Goal: Transaction & Acquisition: Purchase product/service

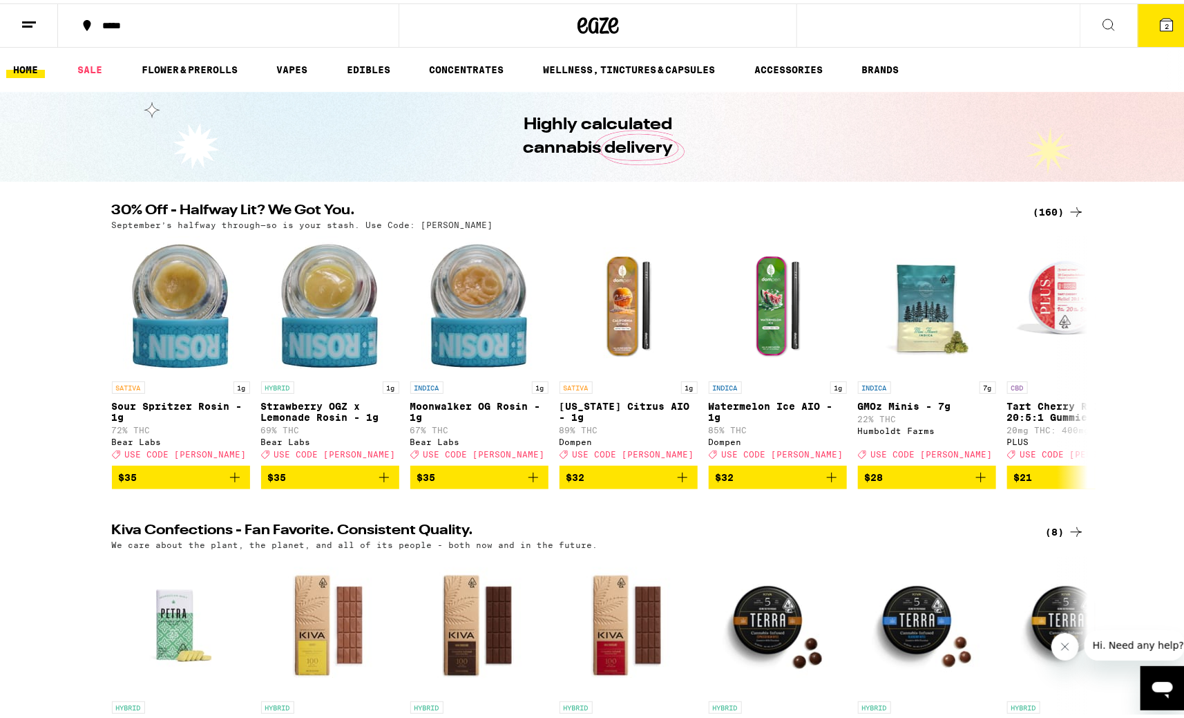
click at [1043, 206] on div "(160)" at bounding box center [1058, 208] width 51 height 17
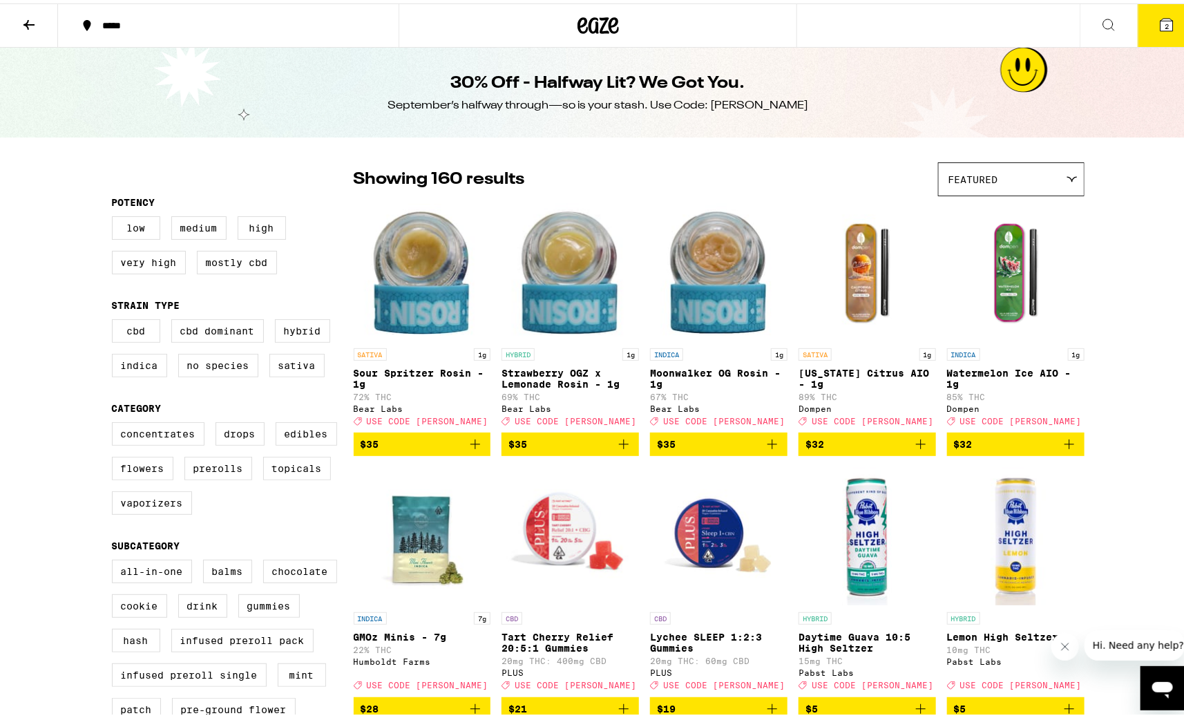
click at [35, 22] on icon at bounding box center [29, 21] width 17 height 17
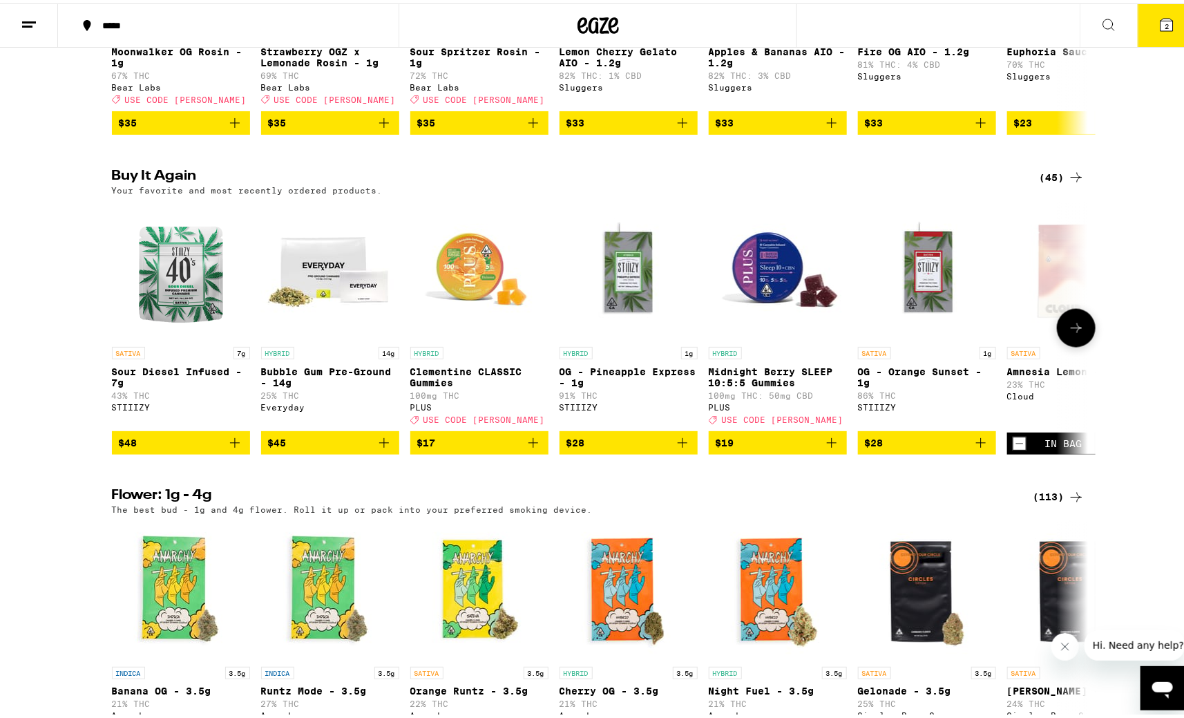
scroll to position [1018, 0]
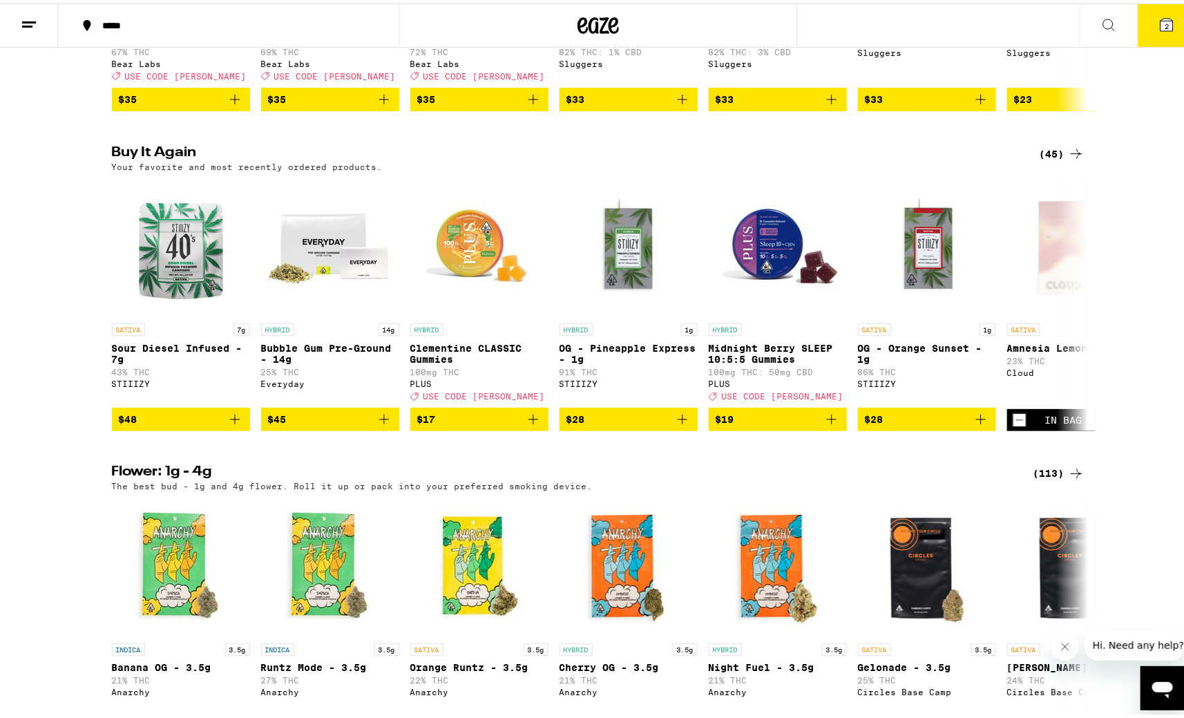
click at [1044, 159] on div "(45)" at bounding box center [1061, 150] width 45 height 17
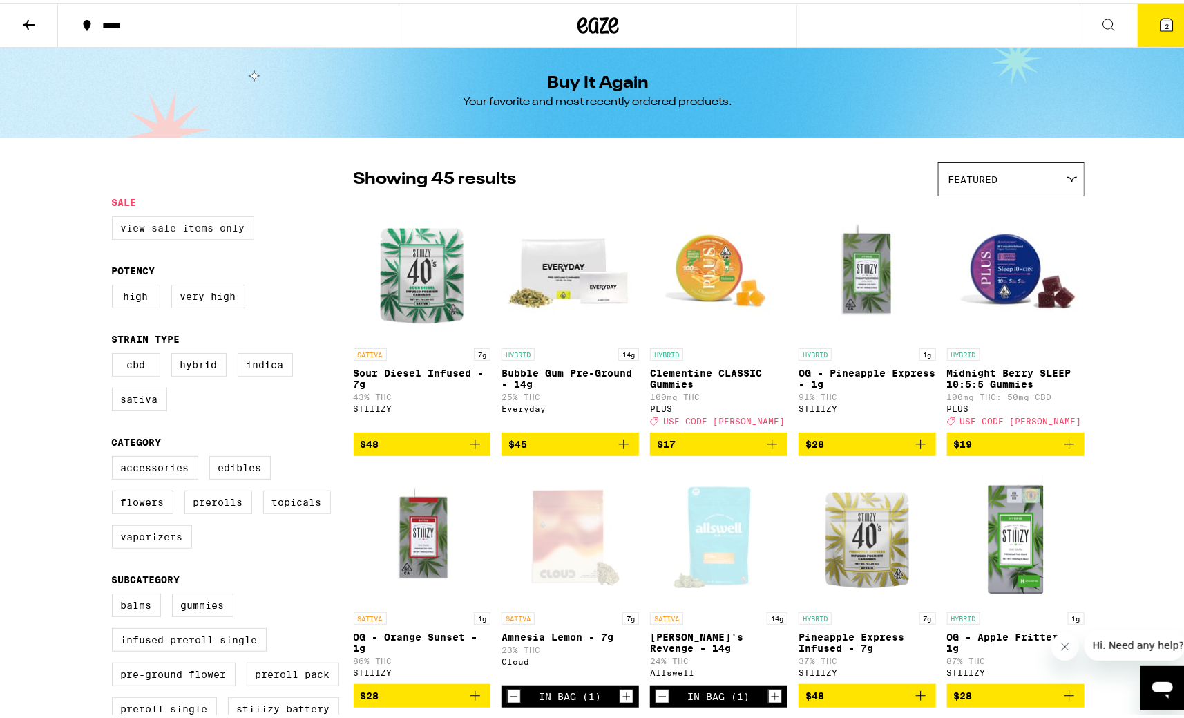
click at [179, 228] on label "View Sale Items Only" at bounding box center [183, 224] width 142 height 23
click at [115, 215] on input "View Sale Items Only" at bounding box center [115, 215] width 1 height 1
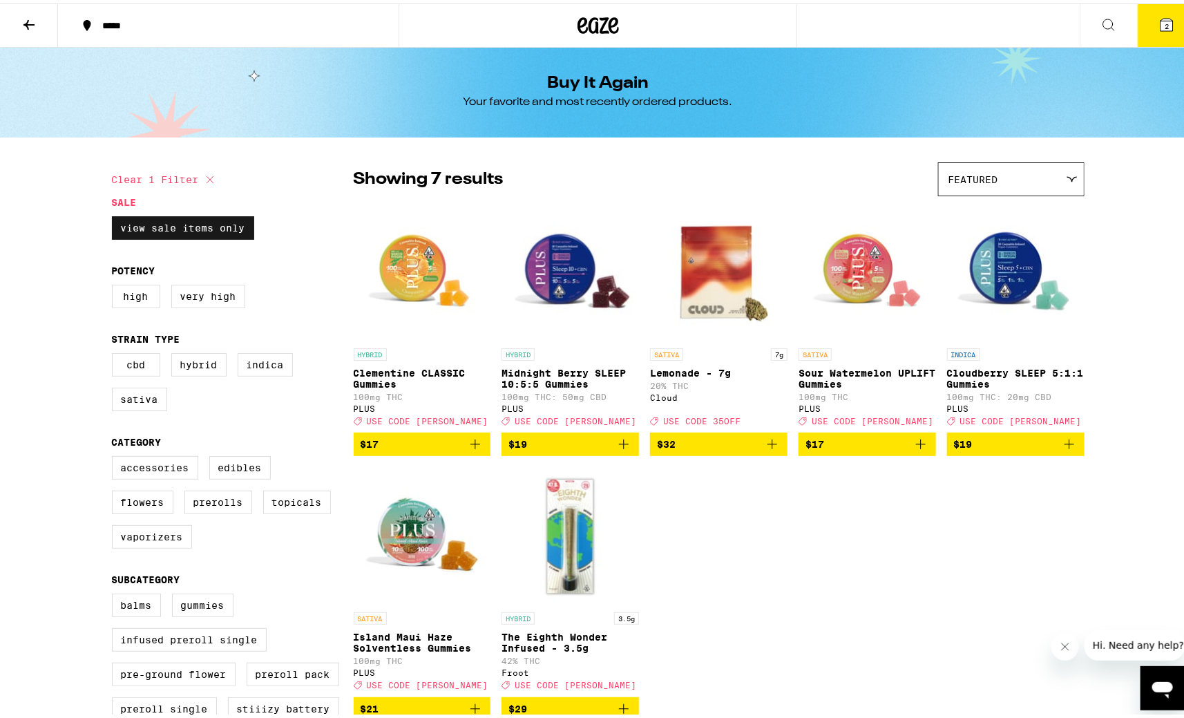
click at [177, 227] on label "View Sale Items Only" at bounding box center [183, 224] width 142 height 23
click at [115, 215] on input "View Sale Items Only" at bounding box center [115, 215] width 1 height 1
checkbox input "false"
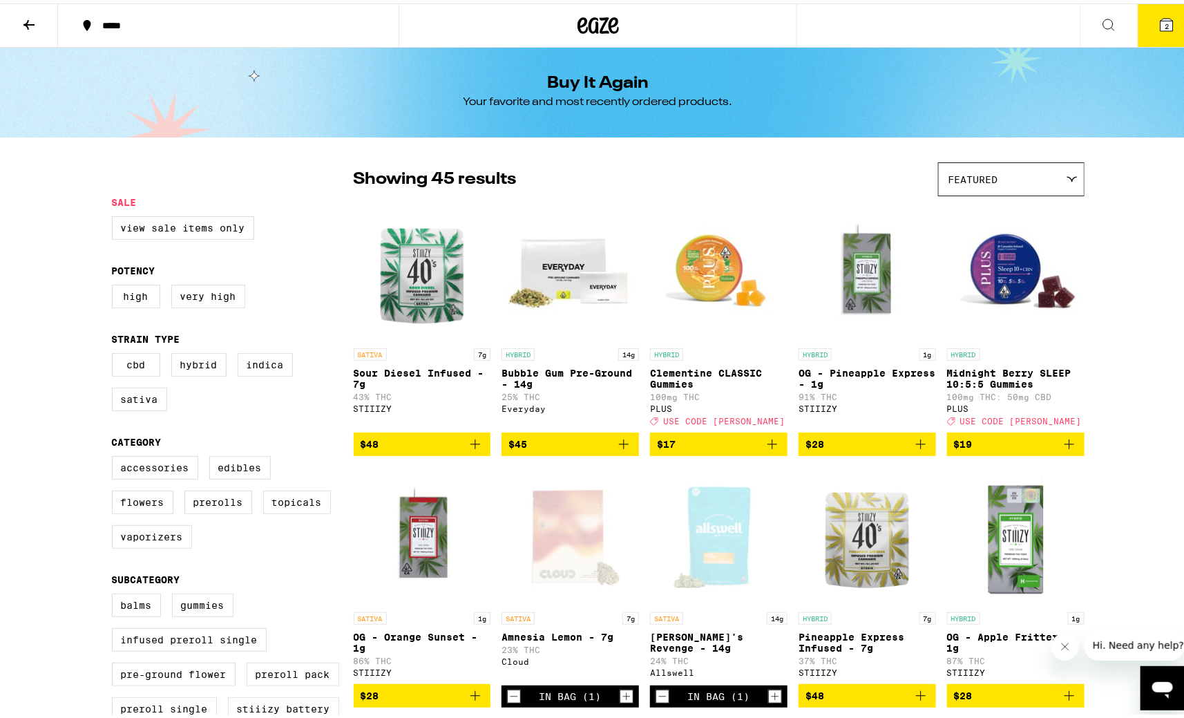
click at [1160, 21] on icon at bounding box center [1166, 21] width 12 height 12
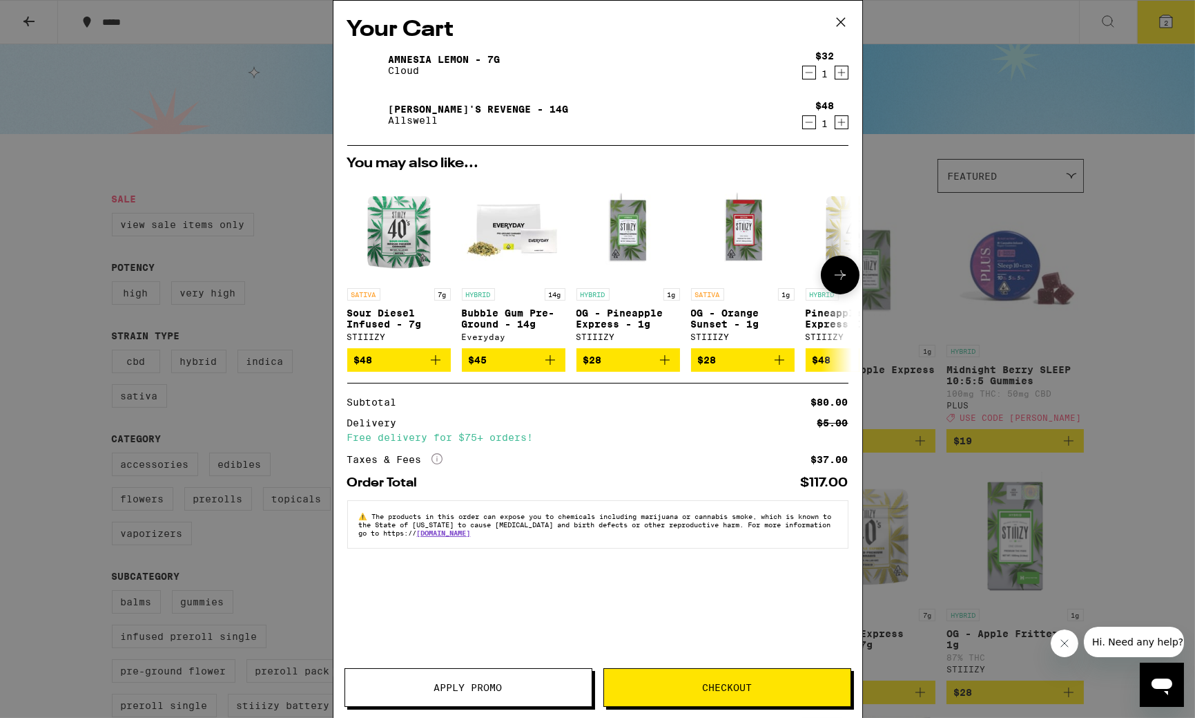
click at [837, 271] on icon at bounding box center [840, 275] width 17 height 17
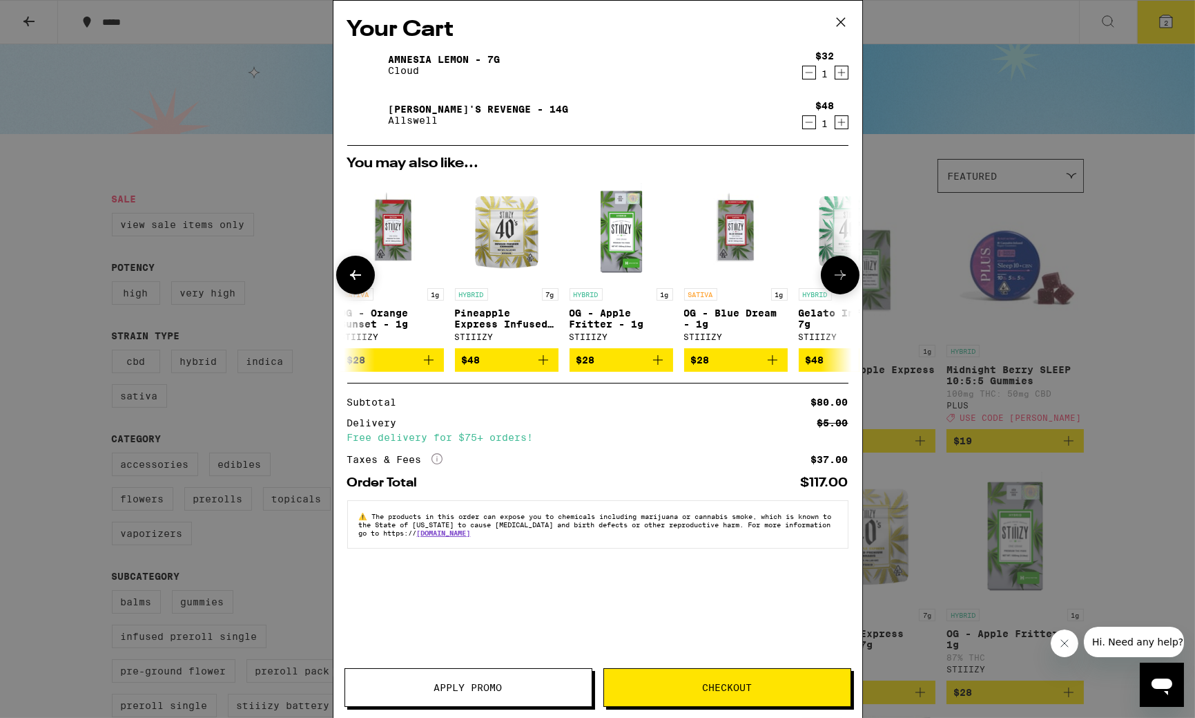
click at [832, 276] on icon at bounding box center [840, 275] width 17 height 17
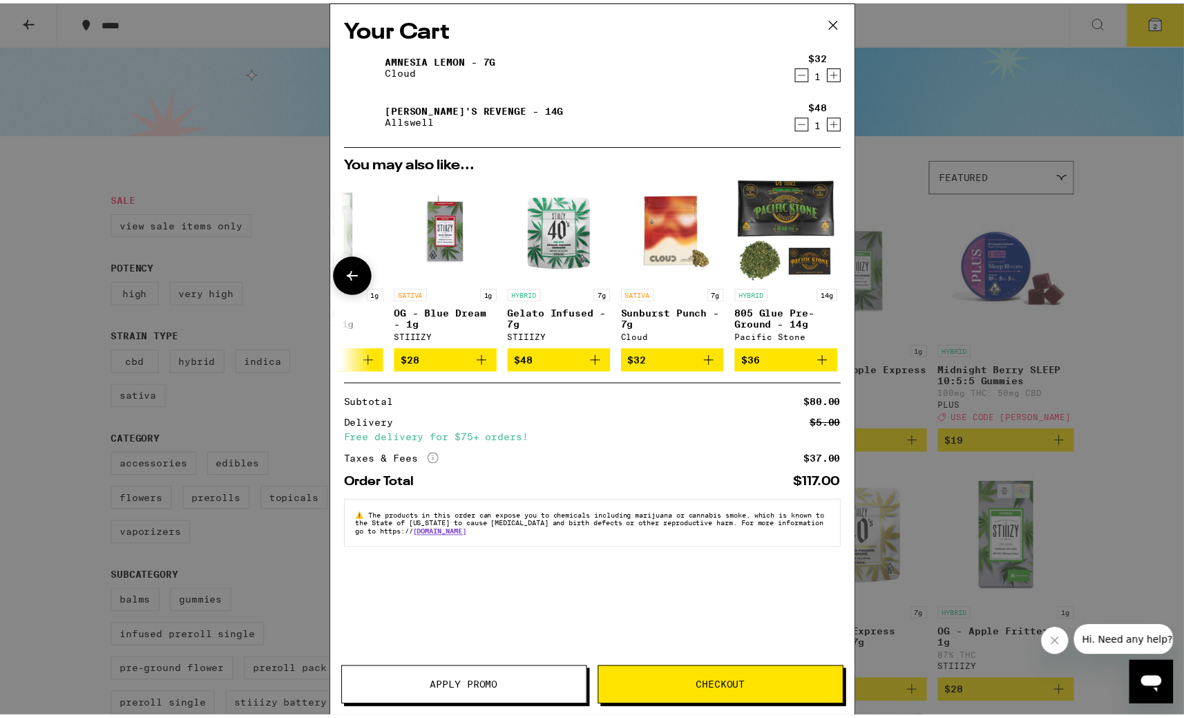
scroll to position [0, 644]
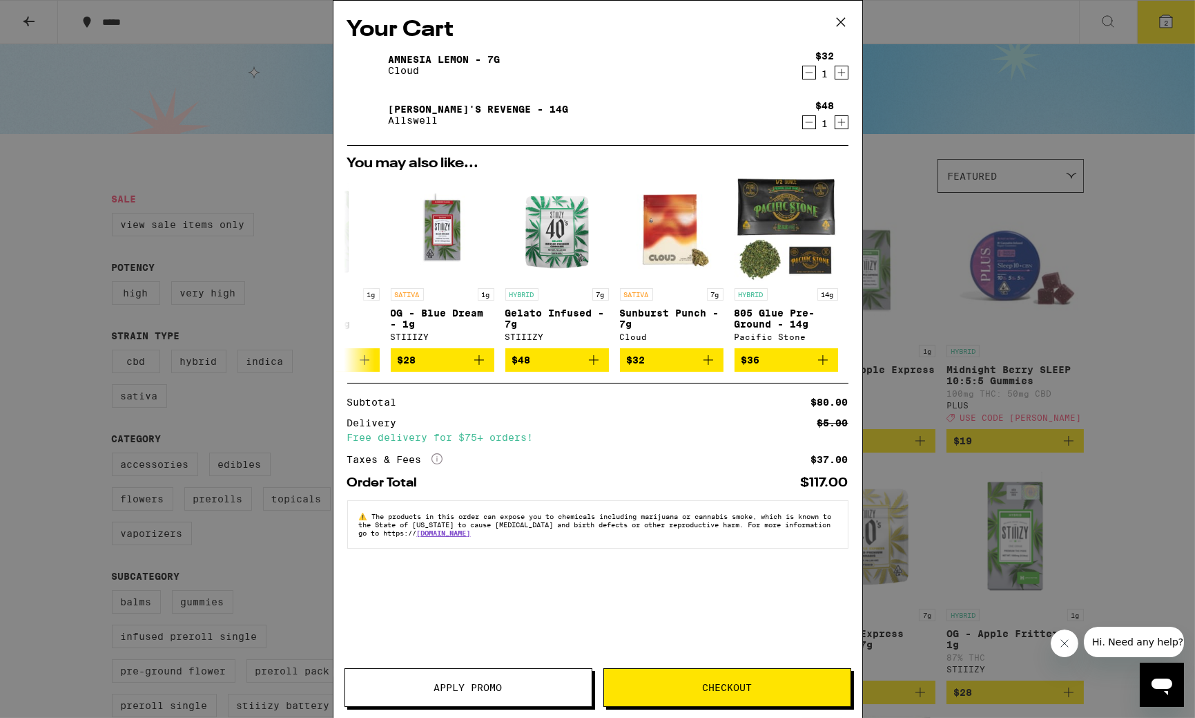
click at [840, 19] on icon at bounding box center [841, 22] width 21 height 21
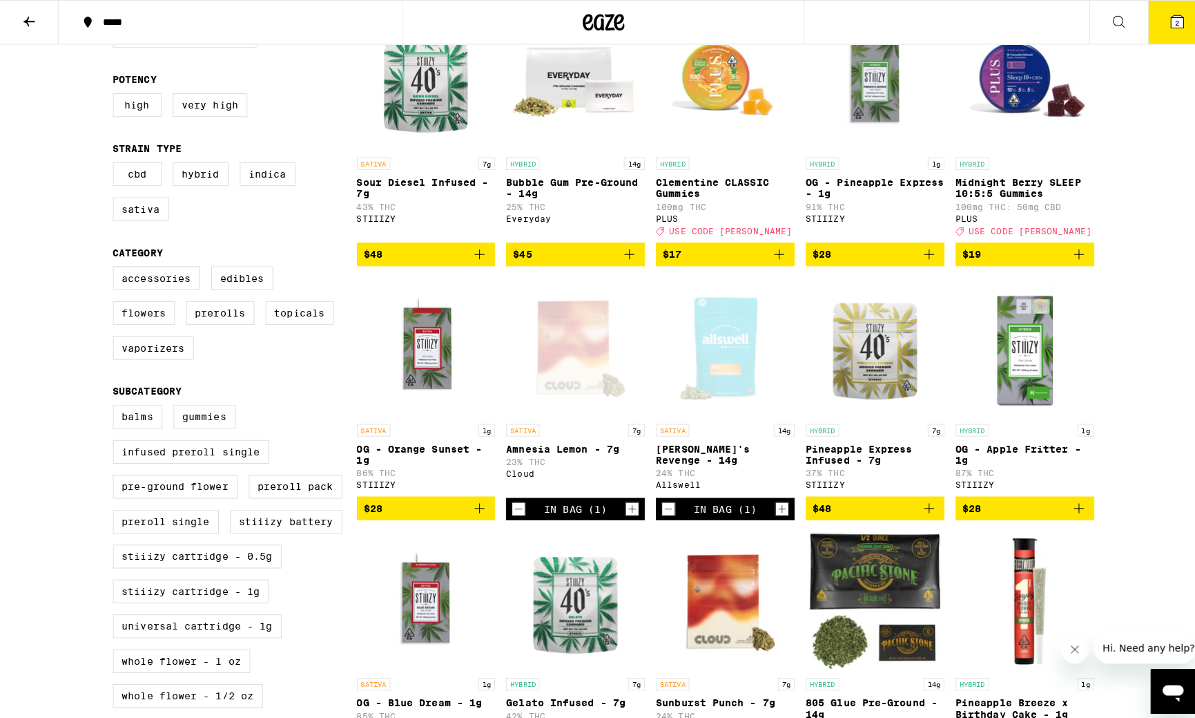
scroll to position [298, 0]
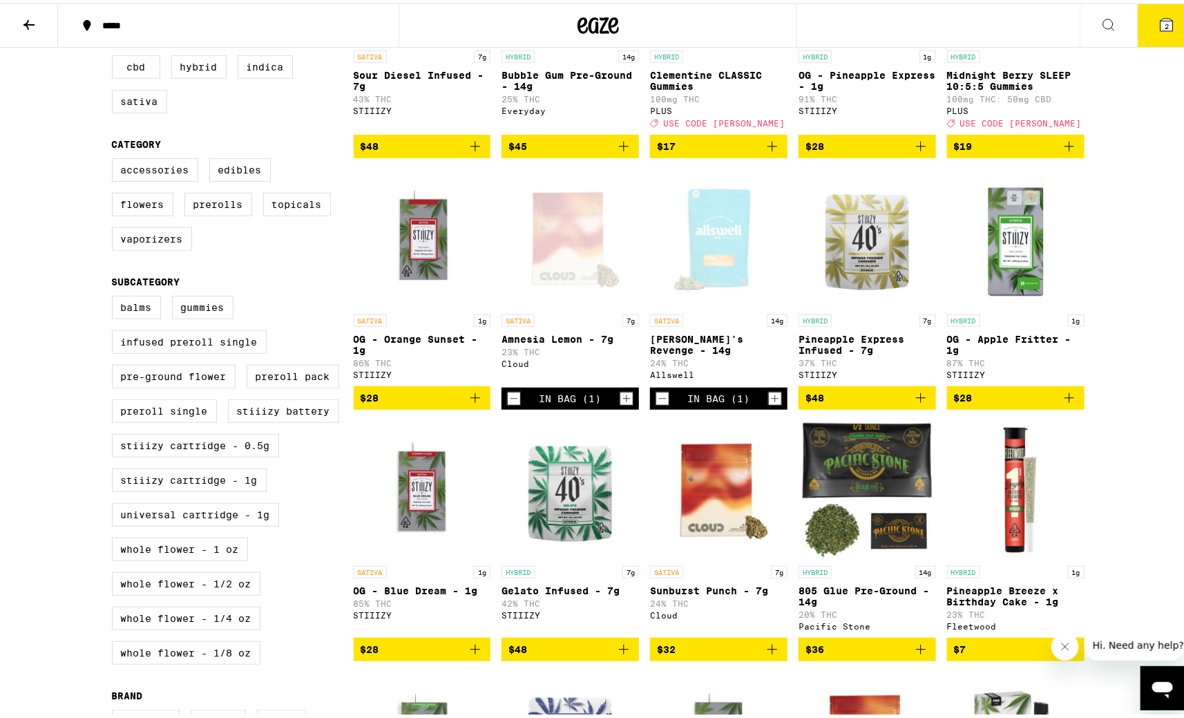
click at [1160, 26] on icon at bounding box center [1166, 21] width 12 height 12
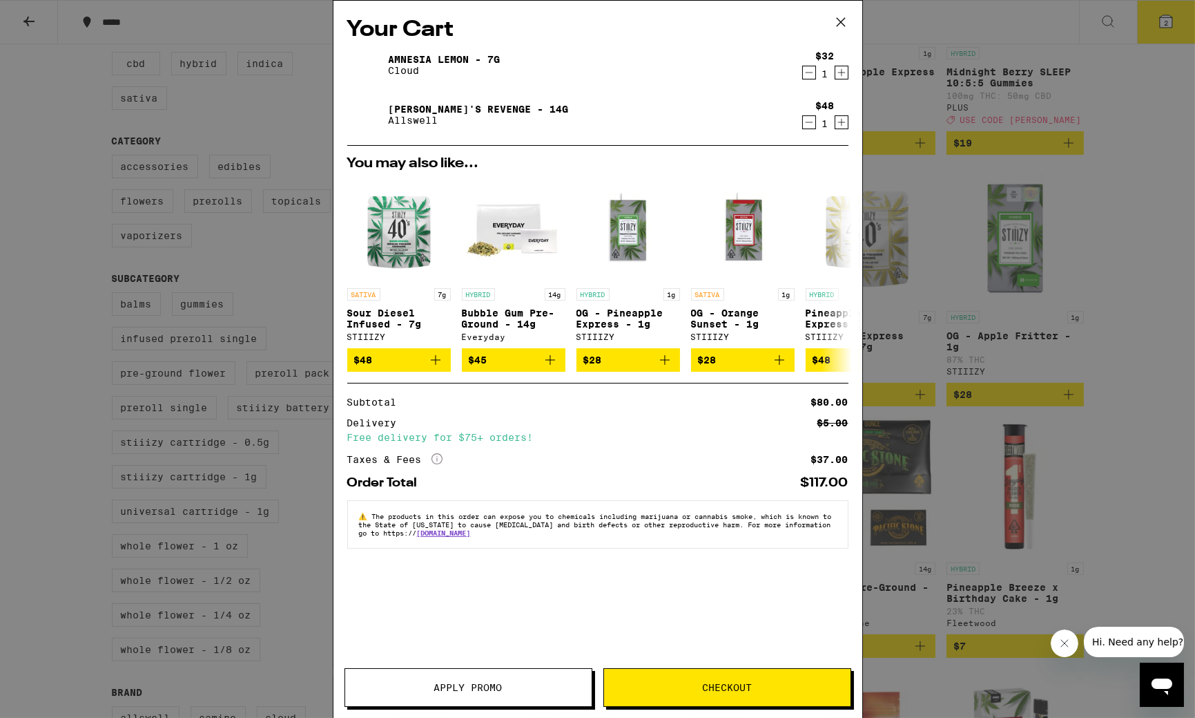
click at [807, 125] on icon "Decrement" at bounding box center [809, 122] width 12 height 17
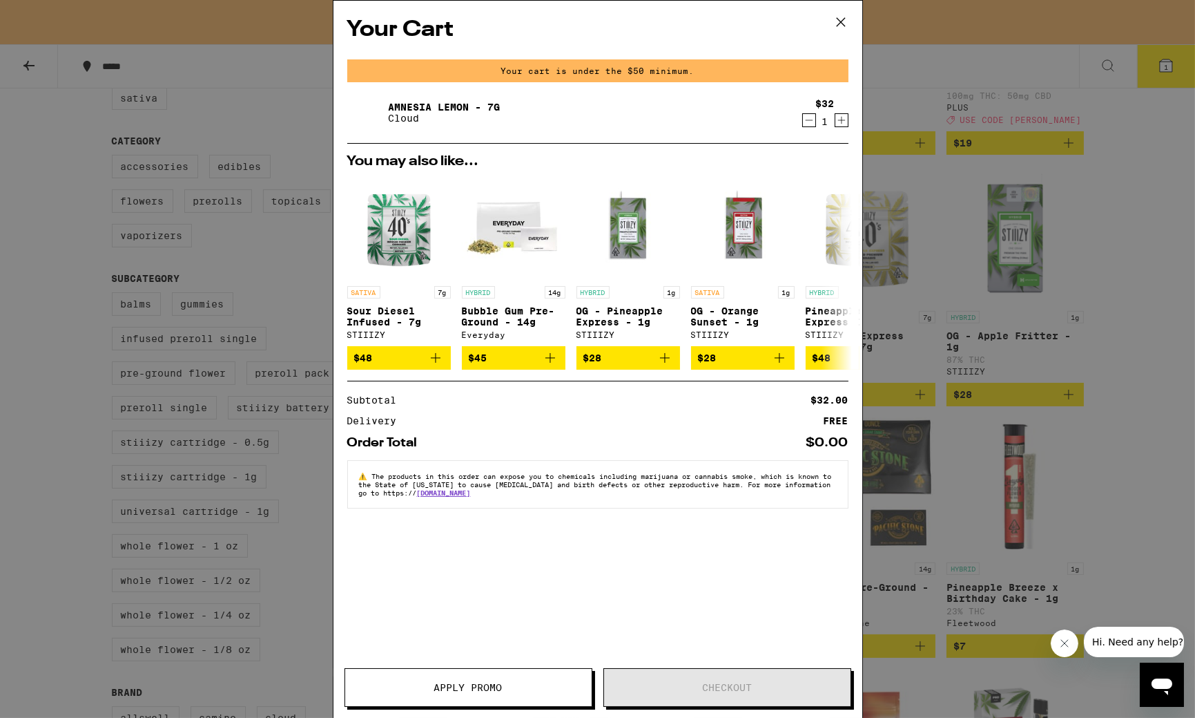
click at [812, 119] on icon "Decrement" at bounding box center [809, 120] width 12 height 17
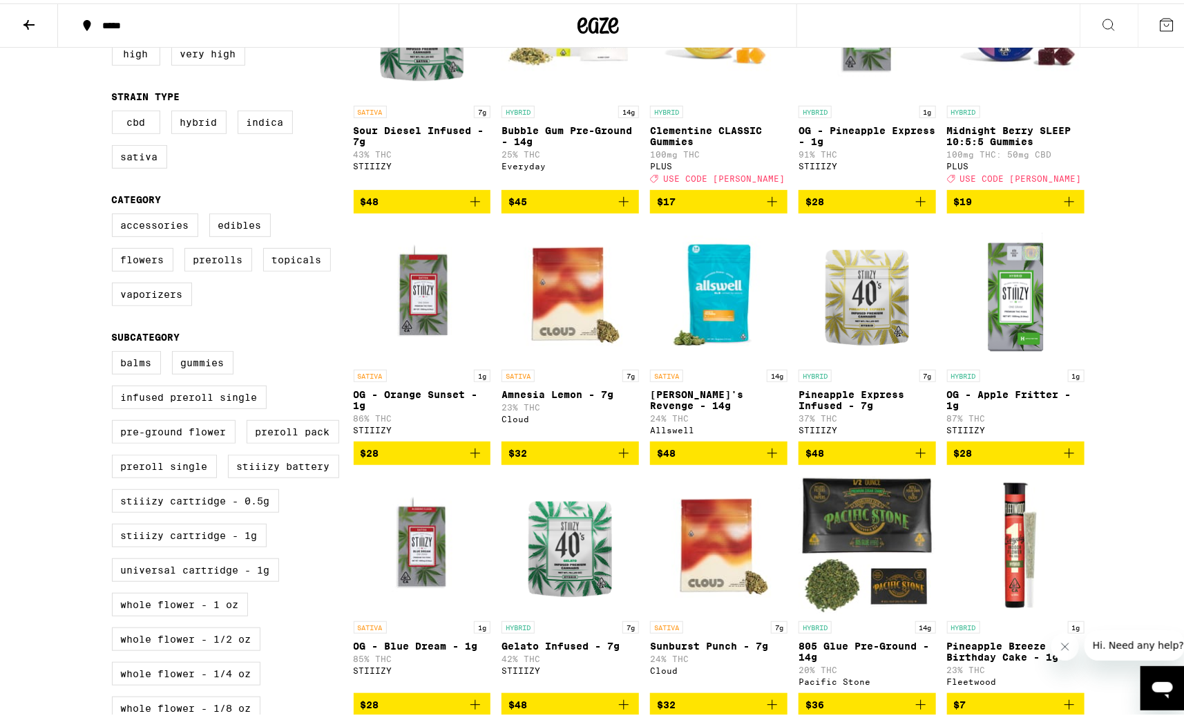
scroll to position [30, 0]
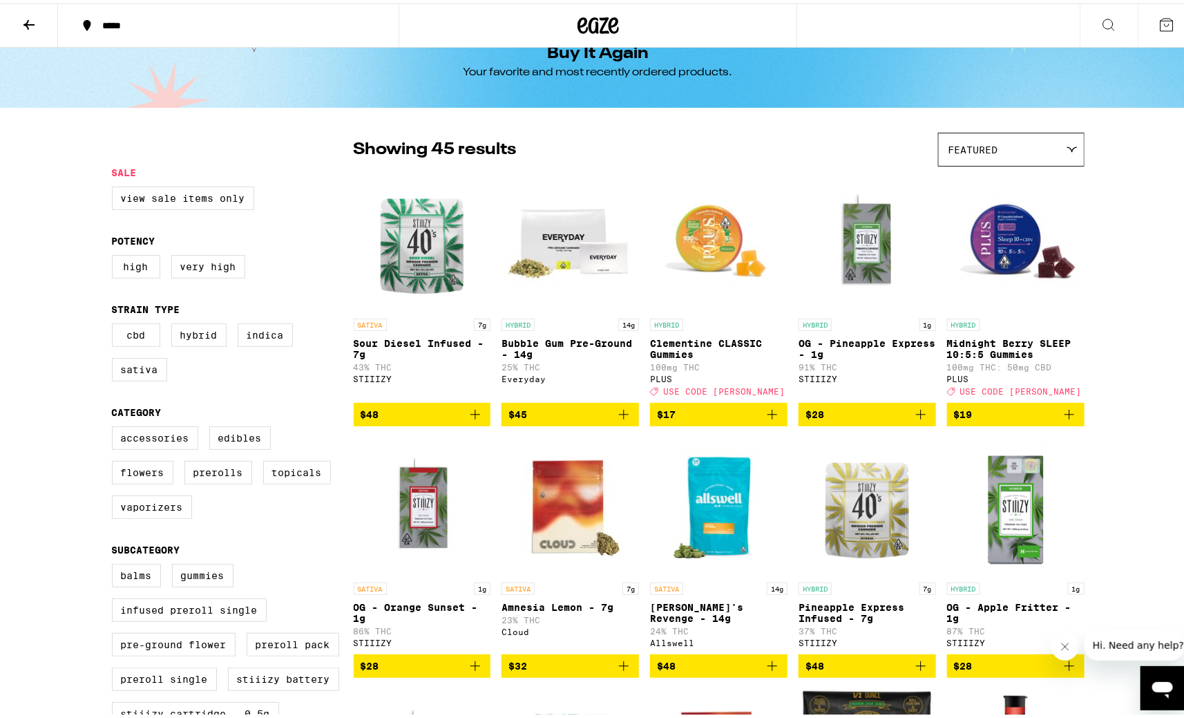
click at [32, 13] on icon at bounding box center [29, 21] width 17 height 17
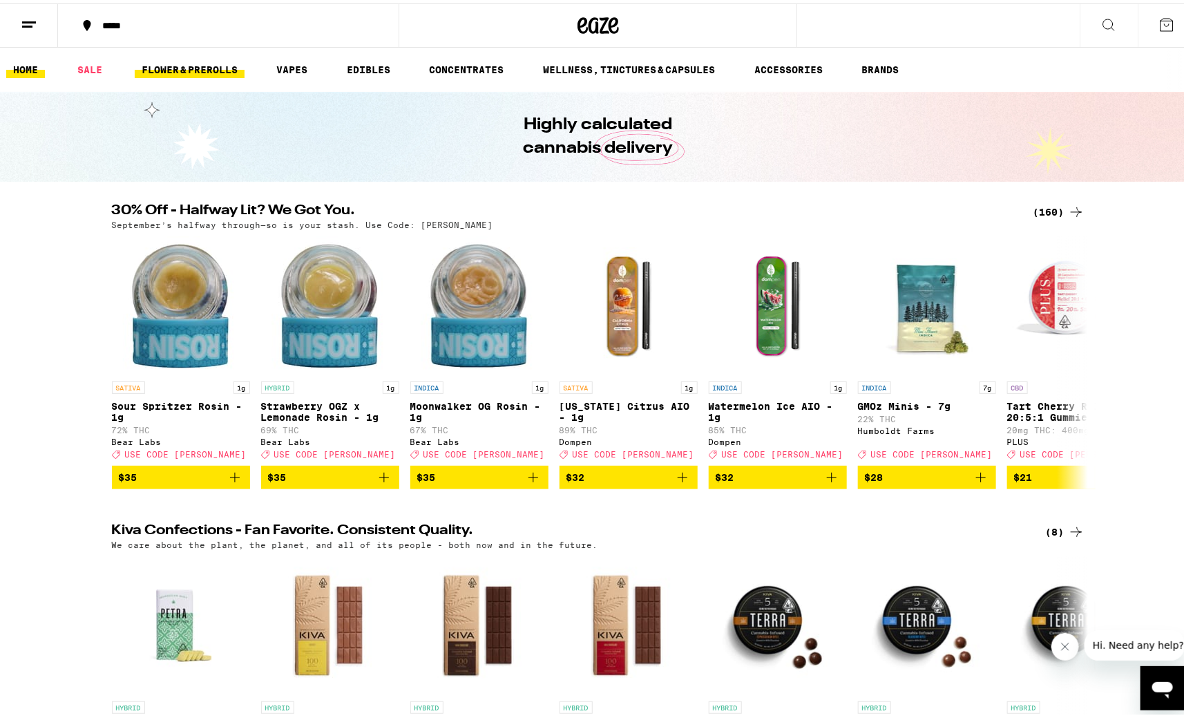
click at [195, 61] on link "FLOWER & PREROLLS" at bounding box center [190, 66] width 110 height 17
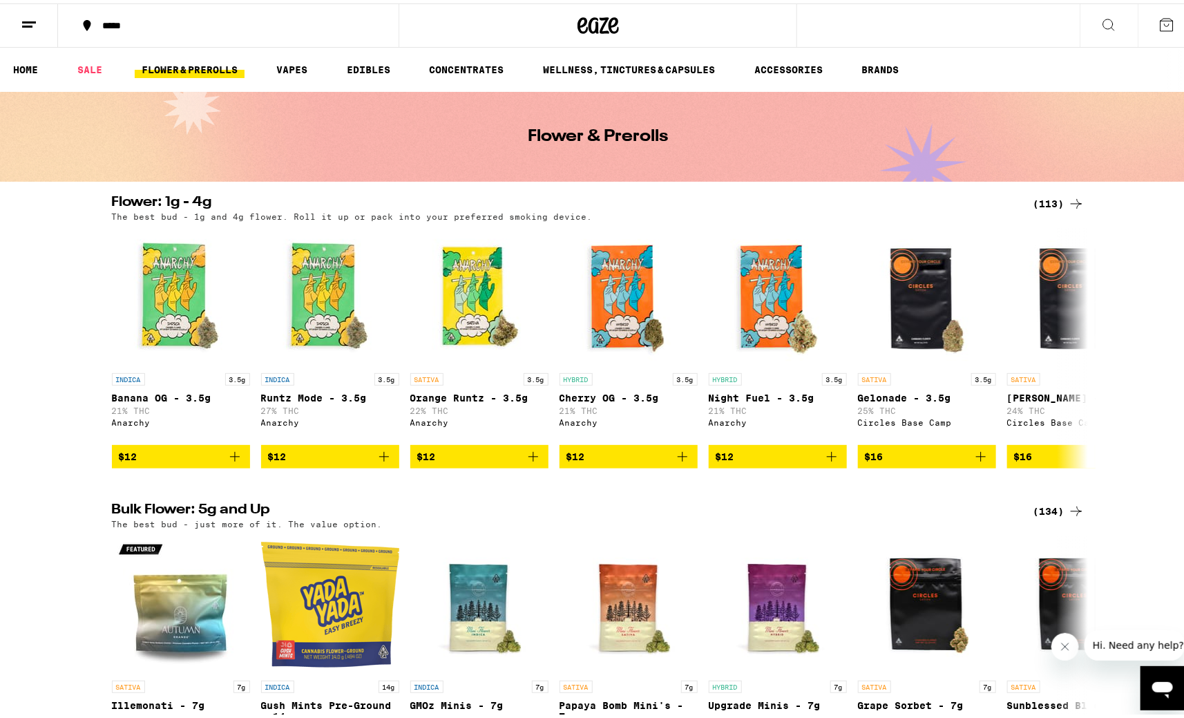
click at [1039, 513] on div "(134)" at bounding box center [1058, 507] width 51 height 17
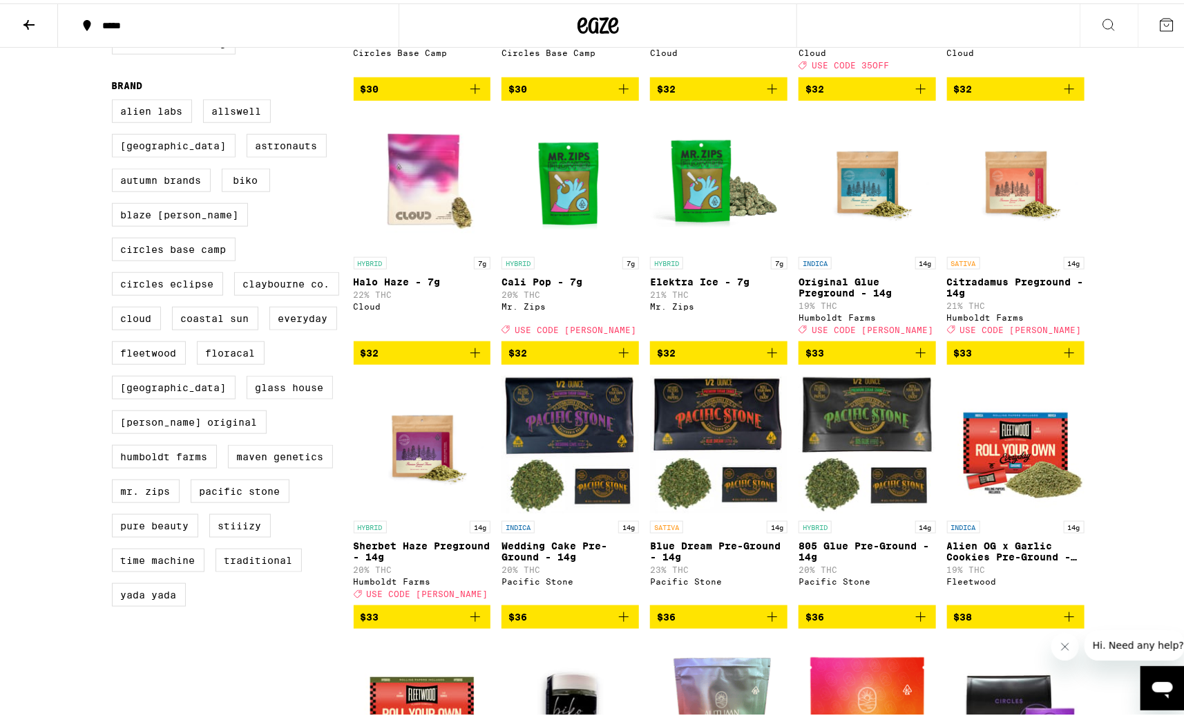
scroll to position [532, 0]
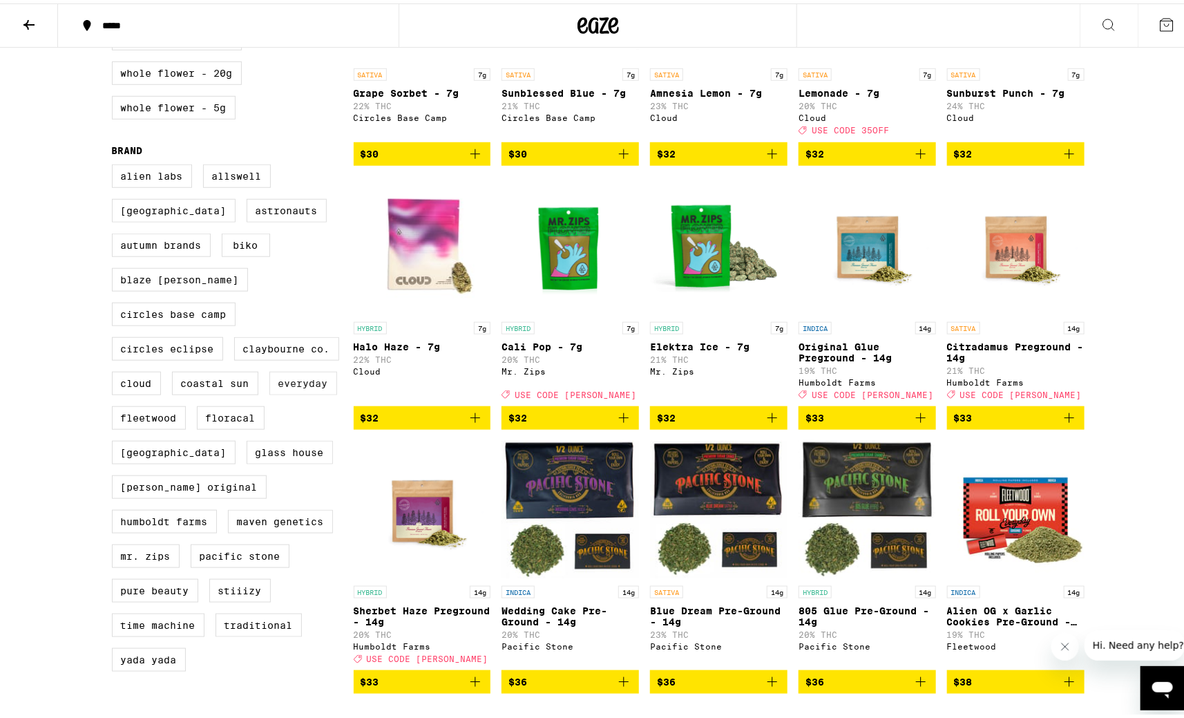
click at [272, 370] on label "Everyday" at bounding box center [303, 379] width 68 height 23
click at [115, 164] on input "Everyday" at bounding box center [115, 163] width 1 height 1
checkbox input "true"
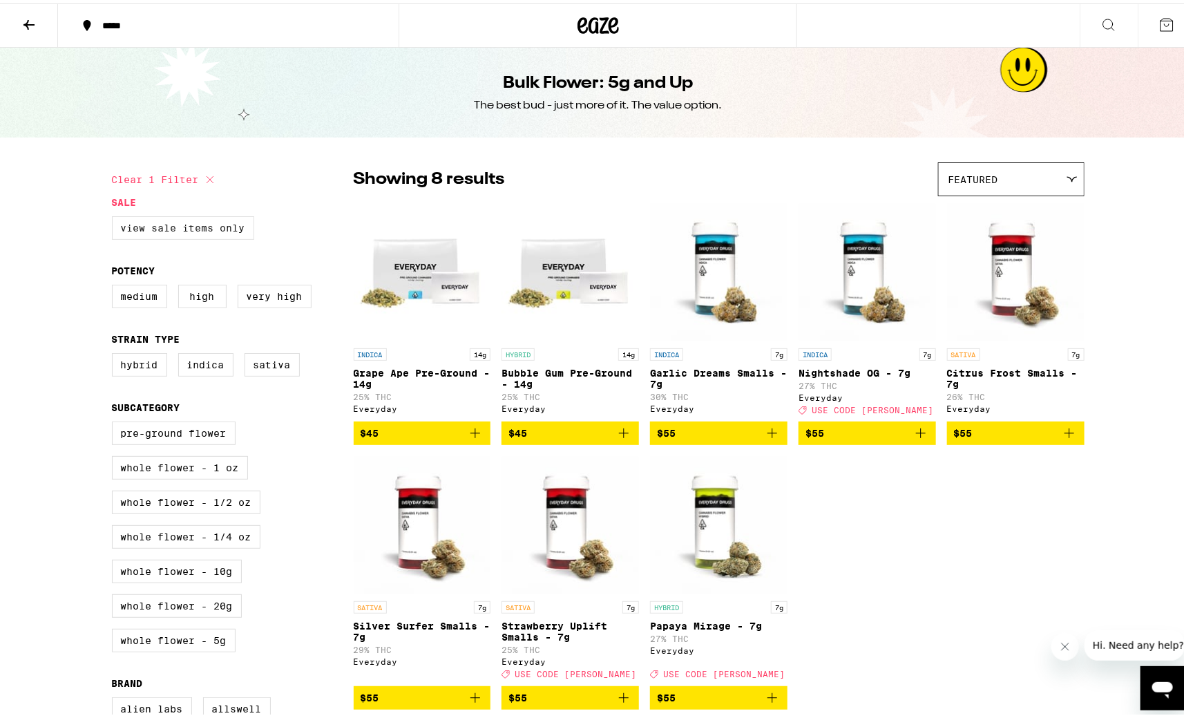
click at [125, 225] on label "View Sale Items Only" at bounding box center [183, 224] width 142 height 23
click at [115, 215] on input "View Sale Items Only" at bounding box center [115, 215] width 1 height 1
checkbox input "true"
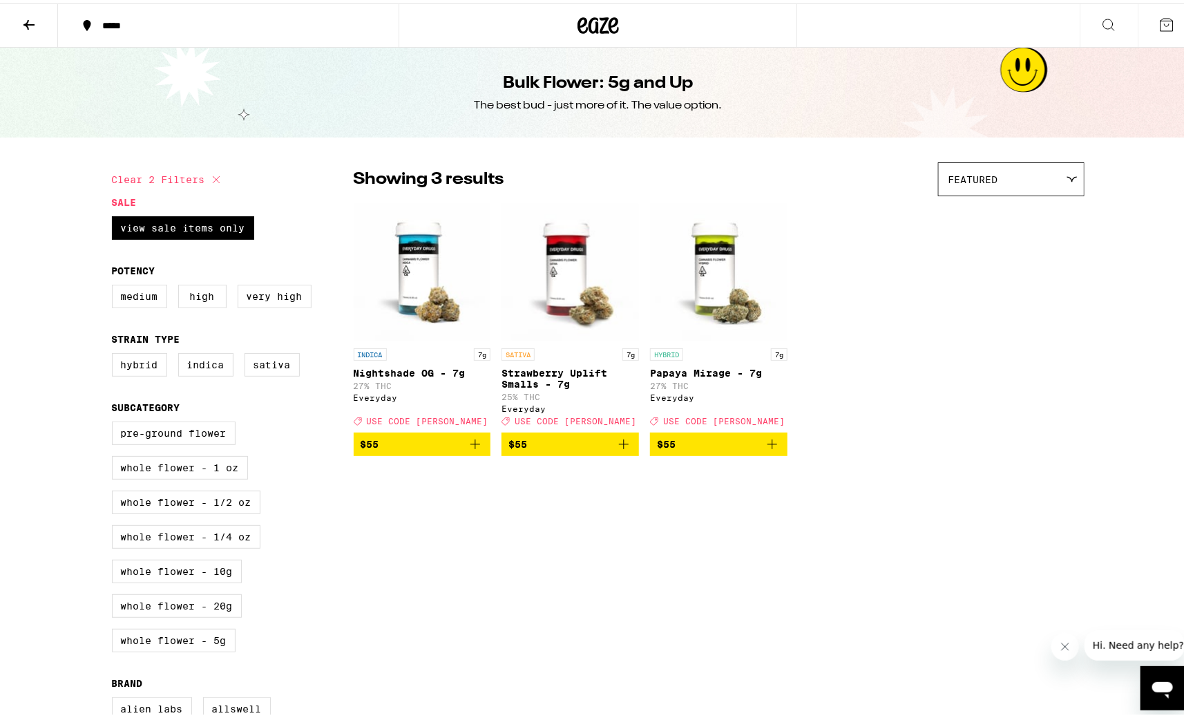
click at [28, 19] on icon at bounding box center [29, 21] width 17 height 17
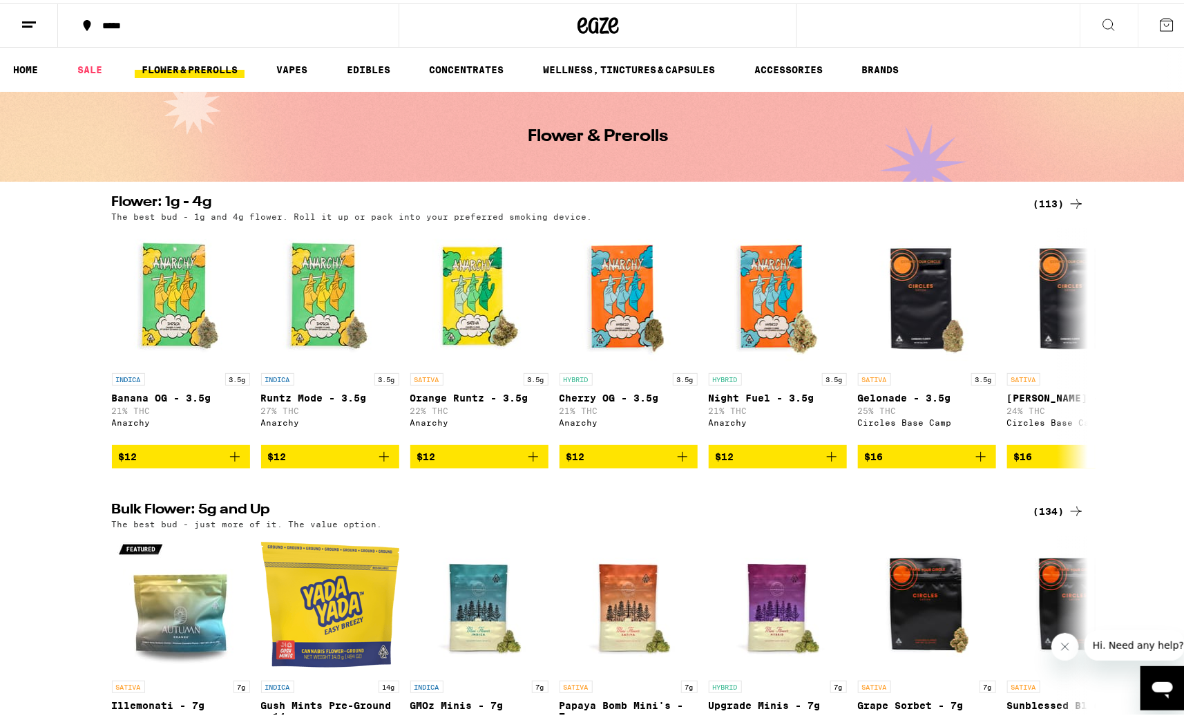
click at [582, 26] on icon at bounding box center [597, 22] width 41 height 25
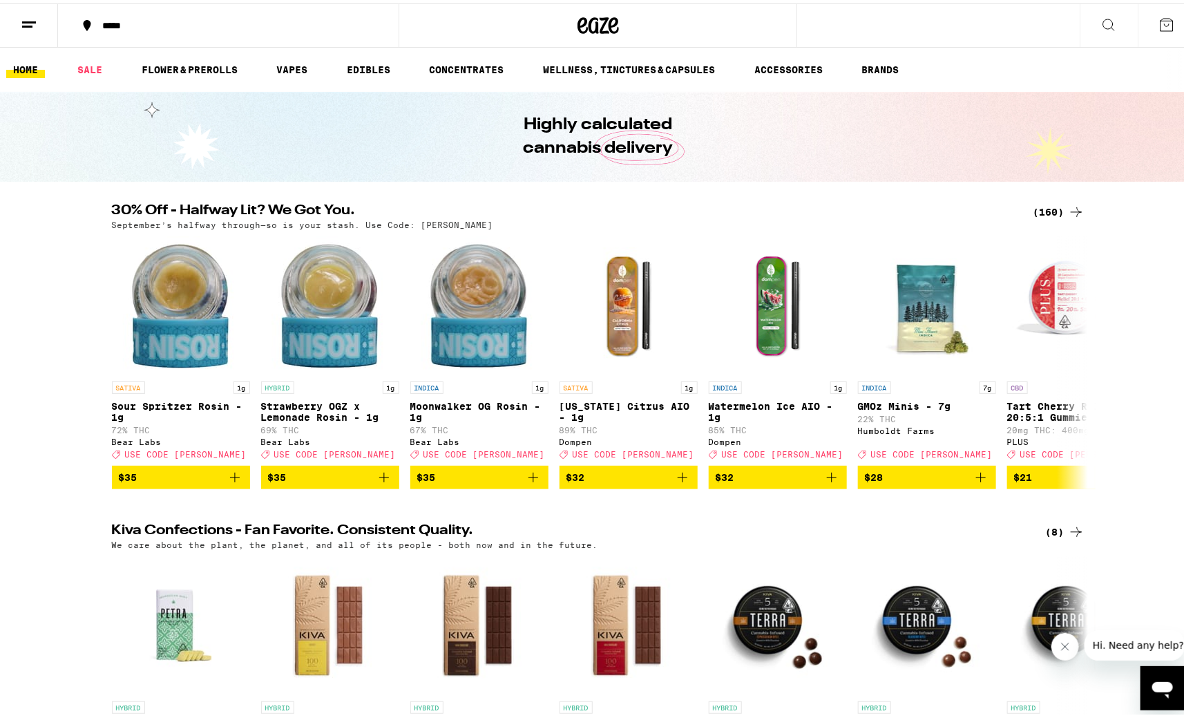
click at [1048, 205] on div "(160)" at bounding box center [1058, 208] width 51 height 17
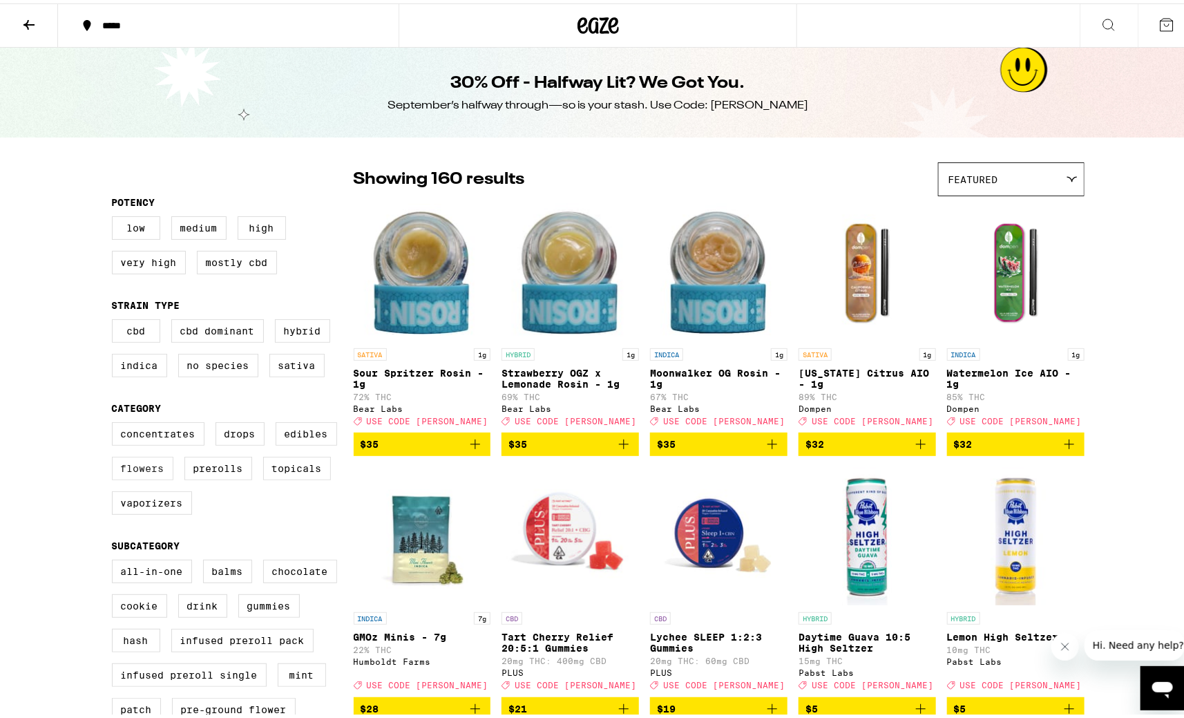
click at [141, 477] on label "Flowers" at bounding box center [142, 464] width 61 height 23
click at [115, 421] on input "Flowers" at bounding box center [115, 421] width 1 height 1
checkbox input "true"
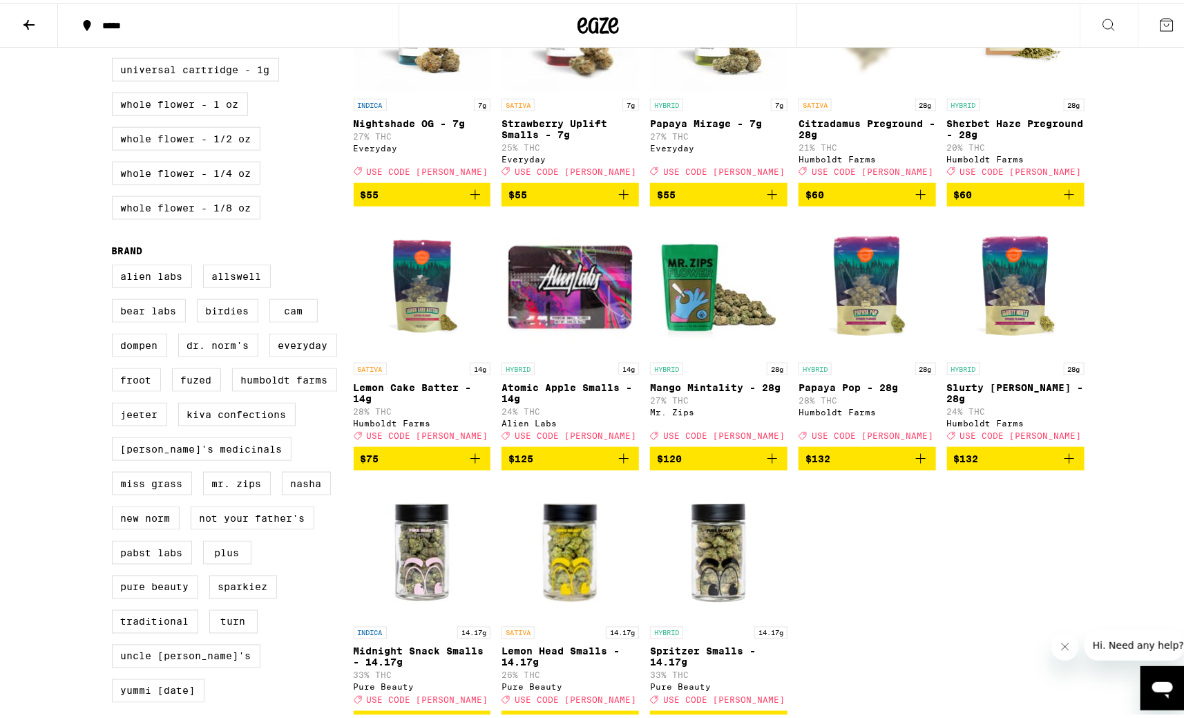
scroll to position [471, 0]
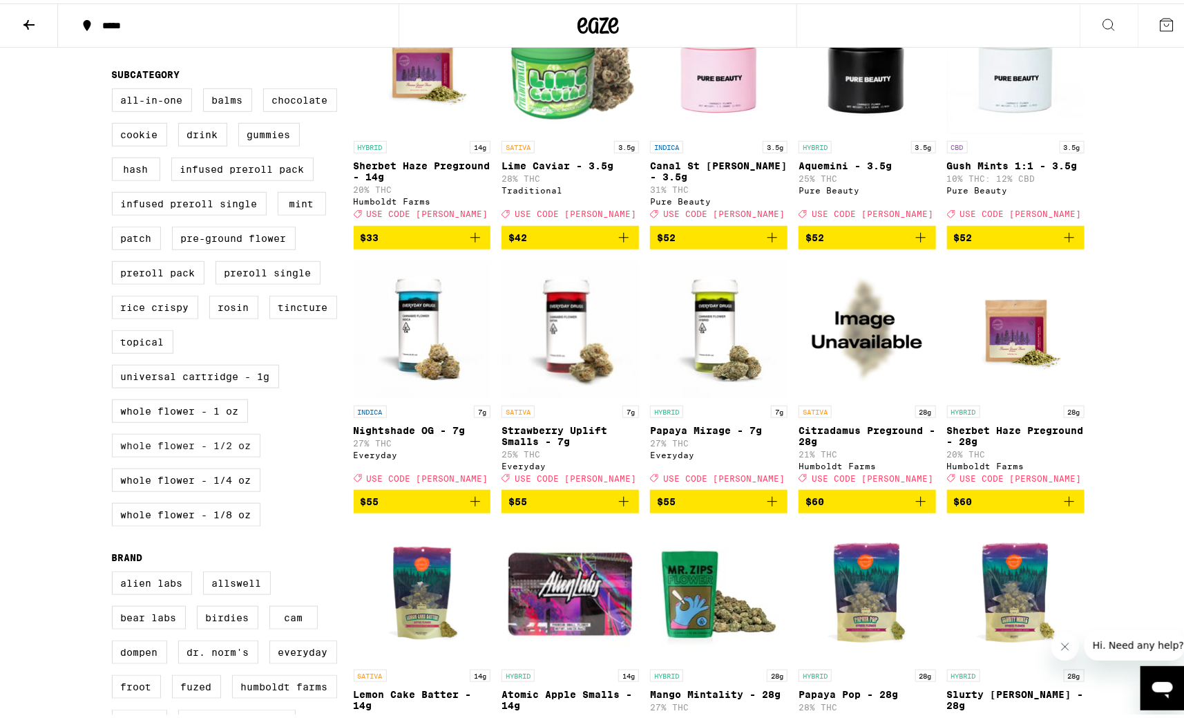
click at [203, 454] on label "Whole Flower - 1/2 oz" at bounding box center [186, 441] width 148 height 23
click at [115, 88] on input "Whole Flower - 1/2 oz" at bounding box center [115, 87] width 1 height 1
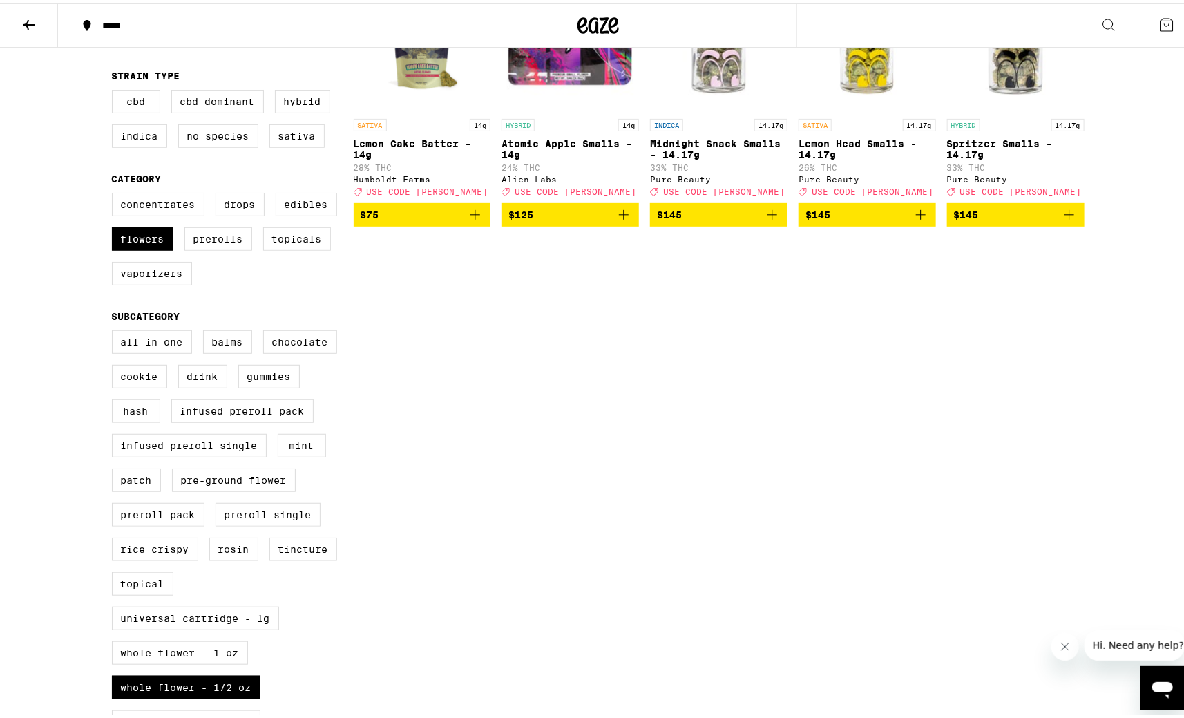
scroll to position [354, 0]
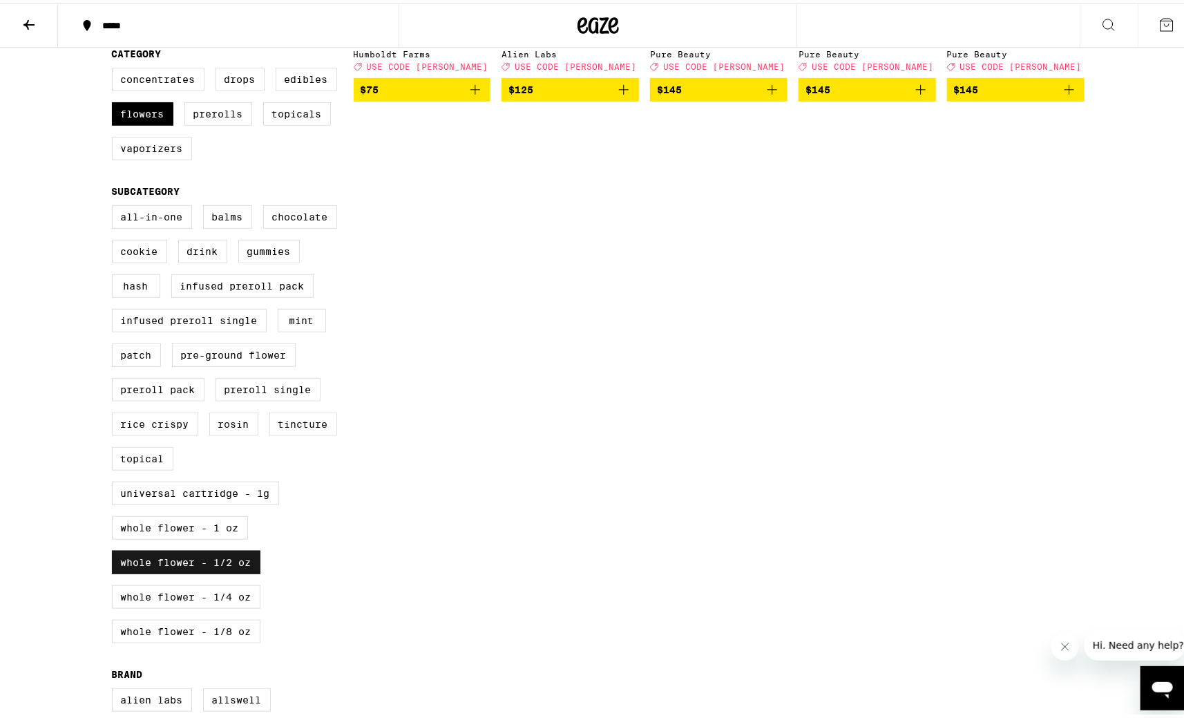
click at [189, 570] on label "Whole Flower - 1/2 oz" at bounding box center [186, 558] width 148 height 23
click at [115, 204] on input "Whole Flower - 1/2 oz" at bounding box center [115, 204] width 1 height 1
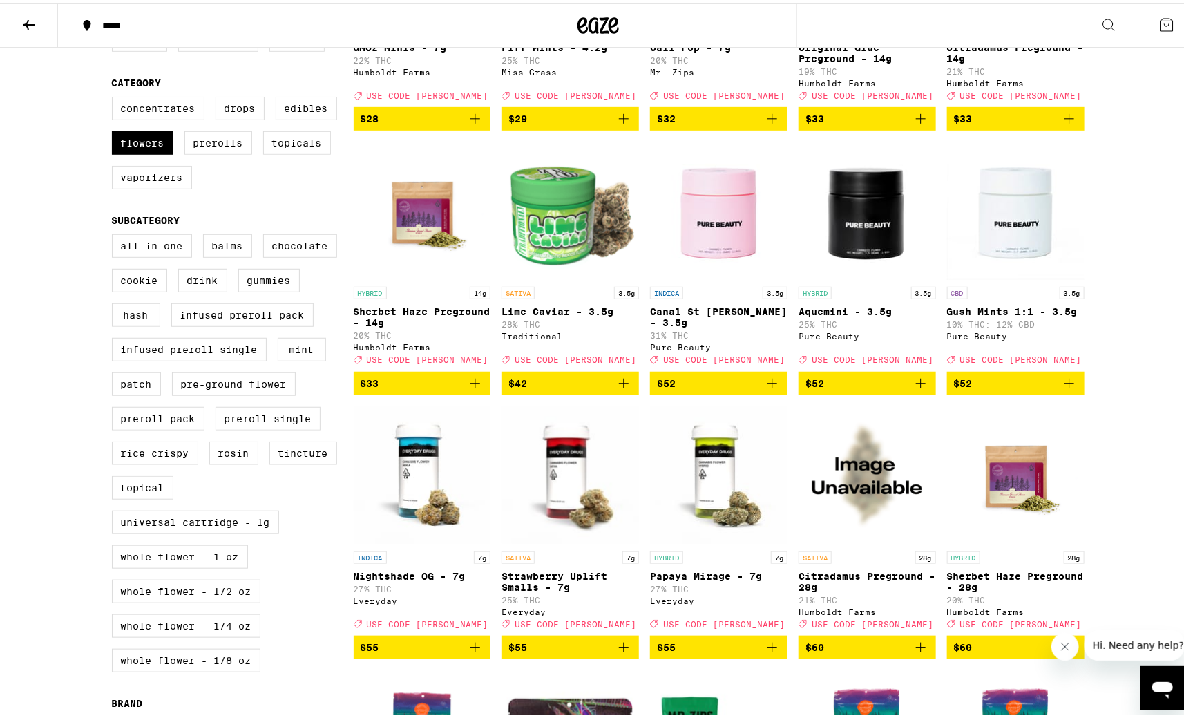
scroll to position [326, 0]
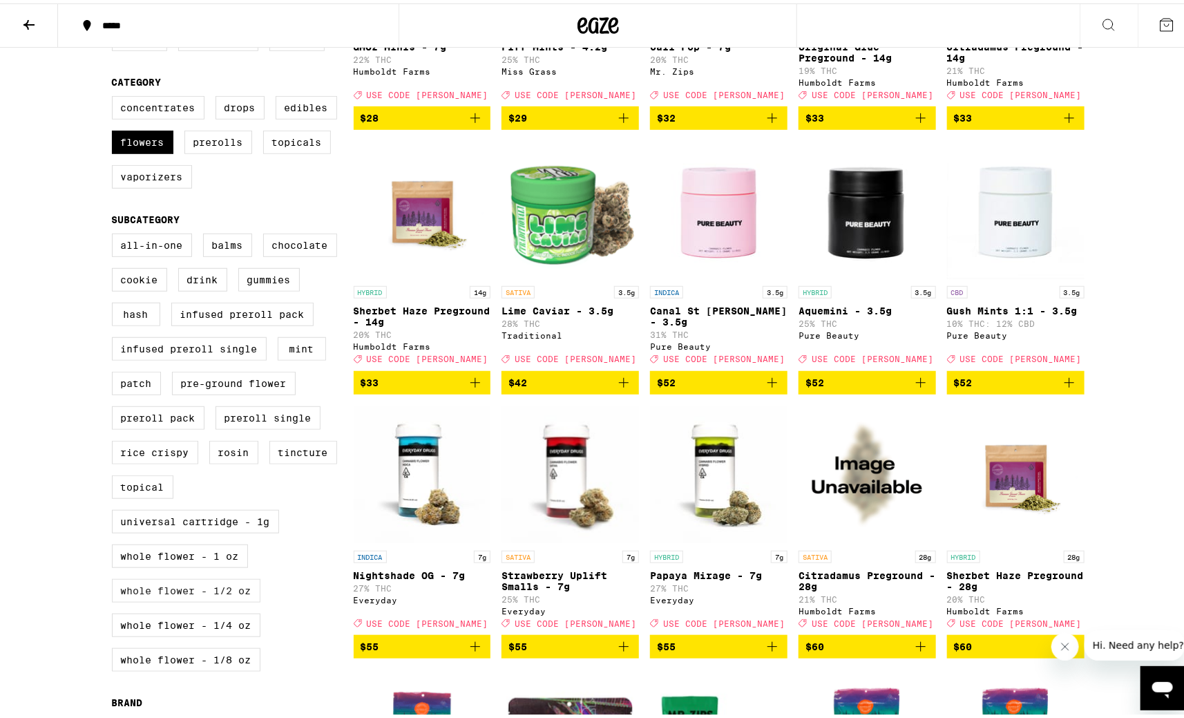
click at [215, 599] on label "Whole Flower - 1/2 oz" at bounding box center [186, 586] width 148 height 23
click at [115, 233] on input "Whole Flower - 1/2 oz" at bounding box center [115, 232] width 1 height 1
checkbox input "true"
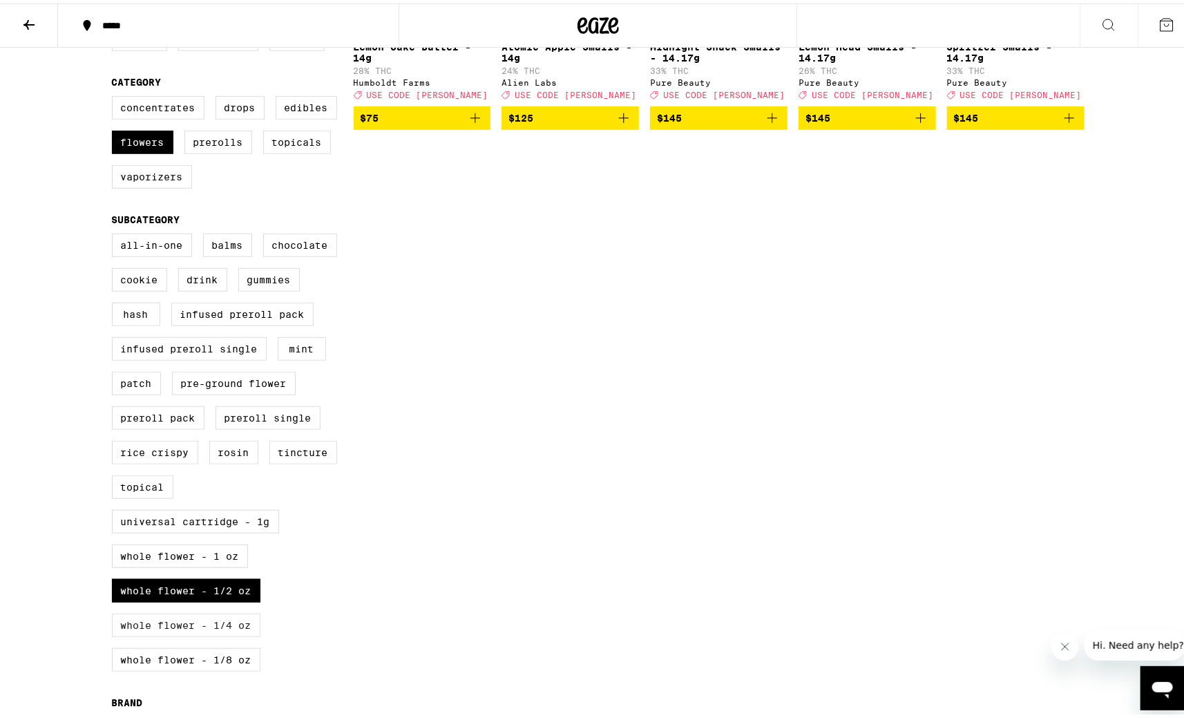
click at [218, 633] on label "Whole Flower - 1/4 oz" at bounding box center [186, 621] width 148 height 23
click at [115, 233] on input "Whole Flower - 1/4 oz" at bounding box center [115, 232] width 1 height 1
checkbox input "true"
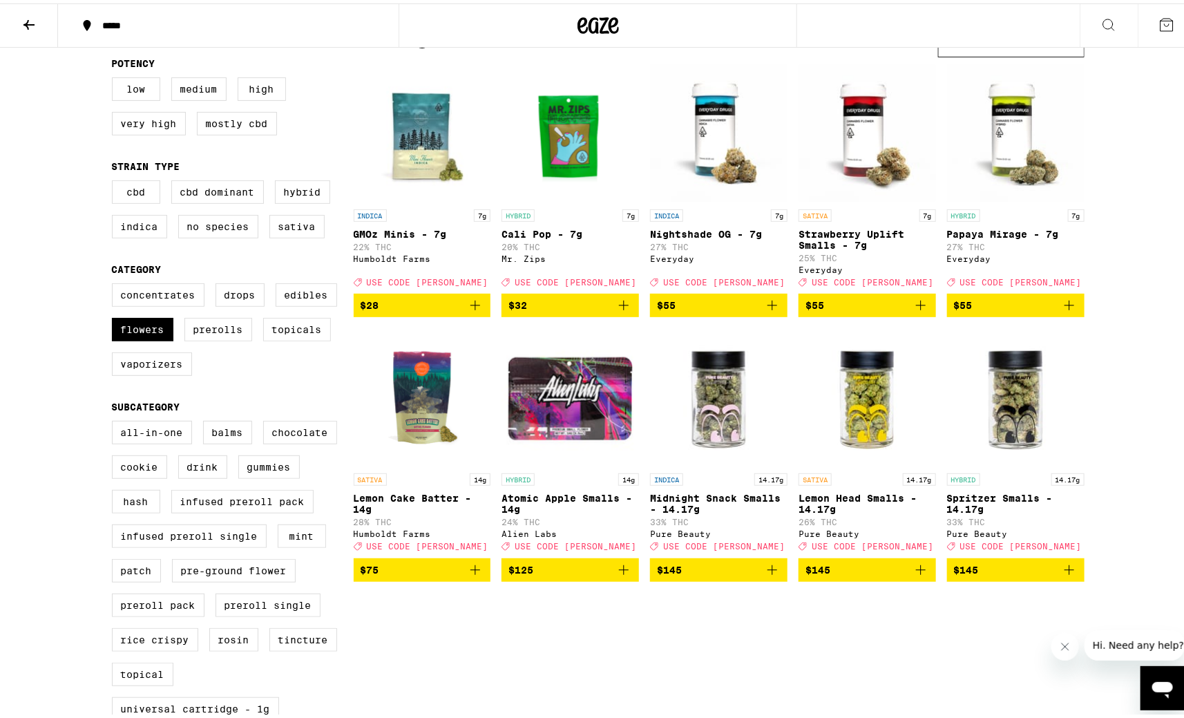
scroll to position [151, 0]
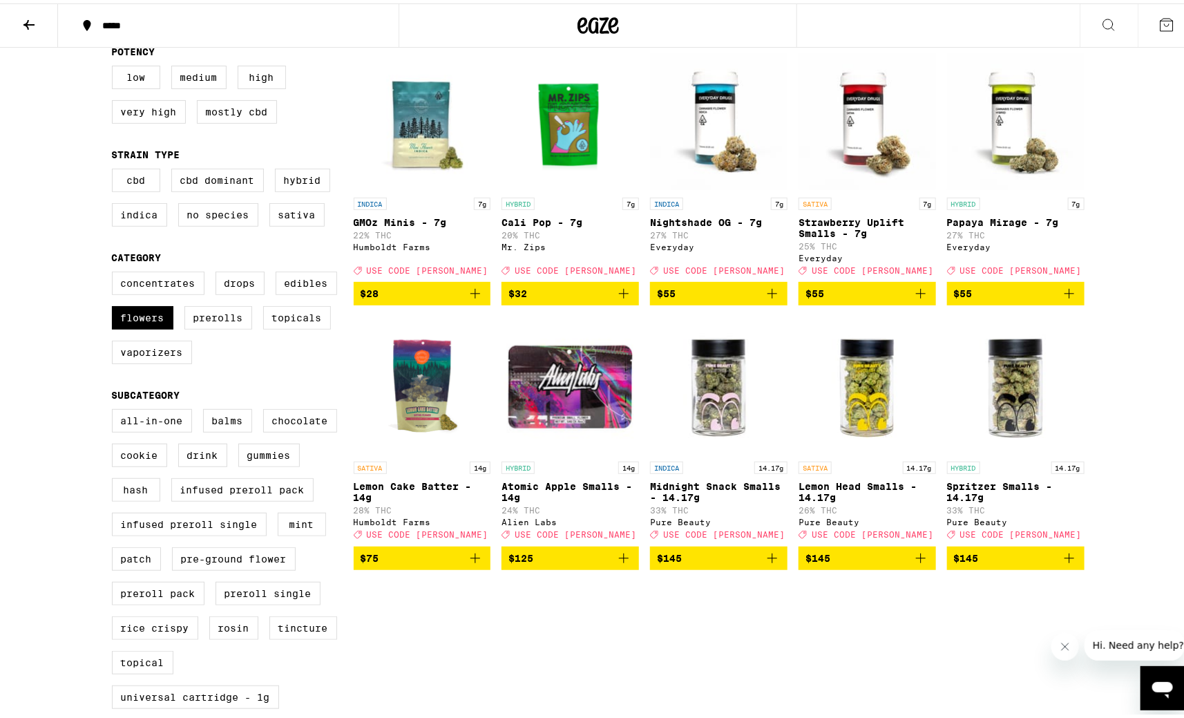
click at [469, 563] on icon "Add to bag" at bounding box center [475, 554] width 17 height 17
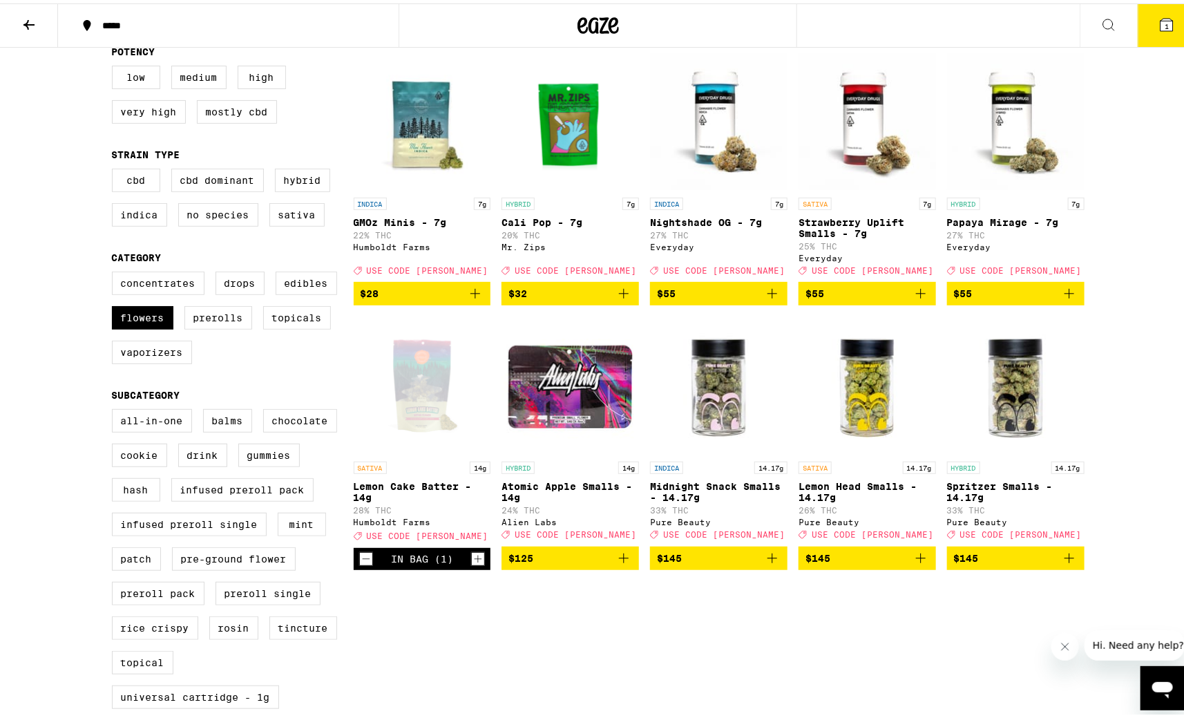
click at [1164, 21] on span "1" at bounding box center [1166, 23] width 4 height 8
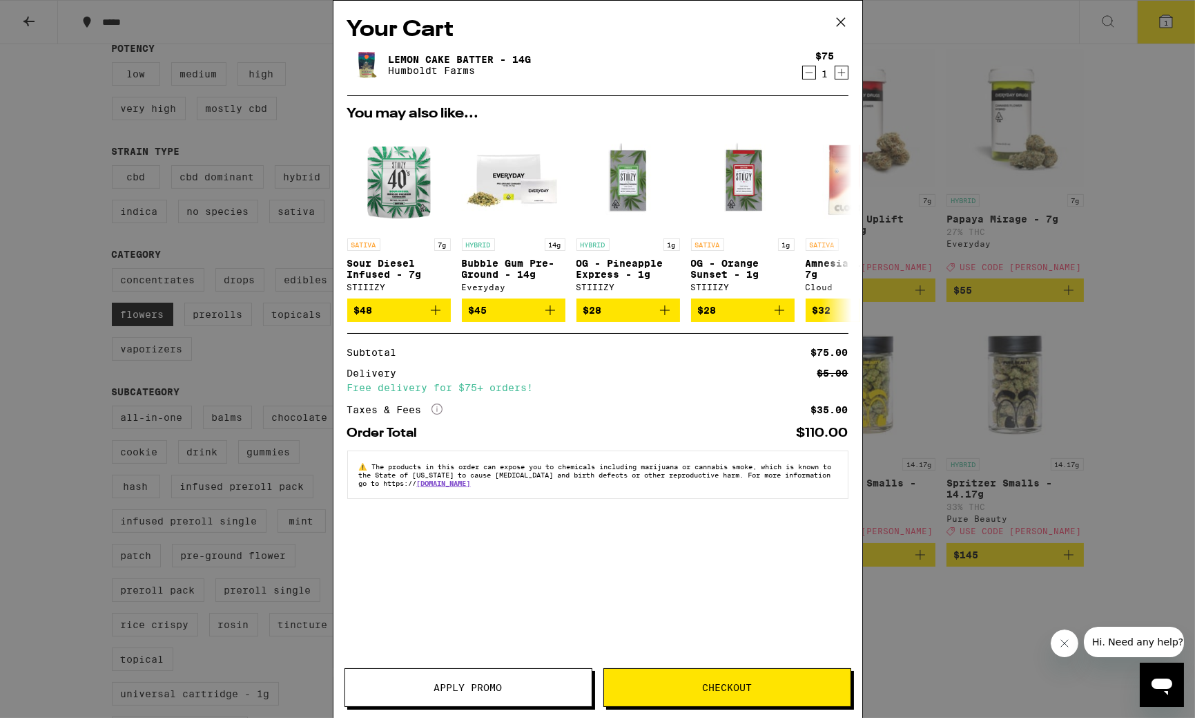
click at [448, 682] on span "Apply Promo" at bounding box center [468, 687] width 68 height 10
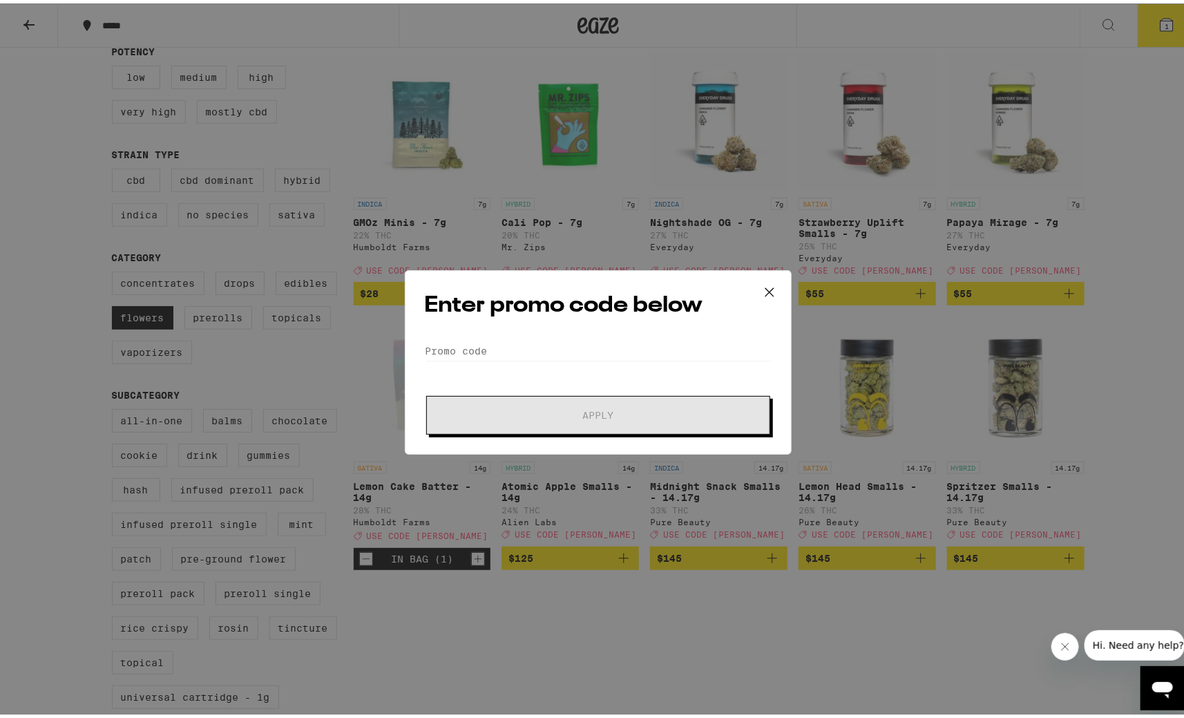
click at [477, 334] on div "Enter promo code below Promo Code Apply" at bounding box center [598, 359] width 387 height 184
click at [494, 343] on input "Promo Code" at bounding box center [598, 347] width 347 height 21
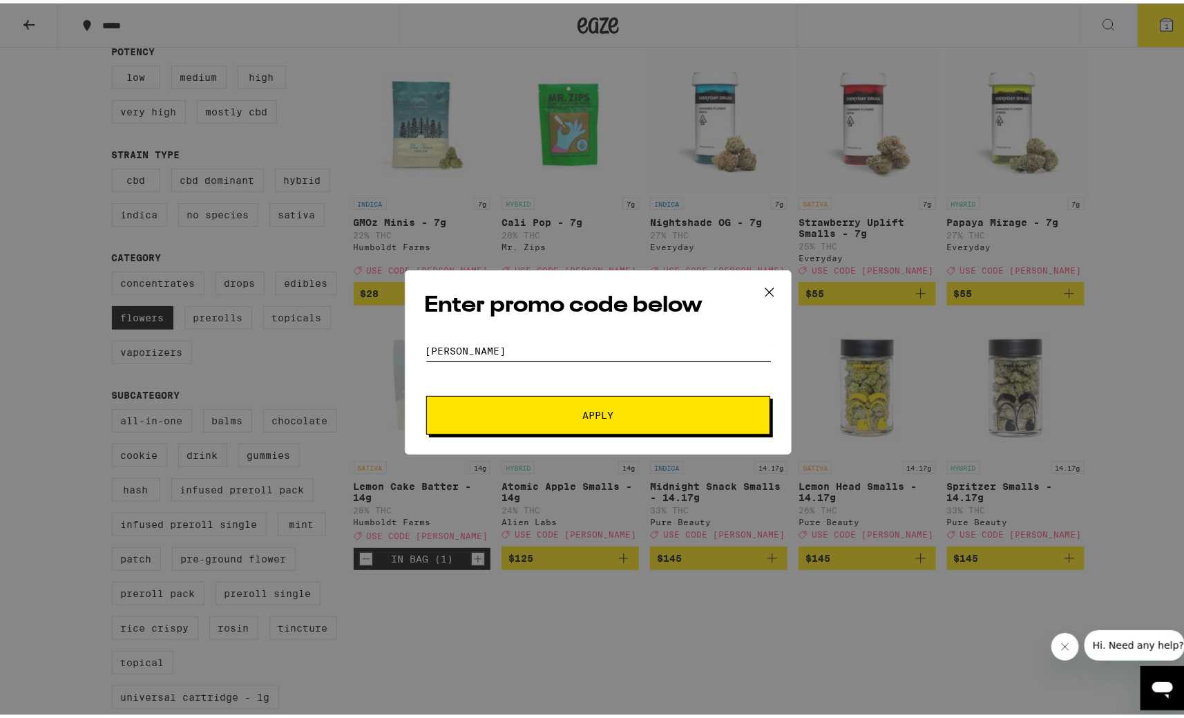
type input "[PERSON_NAME]"
click at [579, 420] on button "Apply" at bounding box center [598, 411] width 344 height 39
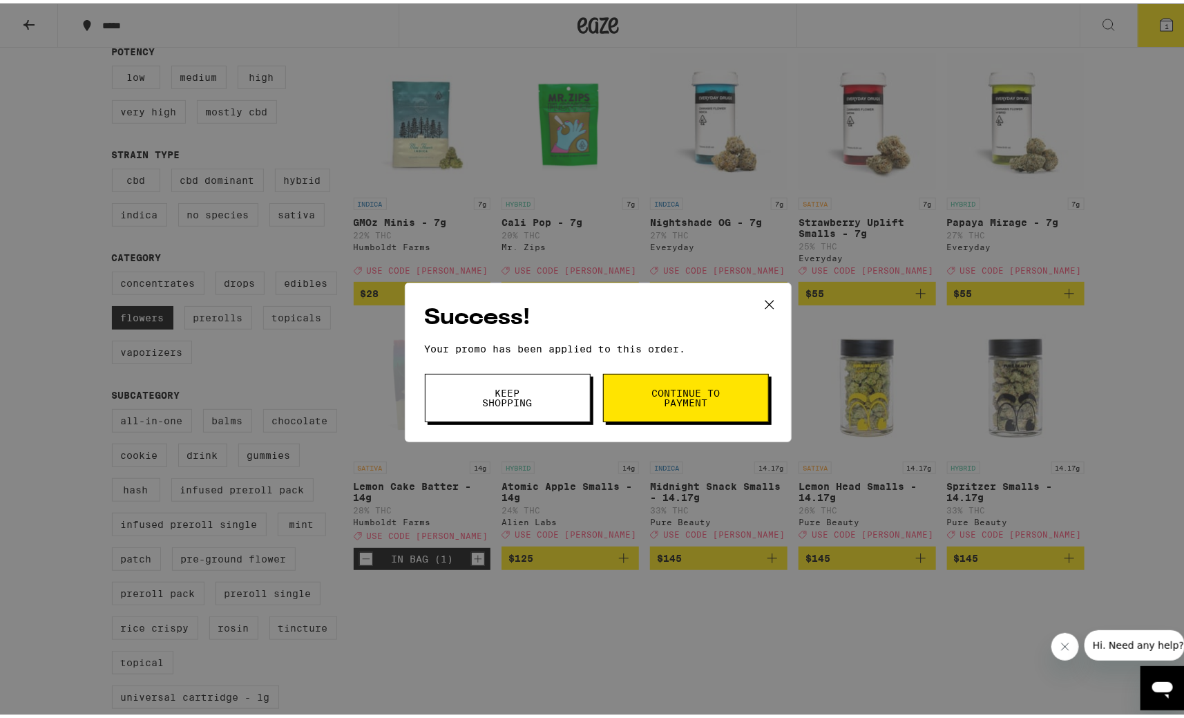
click at [498, 392] on span "Keep Shopping" at bounding box center [507, 394] width 70 height 19
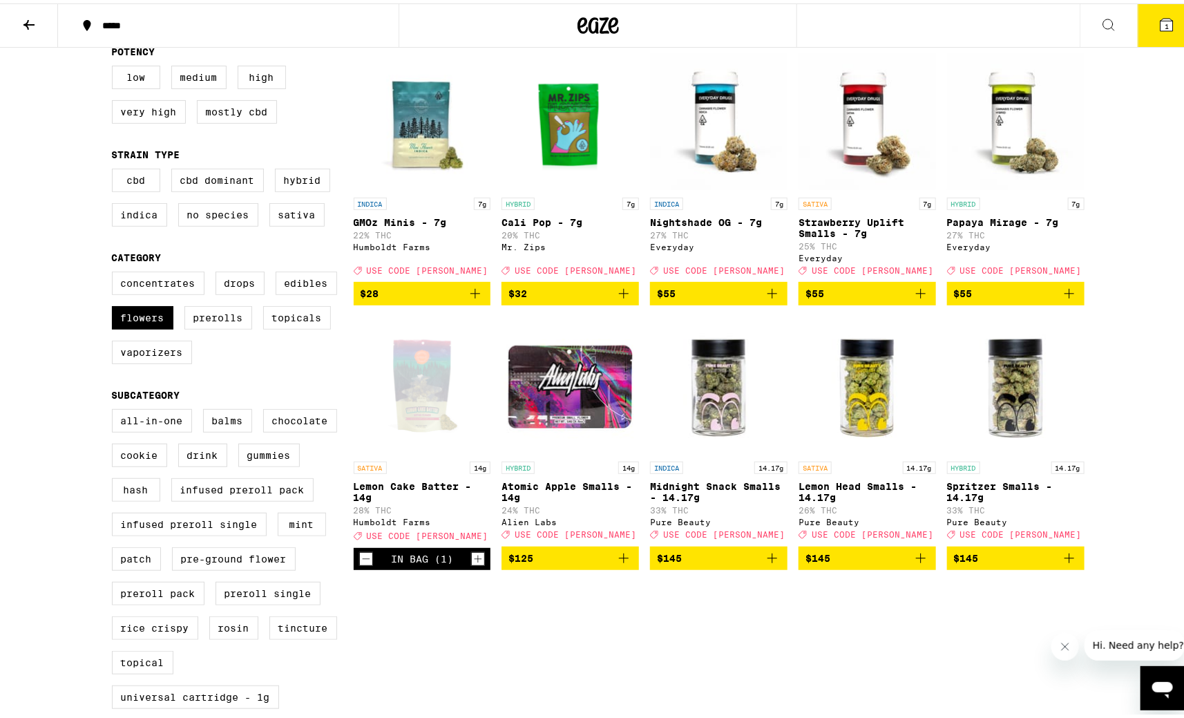
click at [1160, 21] on icon at bounding box center [1166, 21] width 12 height 12
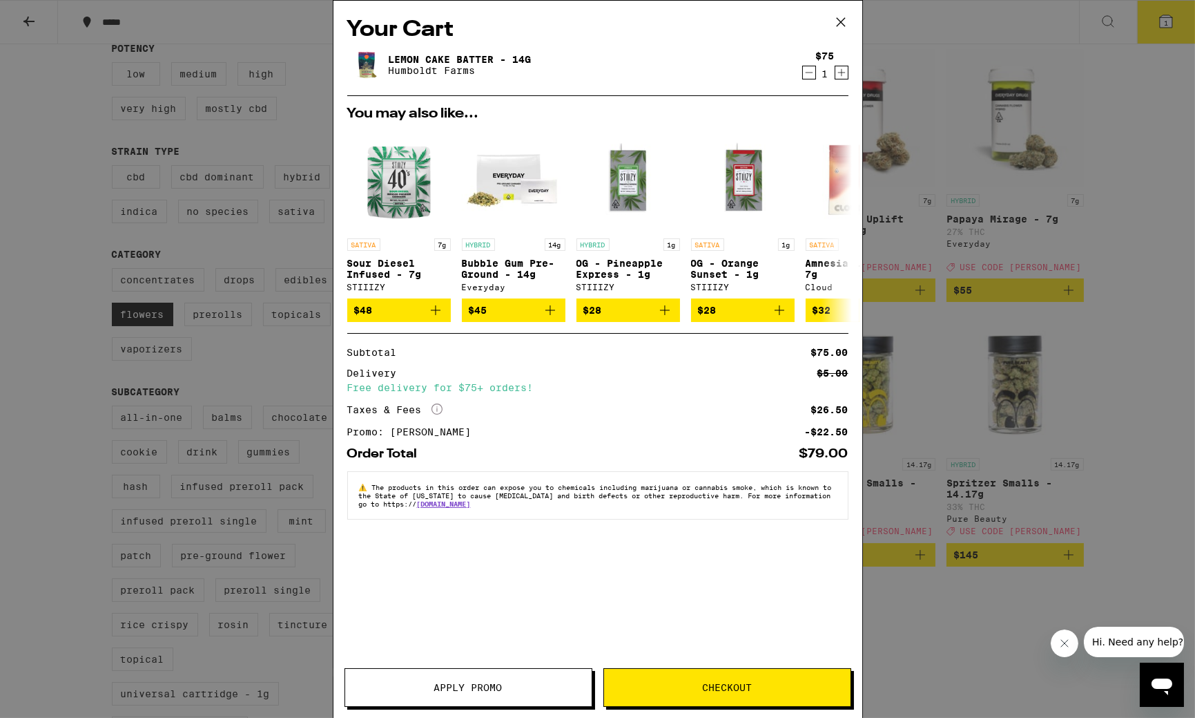
click at [843, 20] on icon at bounding box center [840, 22] width 8 height 8
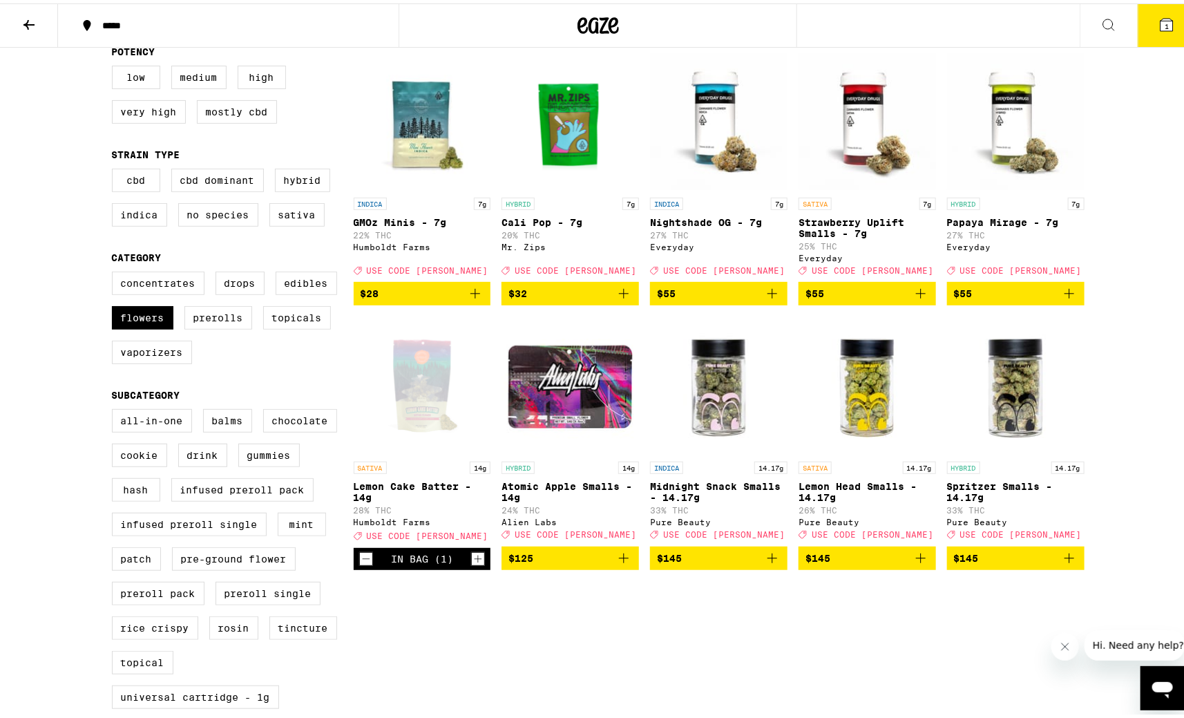
click at [363, 555] on icon "Decrement" at bounding box center [366, 555] width 8 height 0
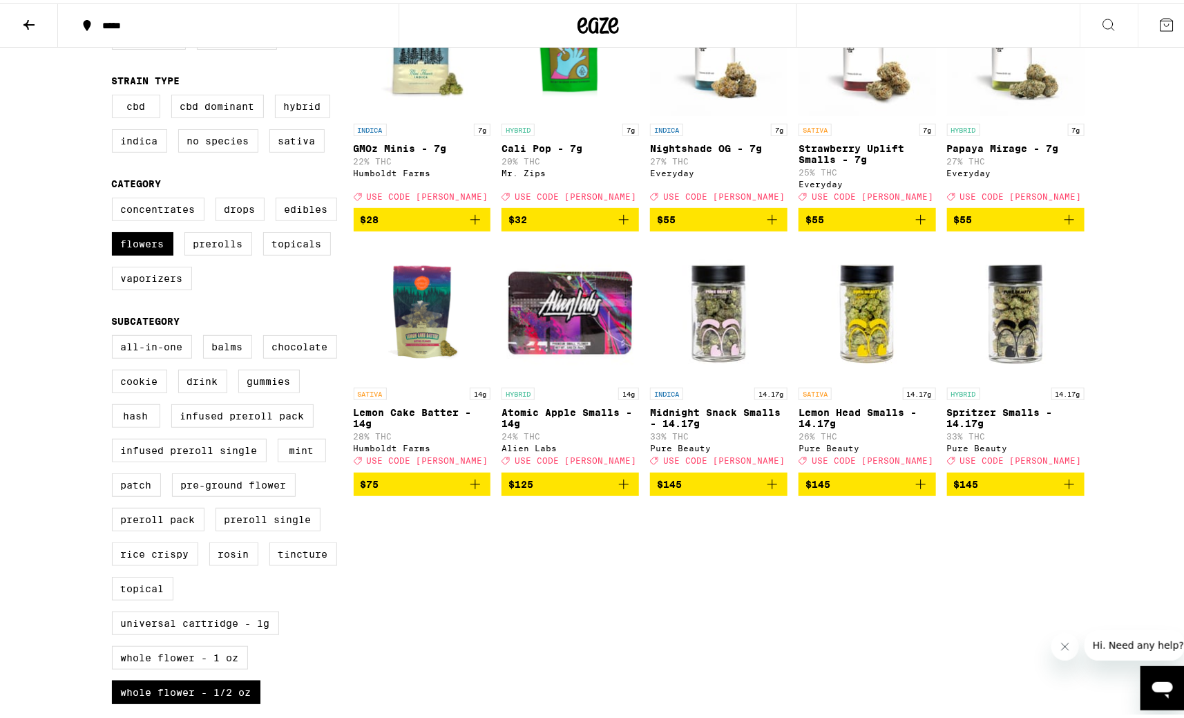
scroll to position [537, 0]
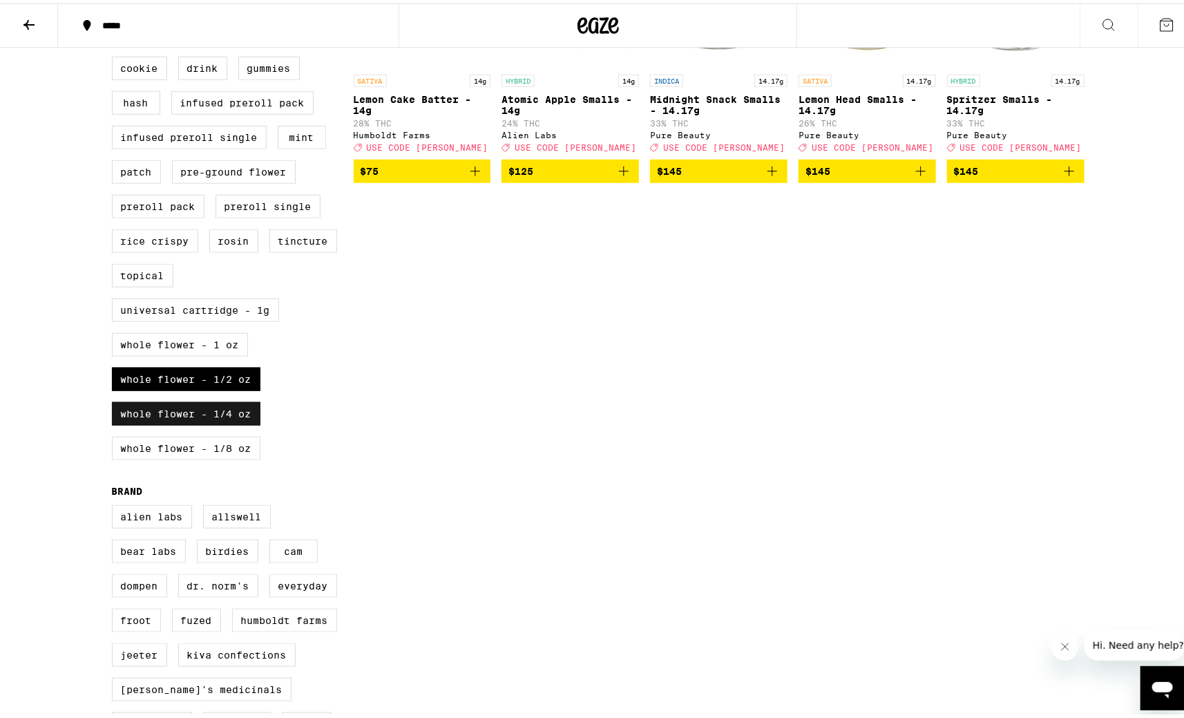
click at [205, 422] on label "Whole Flower - 1/4 oz" at bounding box center [186, 409] width 148 height 23
click at [115, 21] on input "Whole Flower - 1/4 oz" at bounding box center [115, 21] width 1 height 1
checkbox input "false"
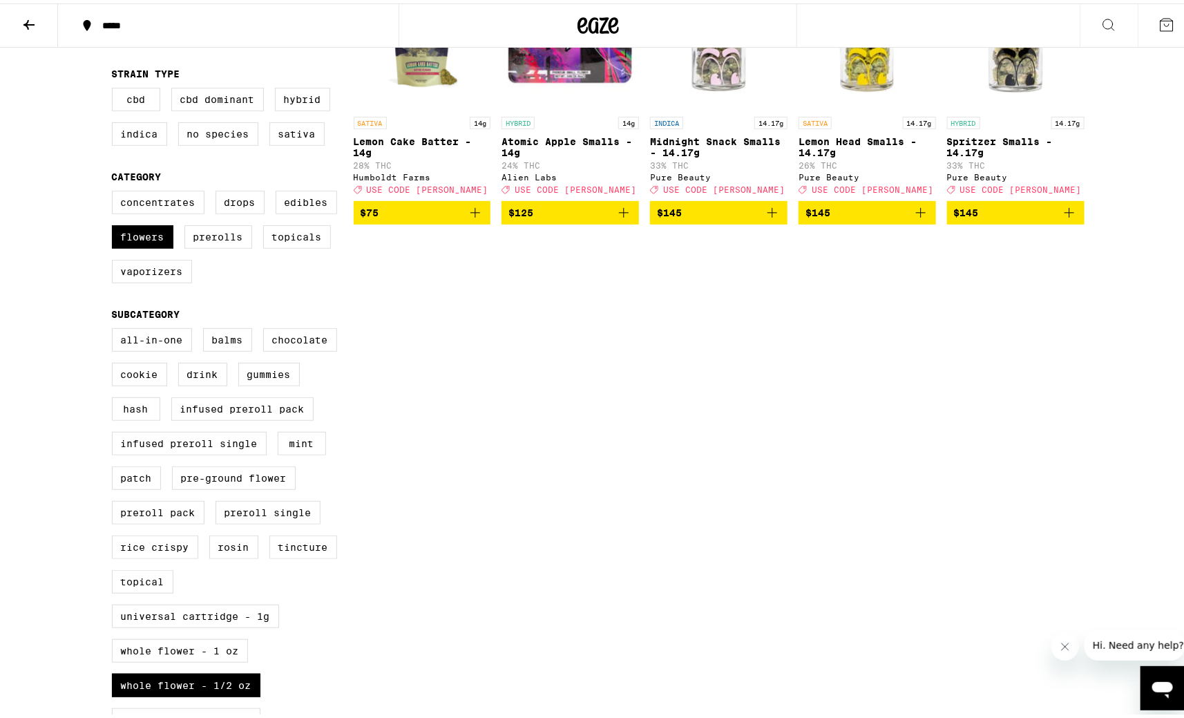
scroll to position [239, 0]
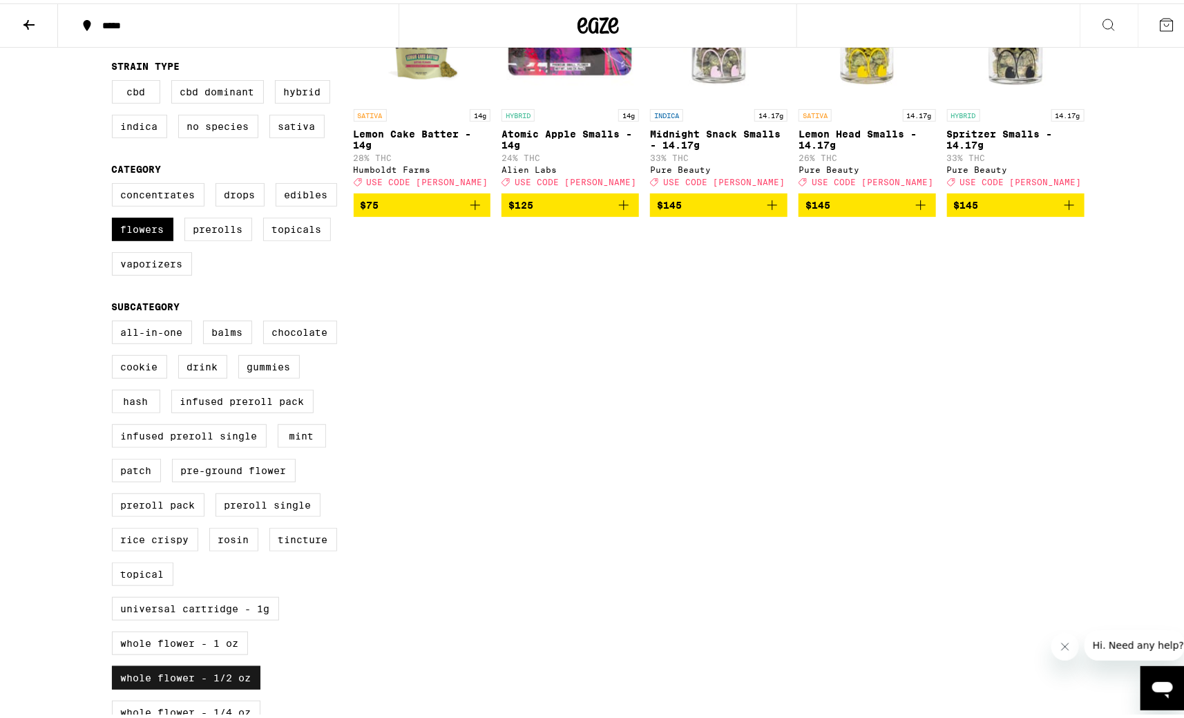
click at [209, 686] on label "Whole Flower - 1/2 oz" at bounding box center [186, 673] width 148 height 23
click at [115, 320] on input "Whole Flower - 1/2 oz" at bounding box center [115, 319] width 1 height 1
checkbox input "false"
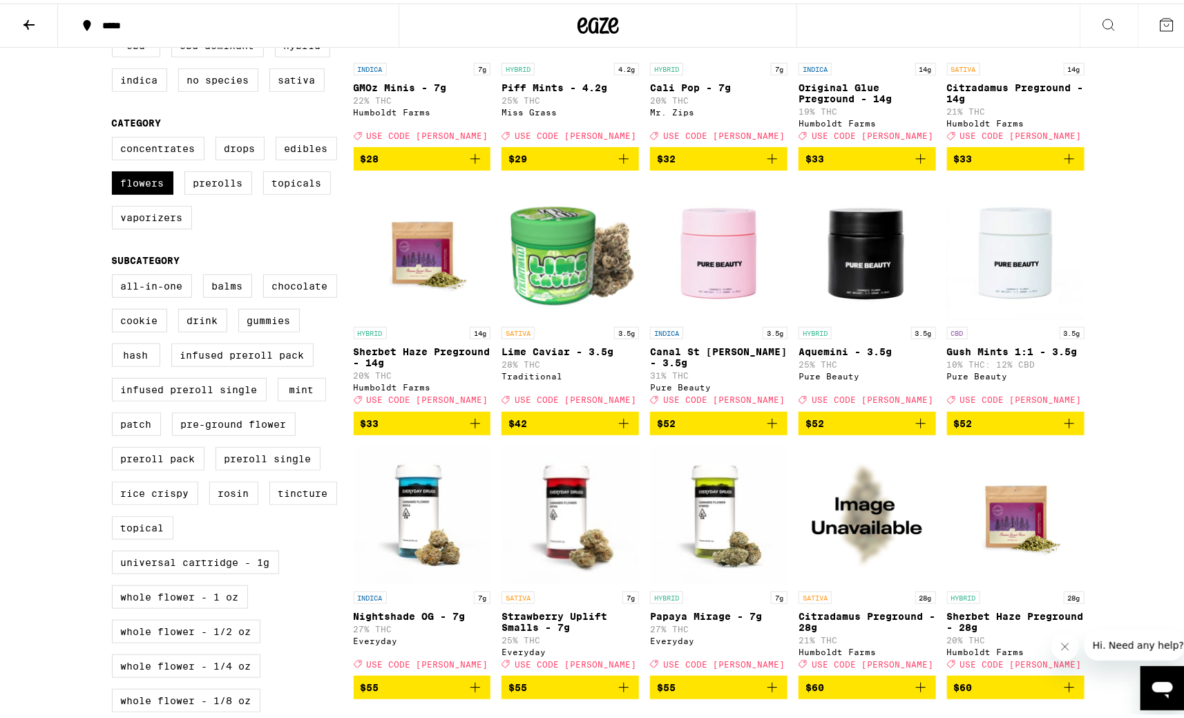
scroll to position [353, 0]
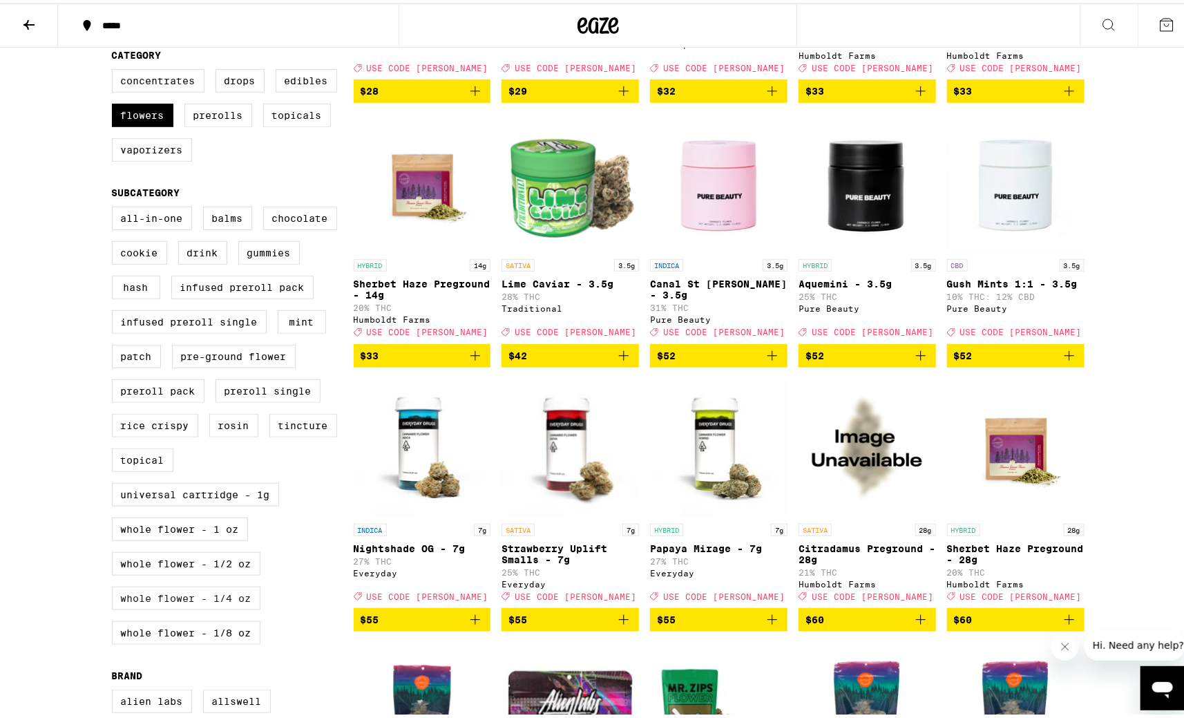
click at [223, 606] on label "Whole Flower - 1/4 oz" at bounding box center [186, 594] width 148 height 23
click at [115, 206] on input "Whole Flower - 1/4 oz" at bounding box center [115, 205] width 1 height 1
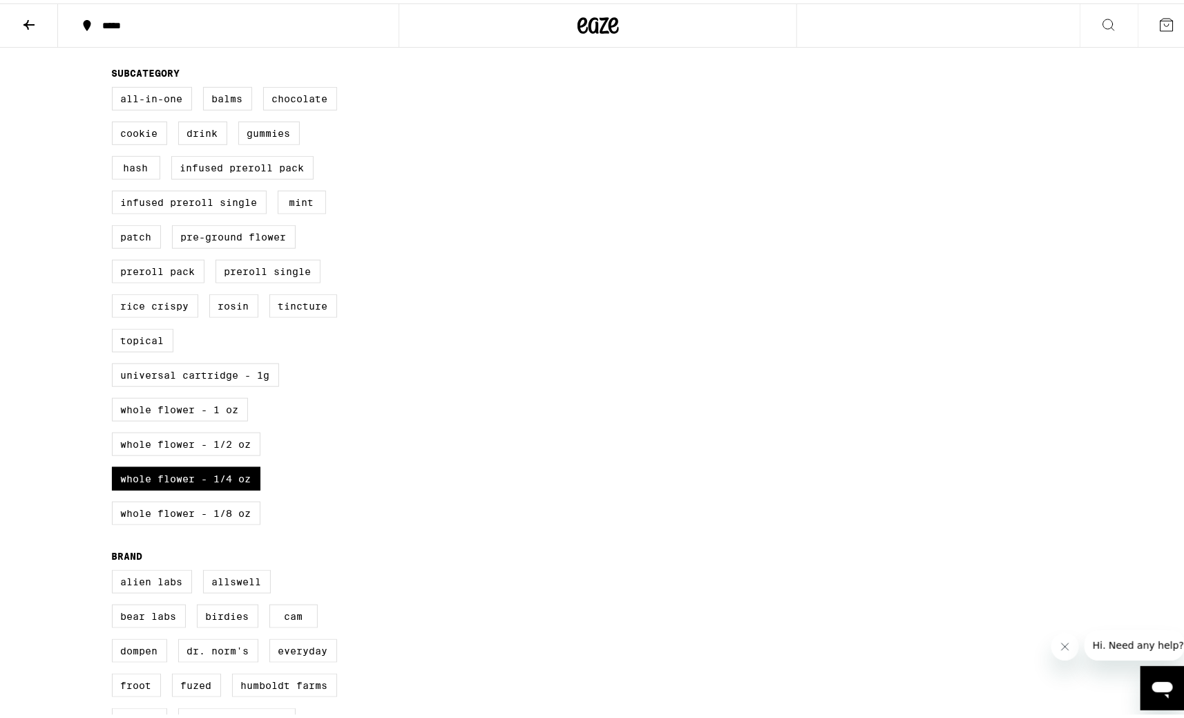
scroll to position [496, 0]
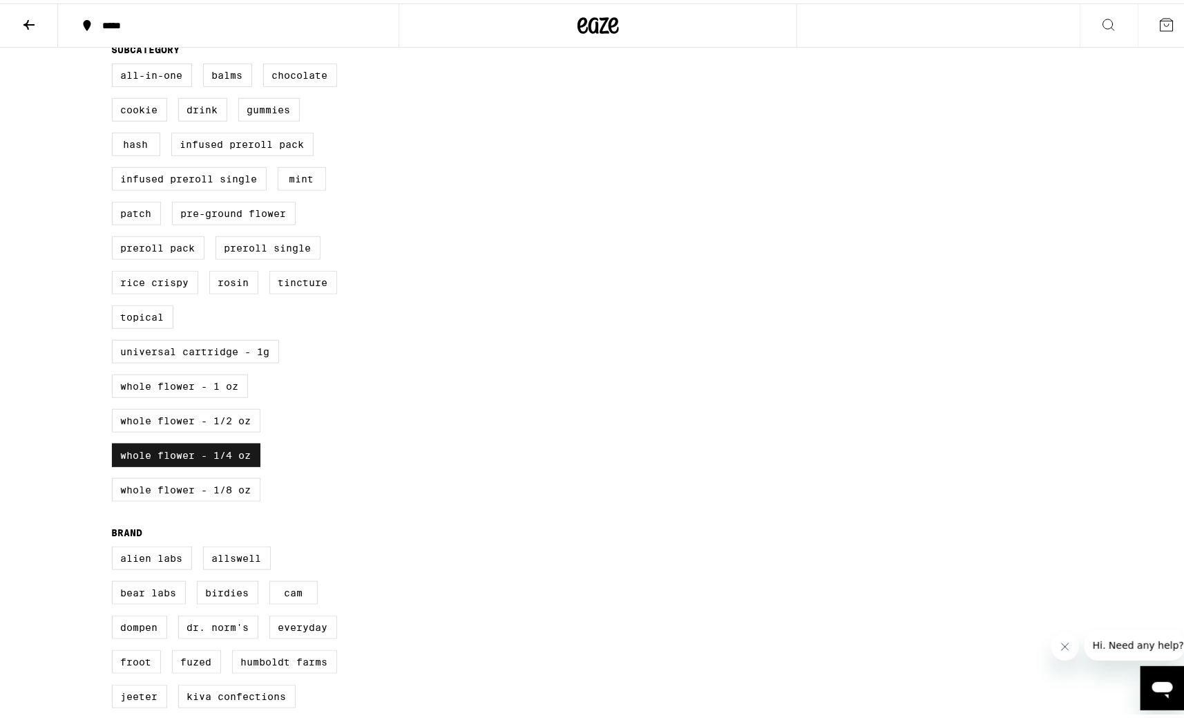
click at [217, 463] on label "Whole Flower - 1/4 oz" at bounding box center [186, 451] width 148 height 23
click at [115, 63] on input "Whole Flower - 1/4 oz" at bounding box center [115, 62] width 1 height 1
checkbox input "false"
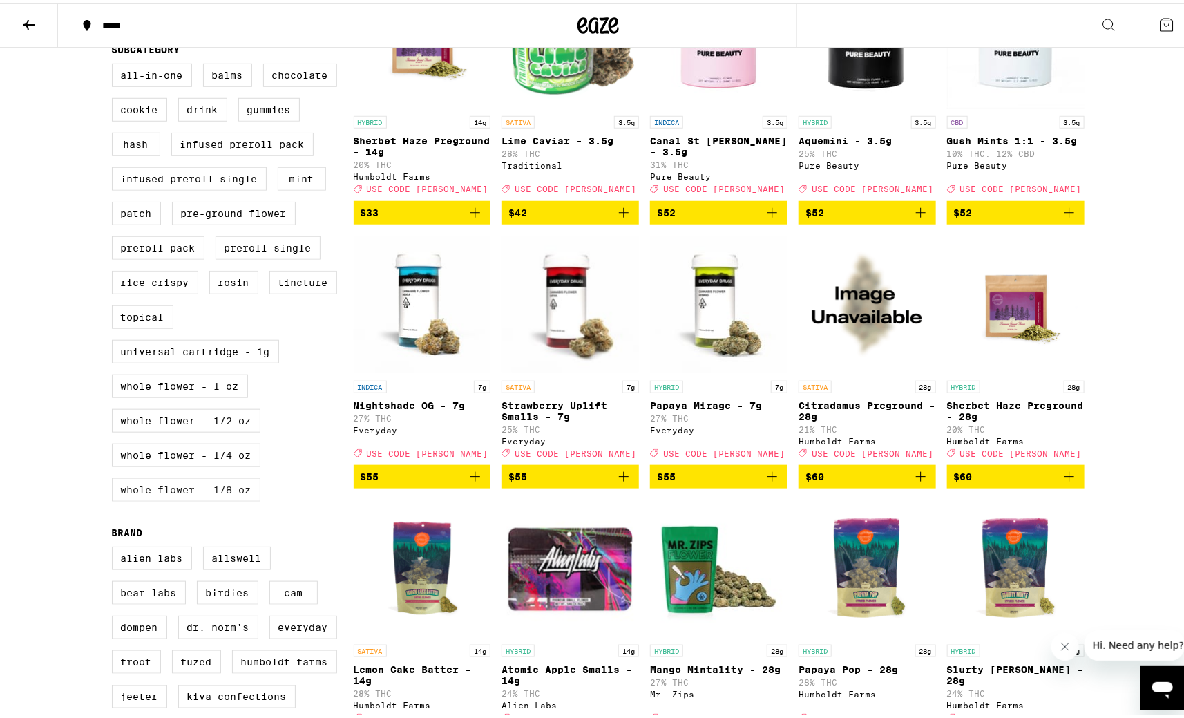
click at [228, 498] on label "Whole Flower - 1/8 oz" at bounding box center [186, 485] width 148 height 23
click at [115, 63] on input "Whole Flower - 1/8 oz" at bounding box center [115, 62] width 1 height 1
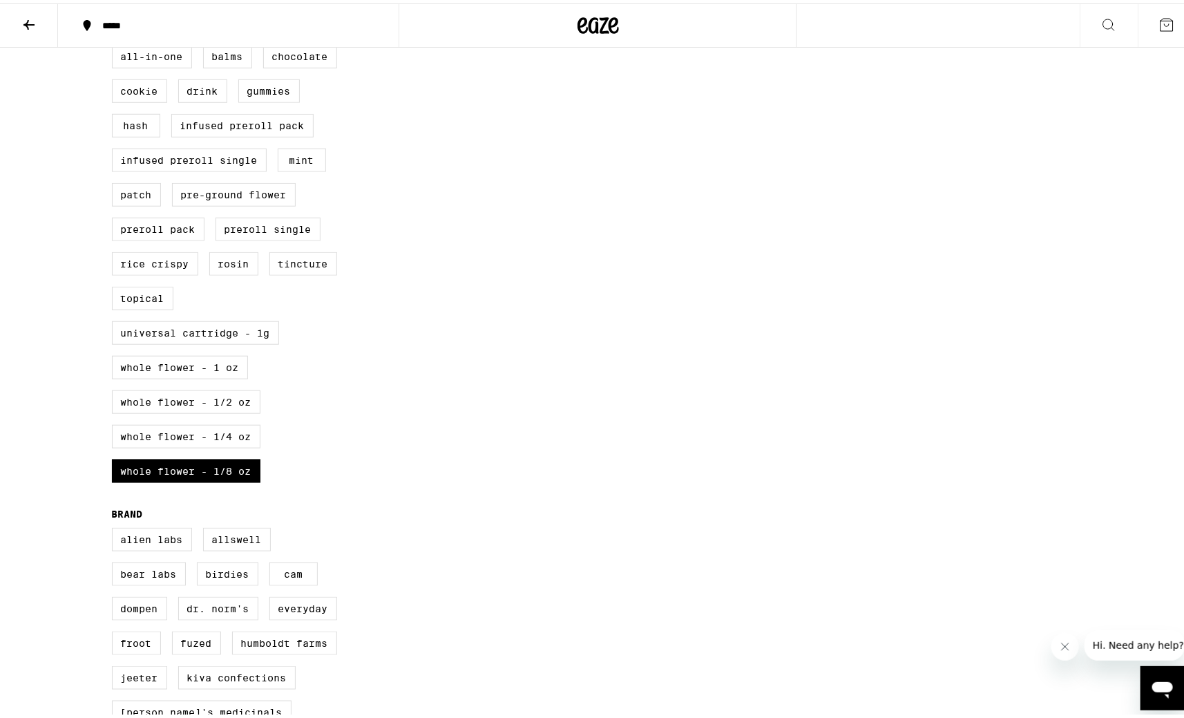
scroll to position [515, 0]
click at [191, 479] on label "Whole Flower - 1/8 oz" at bounding box center [186, 466] width 148 height 23
click at [115, 44] on input "Whole Flower - 1/8 oz" at bounding box center [115, 43] width 1 height 1
checkbox input "false"
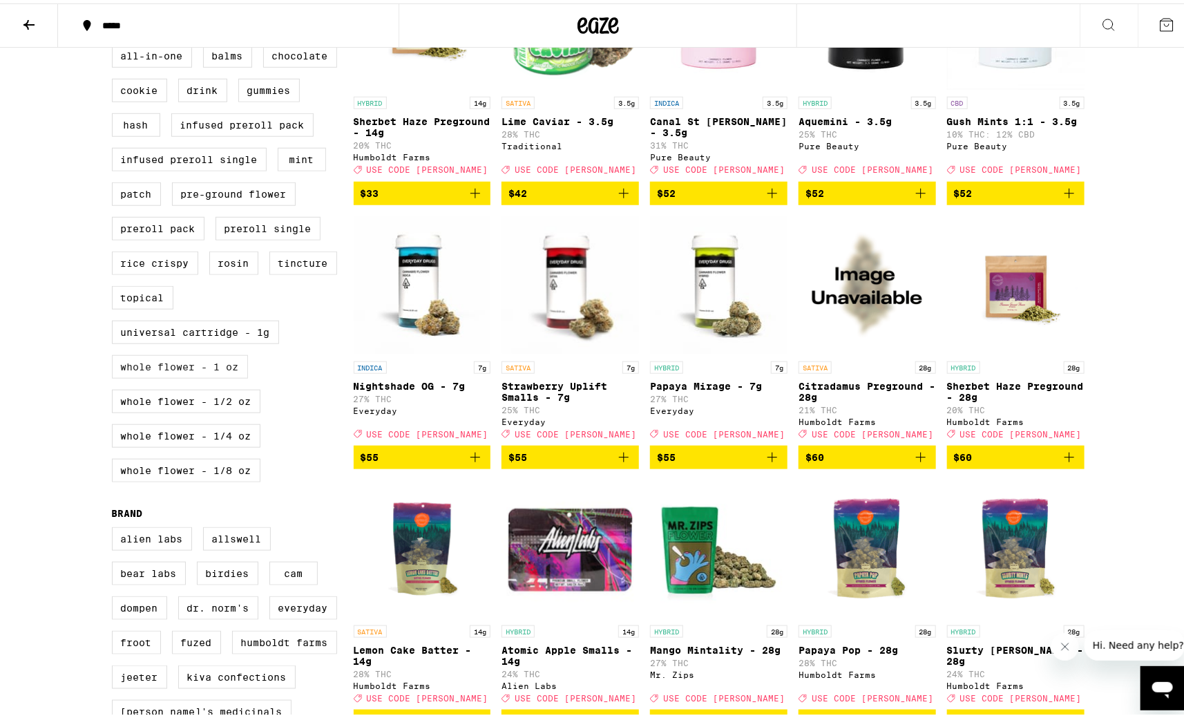
click at [211, 375] on label "Whole Flower - 1 oz" at bounding box center [180, 363] width 136 height 23
click at [115, 44] on input "Whole Flower - 1 oz" at bounding box center [115, 43] width 1 height 1
checkbox input "true"
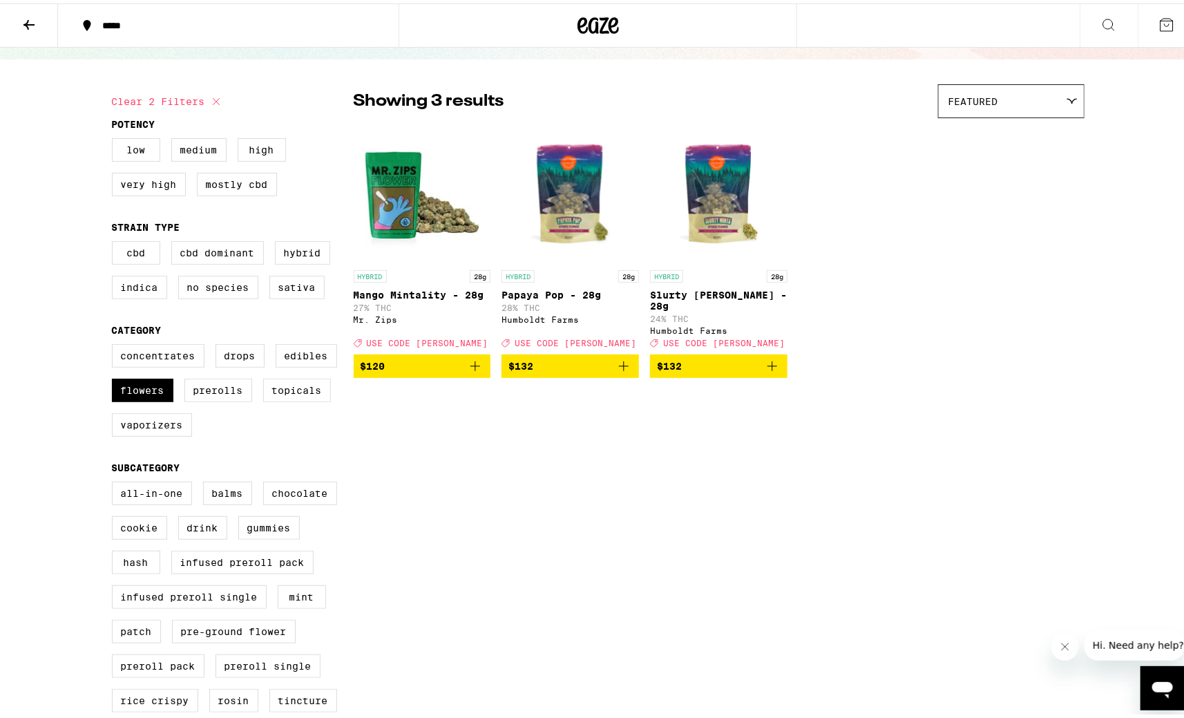
scroll to position [434, 0]
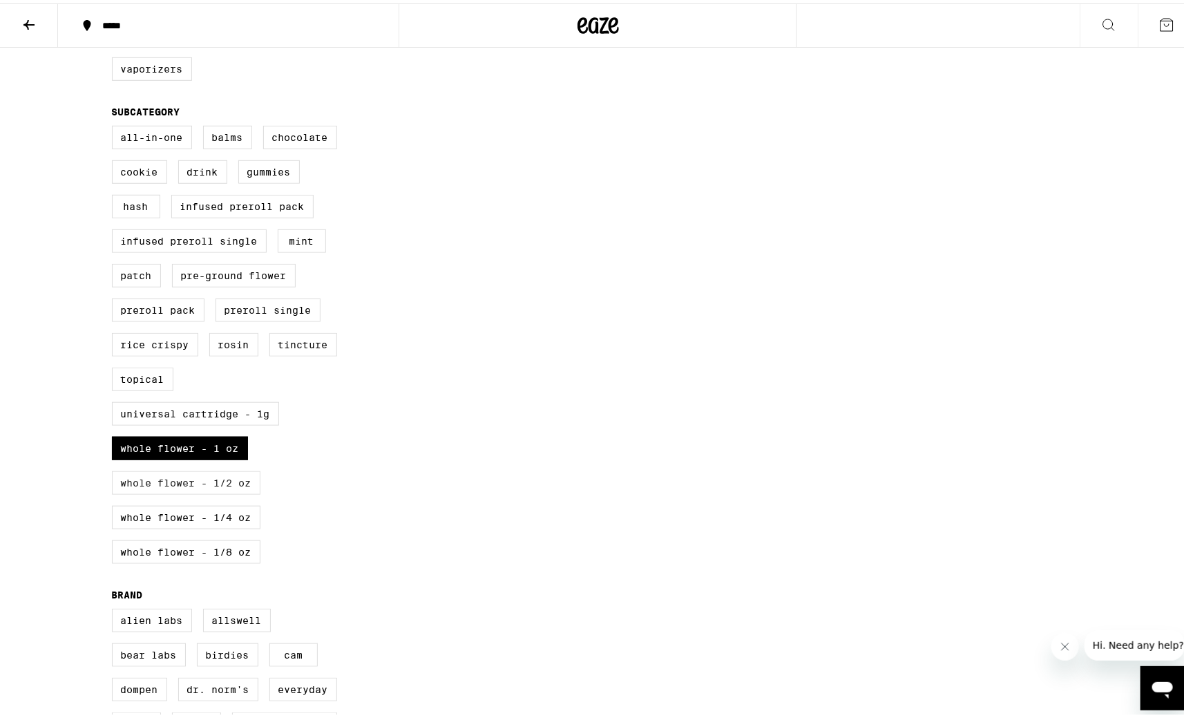
click at [226, 491] on label "Whole Flower - 1/2 oz" at bounding box center [186, 479] width 148 height 23
click at [115, 125] on input "Whole Flower - 1/2 oz" at bounding box center [115, 124] width 1 height 1
checkbox input "true"
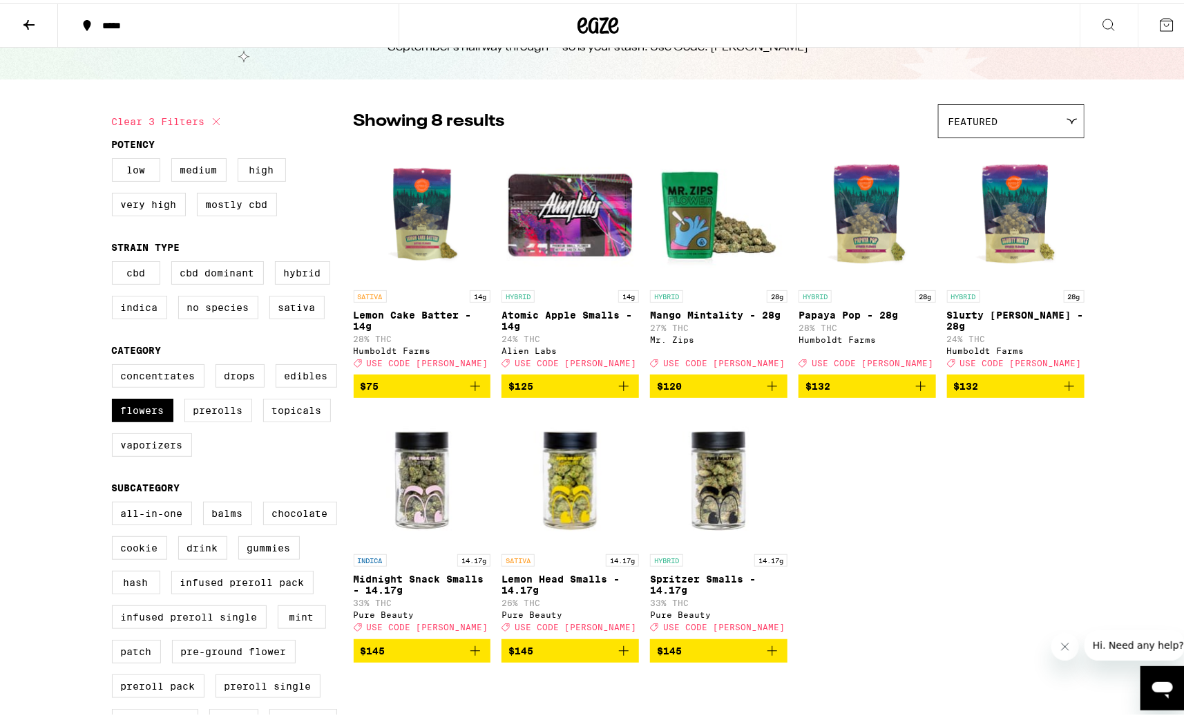
scroll to position [306, 0]
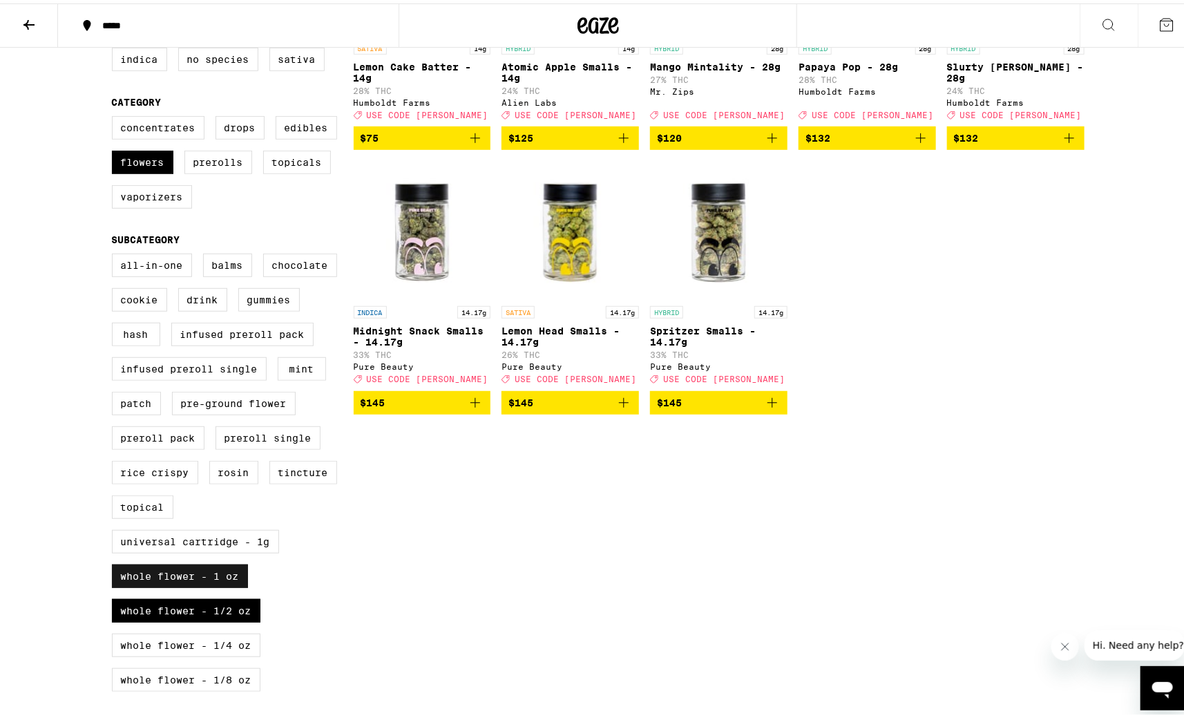
click at [227, 583] on label "Whole Flower - 1 oz" at bounding box center [180, 572] width 136 height 23
click at [115, 253] on input "Whole Flower - 1 oz" at bounding box center [115, 252] width 1 height 1
checkbox input "false"
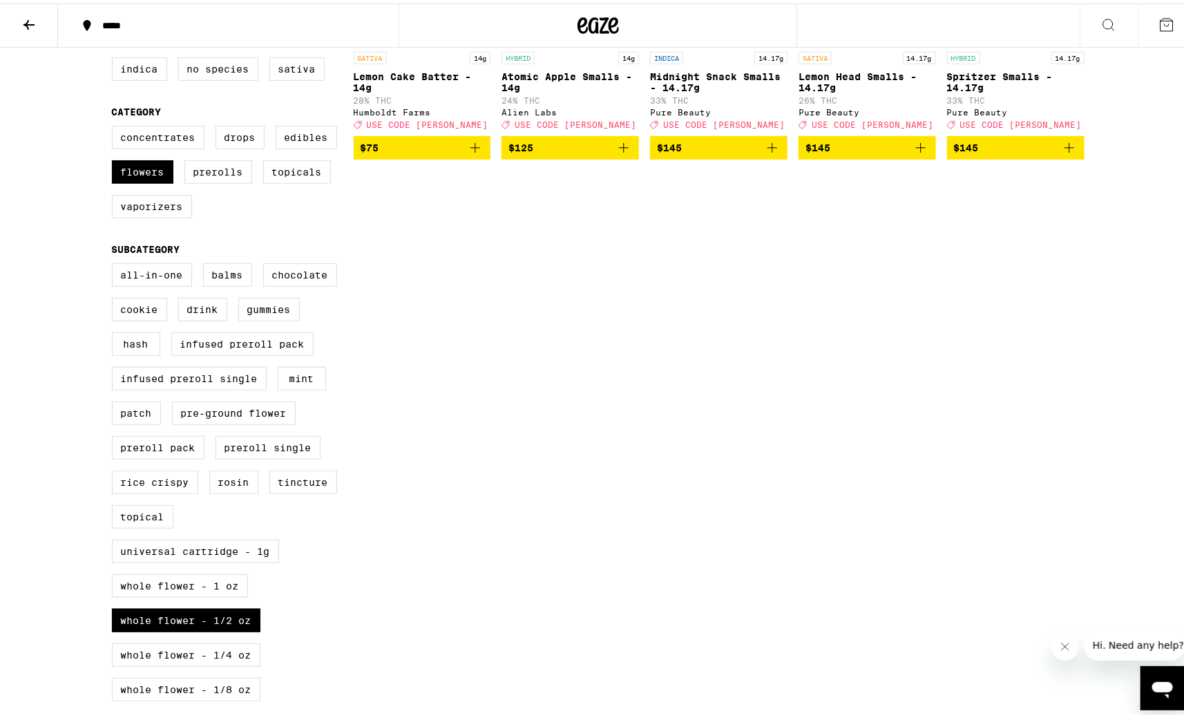
scroll to position [308, 0]
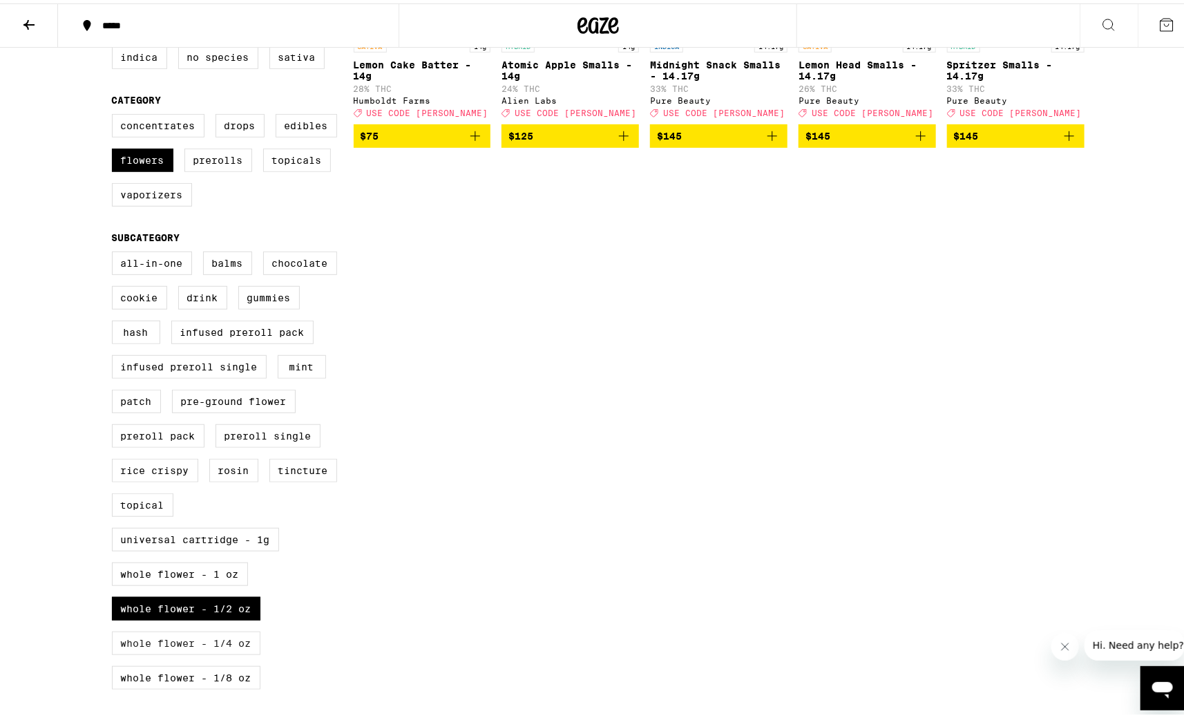
click at [228, 651] on label "Whole Flower - 1/4 oz" at bounding box center [186, 639] width 148 height 23
click at [115, 251] on input "Whole Flower - 1/4 oz" at bounding box center [115, 250] width 1 height 1
checkbox input "true"
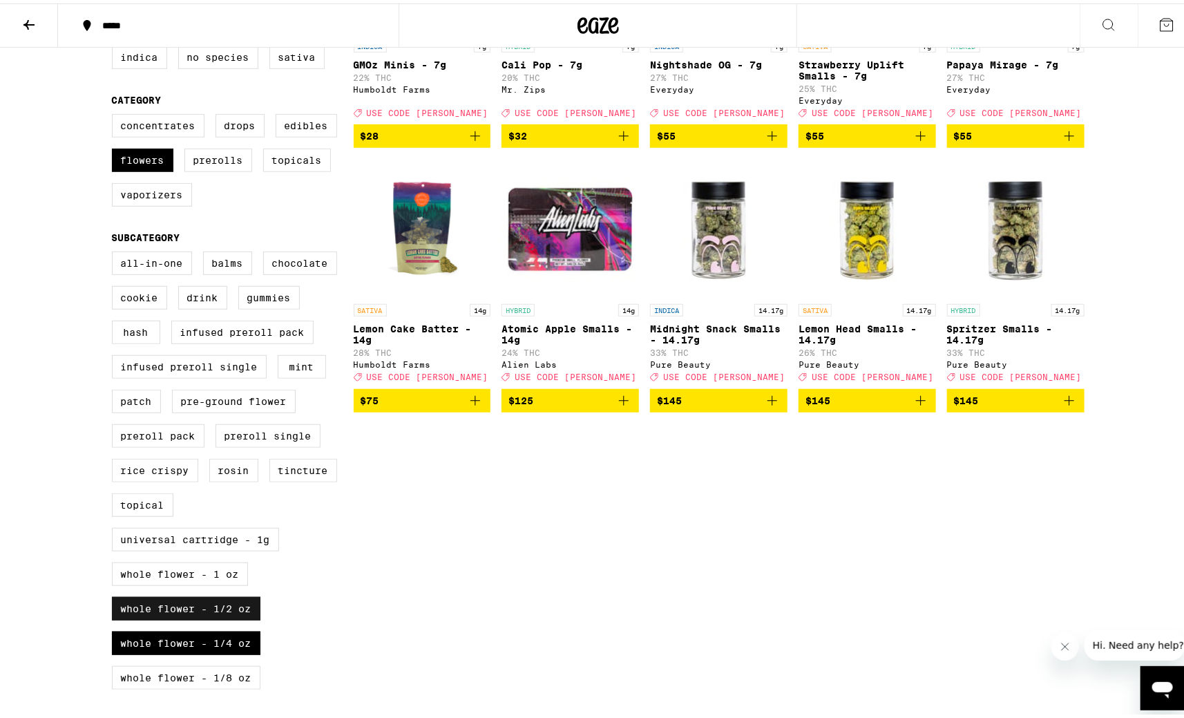
click at [229, 617] on label "Whole Flower - 1/2 oz" at bounding box center [186, 604] width 148 height 23
click at [115, 251] on input "Whole Flower - 1/2 oz" at bounding box center [115, 250] width 1 height 1
checkbox input "false"
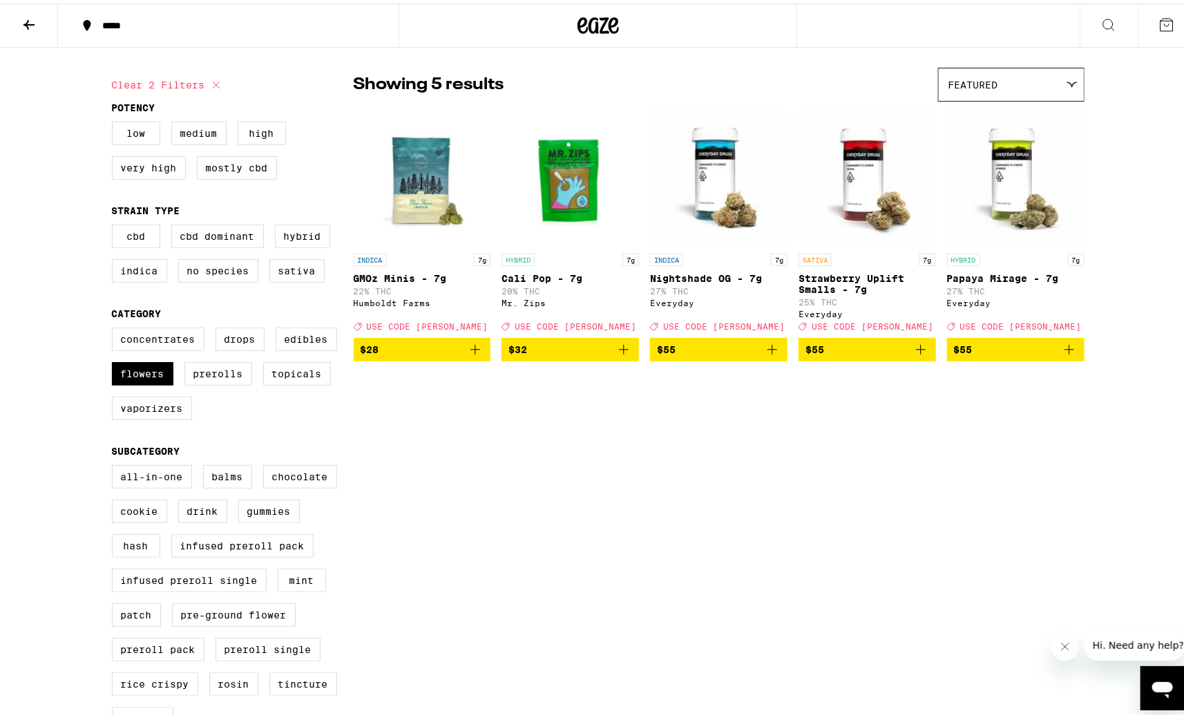
scroll to position [305, 0]
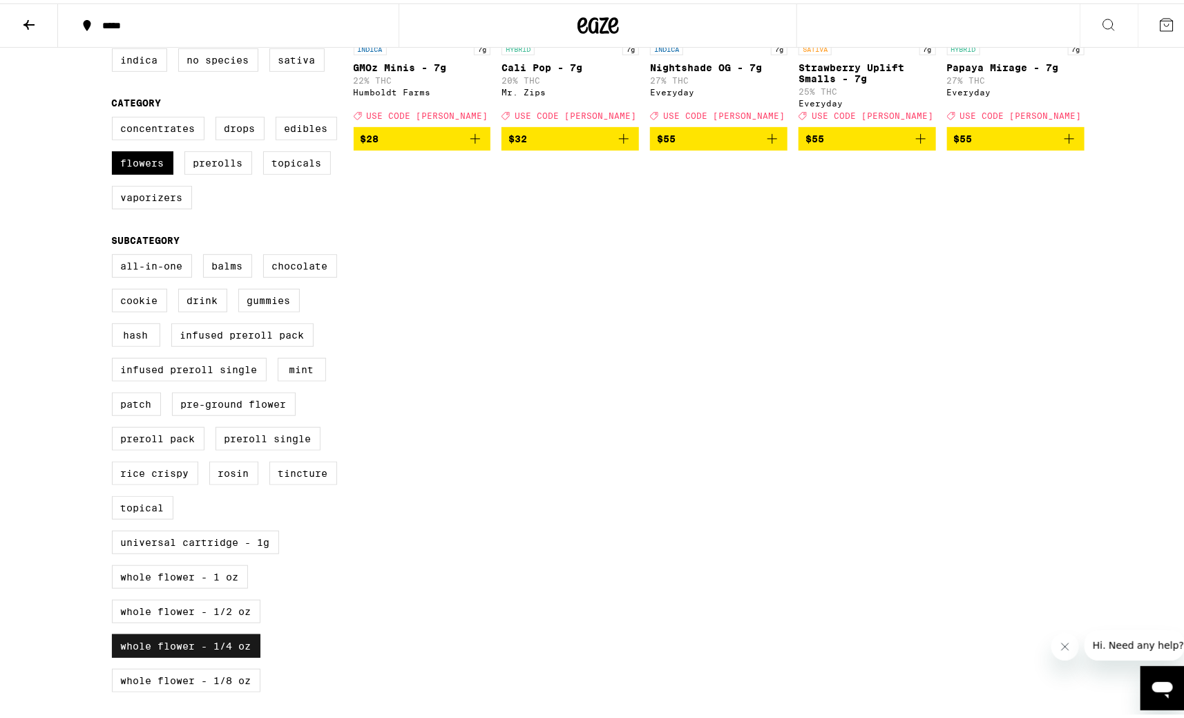
click at [158, 654] on label "Whole Flower - 1/4 oz" at bounding box center [186, 642] width 148 height 23
click at [115, 253] on input "Whole Flower - 1/4 oz" at bounding box center [115, 253] width 1 height 1
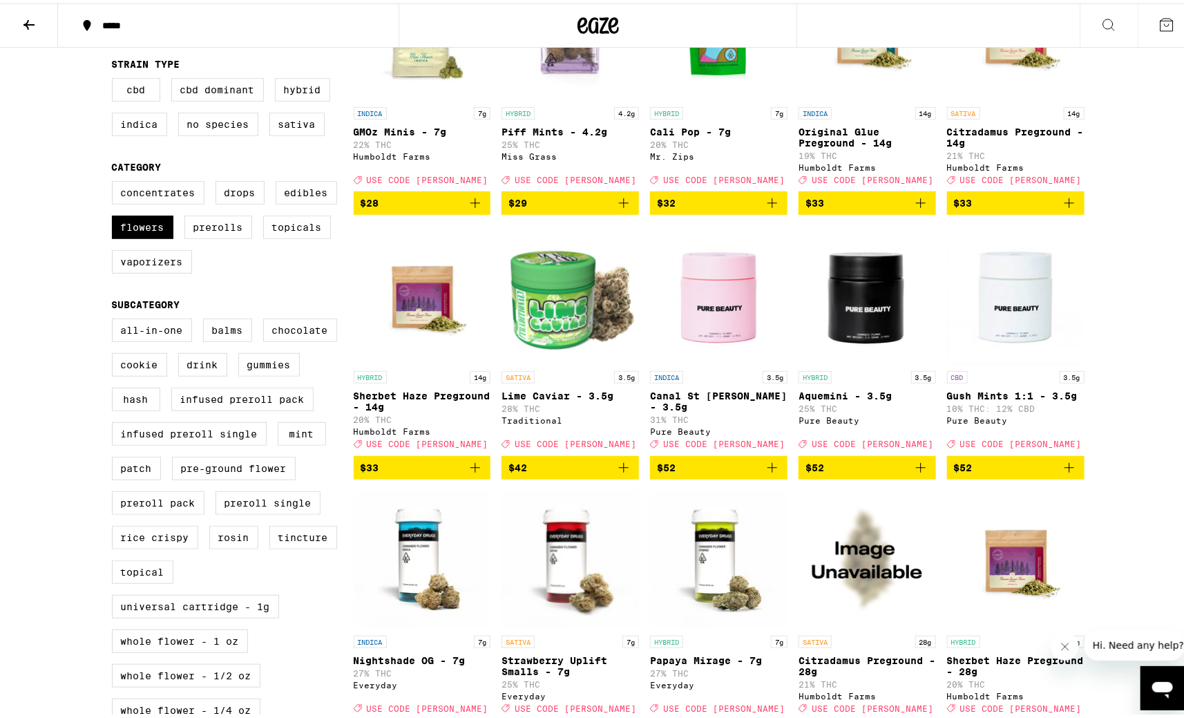
scroll to position [416, 0]
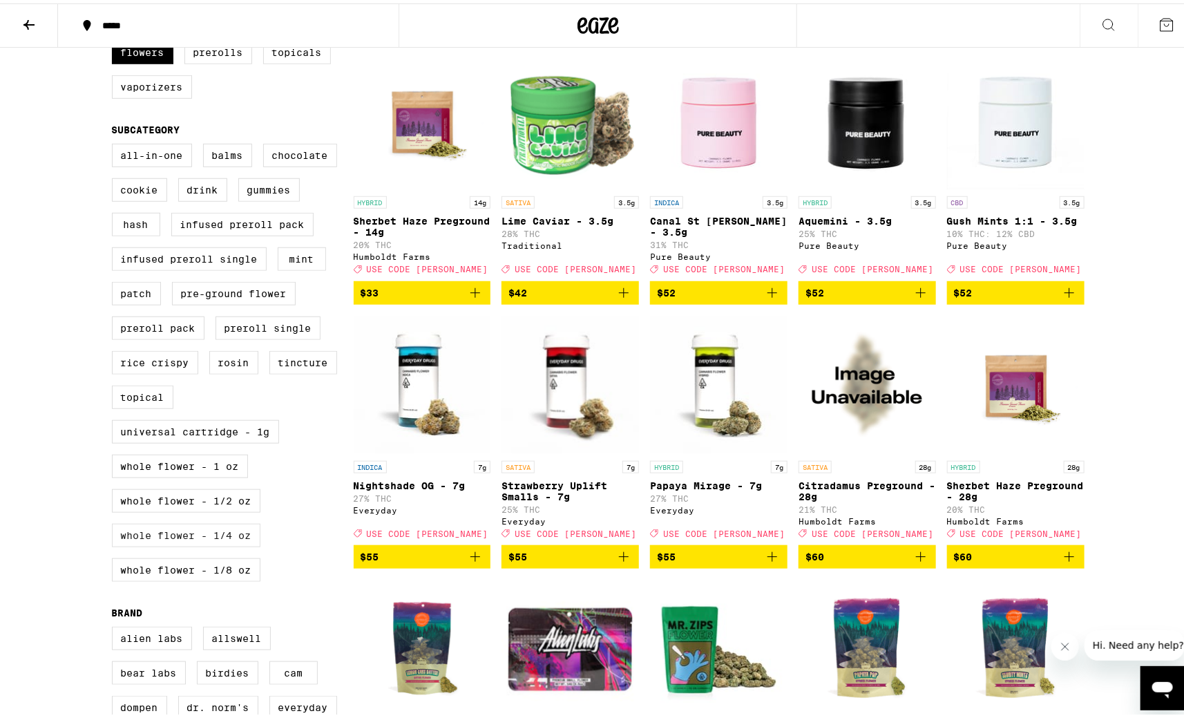
click at [204, 544] on label "Whole Flower - 1/4 oz" at bounding box center [186, 531] width 148 height 23
click at [115, 143] on input "Whole Flower - 1/4 oz" at bounding box center [115, 142] width 1 height 1
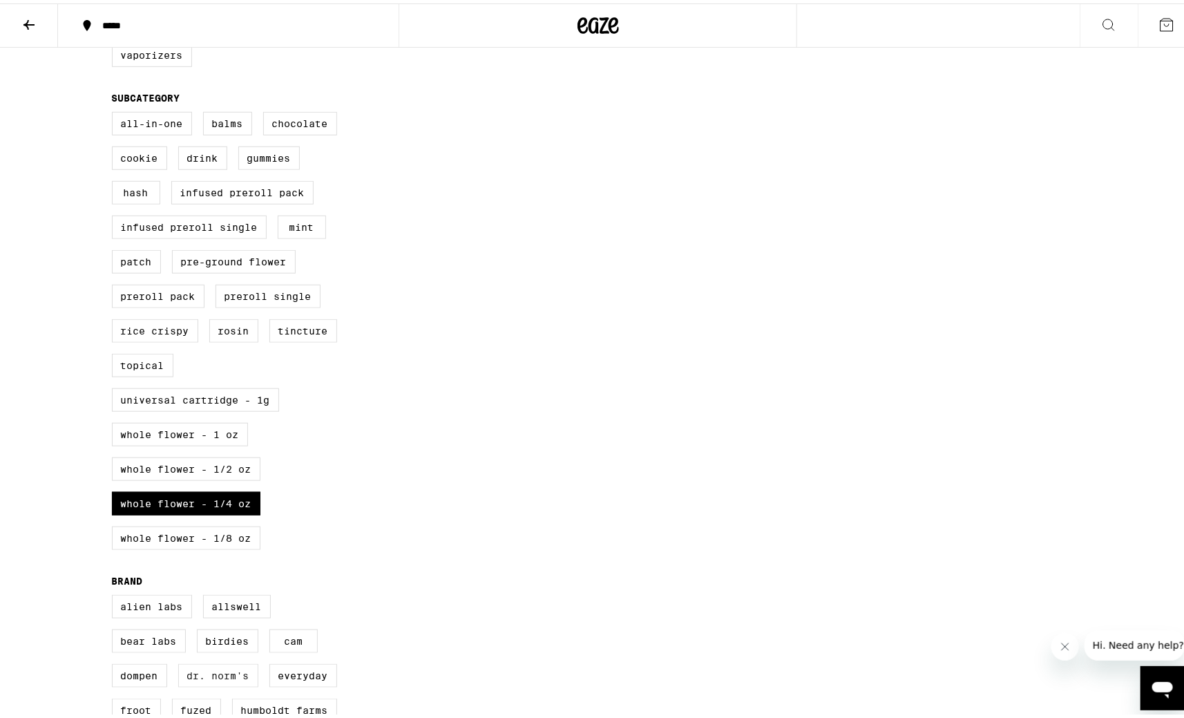
scroll to position [499, 0]
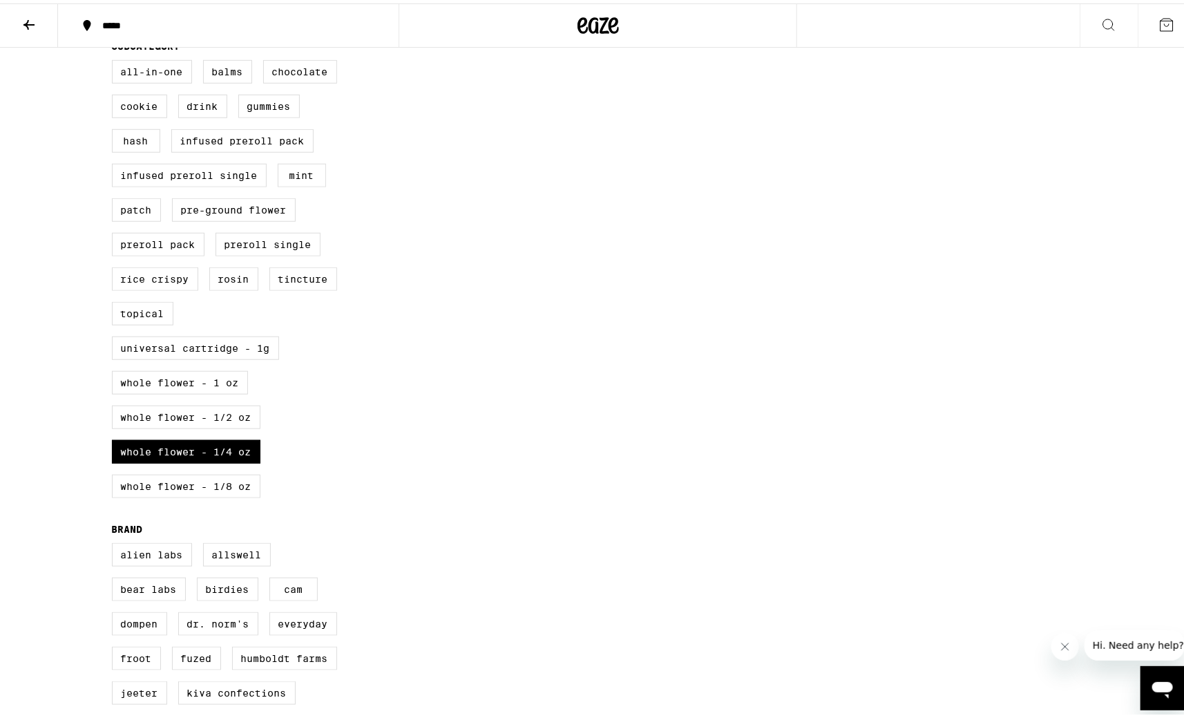
drag, startPoint x: 195, startPoint y: 474, endPoint x: 197, endPoint y: 454, distance: 20.1
click at [195, 460] on label "Whole Flower - 1/4 oz" at bounding box center [186, 447] width 148 height 23
click at [115, 59] on input "Whole Flower - 1/4 oz" at bounding box center [115, 59] width 1 height 1
checkbox input "false"
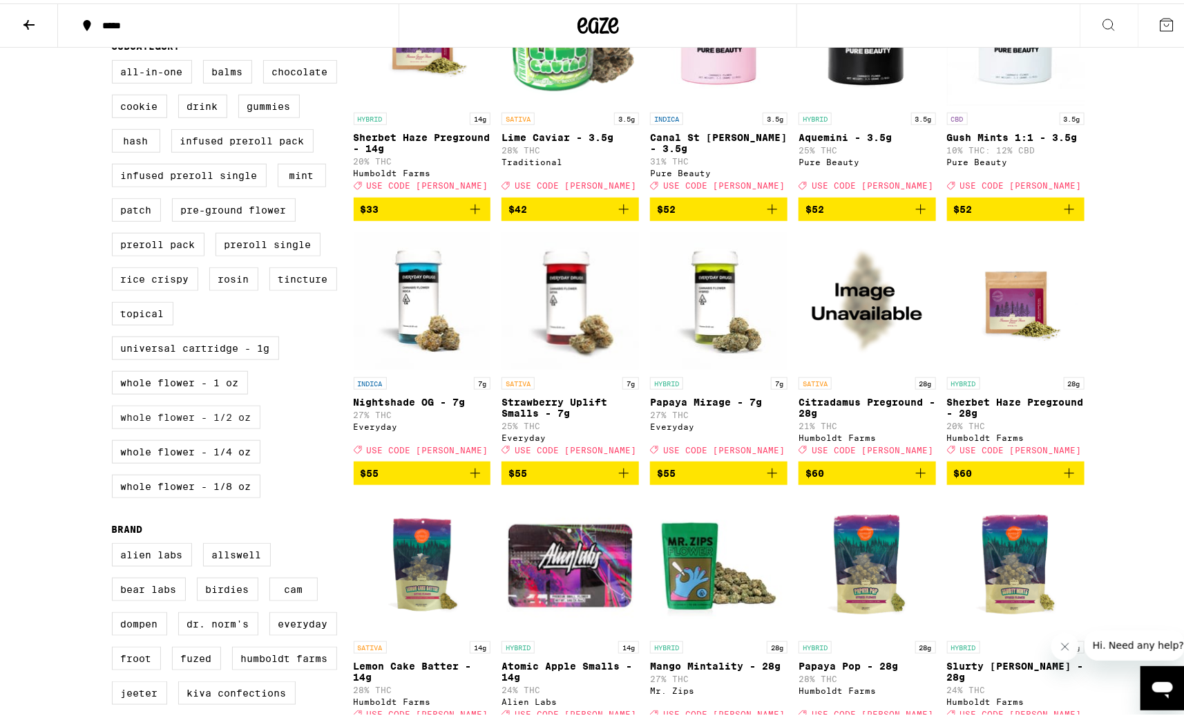
click at [198, 425] on label "Whole Flower - 1/2 oz" at bounding box center [186, 413] width 148 height 23
click at [115, 59] on input "Whole Flower - 1/2 oz" at bounding box center [115, 59] width 1 height 1
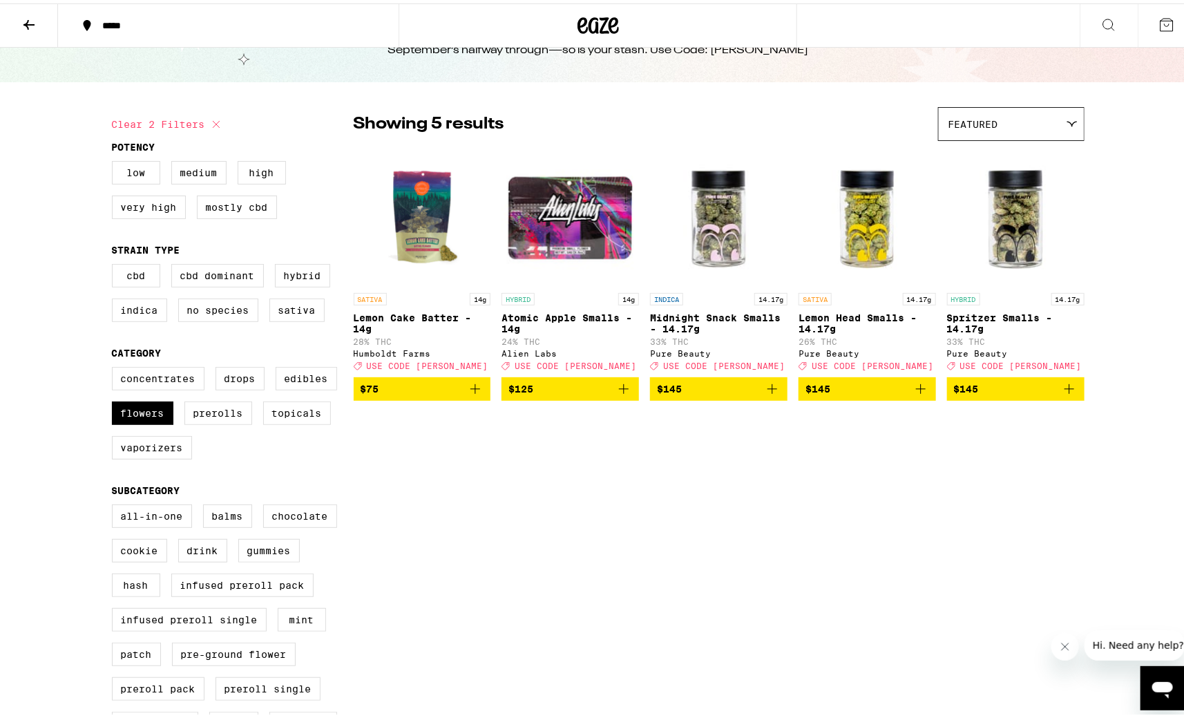
scroll to position [312, 0]
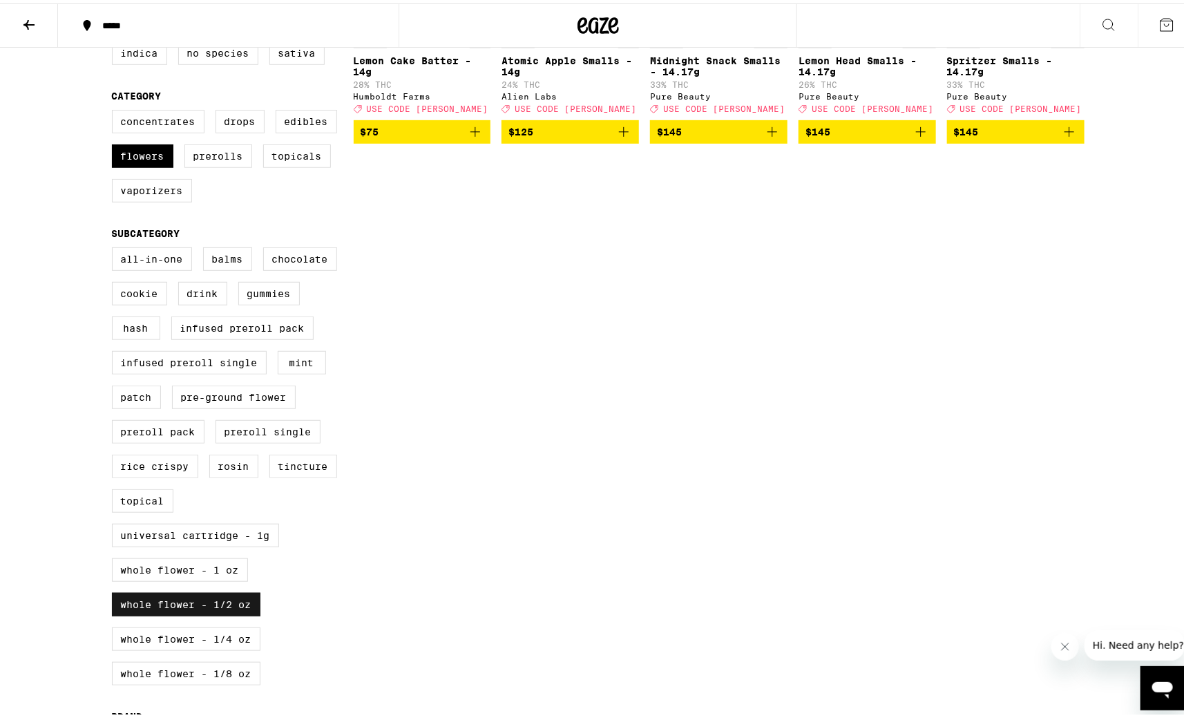
click at [167, 613] on label "Whole Flower - 1/2 oz" at bounding box center [186, 600] width 148 height 23
click at [115, 247] on input "Whole Flower - 1/2 oz" at bounding box center [115, 246] width 1 height 1
checkbox input "false"
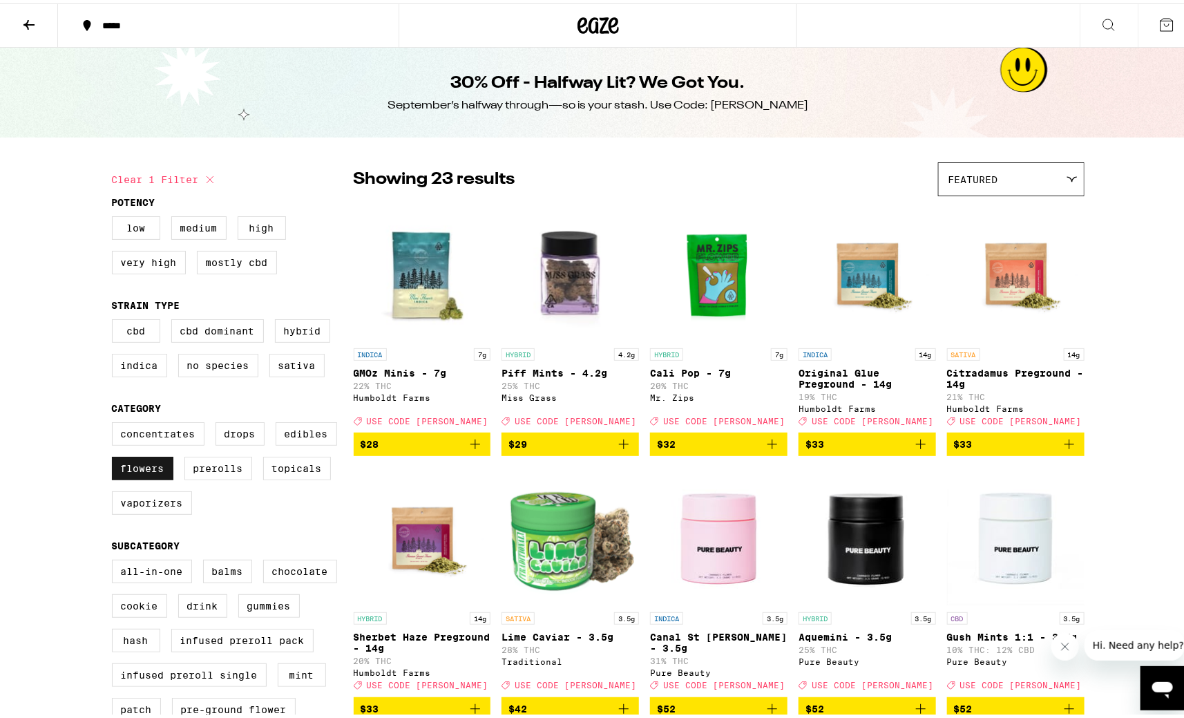
click at [133, 477] on label "Flowers" at bounding box center [142, 464] width 61 height 23
click at [115, 421] on input "Flowers" at bounding box center [115, 421] width 1 height 1
checkbox input "false"
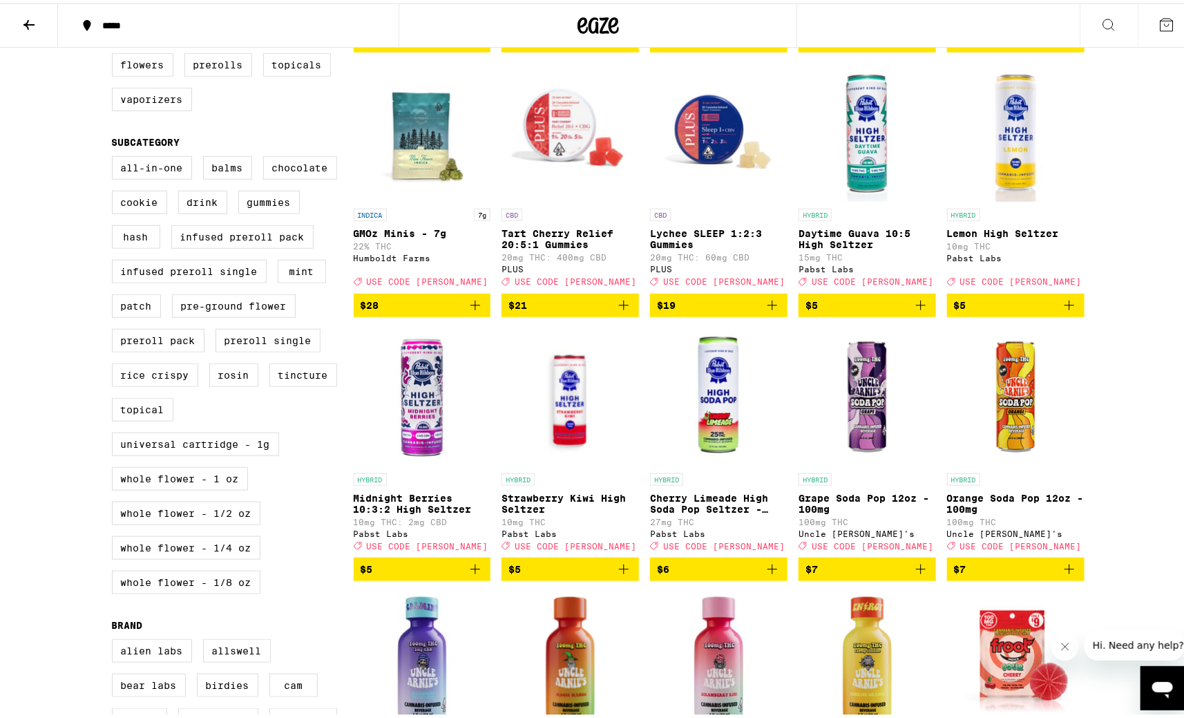
scroll to position [418, 0]
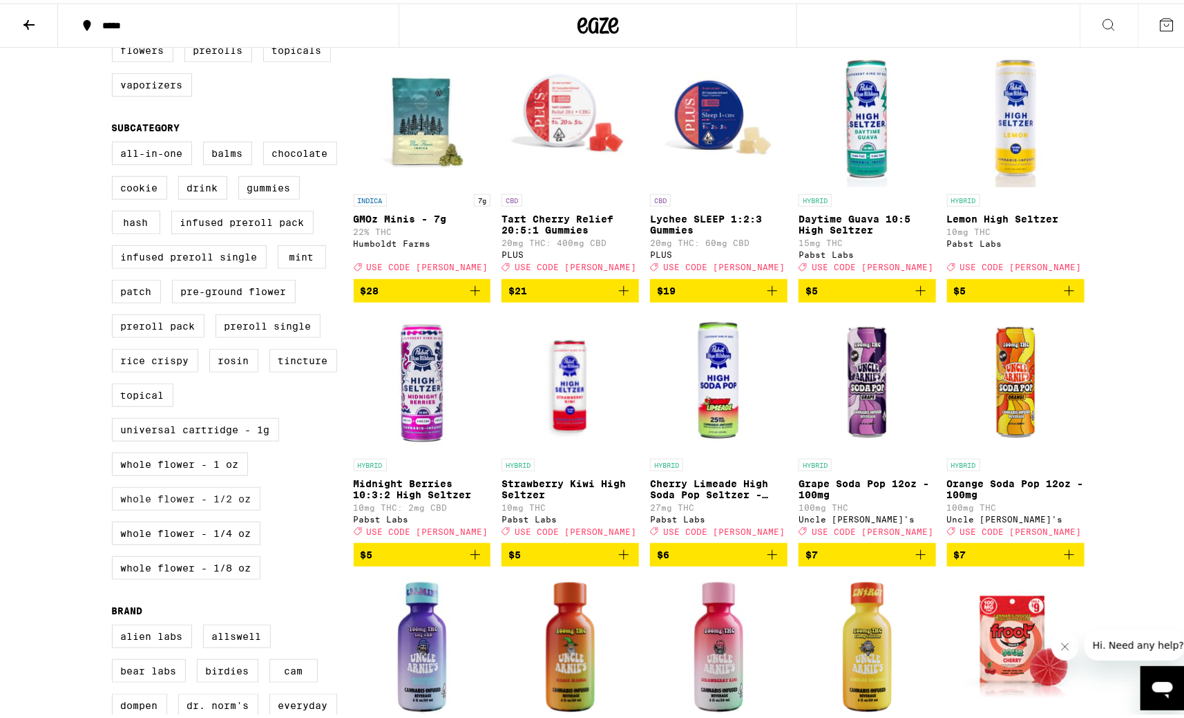
click at [222, 507] on label "Whole Flower - 1/2 oz" at bounding box center [186, 494] width 148 height 23
click at [115, 141] on input "Whole Flower - 1/2 oz" at bounding box center [115, 140] width 1 height 1
checkbox input "true"
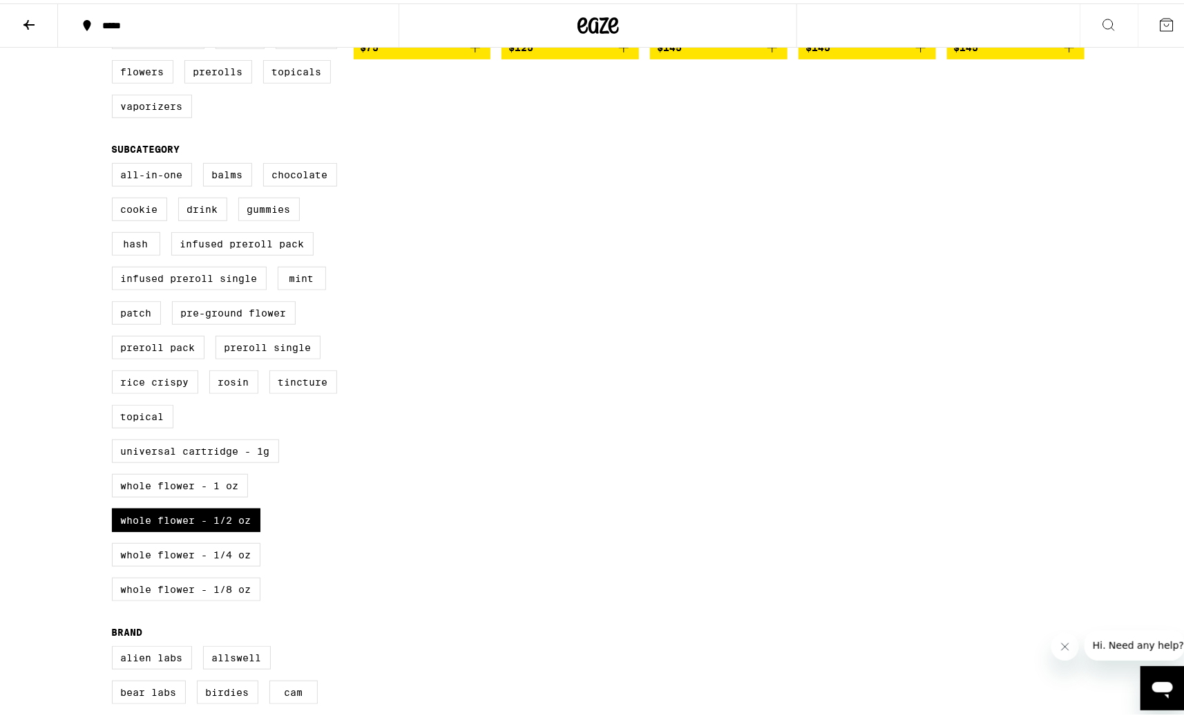
scroll to position [484, 0]
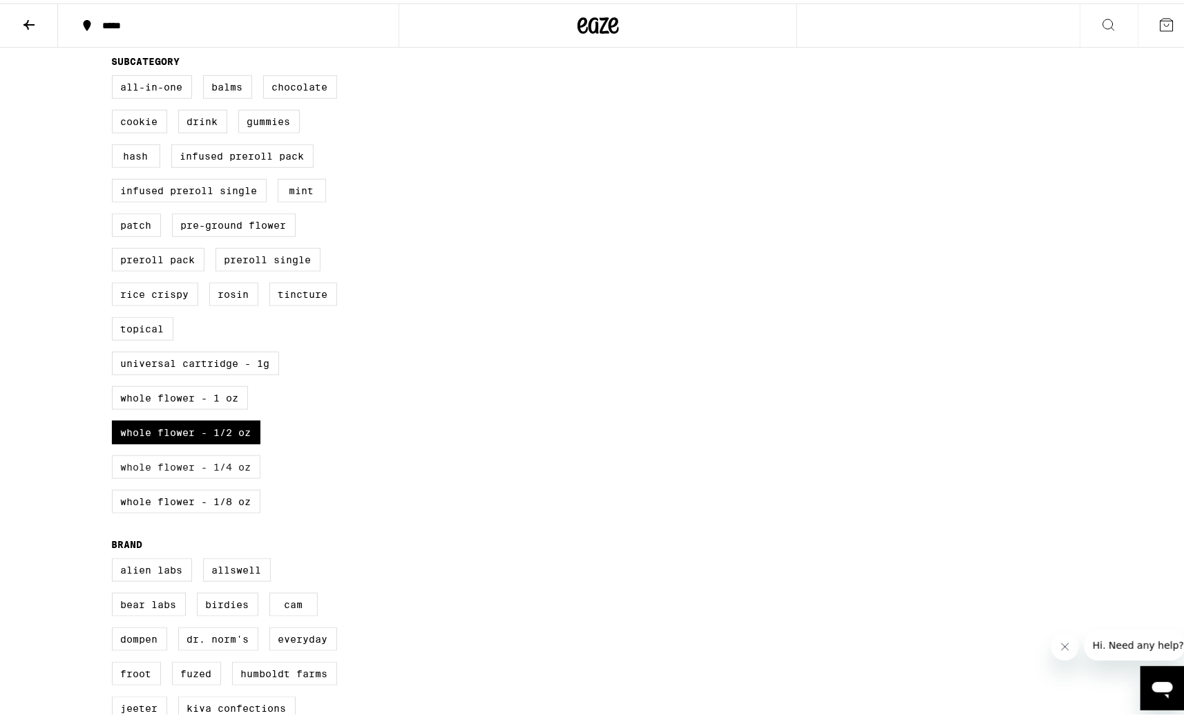
drag, startPoint x: 216, startPoint y: 470, endPoint x: 218, endPoint y: 479, distance: 9.2
click at [217, 471] on div "All-In-One Balms Chocolate Cookie Drink Gummies Hash Infused Preroll Pack Infus…" at bounding box center [233, 296] width 242 height 449
click at [222, 475] on label "Whole Flower - 1/4 oz" at bounding box center [186, 463] width 148 height 23
click at [115, 75] on input "Whole Flower - 1/4 oz" at bounding box center [115, 74] width 1 height 1
checkbox input "true"
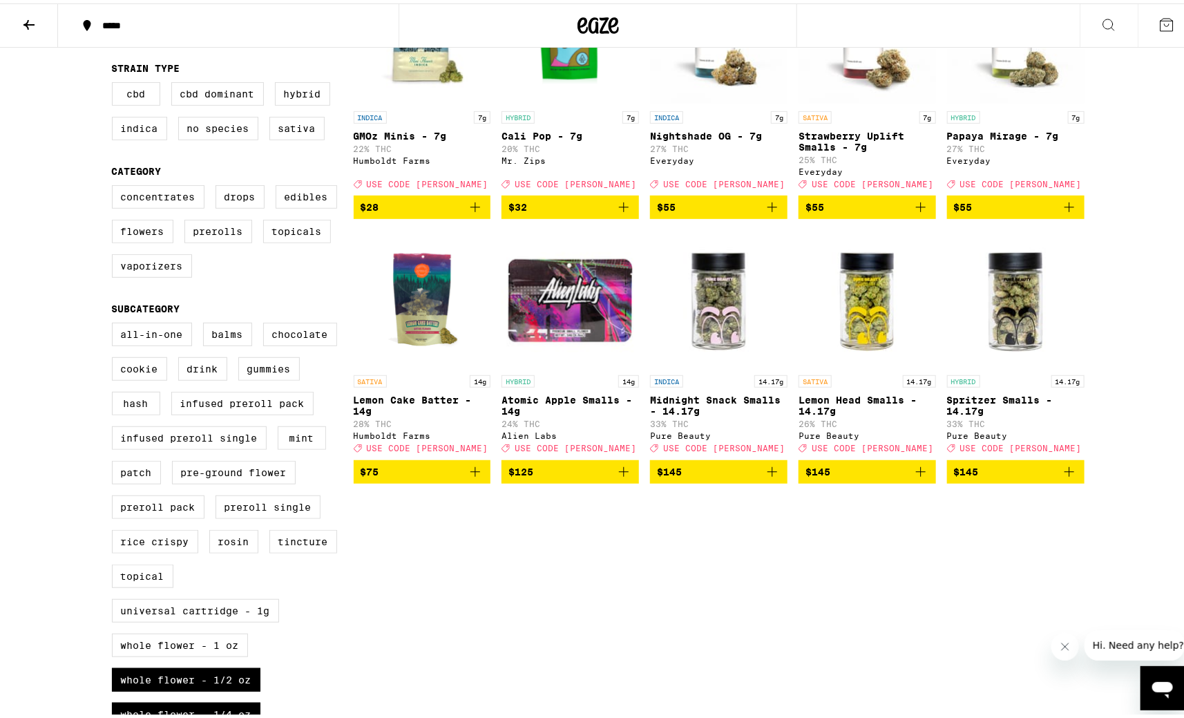
scroll to position [308, 0]
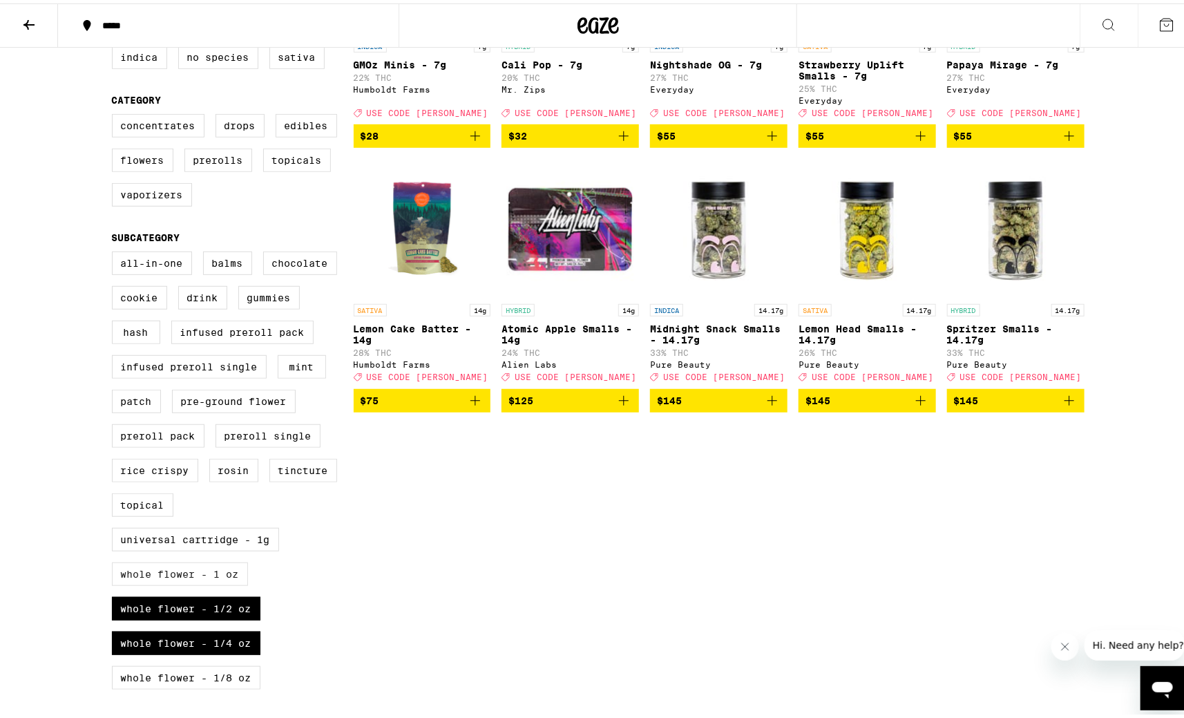
click at [221, 582] on label "Whole Flower - 1 oz" at bounding box center [180, 570] width 136 height 23
click at [115, 251] on input "Whole Flower - 1 oz" at bounding box center [115, 250] width 1 height 1
checkbox input "true"
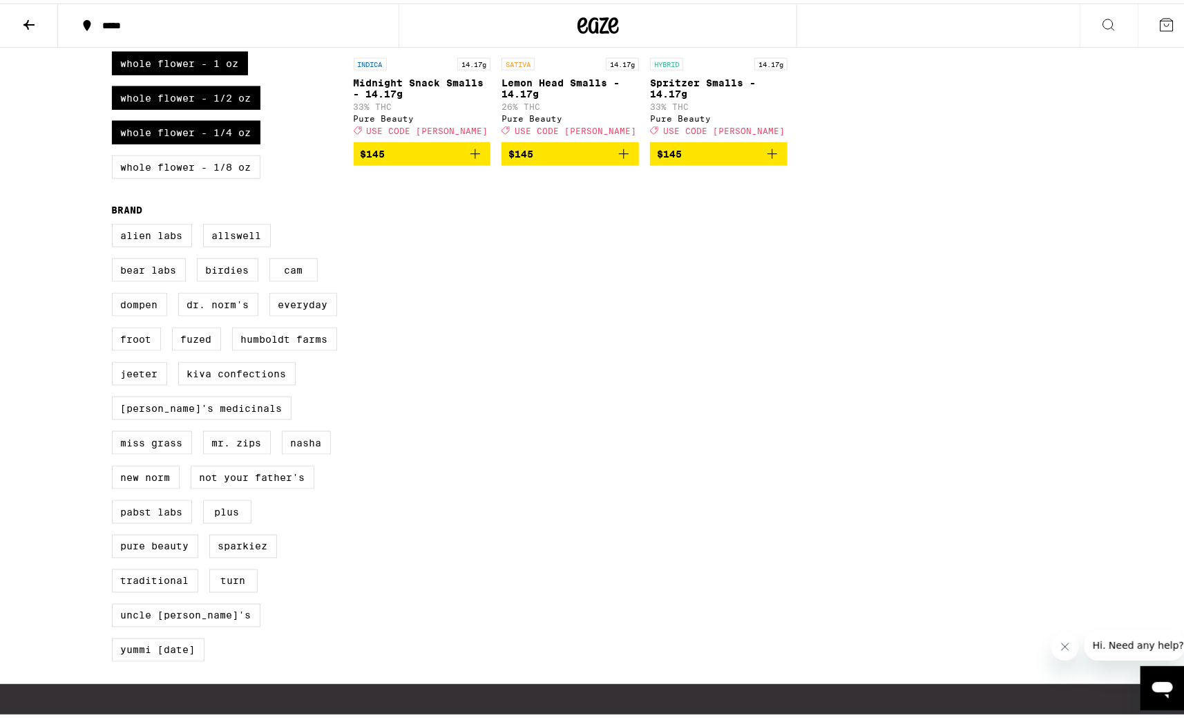
scroll to position [827, 0]
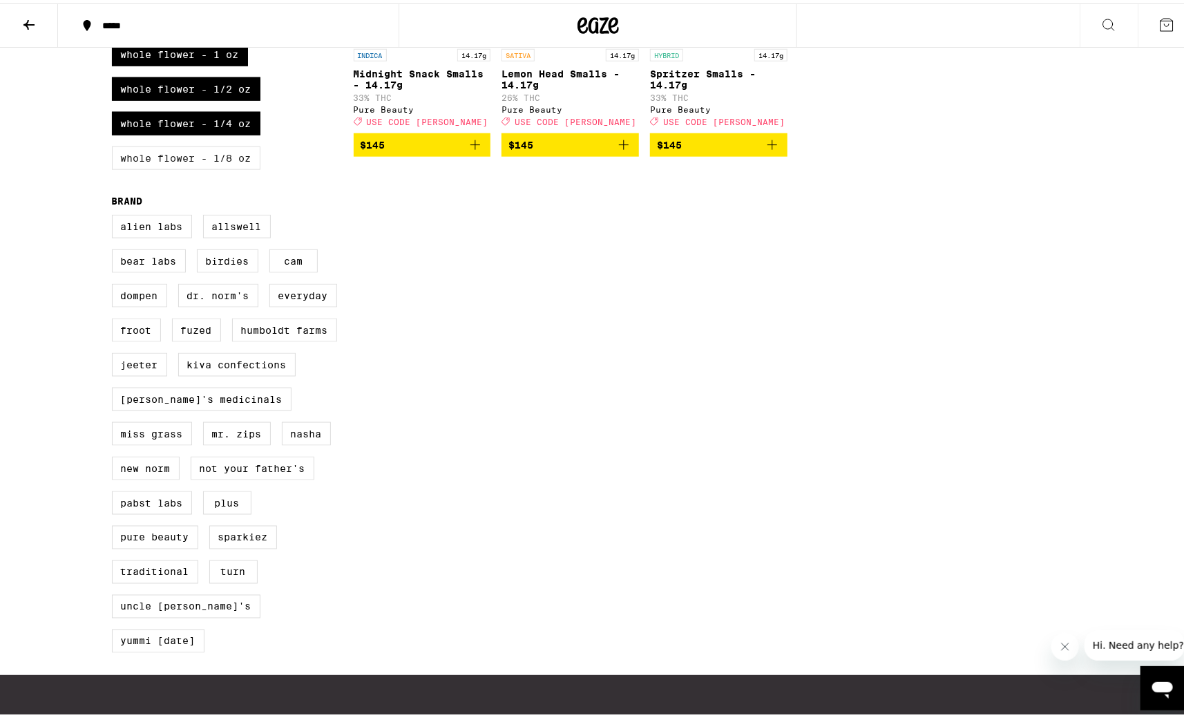
click at [195, 166] on label "Whole Flower - 1/8 oz" at bounding box center [186, 154] width 148 height 23
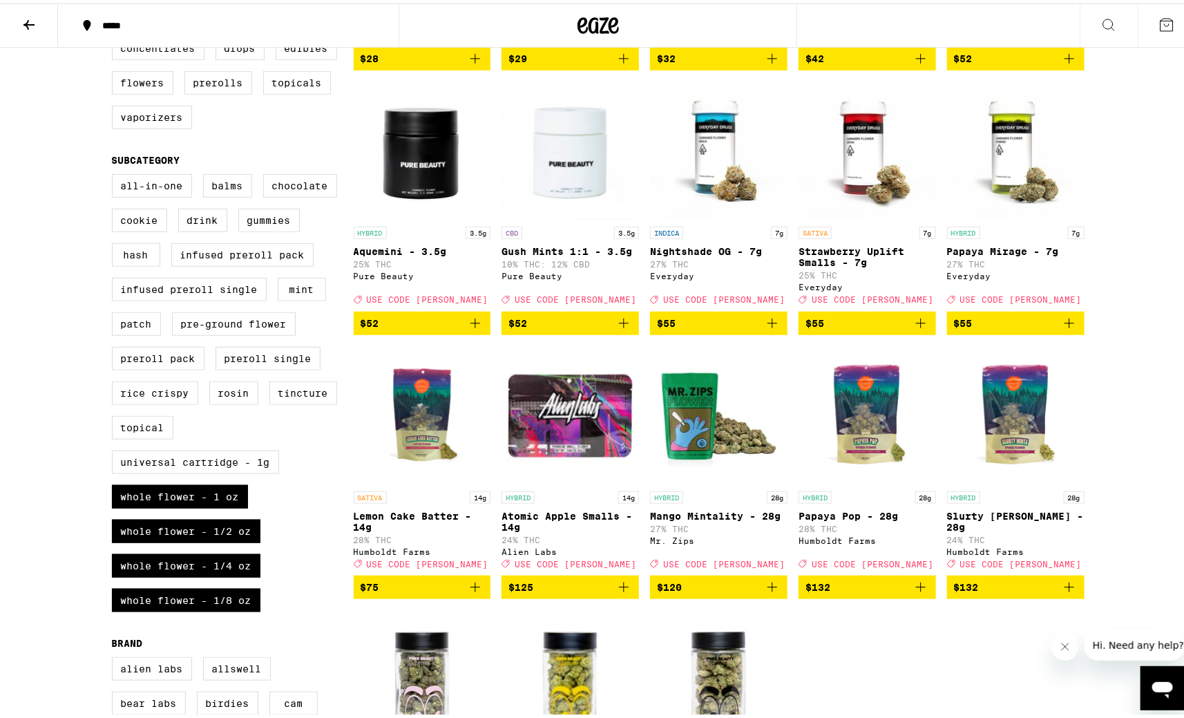
scroll to position [511, 0]
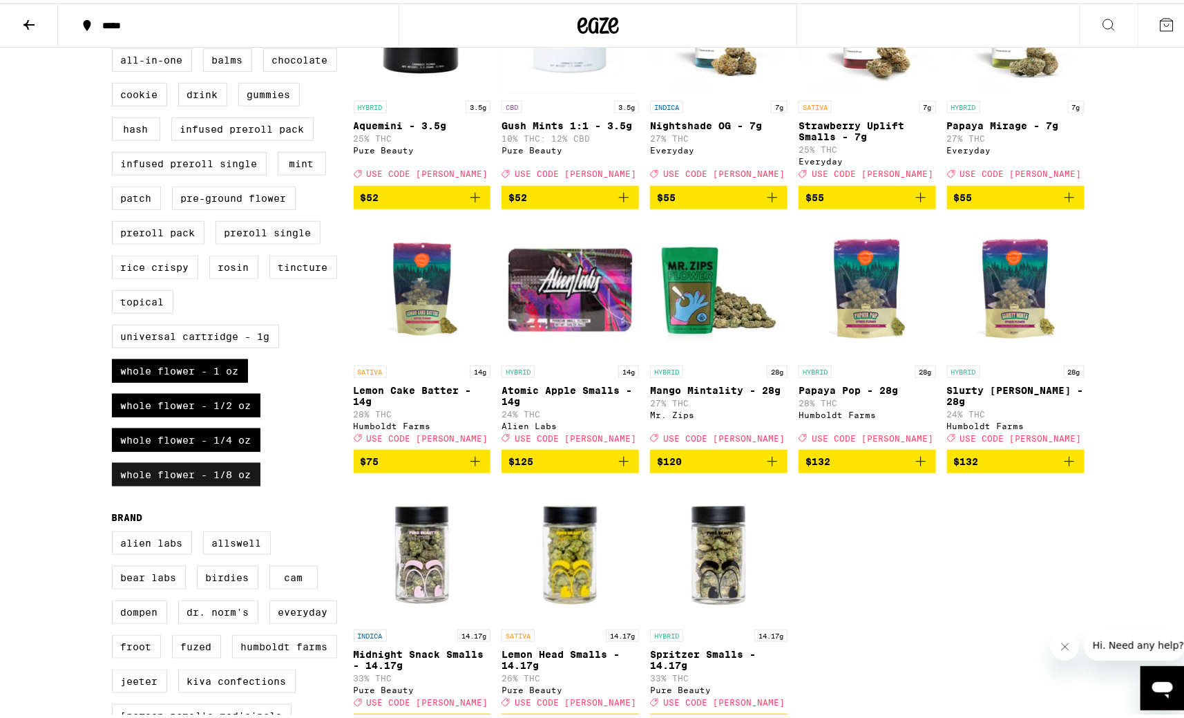
click at [232, 483] on label "Whole Flower - 1/8 oz" at bounding box center [186, 470] width 148 height 23
click at [115, 48] on input "Whole Flower - 1/8 oz" at bounding box center [115, 47] width 1 height 1
checkbox input "false"
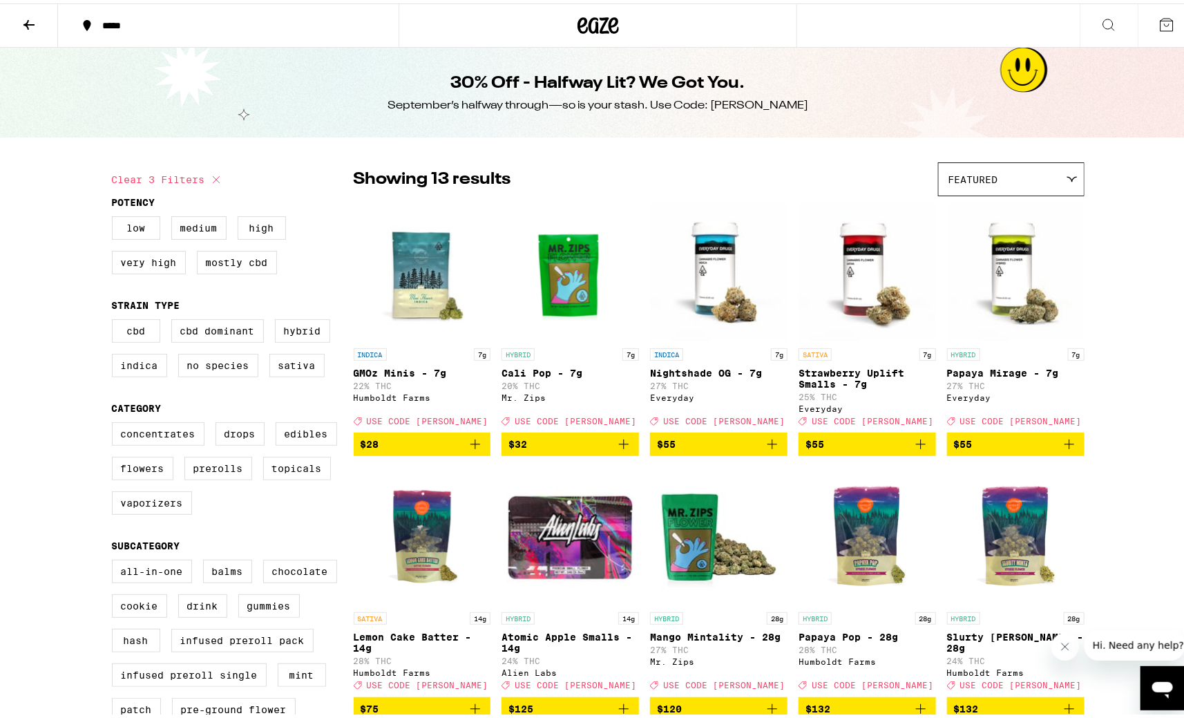
drag, startPoint x: 200, startPoint y: 165, endPoint x: 191, endPoint y: 185, distance: 21.7
click at [199, 165] on button "Clear 3 filters" at bounding box center [168, 176] width 113 height 35
checkbox input "false"
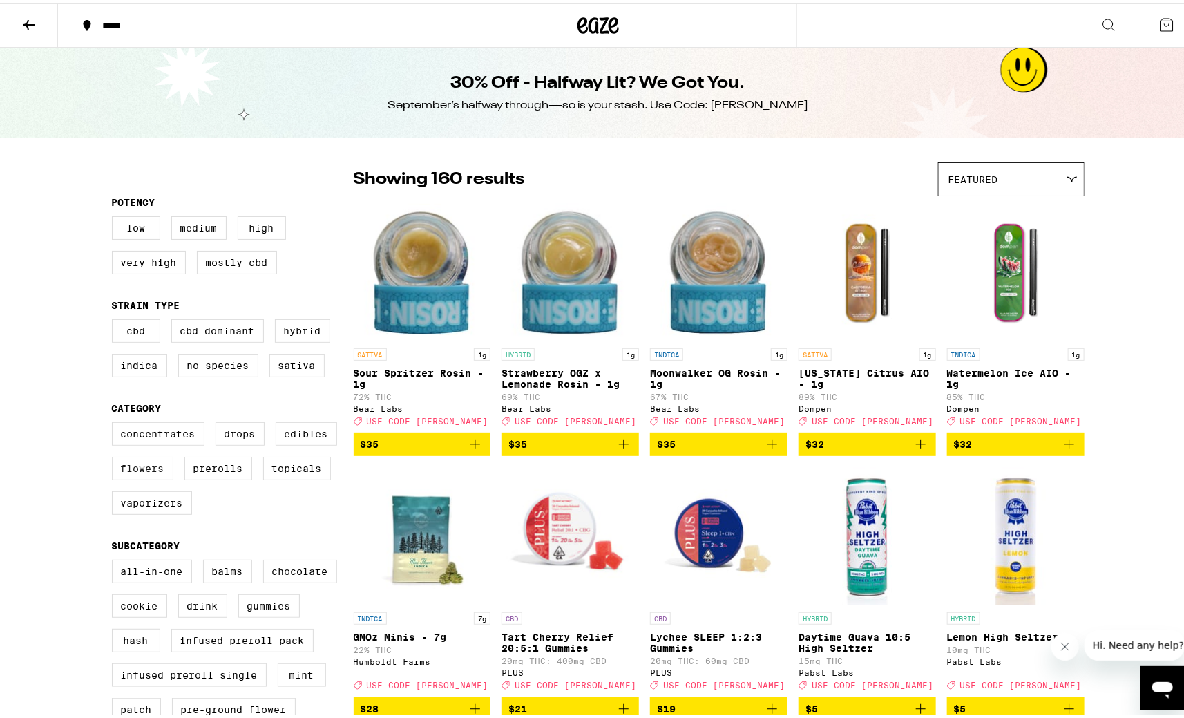
click at [127, 473] on label "Flowers" at bounding box center [142, 464] width 61 height 23
click at [115, 421] on input "Flowers" at bounding box center [115, 421] width 1 height 1
checkbox input "true"
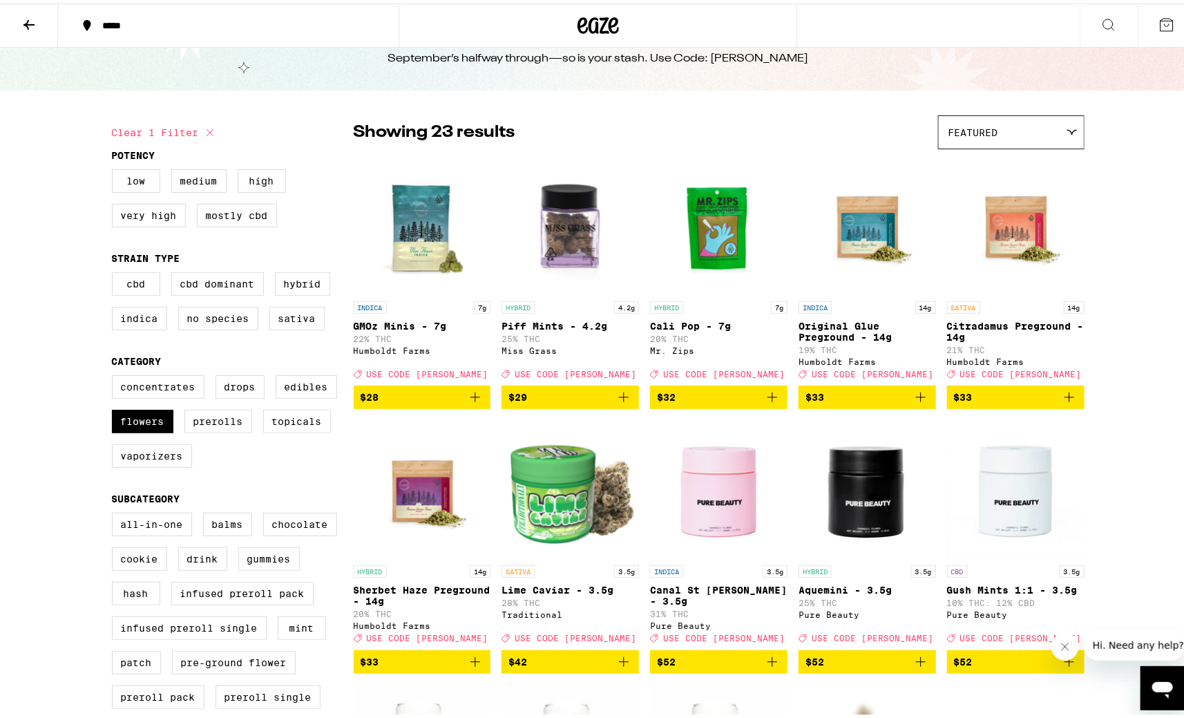
scroll to position [153, 0]
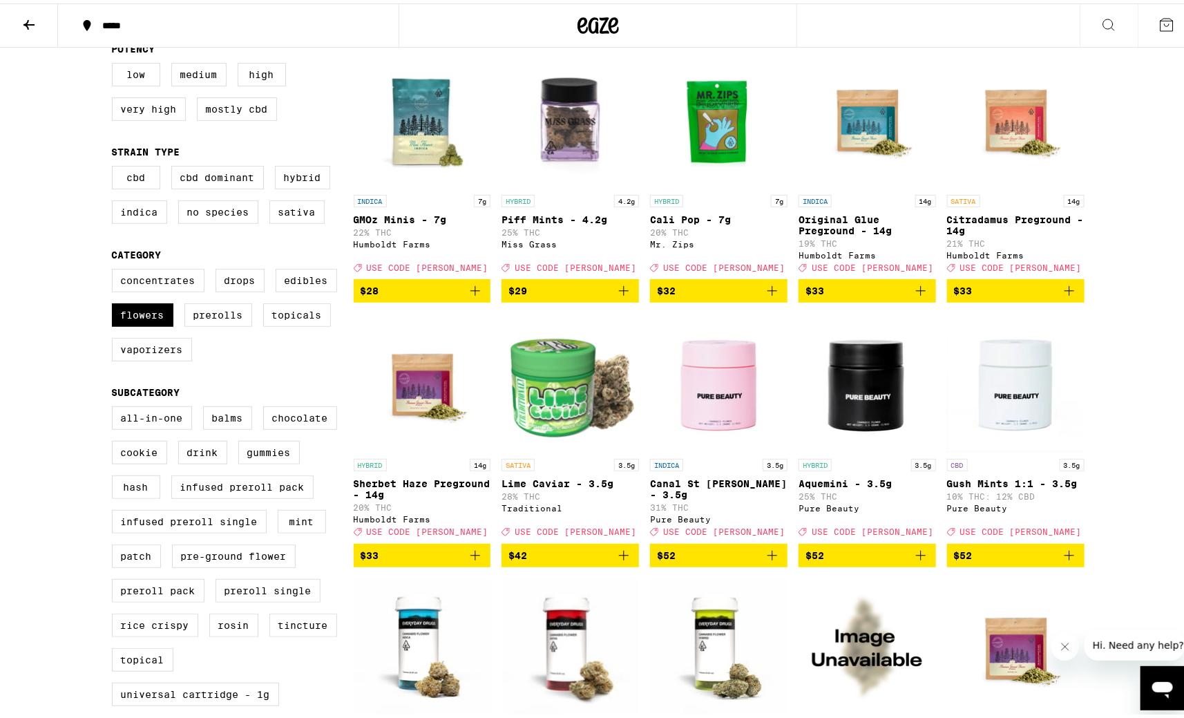
click at [1061, 294] on icon "Add to bag" at bounding box center [1069, 287] width 17 height 17
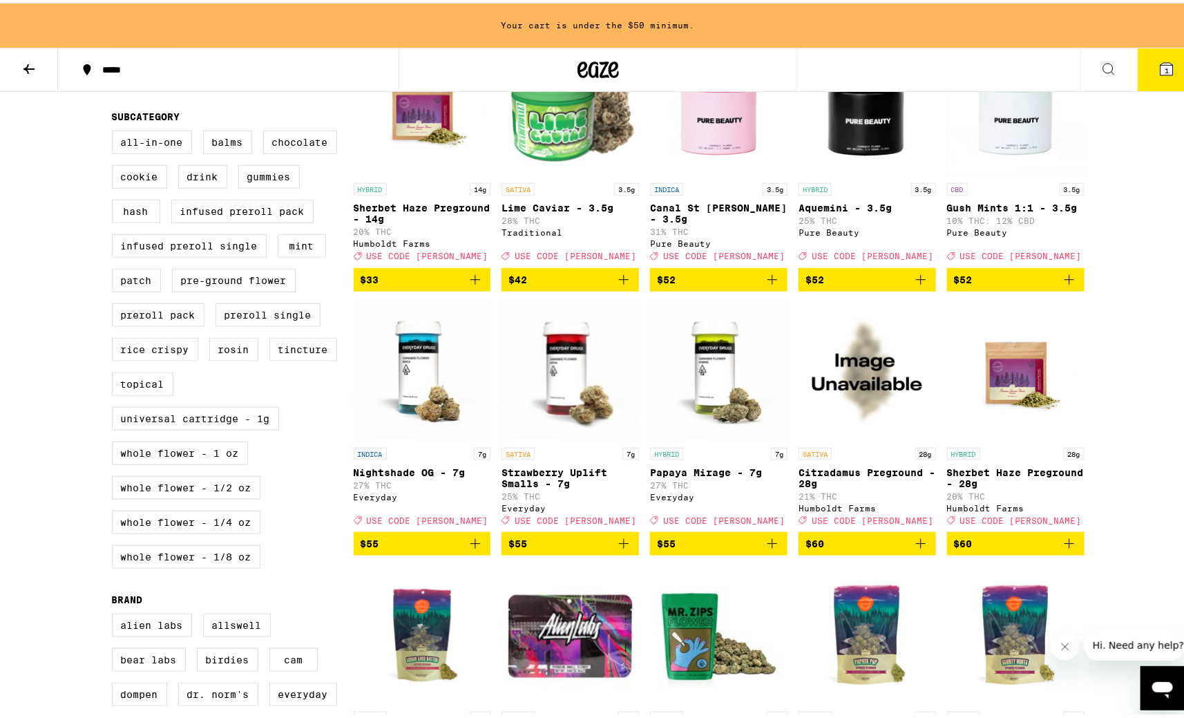
scroll to position [592, 0]
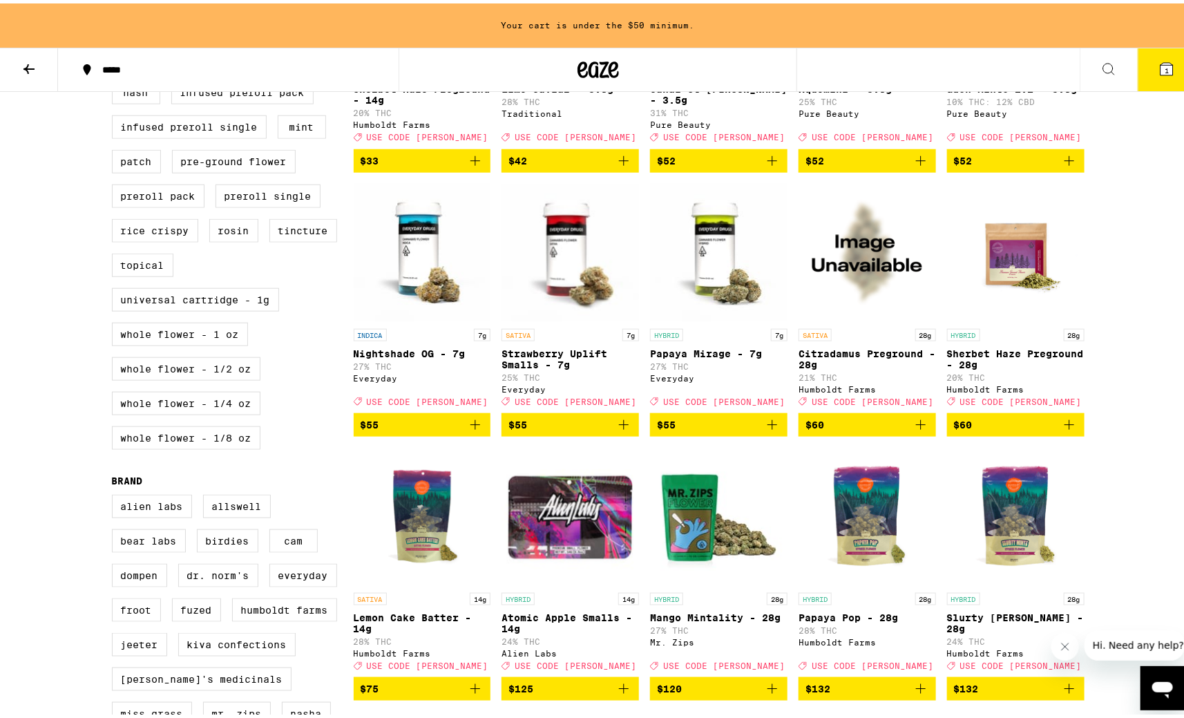
click at [916, 426] on icon "Add to bag" at bounding box center [921, 421] width 10 height 10
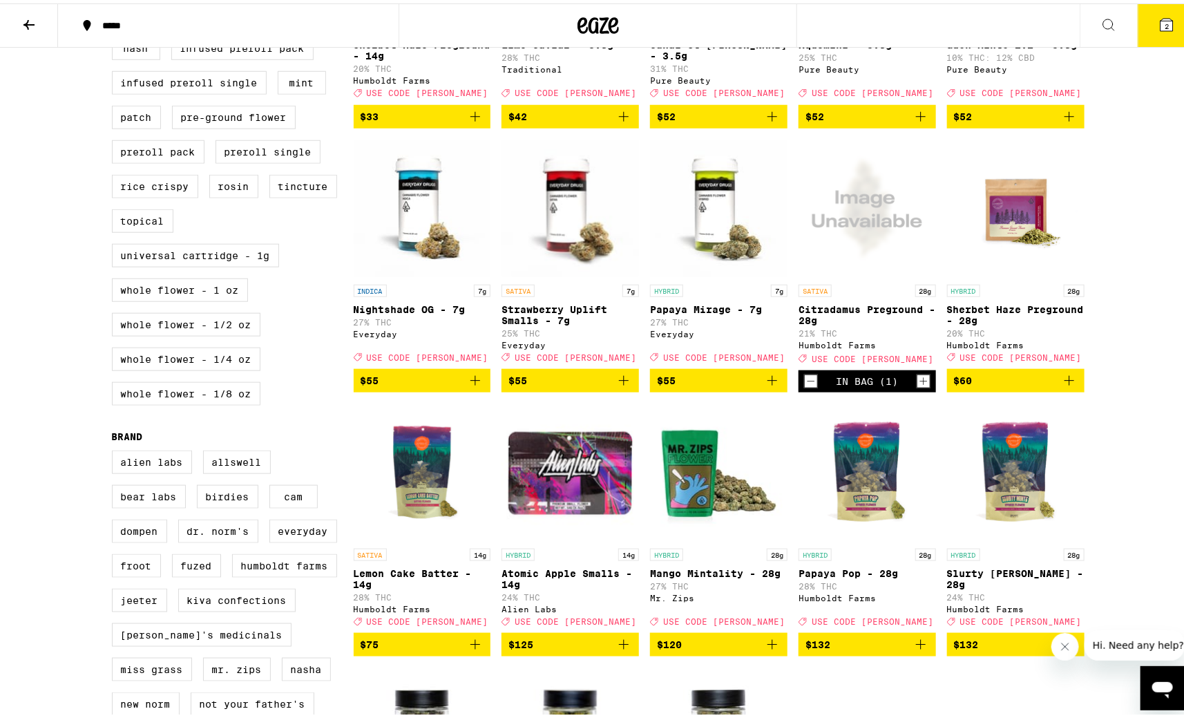
scroll to position [548, 0]
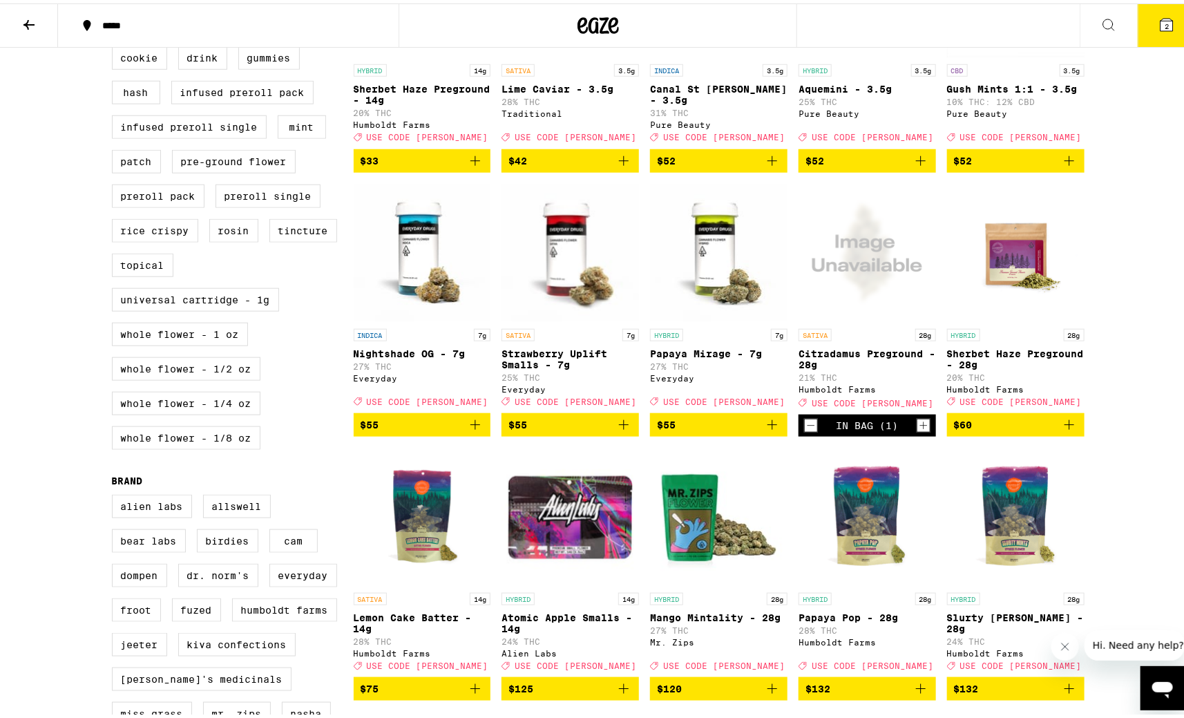
click at [1160, 16] on icon at bounding box center [1166, 21] width 12 height 12
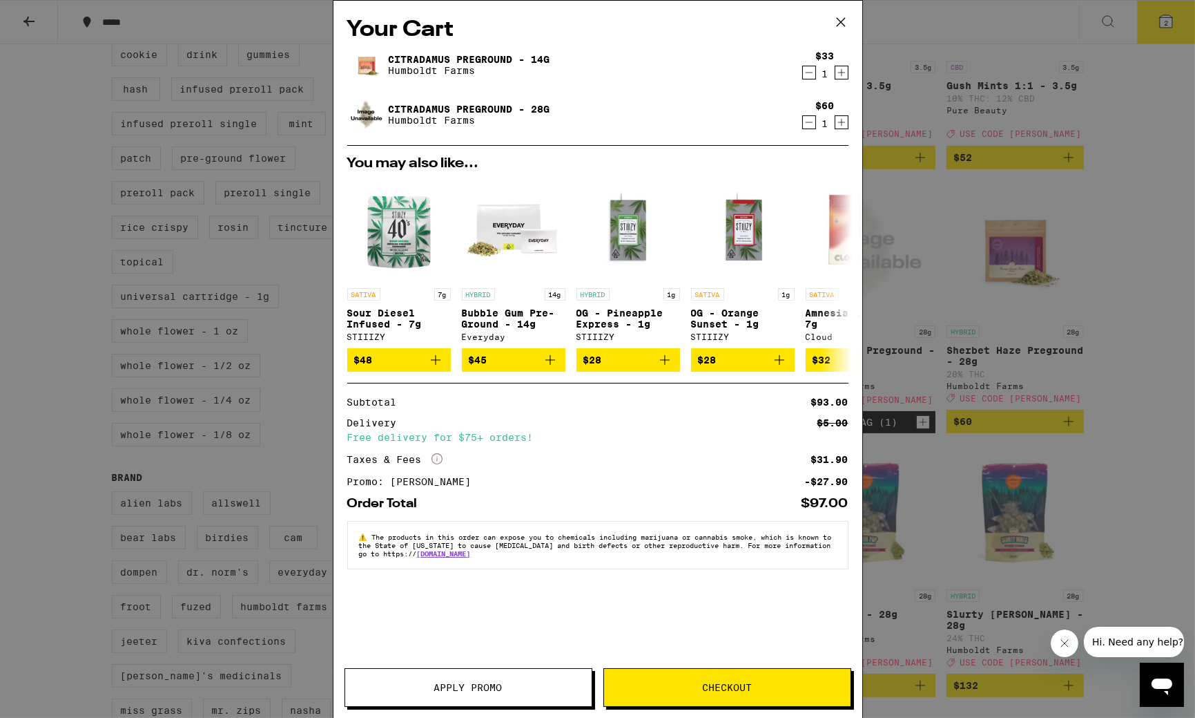
click at [809, 73] on icon "Decrement" at bounding box center [809, 72] width 12 height 17
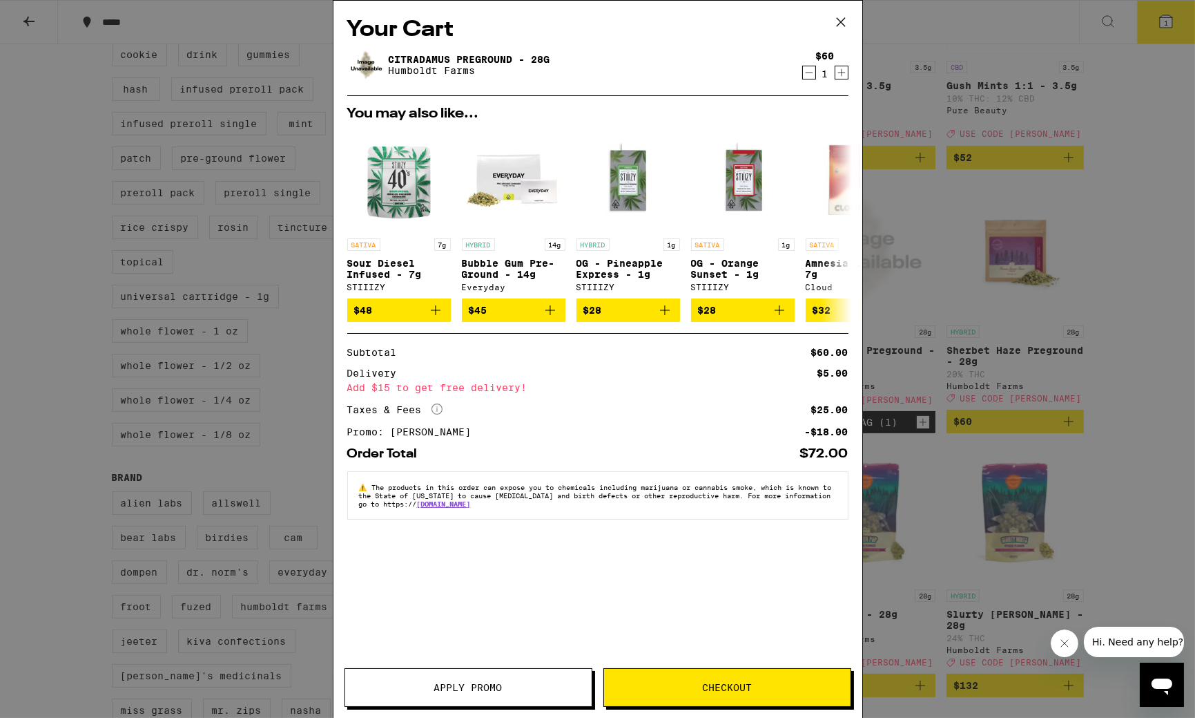
click at [1128, 382] on div "Your Cart Citradamus Preground - 28g Humboldt Farms $60 1 You may also like... …" at bounding box center [597, 359] width 1195 height 718
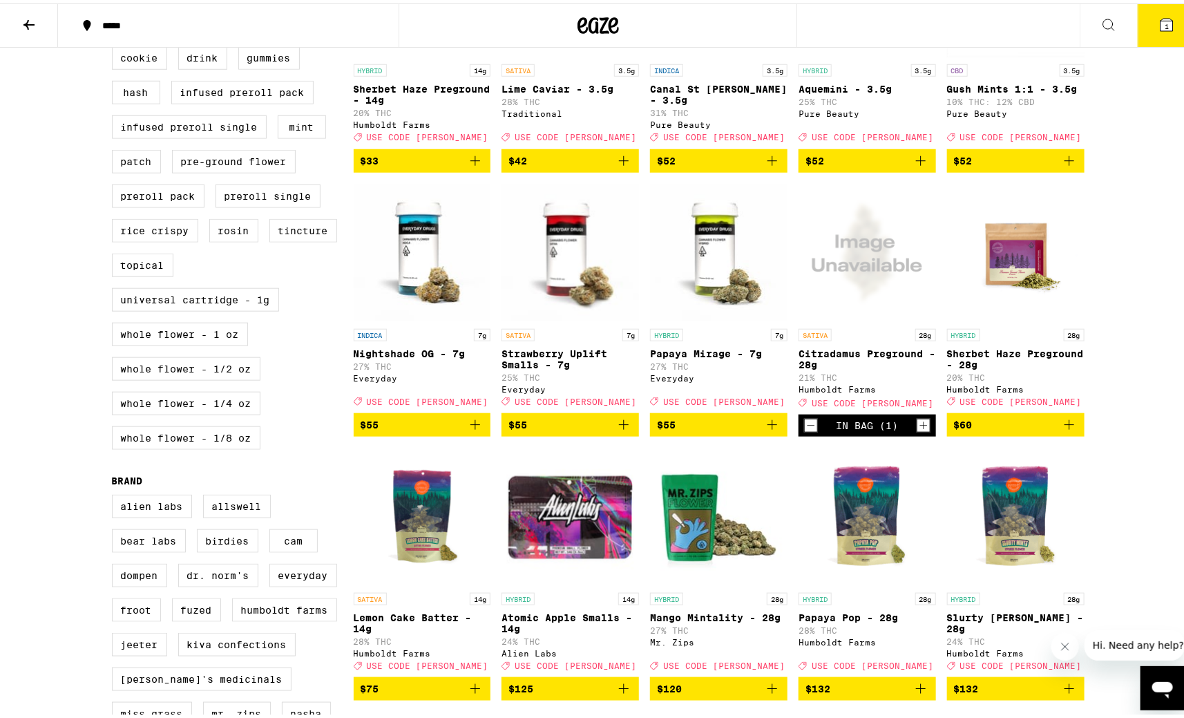
click at [1145, 21] on button "1" at bounding box center [1166, 22] width 58 height 43
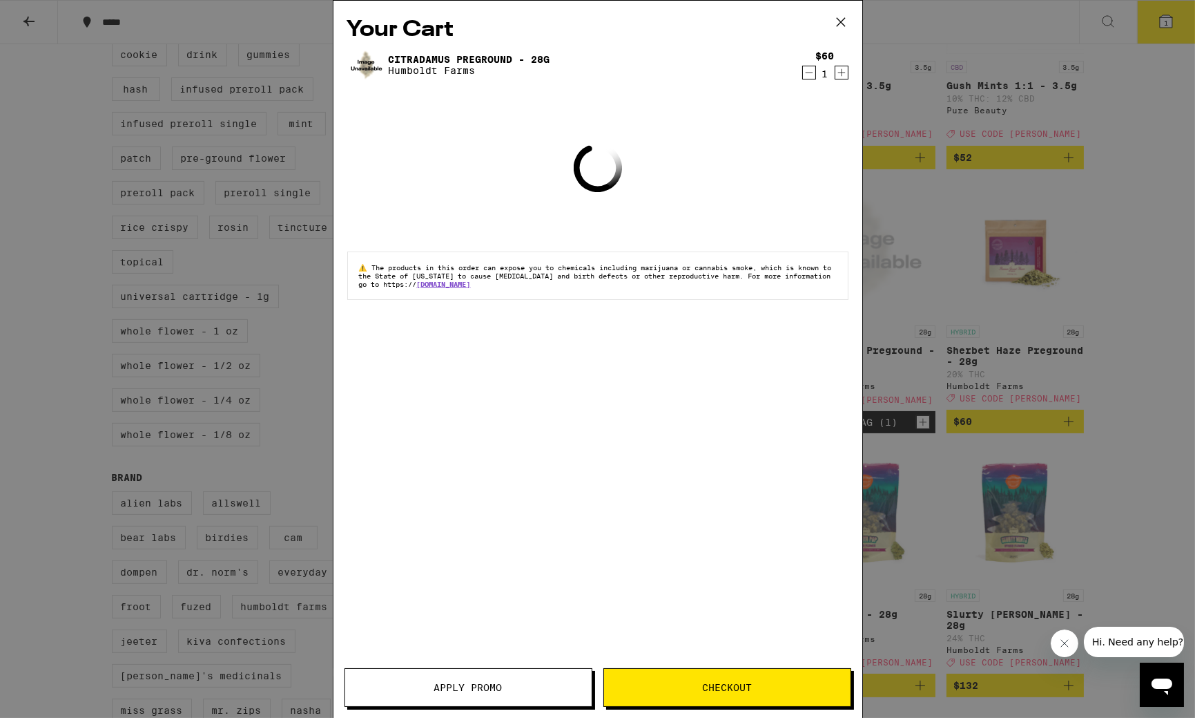
click at [457, 690] on span "Apply Promo" at bounding box center [468, 687] width 68 height 10
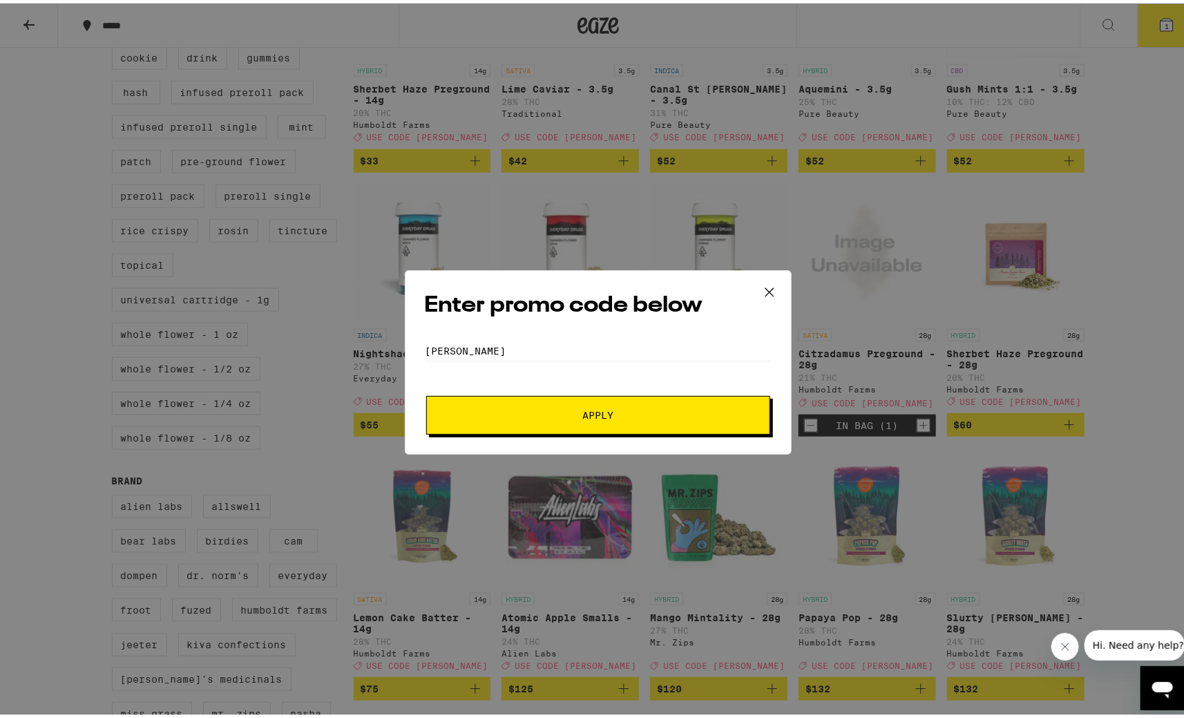
click at [606, 412] on span "Apply" at bounding box center [597, 412] width 31 height 10
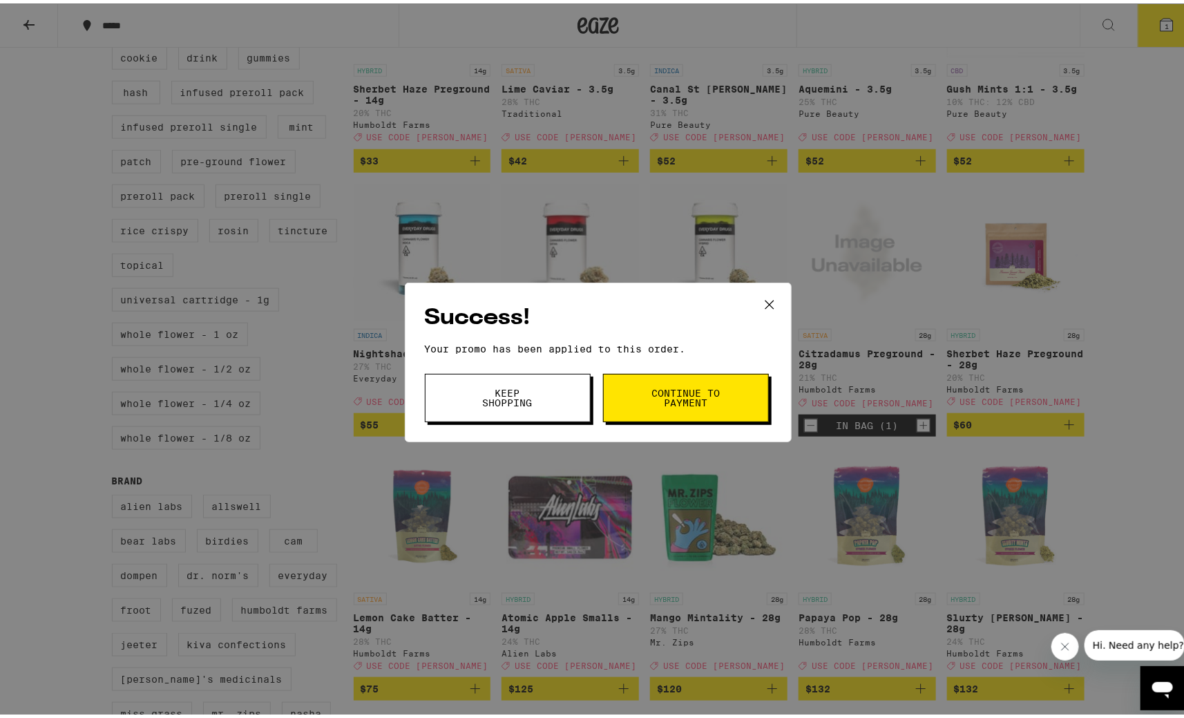
click at [483, 394] on span "Keep Shopping" at bounding box center [507, 394] width 70 height 19
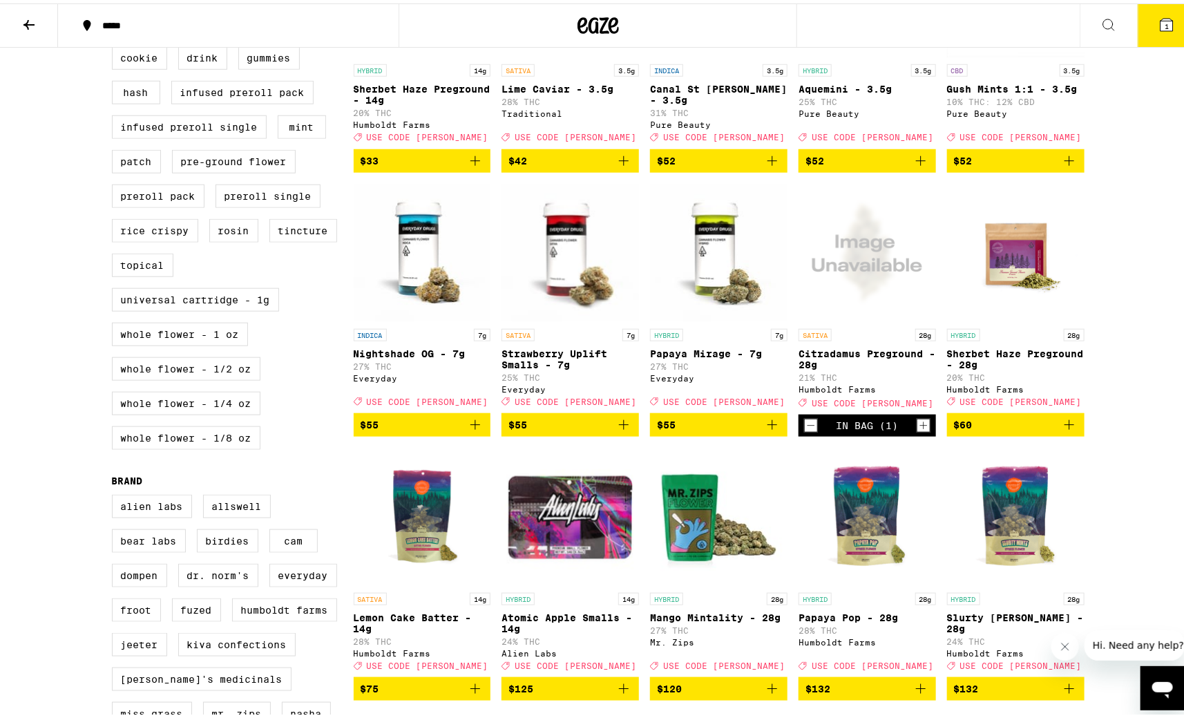
click at [1143, 20] on button "1" at bounding box center [1166, 22] width 58 height 43
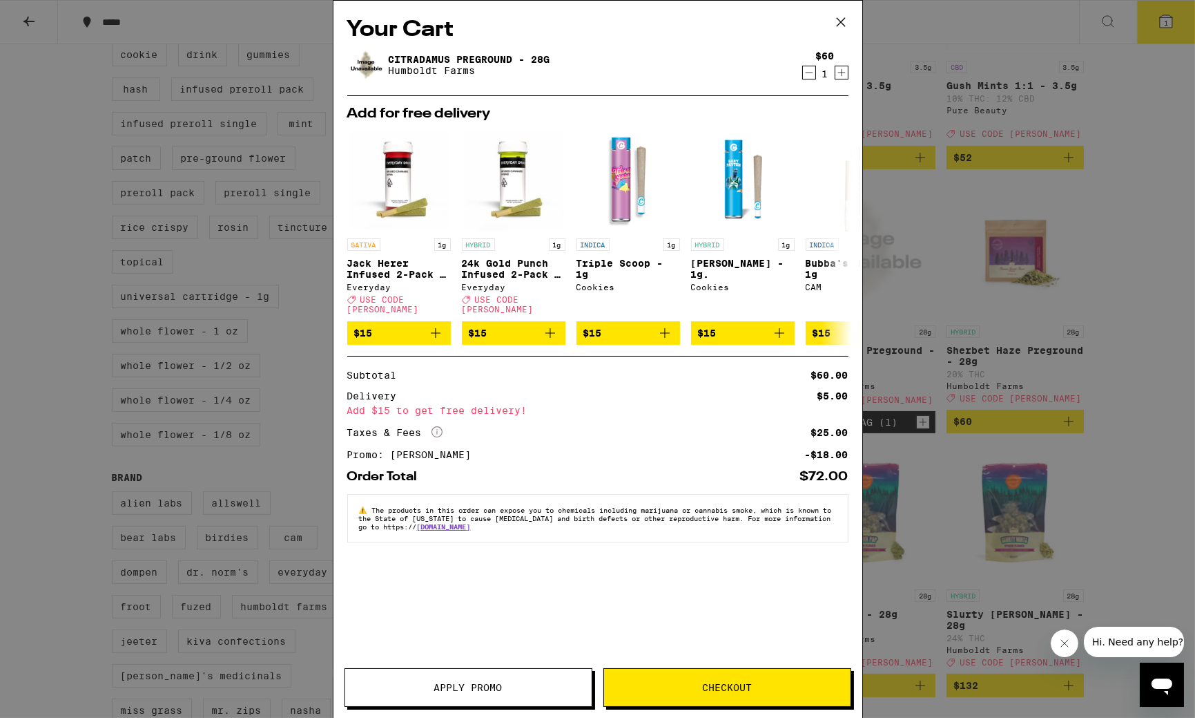
click at [844, 17] on icon at bounding box center [841, 22] width 21 height 21
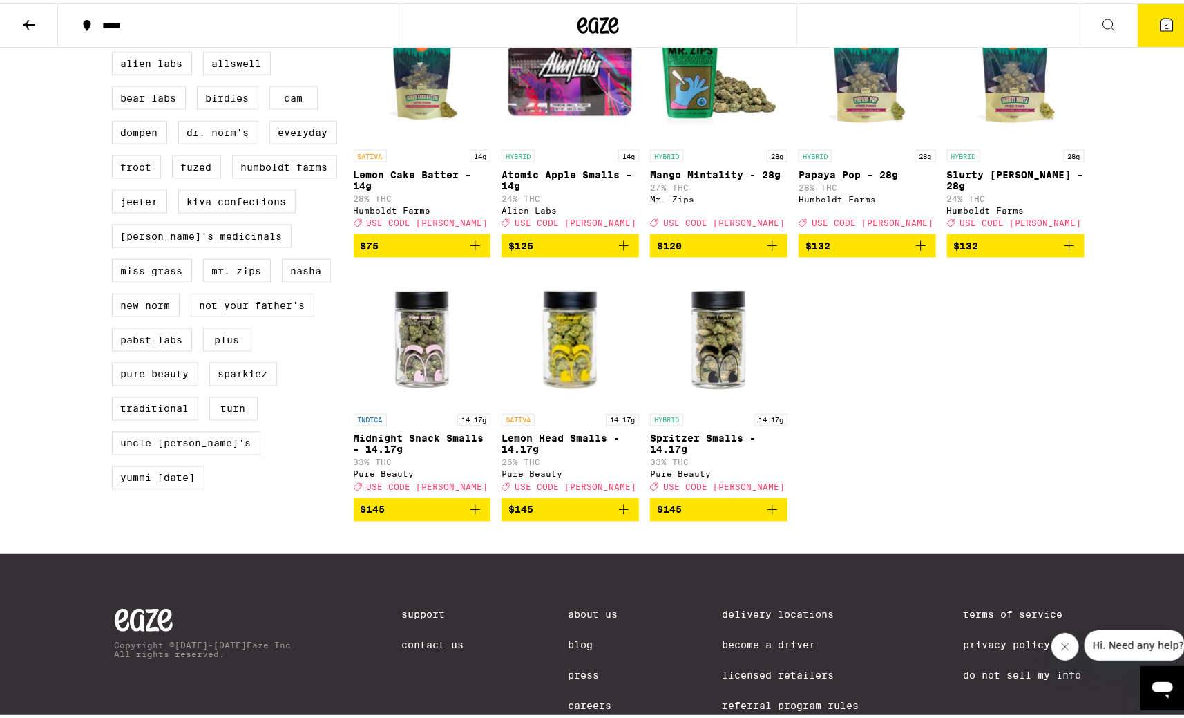
scroll to position [673, 0]
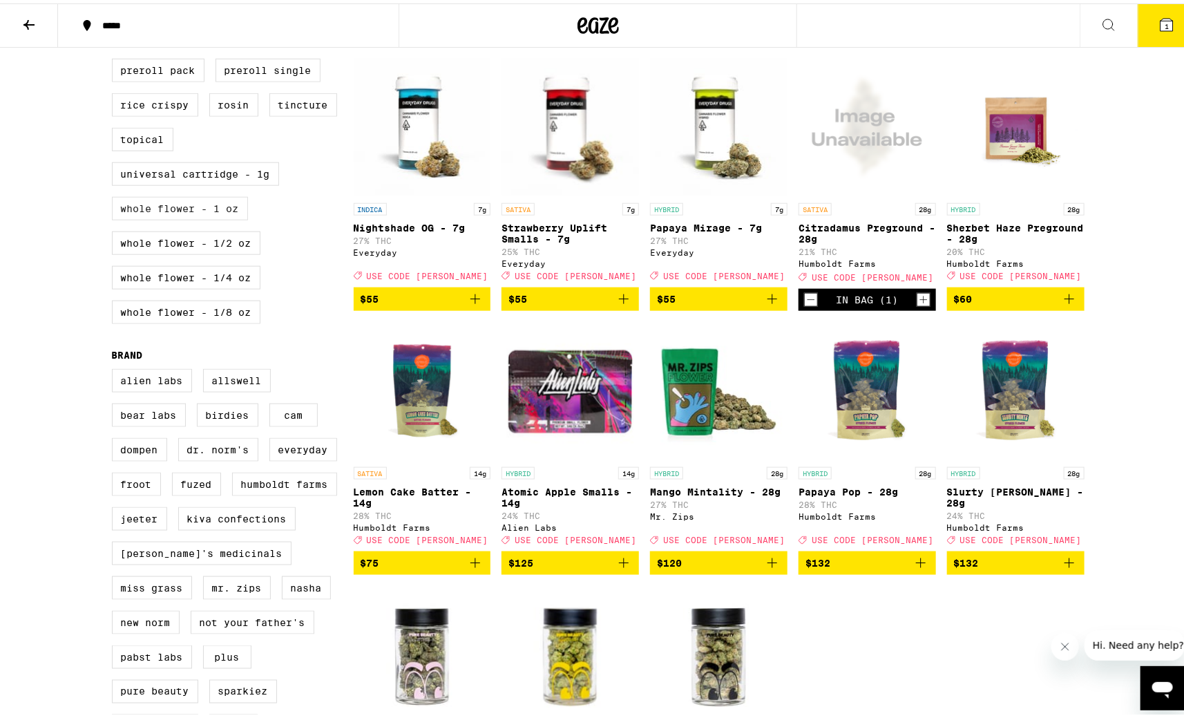
click at [233, 217] on label "Whole Flower - 1 oz" at bounding box center [180, 204] width 136 height 23
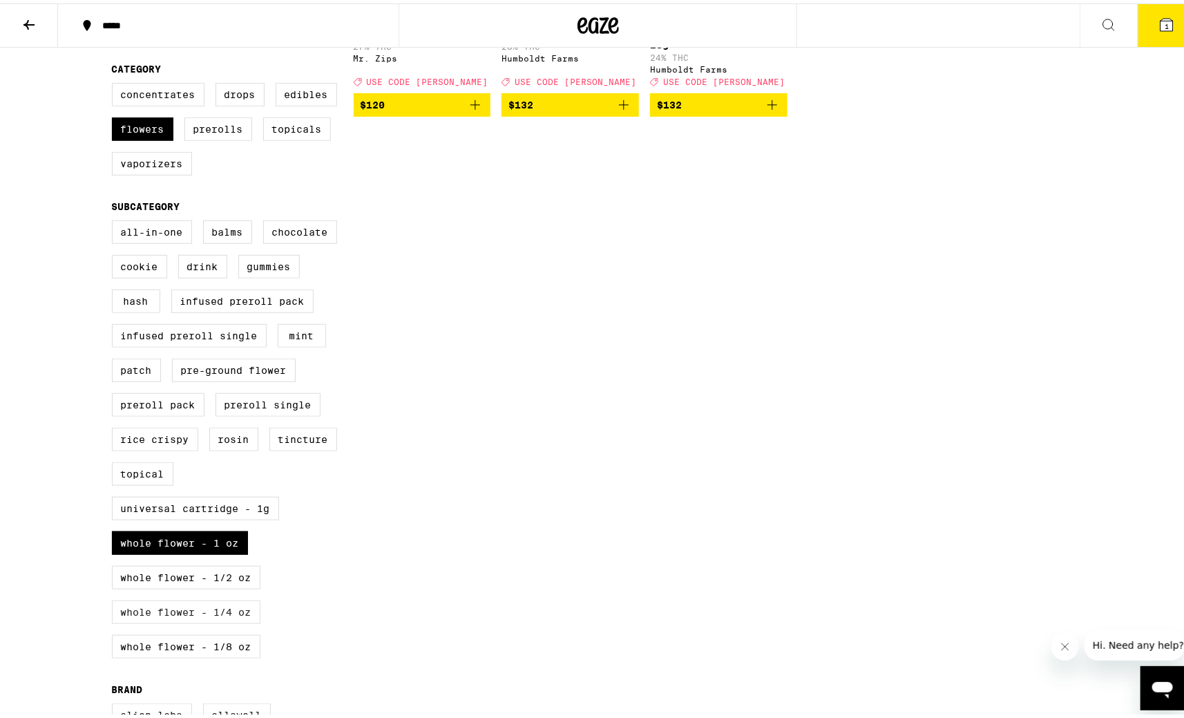
scroll to position [420, 0]
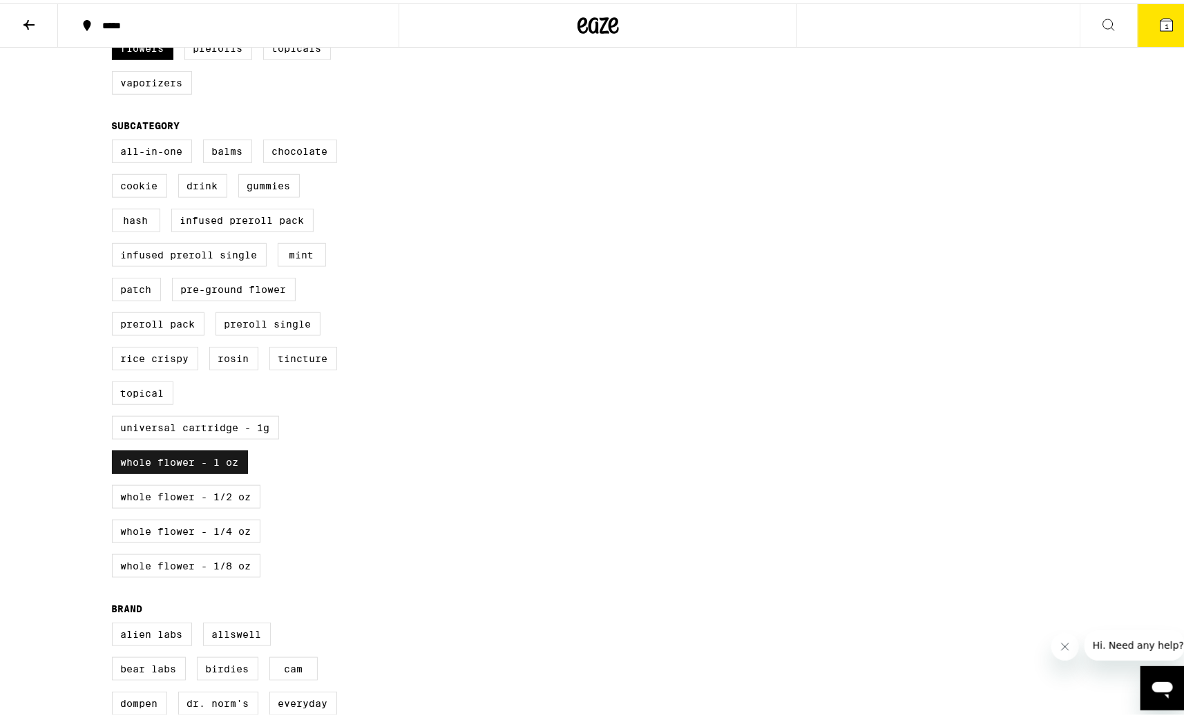
click at [142, 470] on label "Whole Flower - 1 oz" at bounding box center [180, 458] width 136 height 23
click at [115, 139] on input "Whole Flower - 1 oz" at bounding box center [115, 138] width 1 height 1
checkbox input "false"
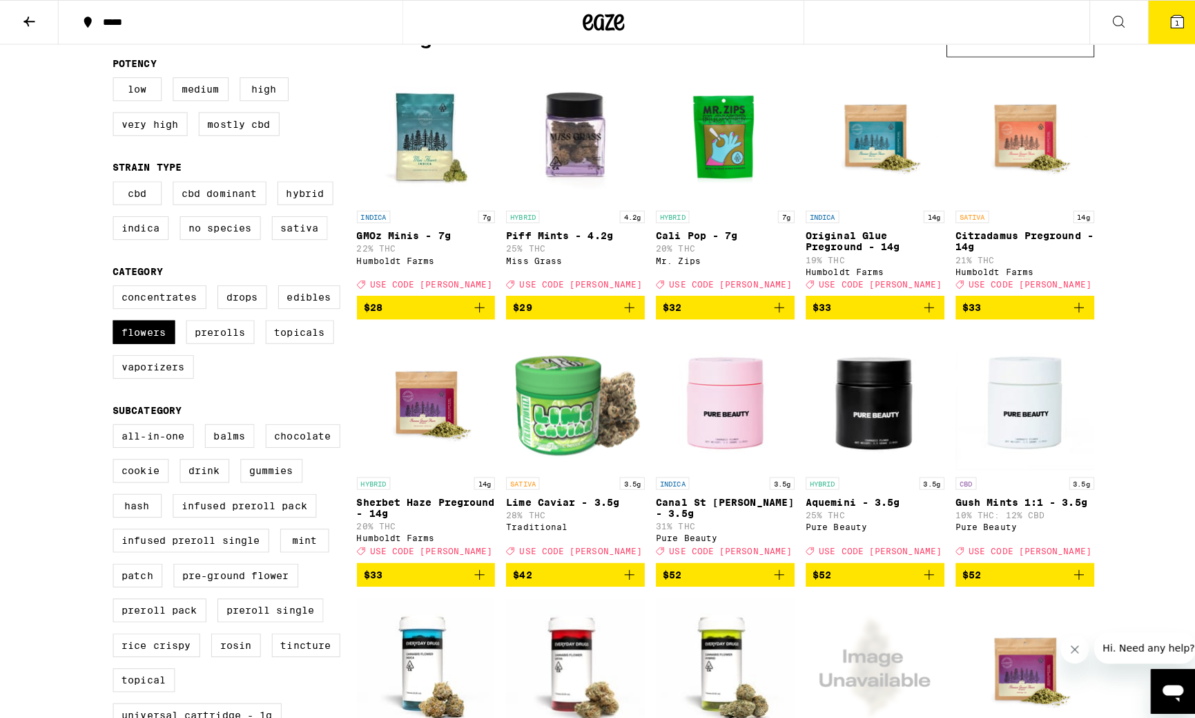
scroll to position [136, 0]
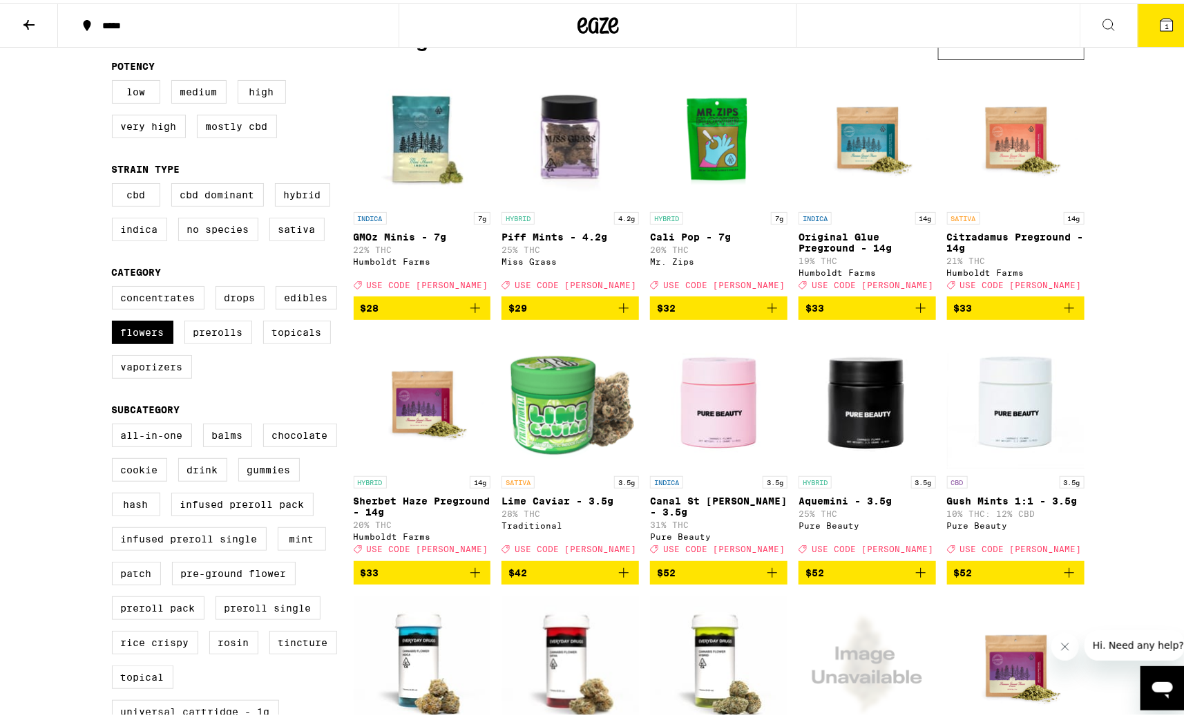
click at [1070, 306] on icon "Add to bag" at bounding box center [1069, 304] width 17 height 17
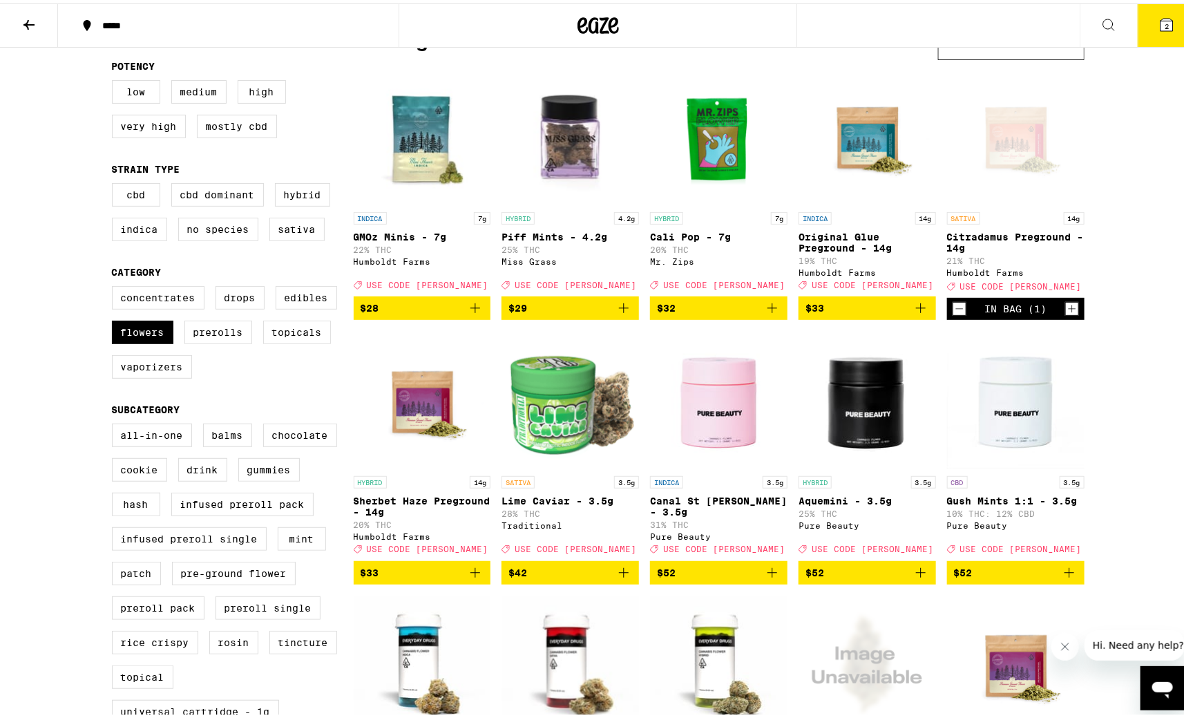
click at [1160, 15] on icon at bounding box center [1166, 21] width 12 height 12
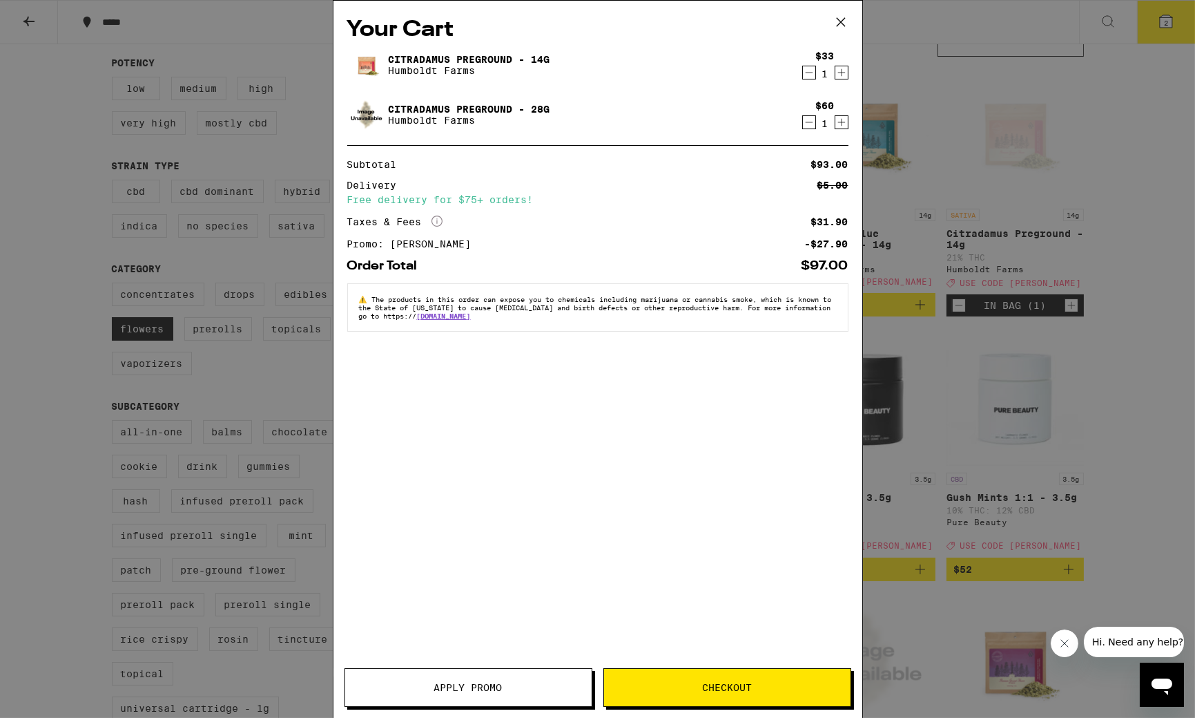
click at [811, 122] on icon "Decrement" at bounding box center [809, 122] width 12 height 17
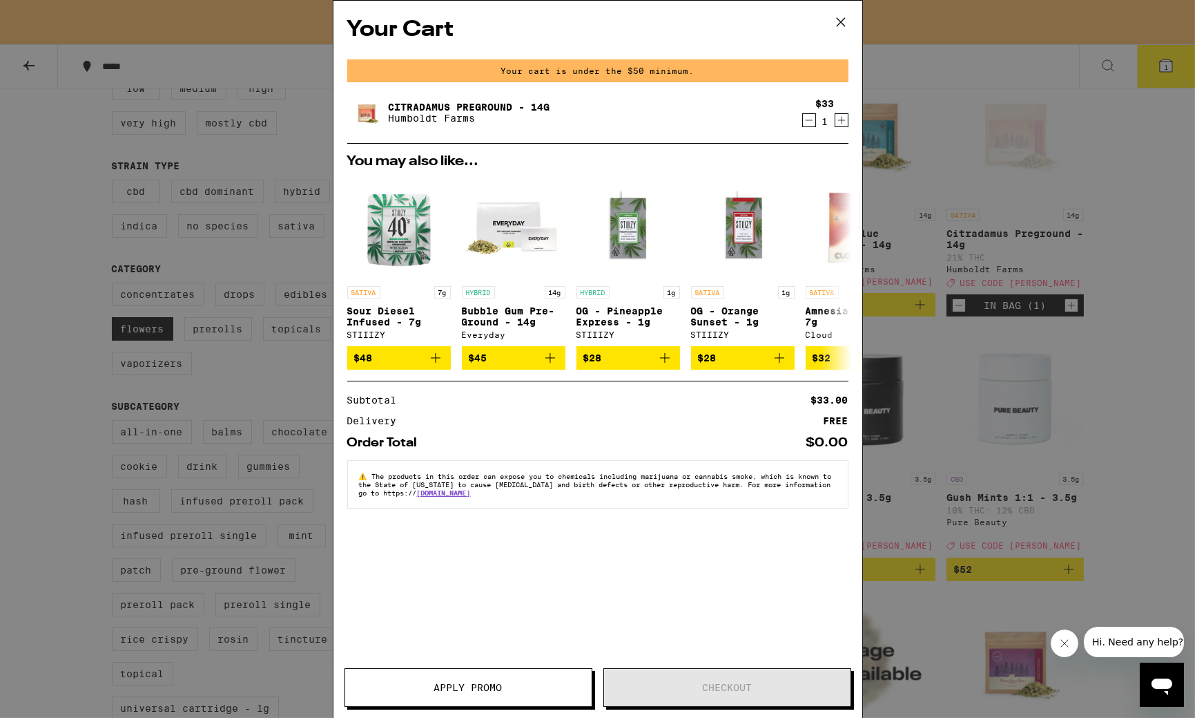
click at [458, 683] on span "Apply Promo" at bounding box center [468, 687] width 68 height 10
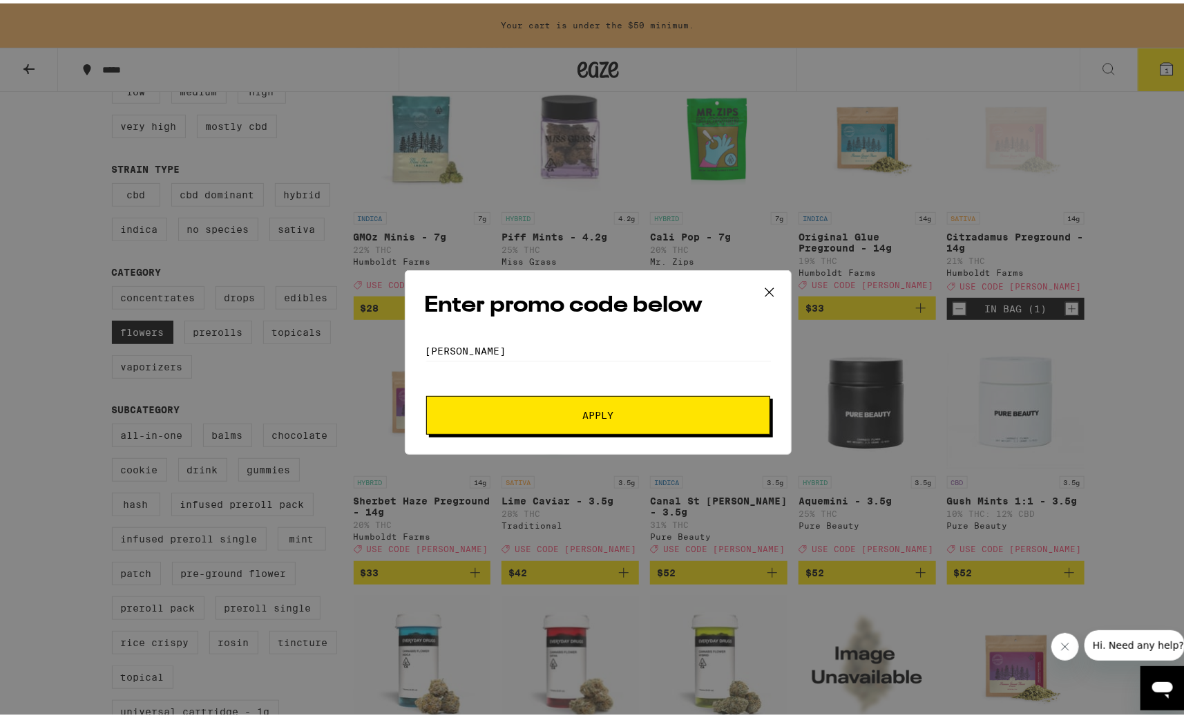
click at [523, 421] on button "Apply" at bounding box center [598, 411] width 344 height 39
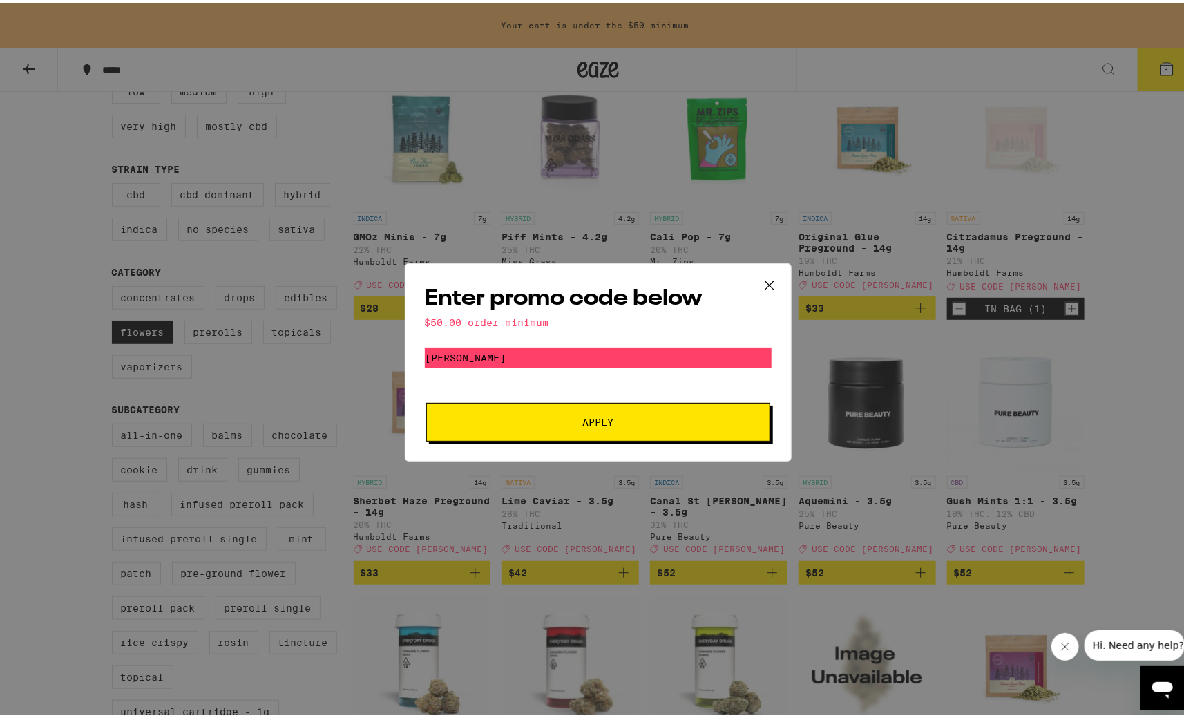
click at [629, 419] on span "Apply" at bounding box center [598, 419] width 249 height 10
click at [766, 275] on icon at bounding box center [769, 281] width 21 height 21
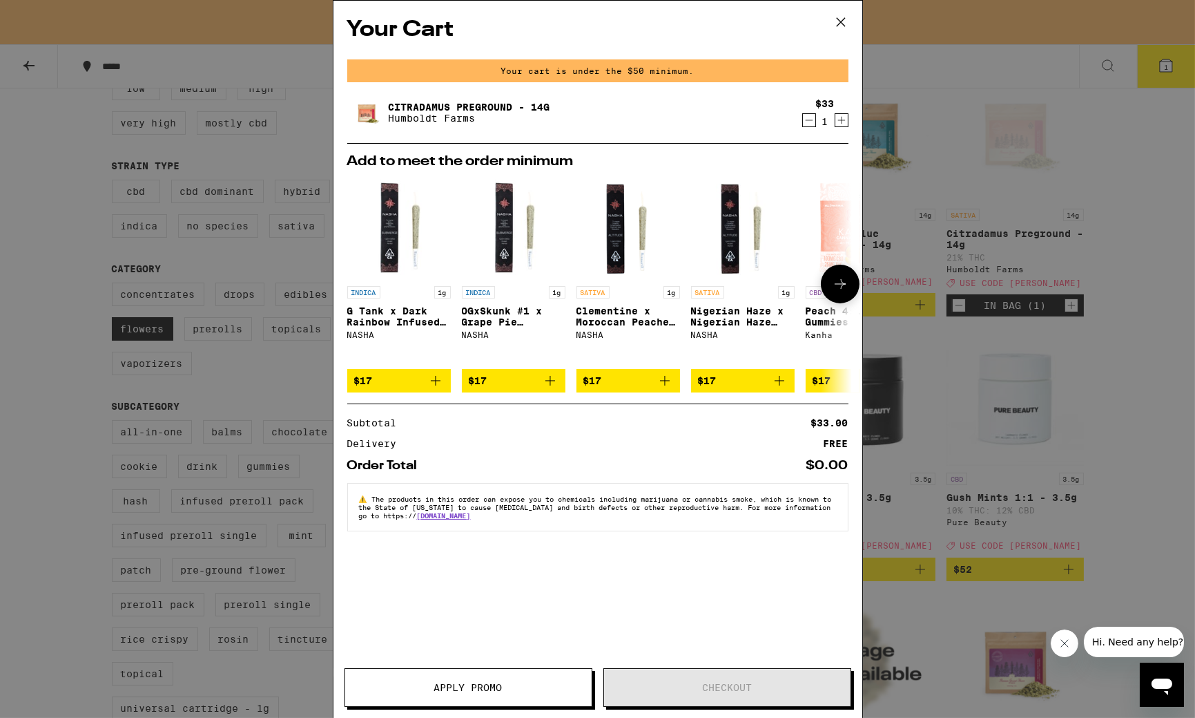
click at [848, 281] on icon at bounding box center [840, 284] width 17 height 17
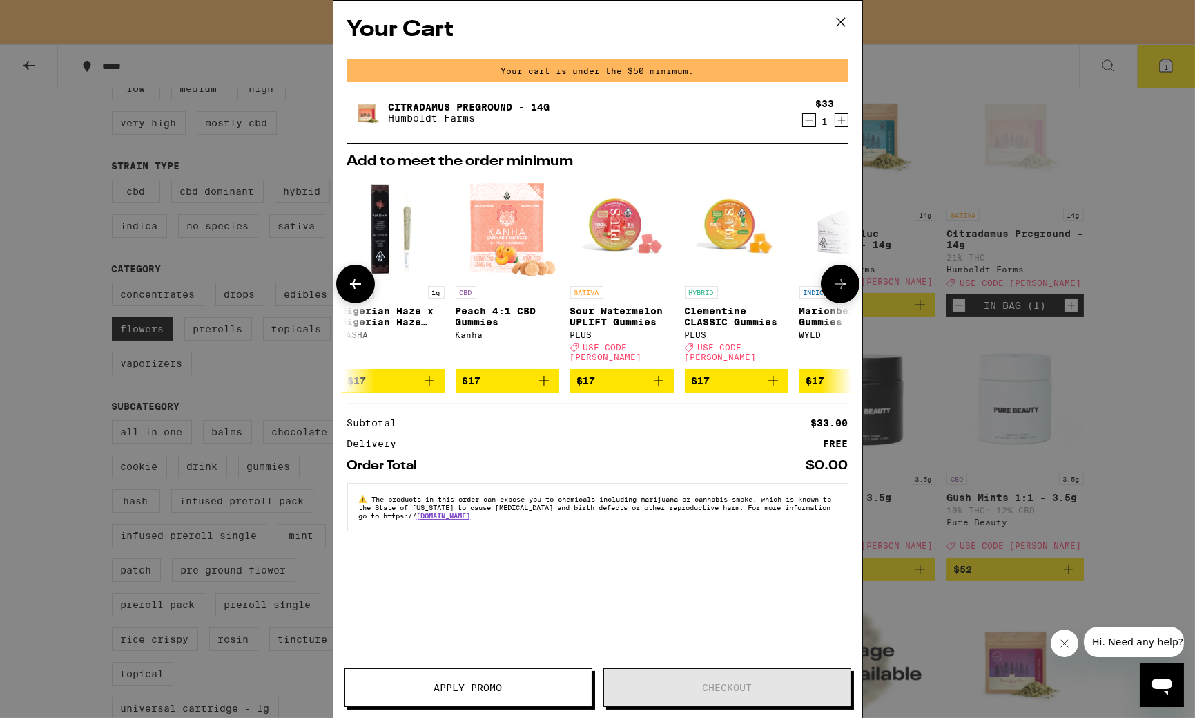
scroll to position [0, 351]
click at [848, 281] on icon at bounding box center [840, 284] width 17 height 17
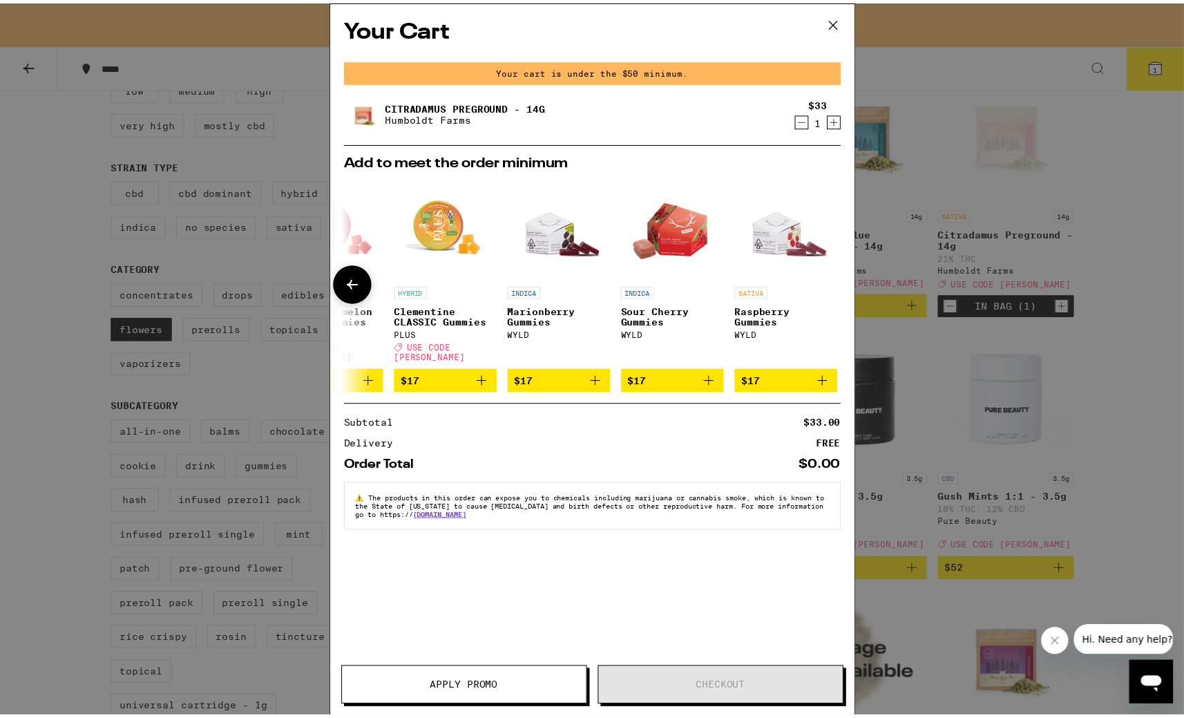
scroll to position [0, 644]
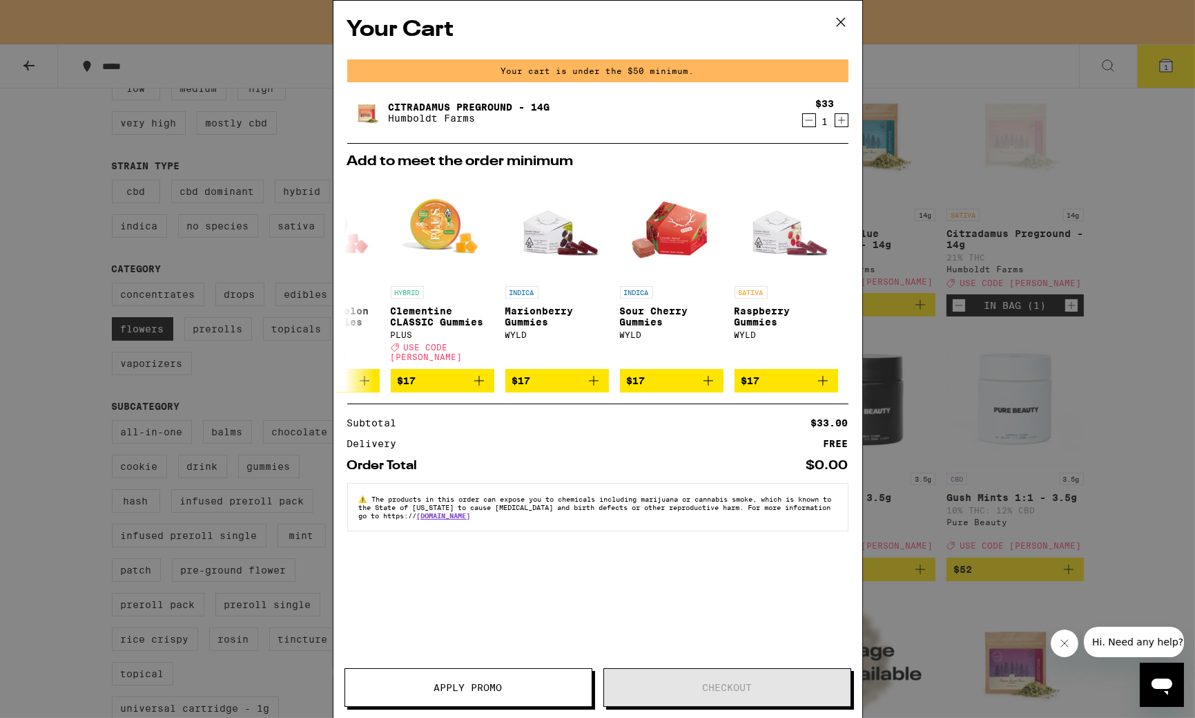
click at [1172, 425] on div "Your Cart Your cart is under the $50 minimum. Citradamus Preground - 14g Humbol…" at bounding box center [597, 359] width 1195 height 718
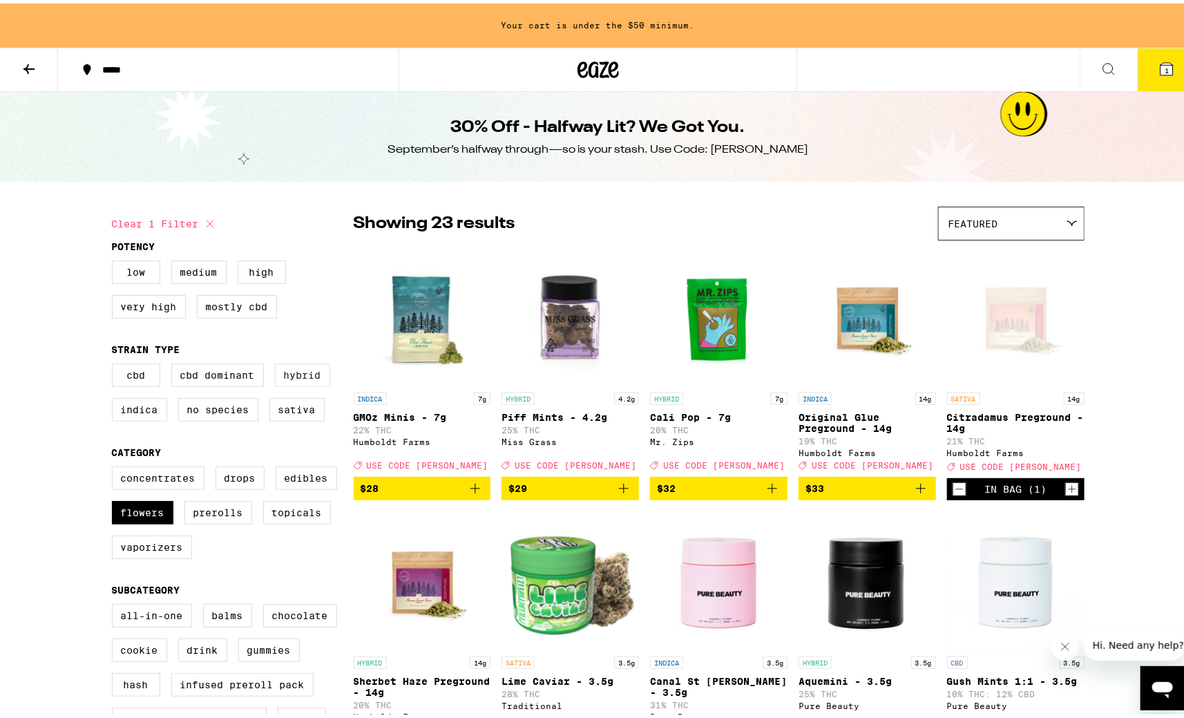
click at [285, 370] on label "Hybrid" at bounding box center [302, 371] width 55 height 23
click at [115, 363] on input "Hybrid" at bounding box center [115, 362] width 1 height 1
checkbox input "true"
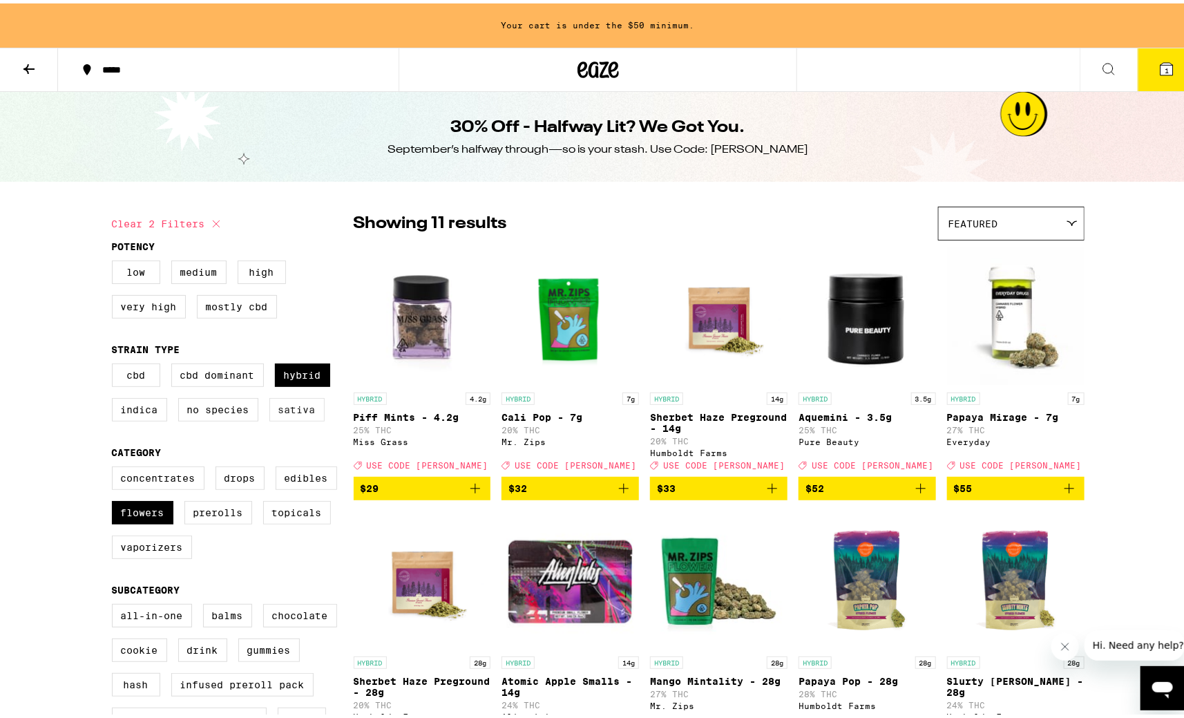
click at [300, 408] on label "Sativa" at bounding box center [296, 405] width 55 height 23
click at [115, 363] on input "Sativa" at bounding box center [115, 362] width 1 height 1
checkbox input "true"
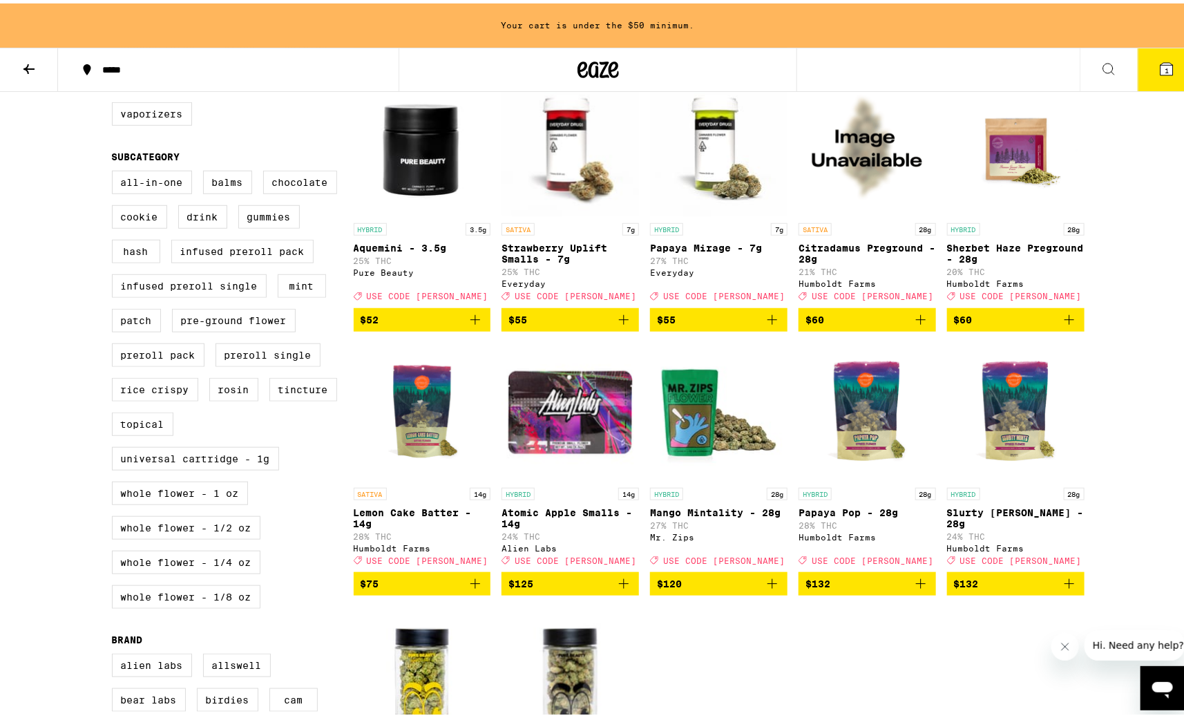
scroll to position [468, 0]
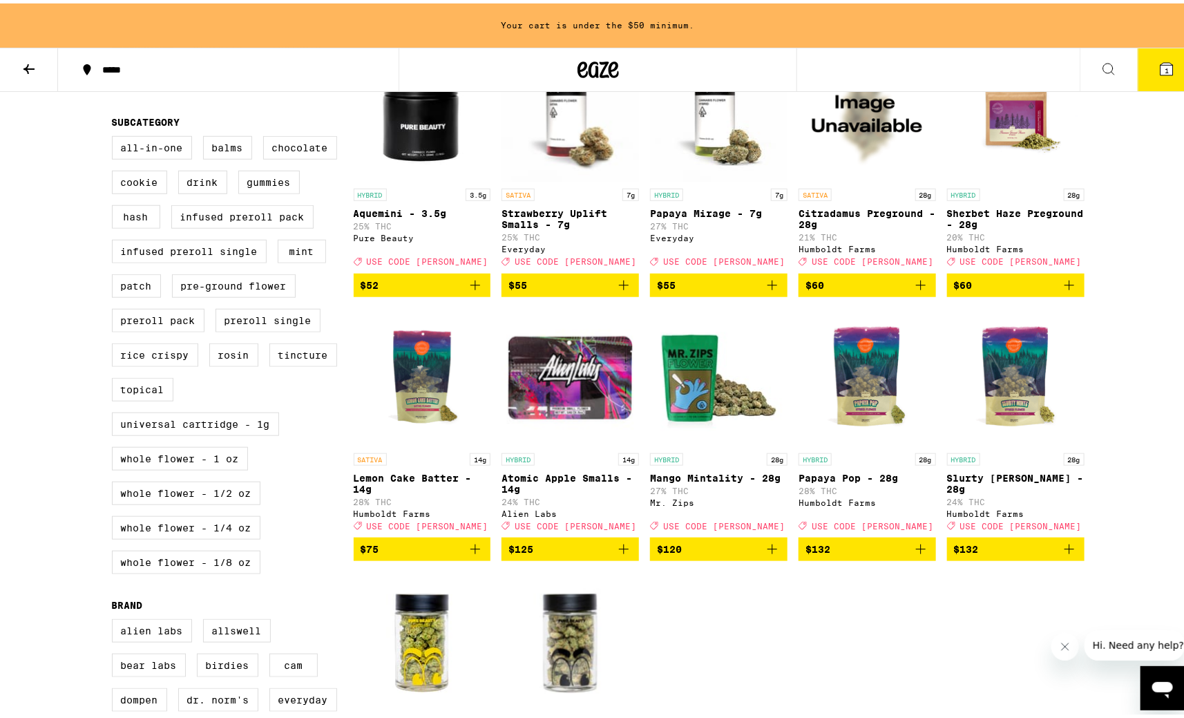
click at [477, 554] on icon "Add to bag" at bounding box center [475, 545] width 17 height 17
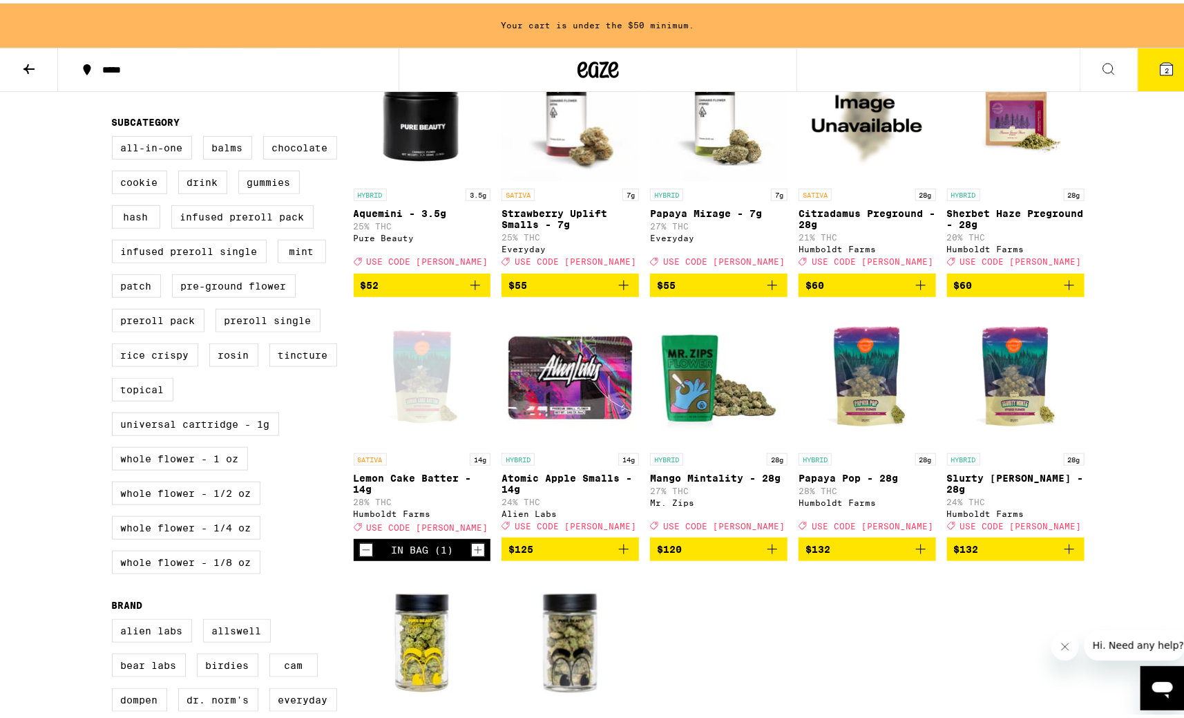
scroll to position [423, 0]
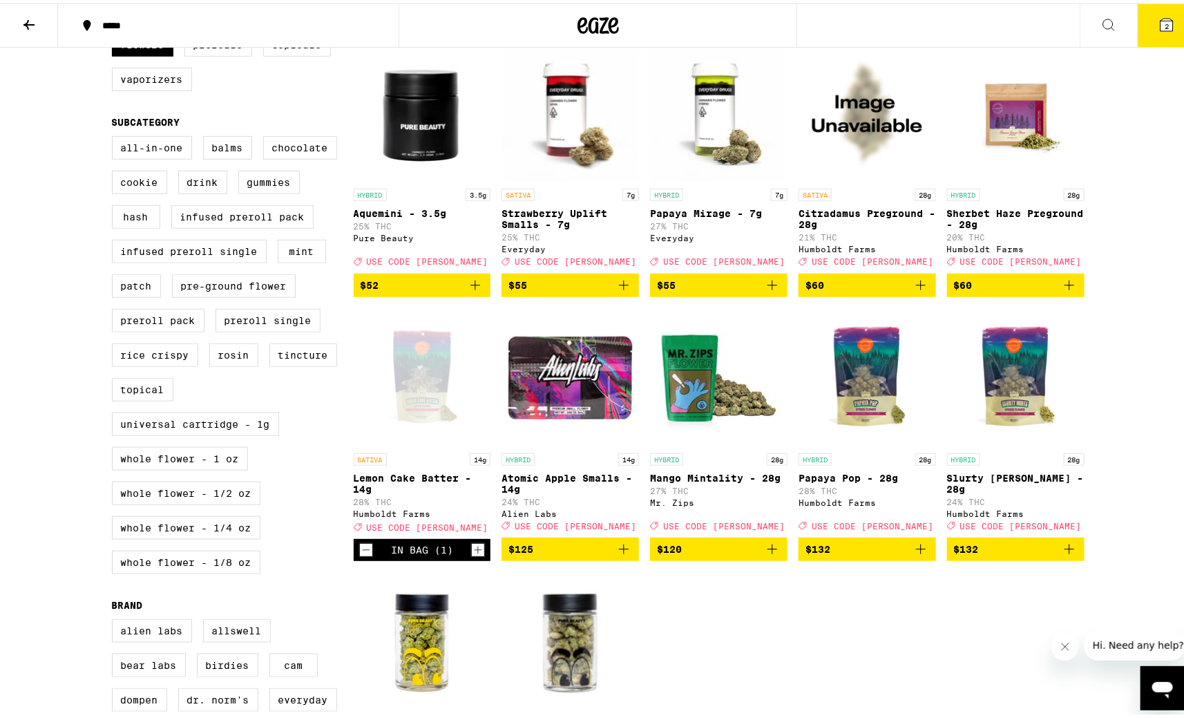
click at [1160, 17] on icon at bounding box center [1166, 21] width 17 height 17
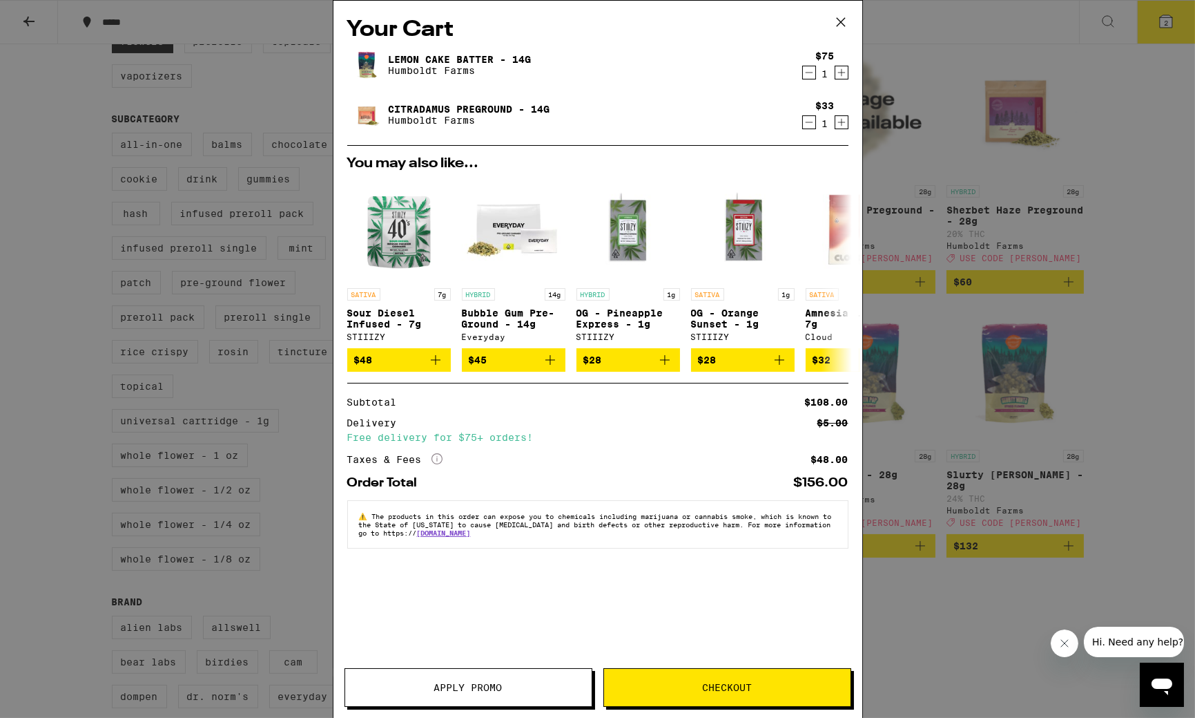
click at [807, 126] on icon "Decrement" at bounding box center [809, 122] width 12 height 17
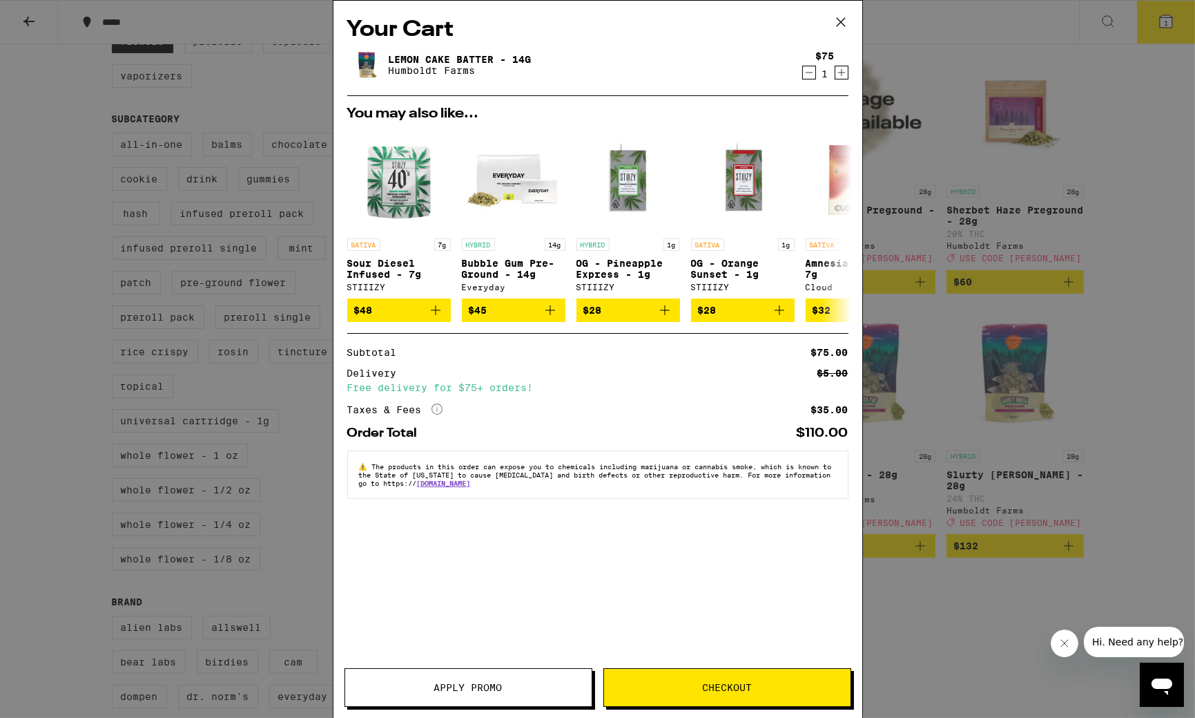
click at [462, 673] on button "Apply Promo" at bounding box center [469, 687] width 248 height 39
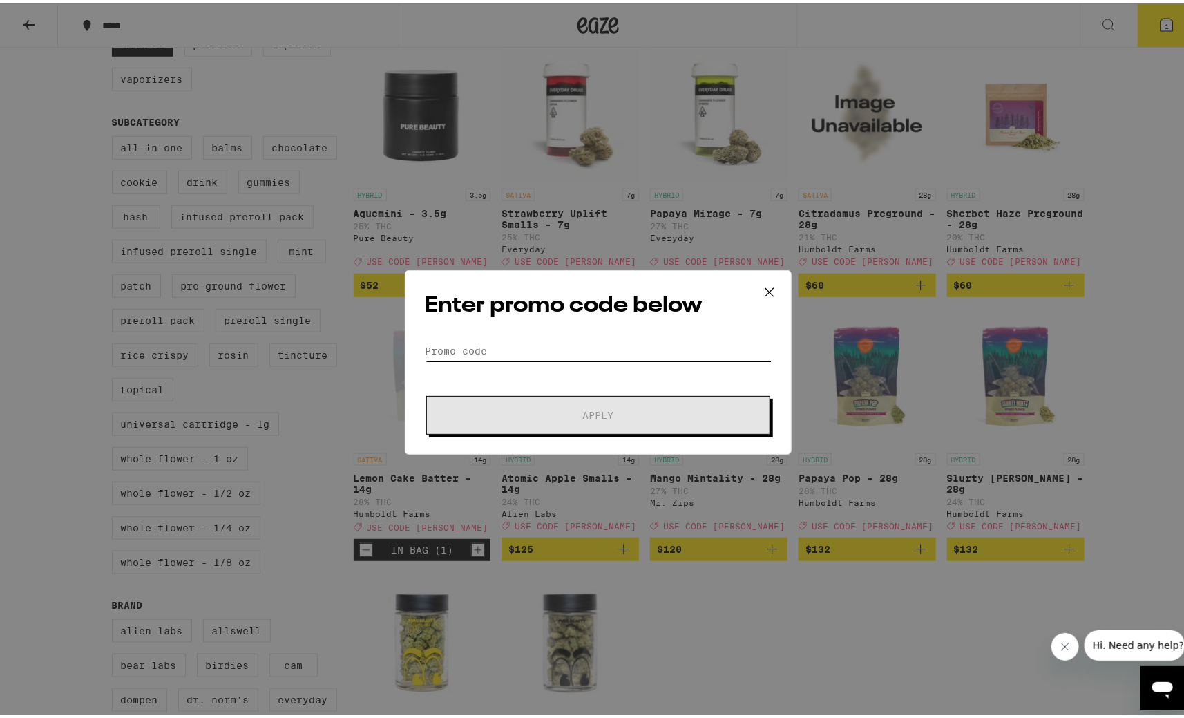
click at [500, 347] on input "Promo Code" at bounding box center [598, 347] width 347 height 21
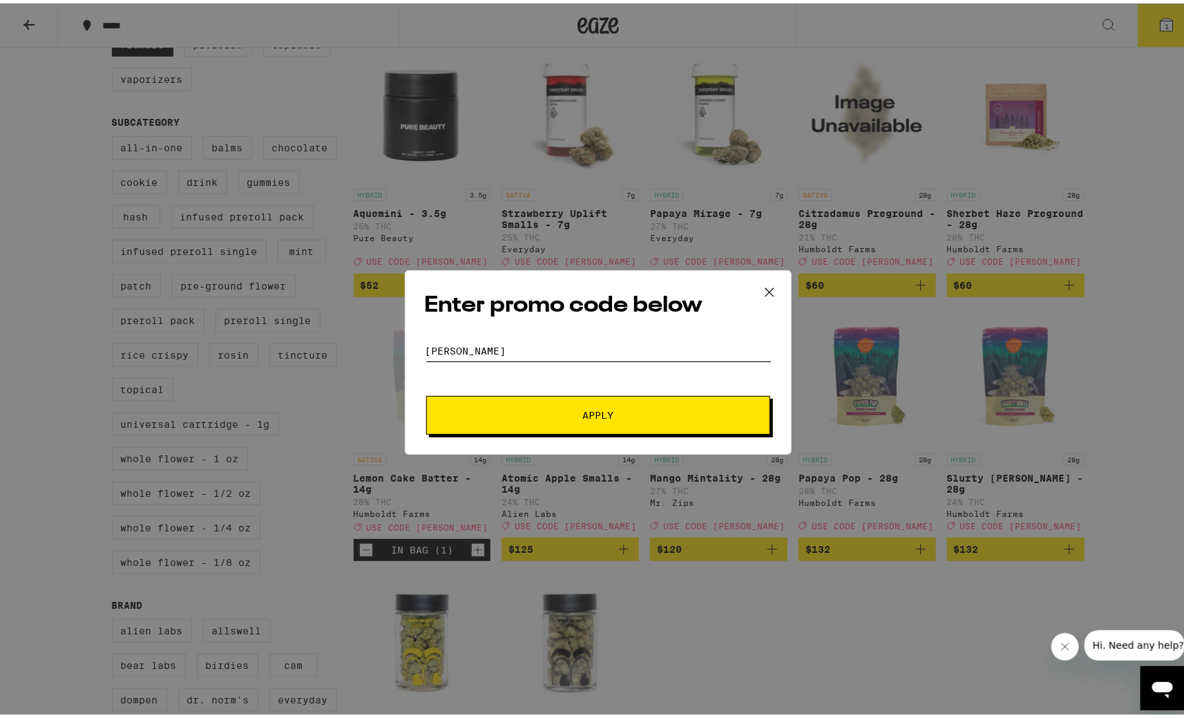
type input "[PERSON_NAME]"
click at [426, 392] on button "Apply" at bounding box center [598, 411] width 344 height 39
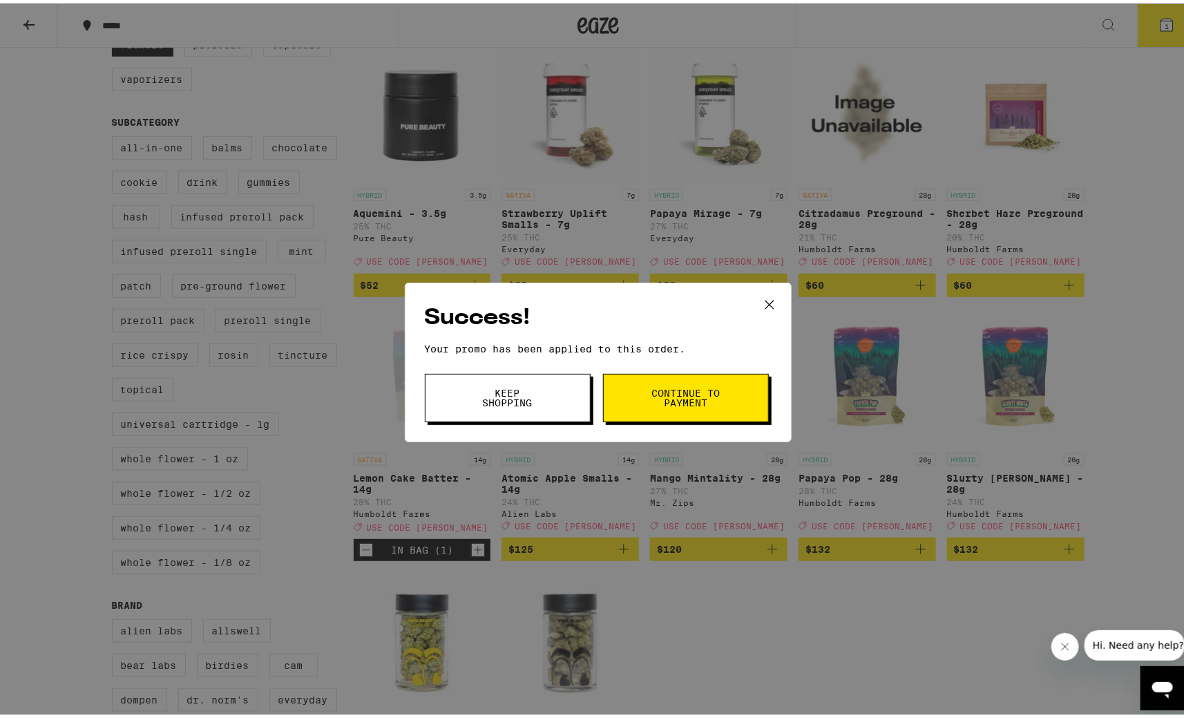
click at [492, 379] on button "Keep Shopping" at bounding box center [508, 394] width 166 height 48
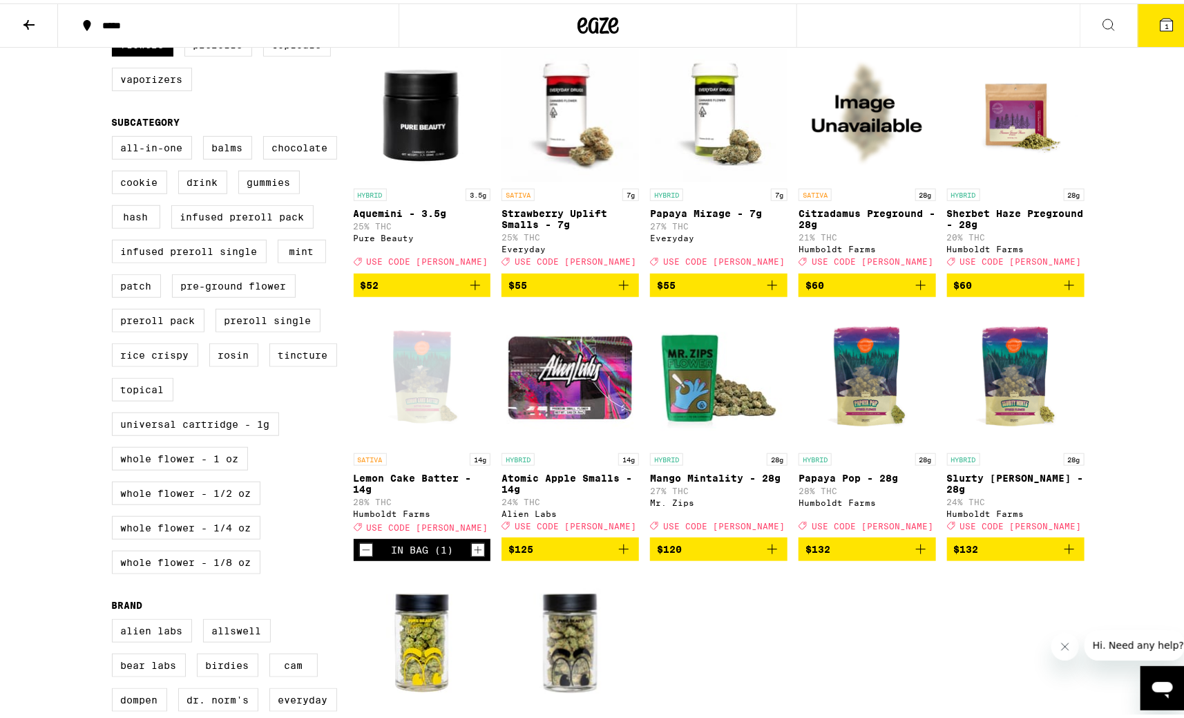
click at [1164, 20] on span "1" at bounding box center [1166, 23] width 4 height 8
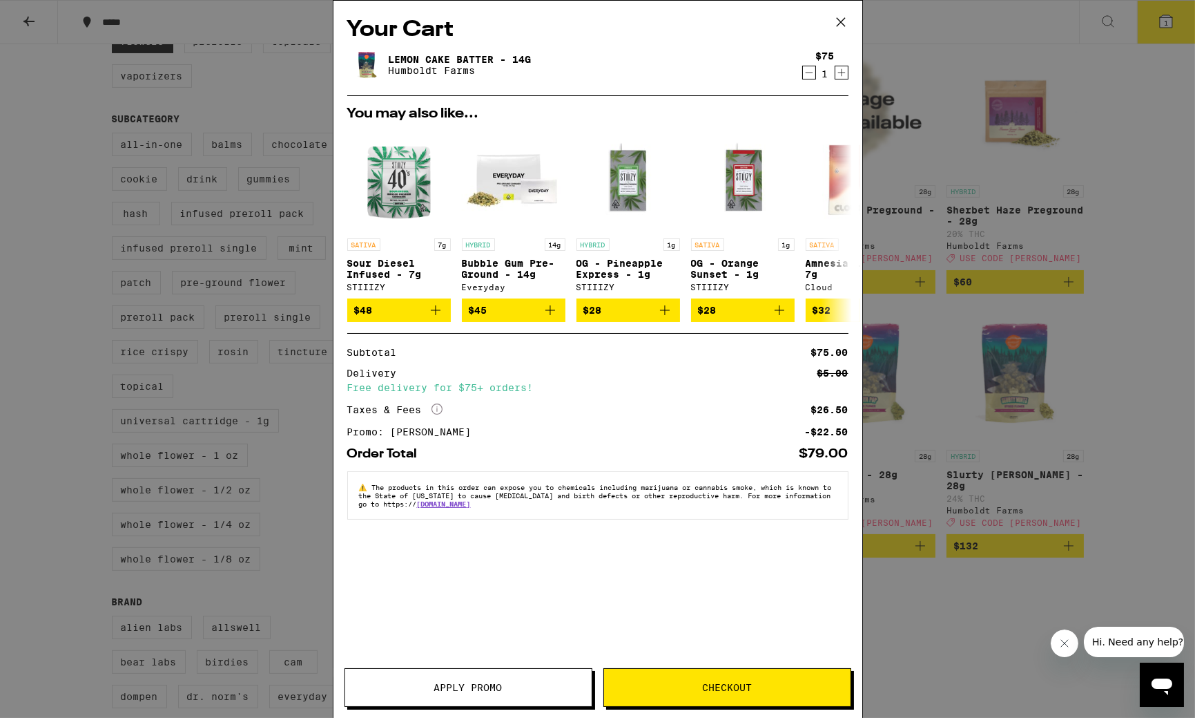
click at [844, 19] on icon at bounding box center [841, 22] width 21 height 21
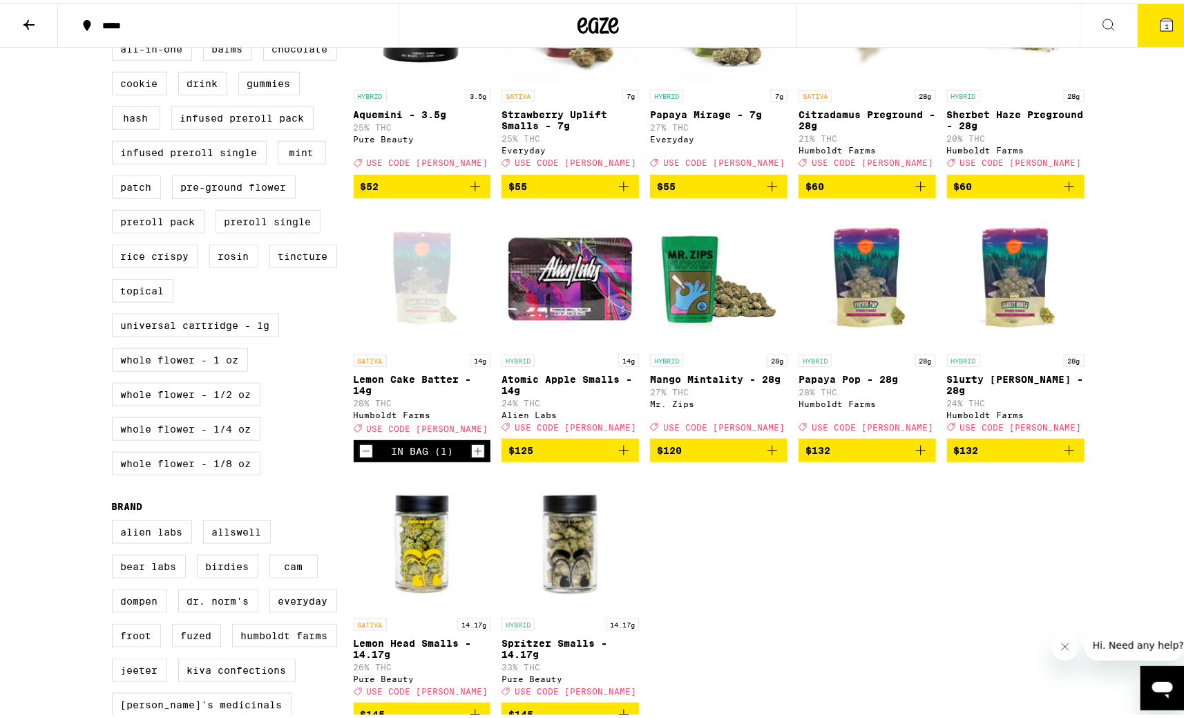
scroll to position [522, 0]
click at [360, 456] on icon "Decrement" at bounding box center [366, 447] width 12 height 17
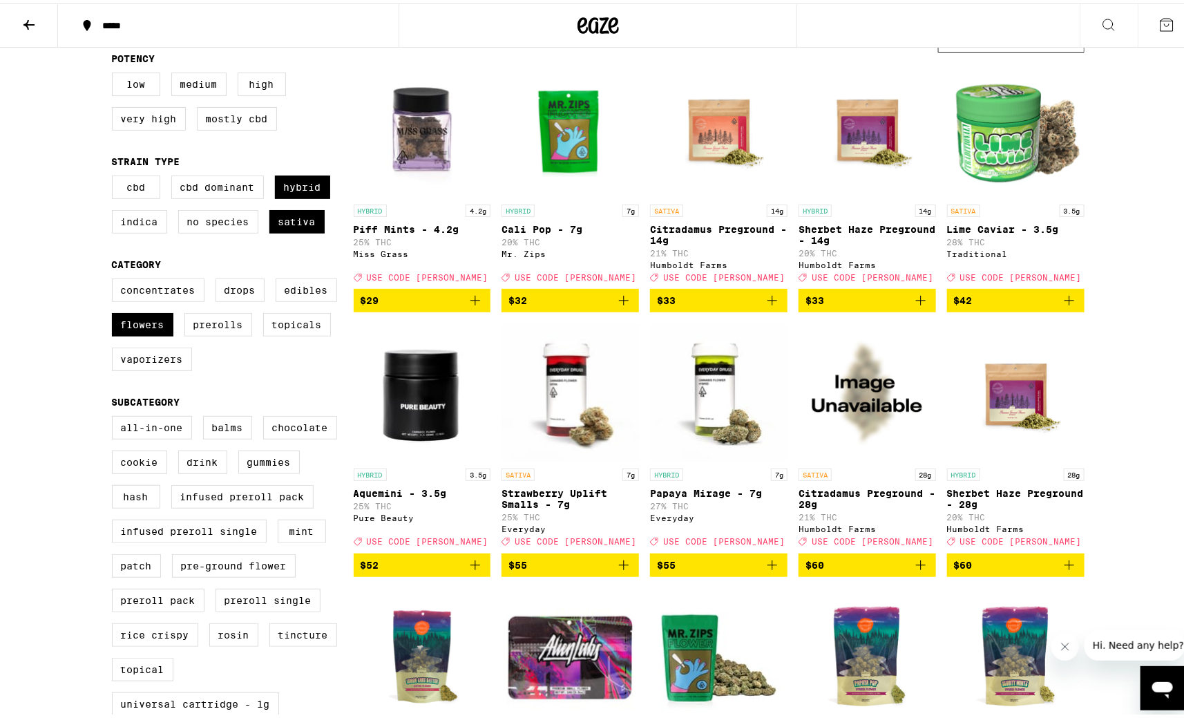
scroll to position [119, 0]
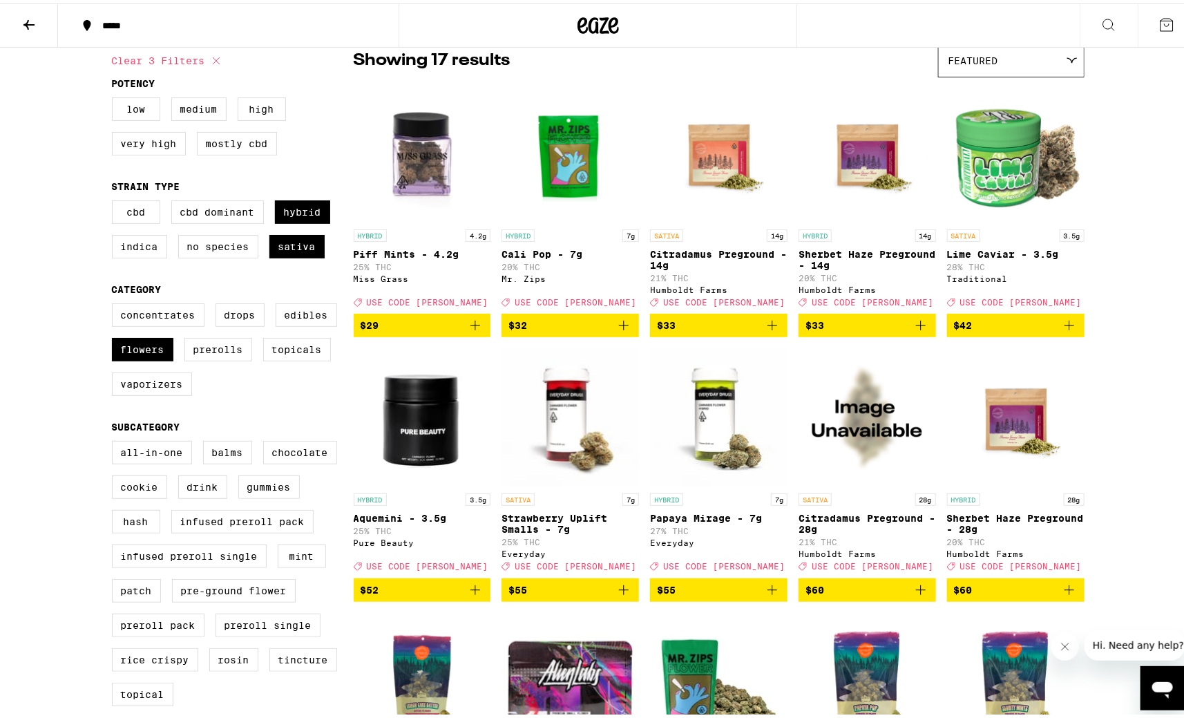
click at [767, 328] on icon "Add to bag" at bounding box center [772, 322] width 17 height 17
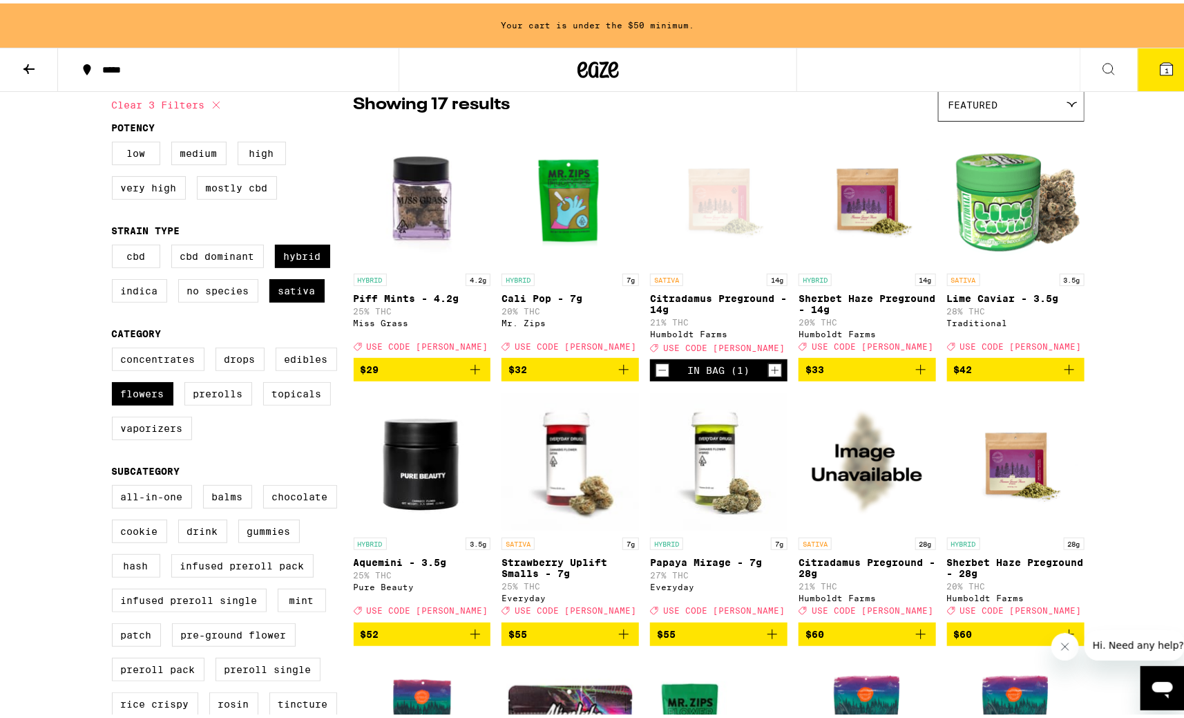
scroll to position [163, 0]
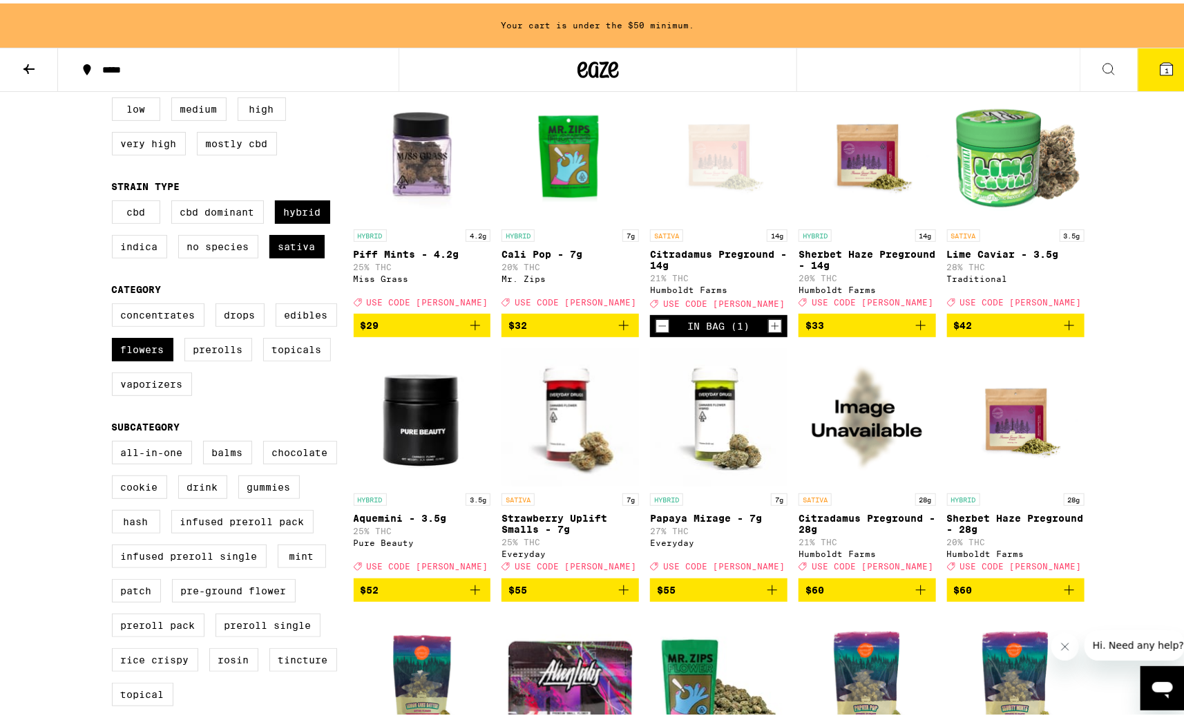
click at [912, 325] on icon "Add to bag" at bounding box center [920, 322] width 17 height 17
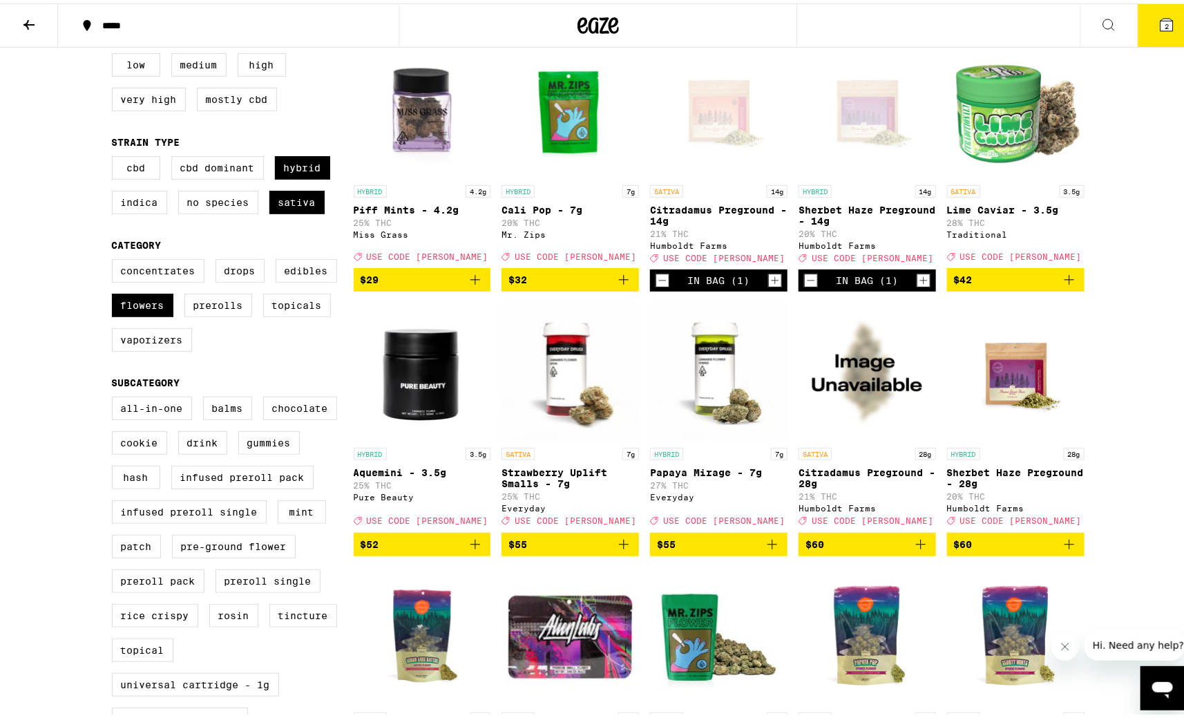
scroll to position [119, 0]
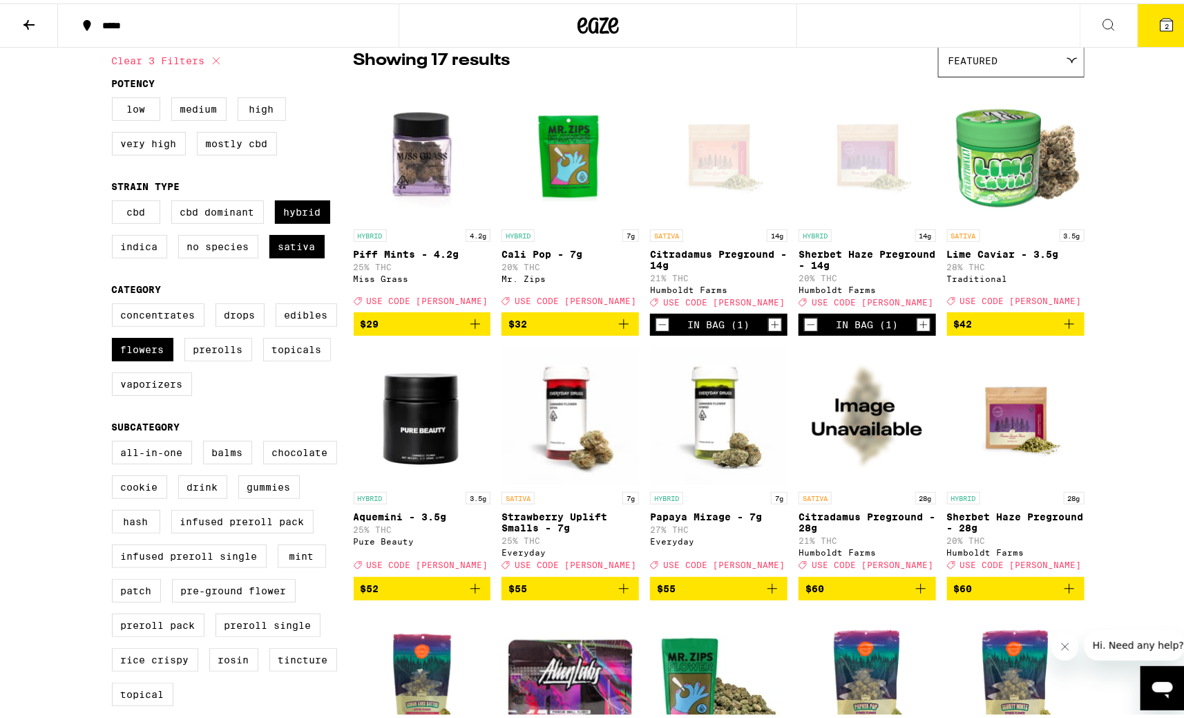
click at [1160, 15] on icon at bounding box center [1166, 21] width 12 height 12
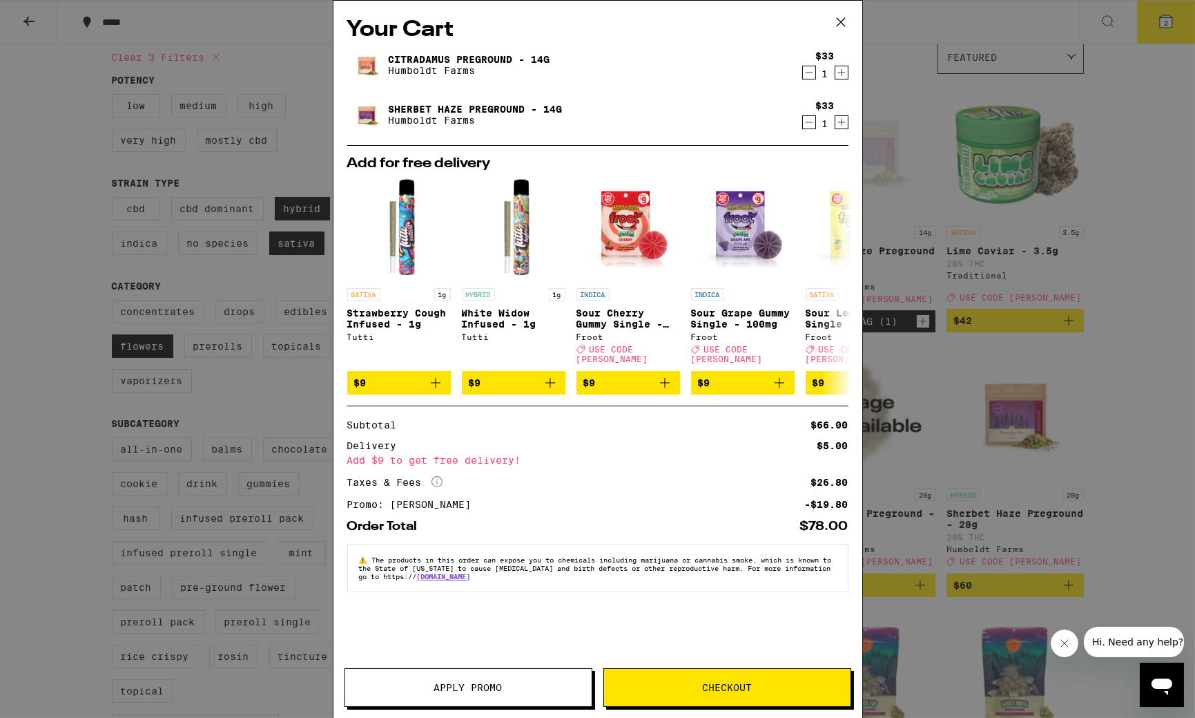
click at [1135, 138] on div "Your Cart Citradamus Preground - 14g Humboldt Farms $33 1 [GEOGRAPHIC_DATA] - 1…" at bounding box center [597, 359] width 1195 height 718
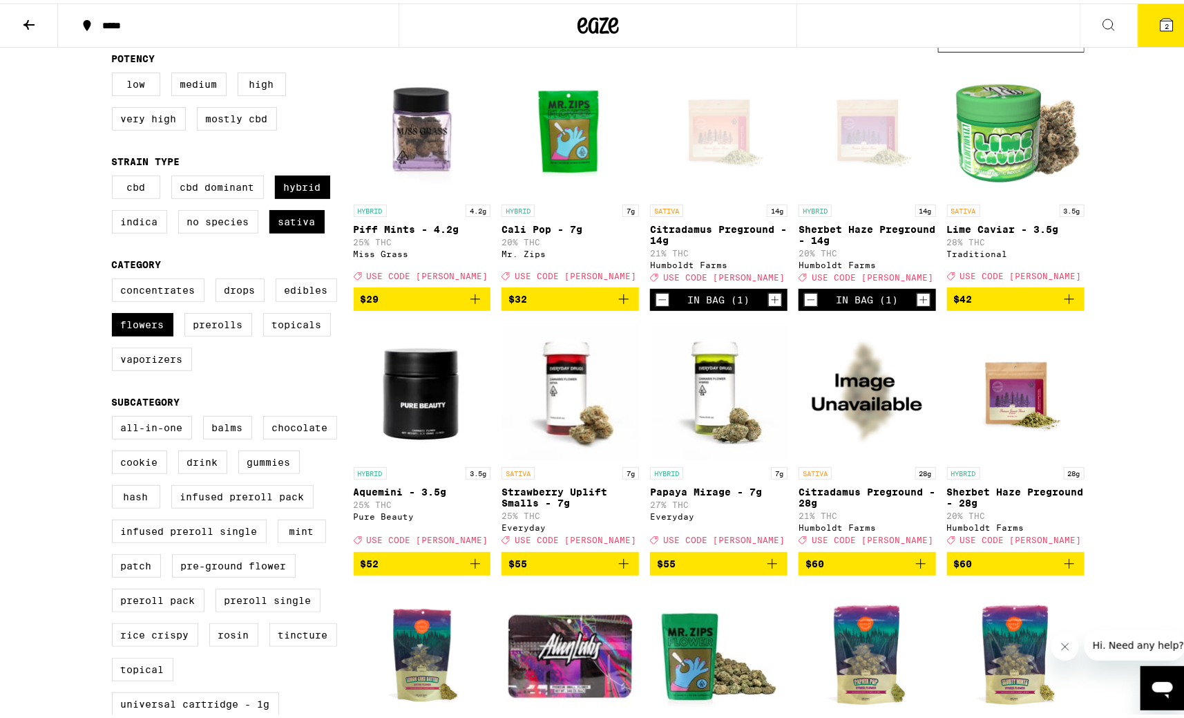
scroll to position [144, 0]
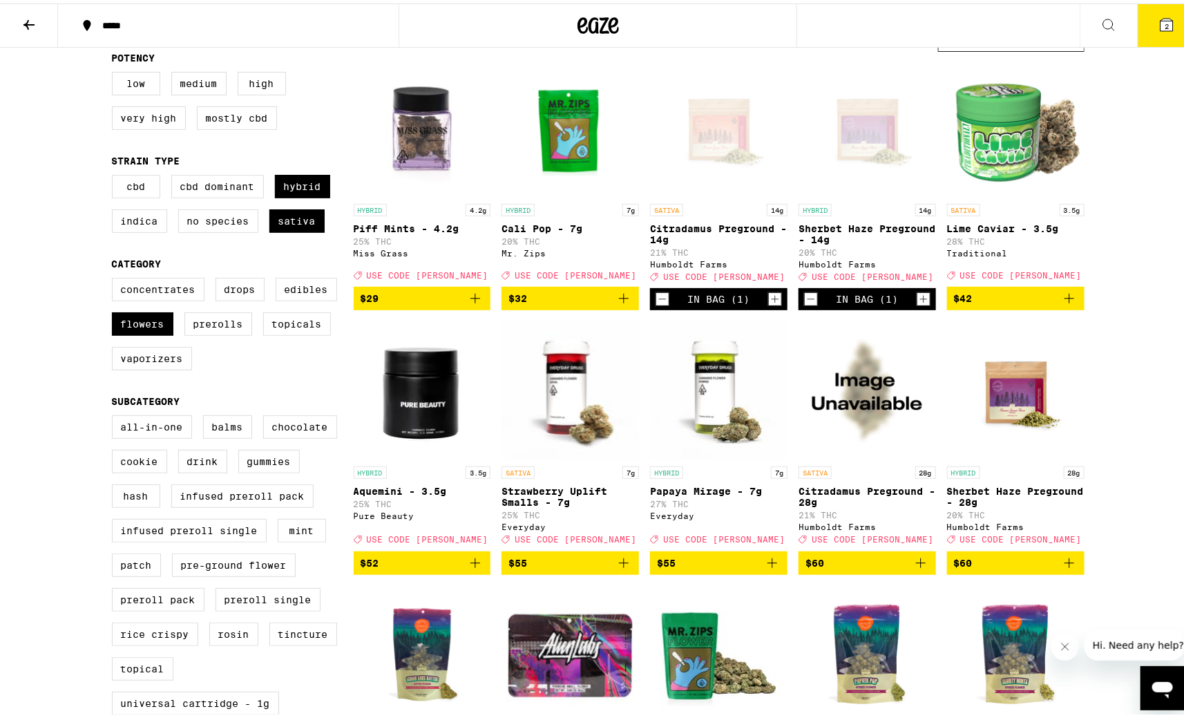
click at [1063, 568] on icon "Add to bag" at bounding box center [1069, 559] width 17 height 17
click at [915, 568] on icon "Add to bag" at bounding box center [920, 559] width 17 height 17
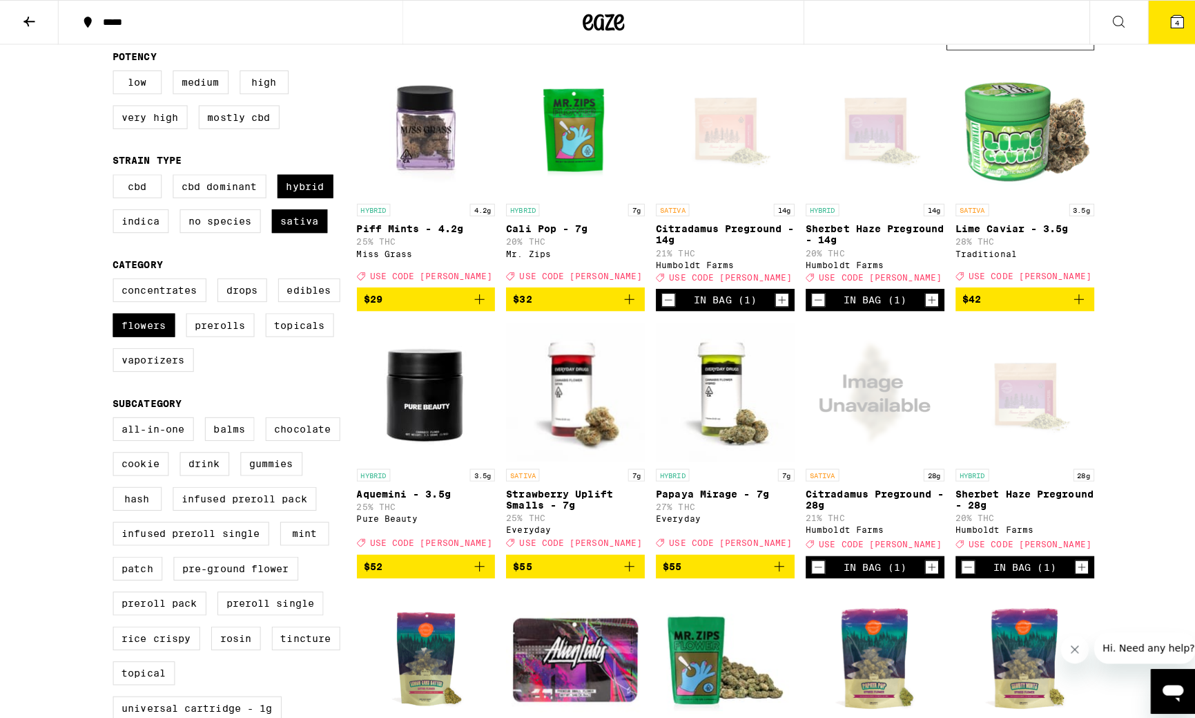
scroll to position [142, 0]
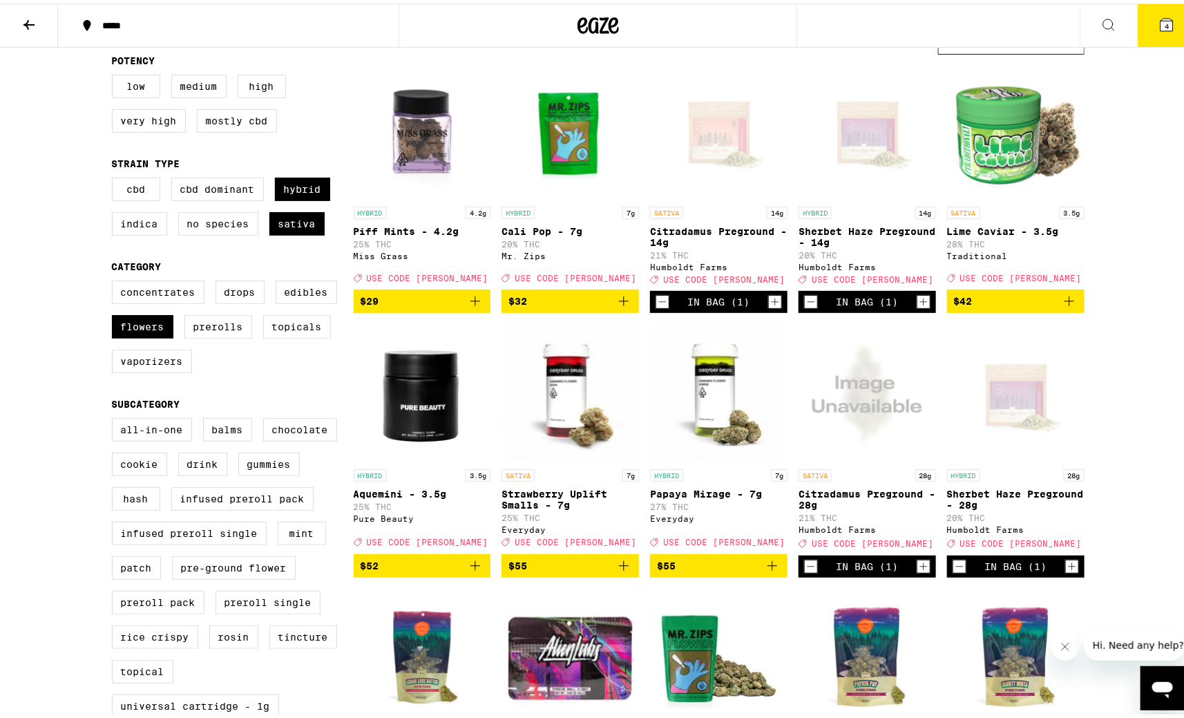
drag, startPoint x: 955, startPoint y: 574, endPoint x: 928, endPoint y: 515, distance: 64.6
click at [955, 571] on icon "Decrement" at bounding box center [959, 563] width 12 height 17
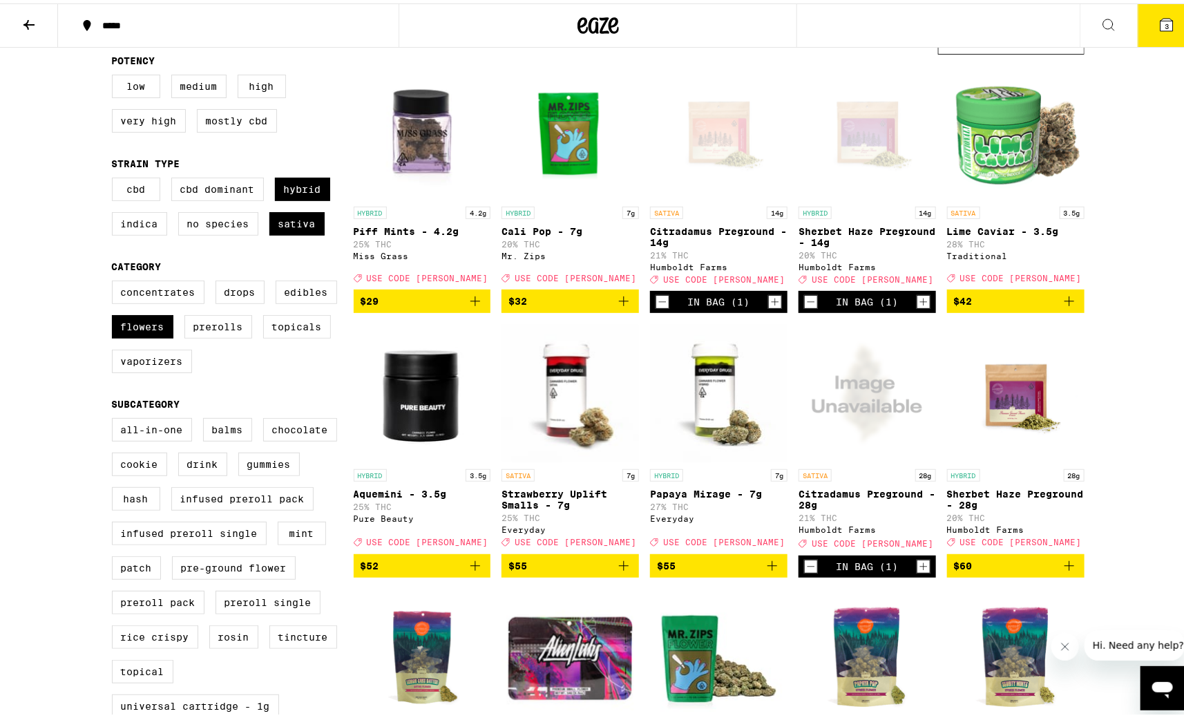
click at [813, 302] on div "In Bag (1)" at bounding box center [866, 298] width 137 height 22
click at [805, 307] on icon "Decrement" at bounding box center [811, 298] width 12 height 17
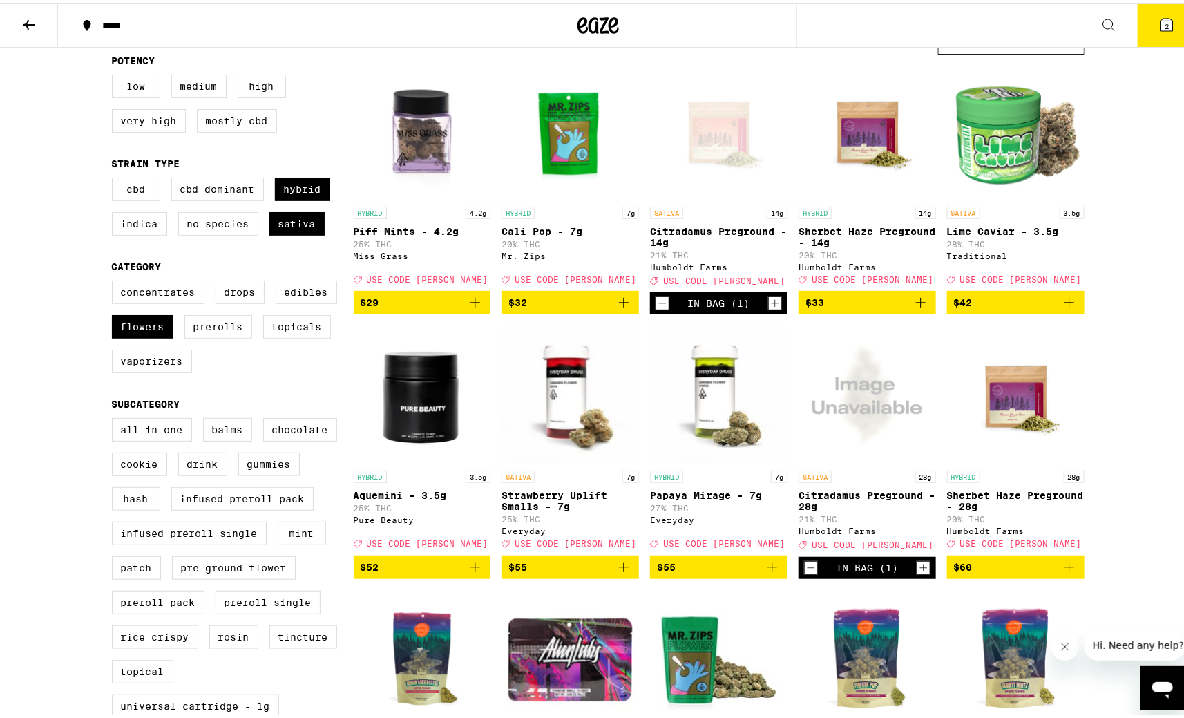
click at [656, 308] on icon "Decrement" at bounding box center [662, 299] width 12 height 17
click at [1160, 21] on icon at bounding box center [1166, 21] width 12 height 12
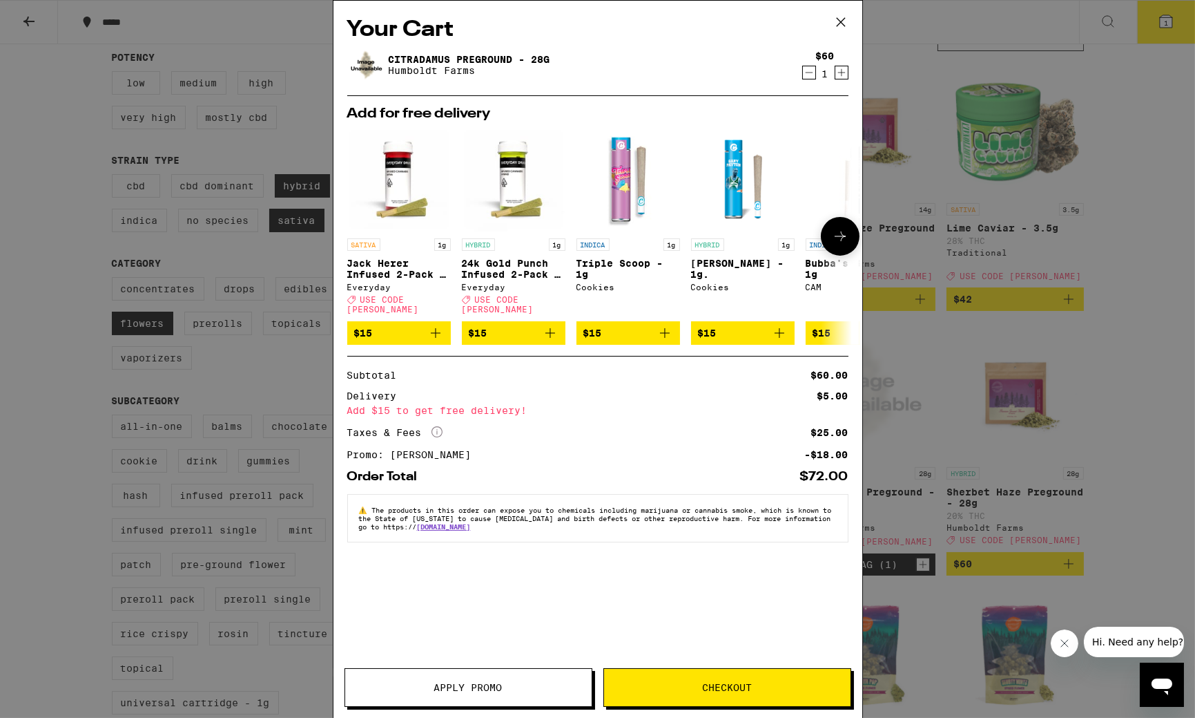
click at [551, 327] on icon "Add to bag" at bounding box center [550, 333] width 17 height 17
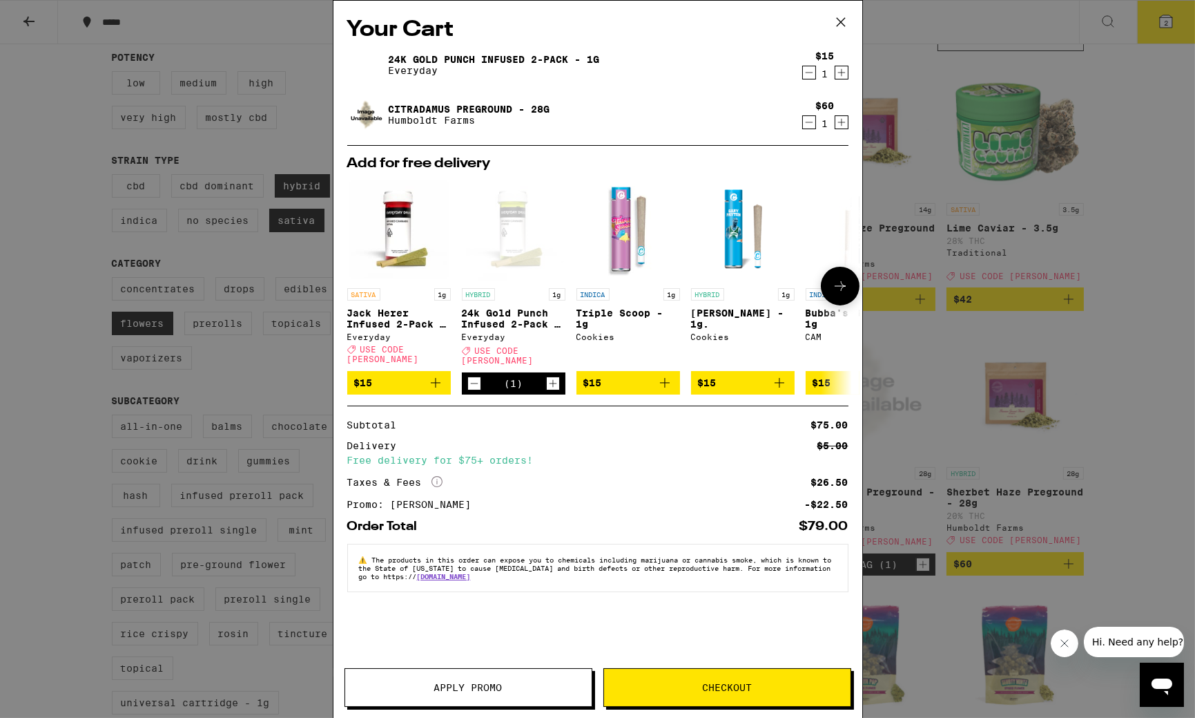
click at [478, 376] on icon "Decrement" at bounding box center [474, 383] width 12 height 17
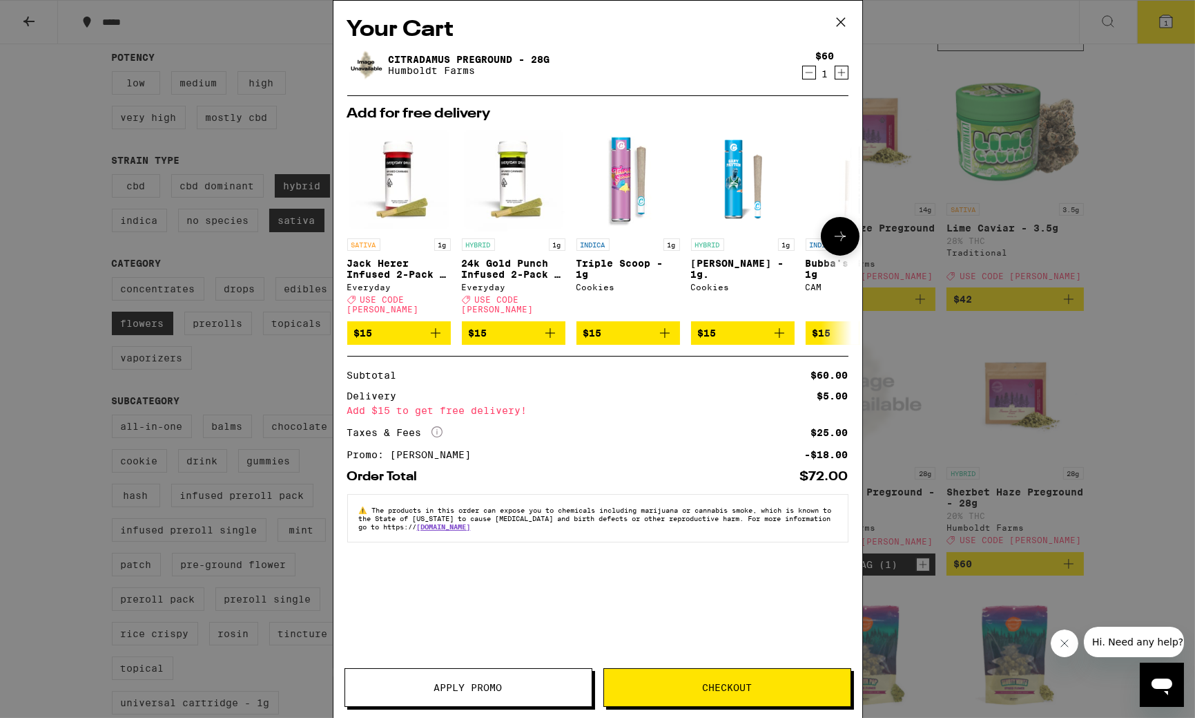
click at [844, 229] on icon at bounding box center [840, 236] width 17 height 17
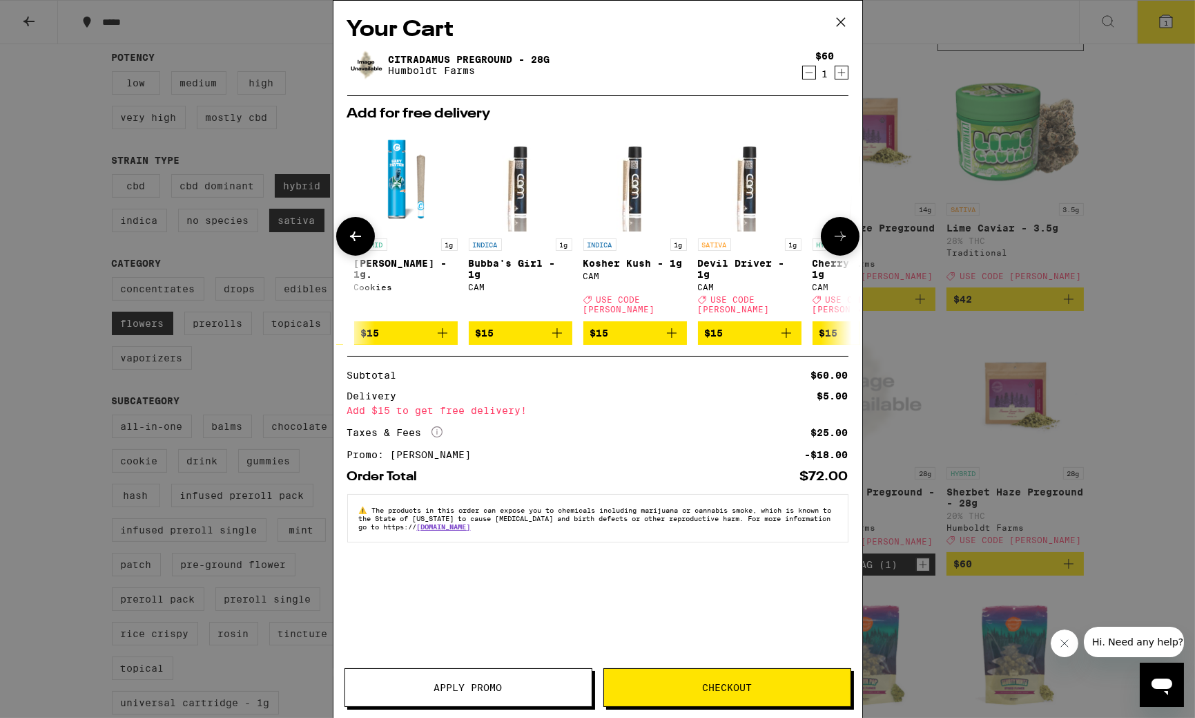
scroll to position [0, 351]
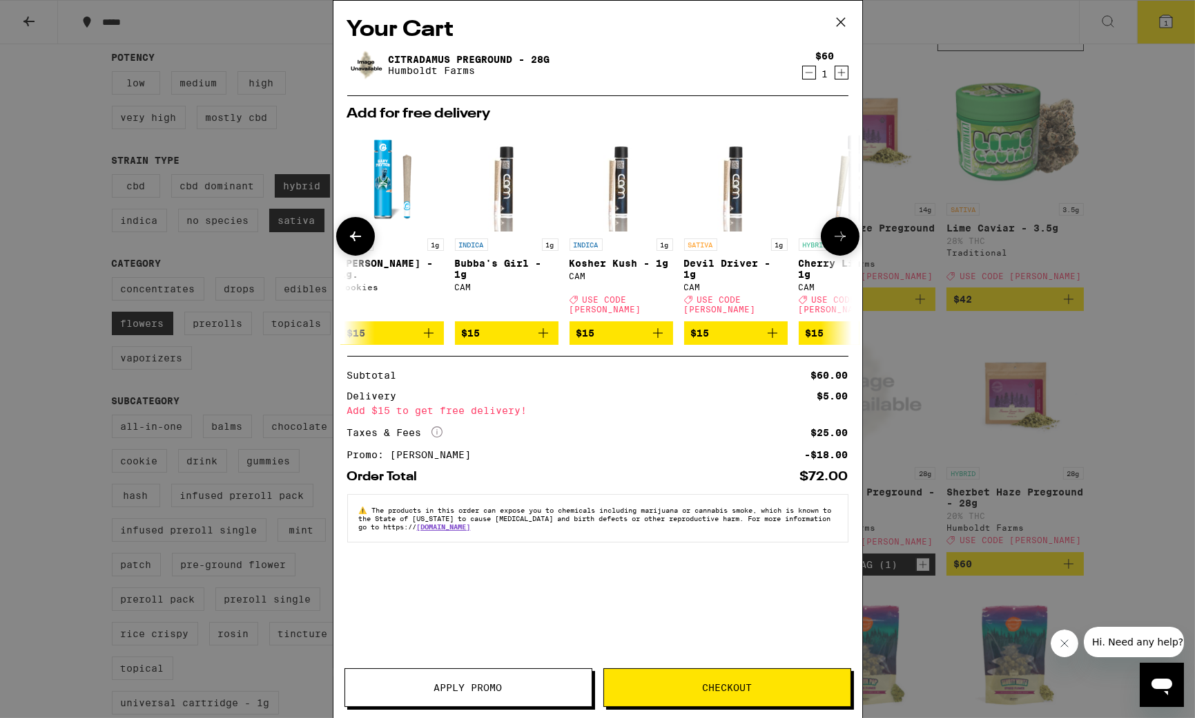
click at [844, 231] on icon at bounding box center [840, 236] width 17 height 17
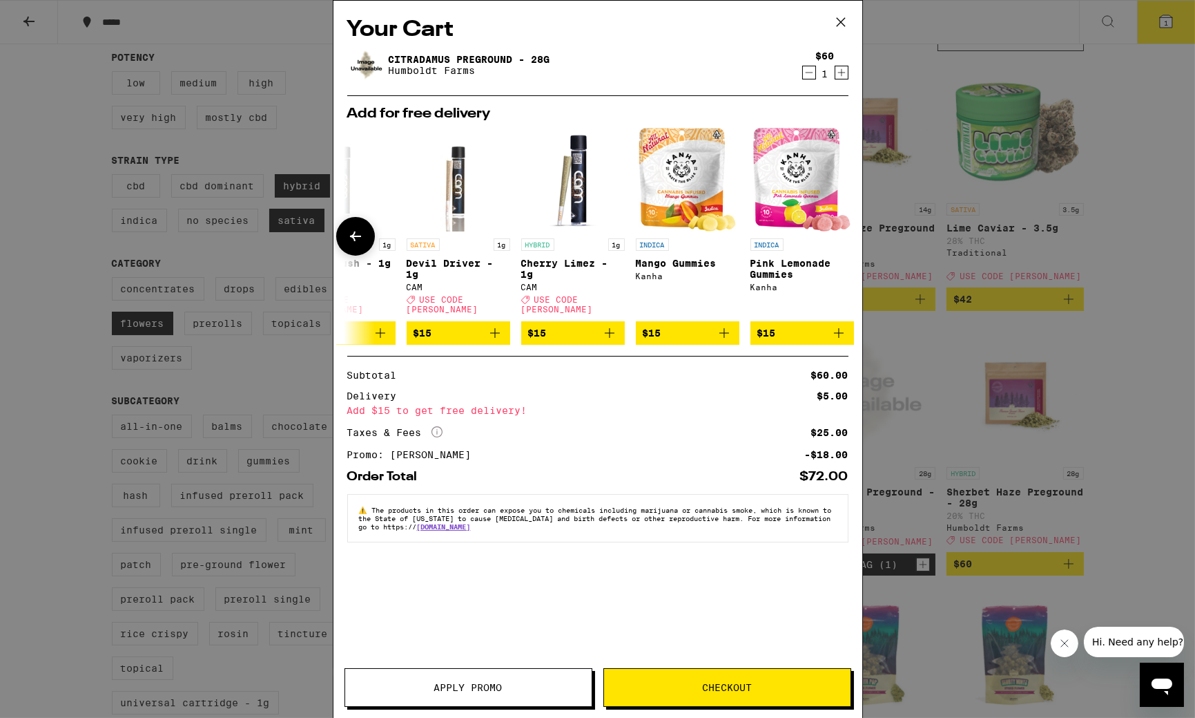
scroll to position [0, 644]
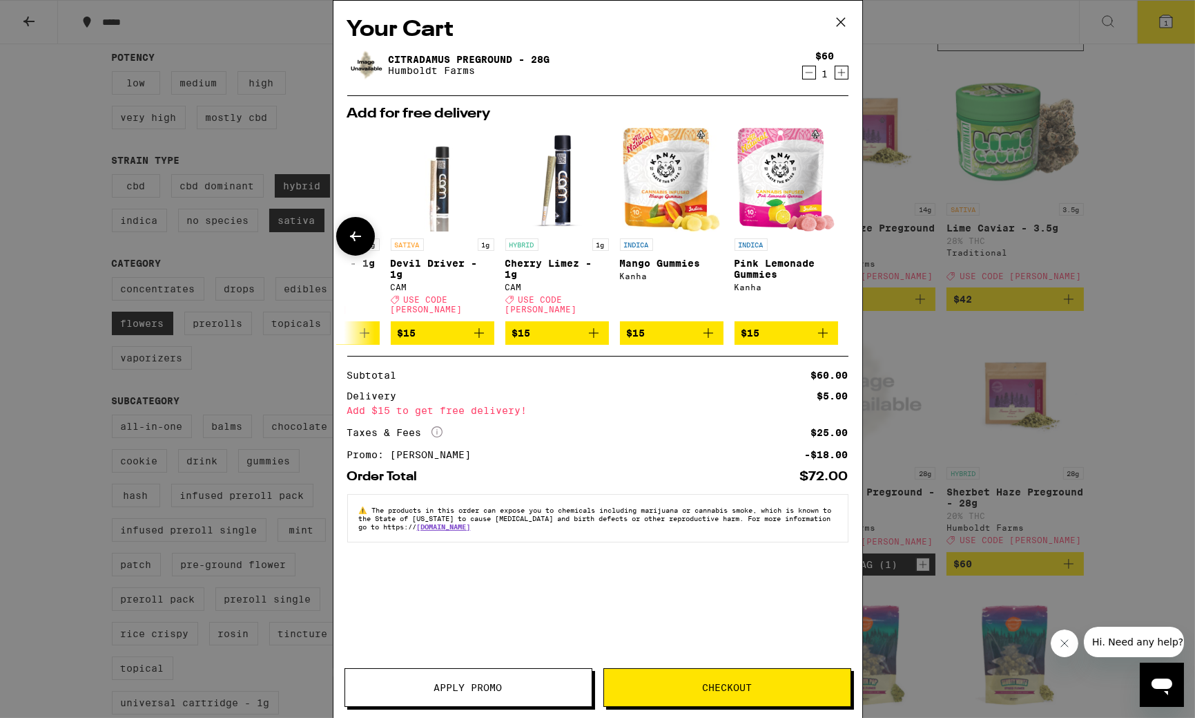
click at [364, 231] on button at bounding box center [355, 236] width 39 height 39
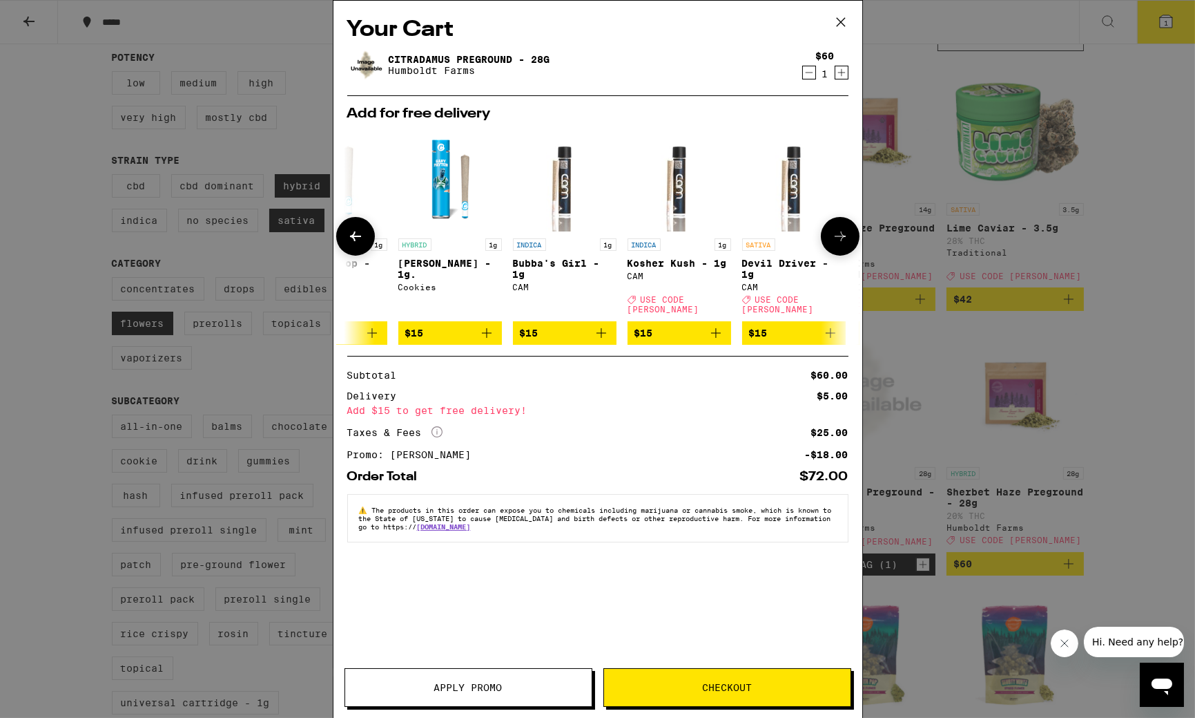
click at [363, 231] on icon at bounding box center [355, 236] width 17 height 17
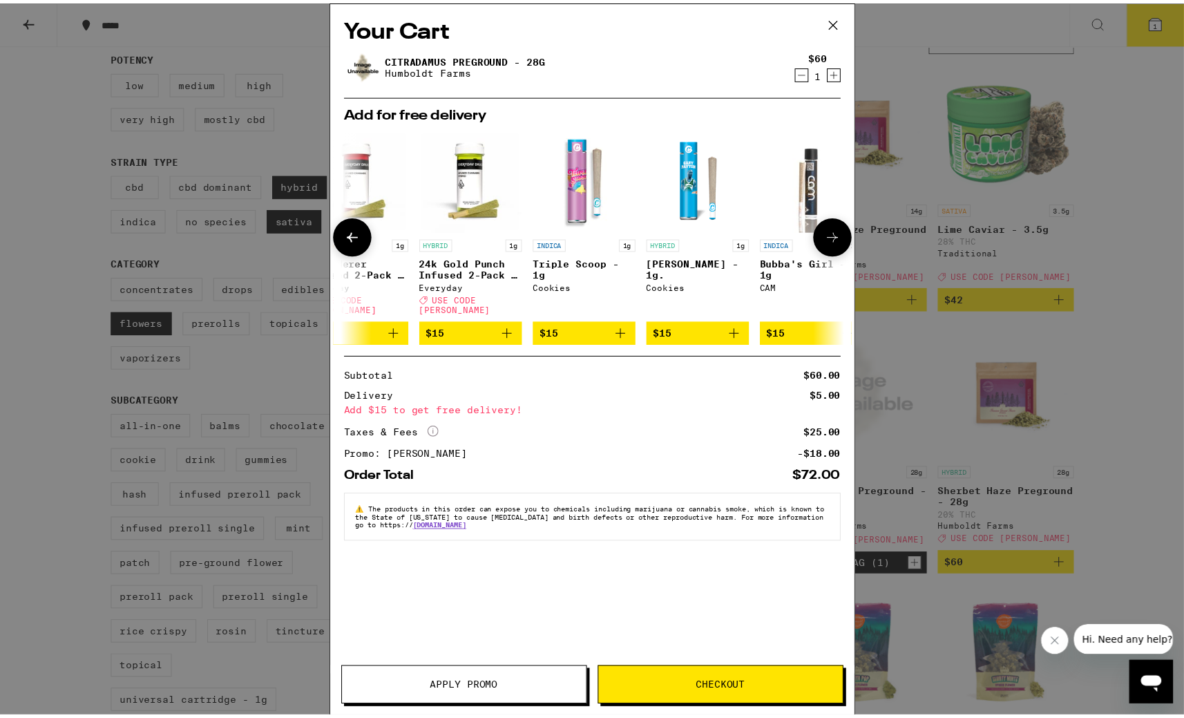
scroll to position [0, 0]
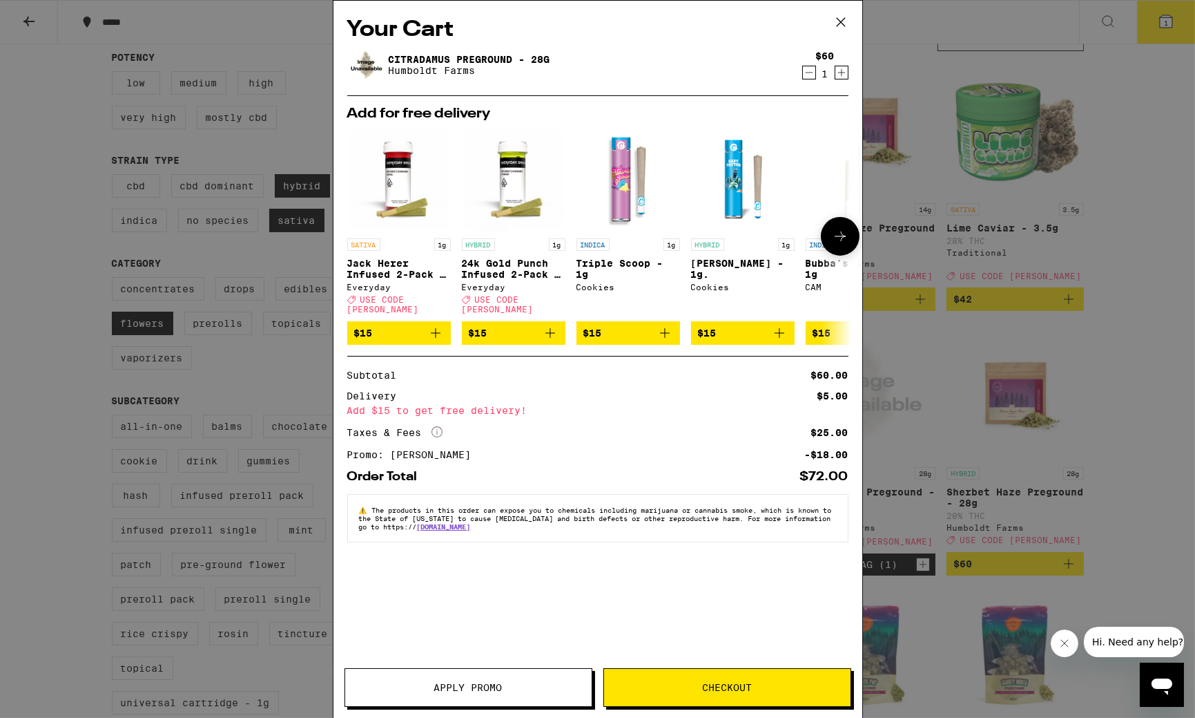
click at [510, 171] on img "Open page for 24k Gold Punch Infused 2-Pack - 1g from Everyday" at bounding box center [514, 180] width 104 height 104
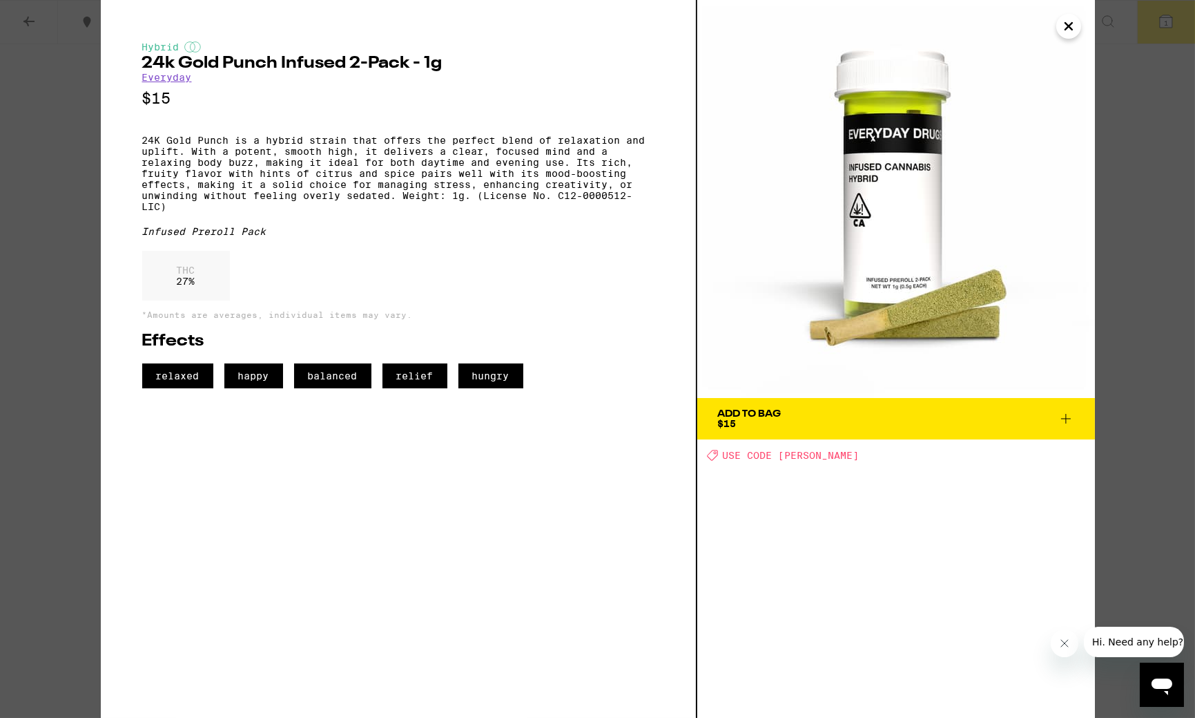
click at [725, 414] on div "Add To Bag" at bounding box center [750, 414] width 64 height 10
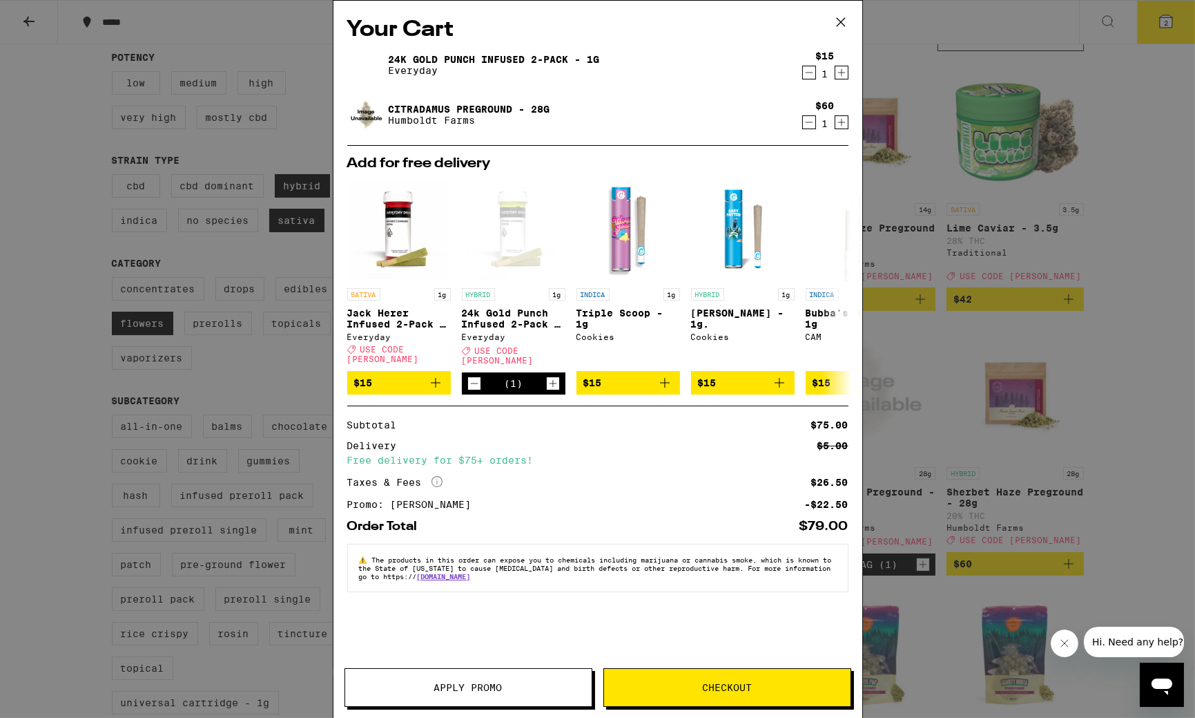
click at [271, 20] on div "Your Cart 24k Gold Punch Infused 2-Pack - 1g Everyday $15 1 Citradamus Pregroun…" at bounding box center [597, 359] width 1195 height 718
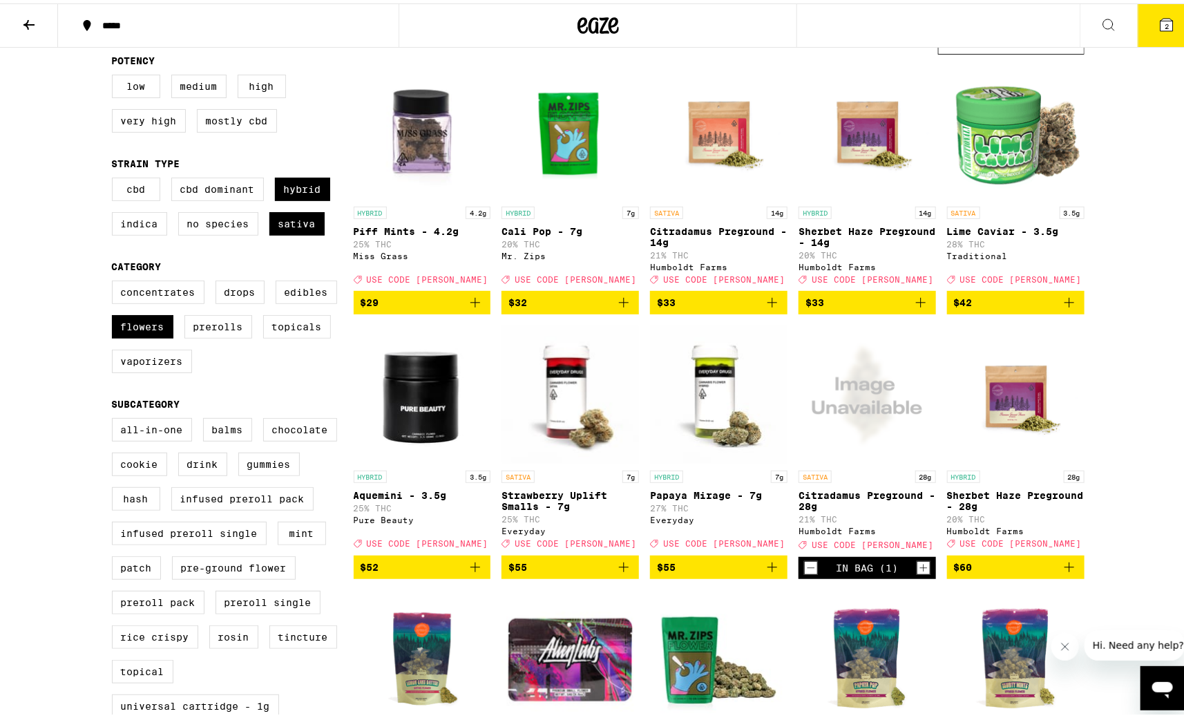
click at [588, 18] on icon at bounding box center [598, 22] width 21 height 17
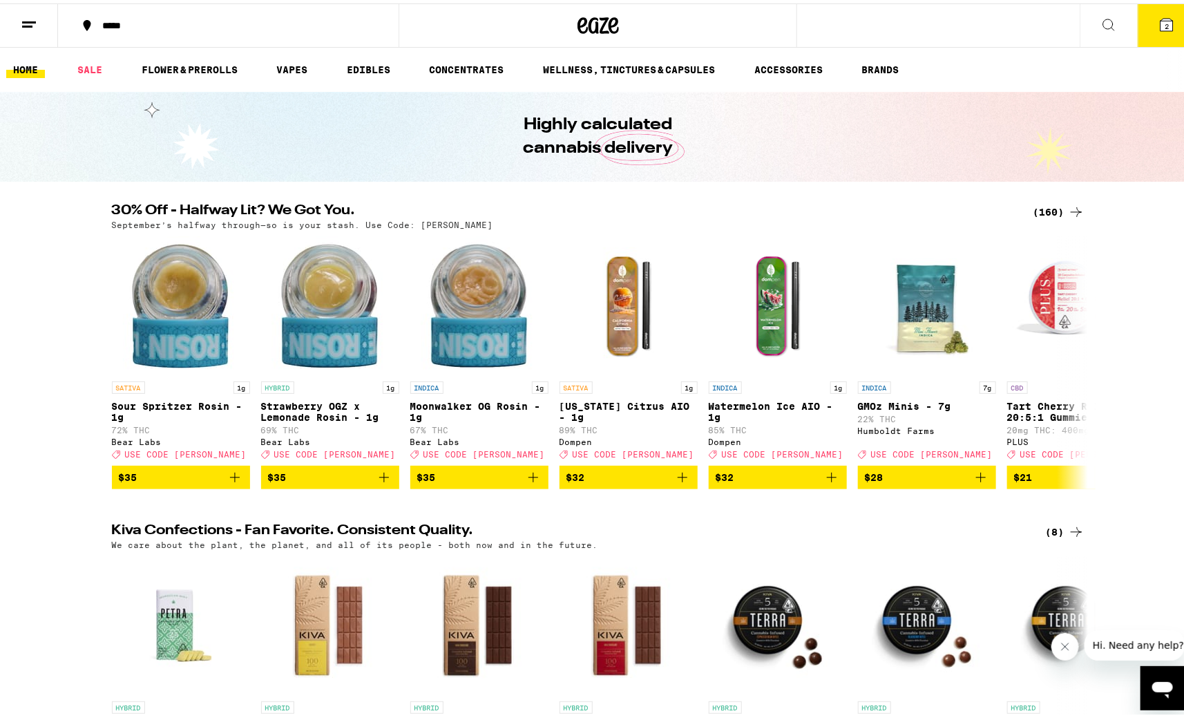
click at [28, 16] on icon at bounding box center [29, 21] width 17 height 17
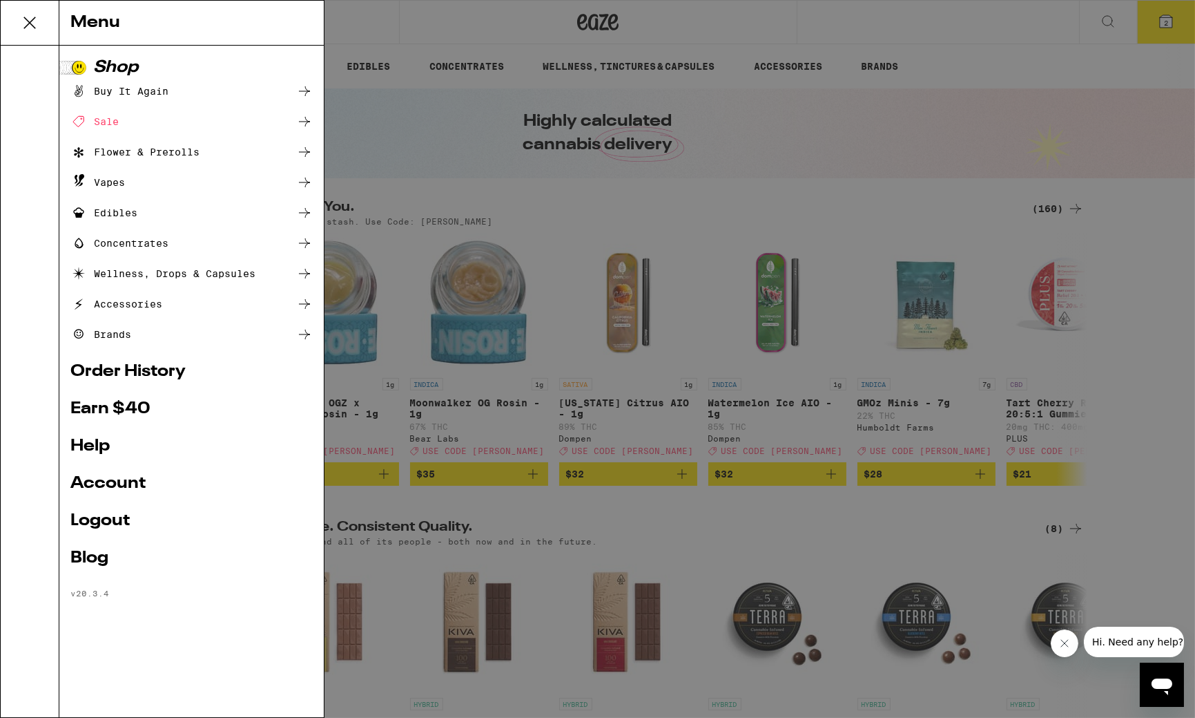
click at [153, 364] on link "Order History" at bounding box center [191, 371] width 242 height 17
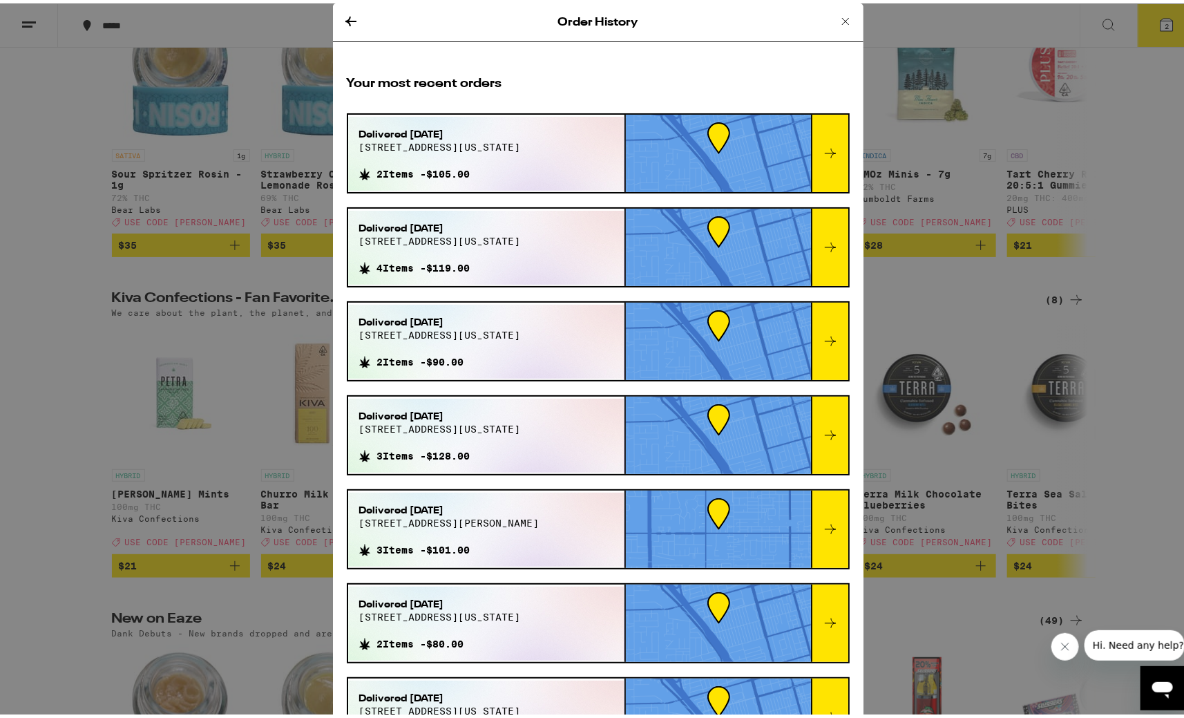
click at [837, 14] on icon at bounding box center [845, 18] width 17 height 17
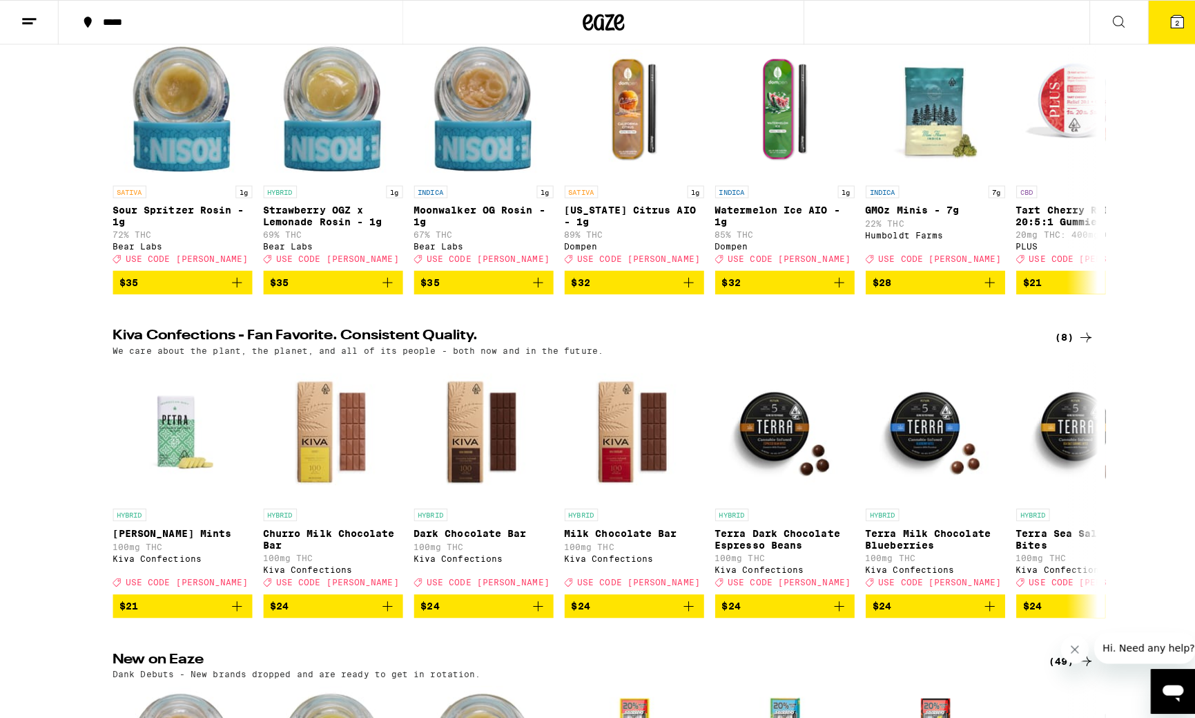
scroll to position [108, 0]
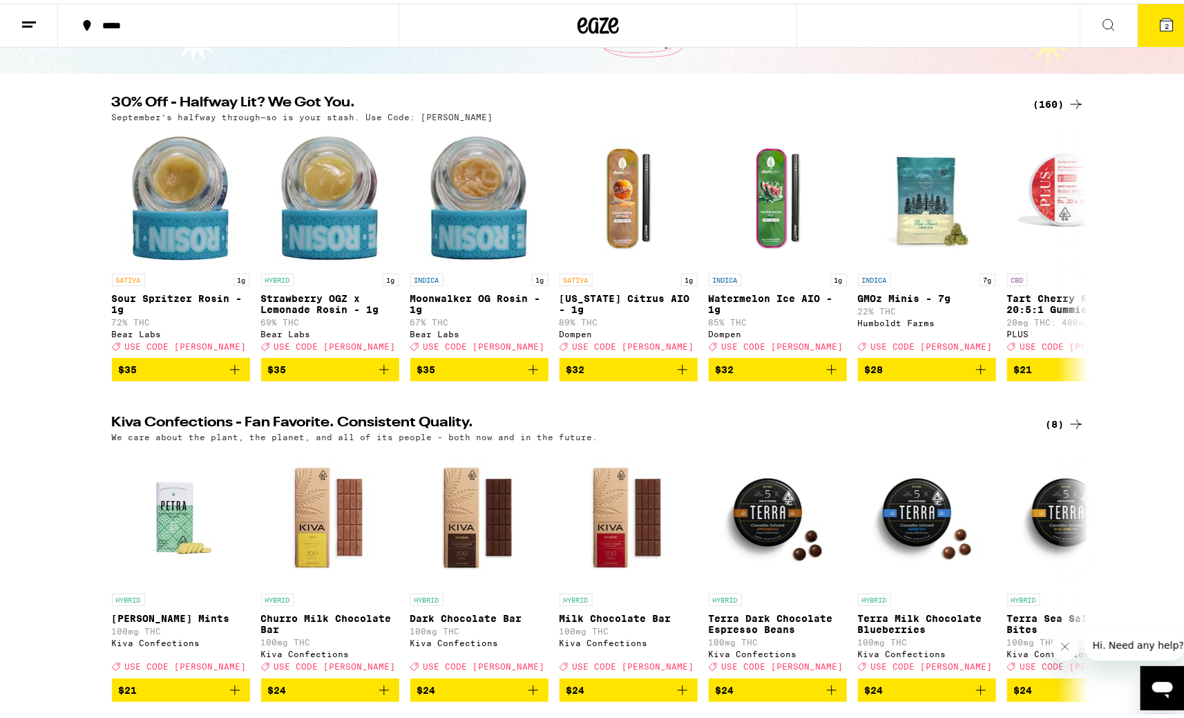
click at [1160, 19] on icon at bounding box center [1166, 21] width 12 height 12
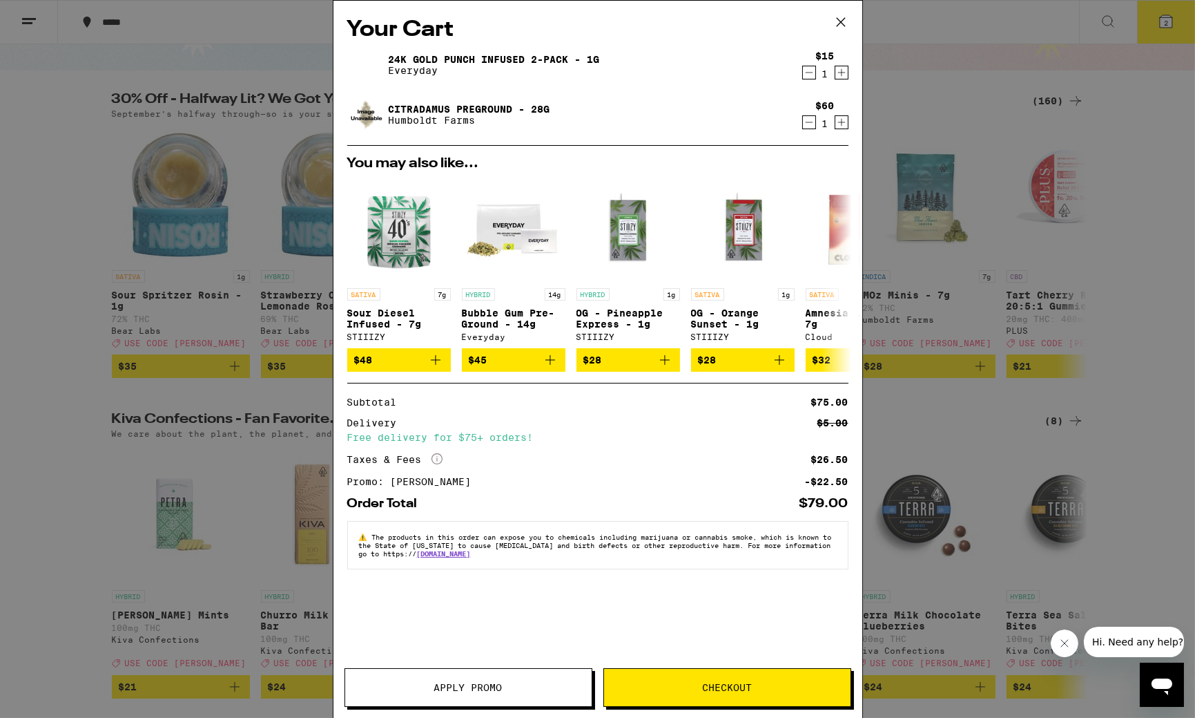
click at [707, 680] on button "Checkout" at bounding box center [728, 687] width 248 height 39
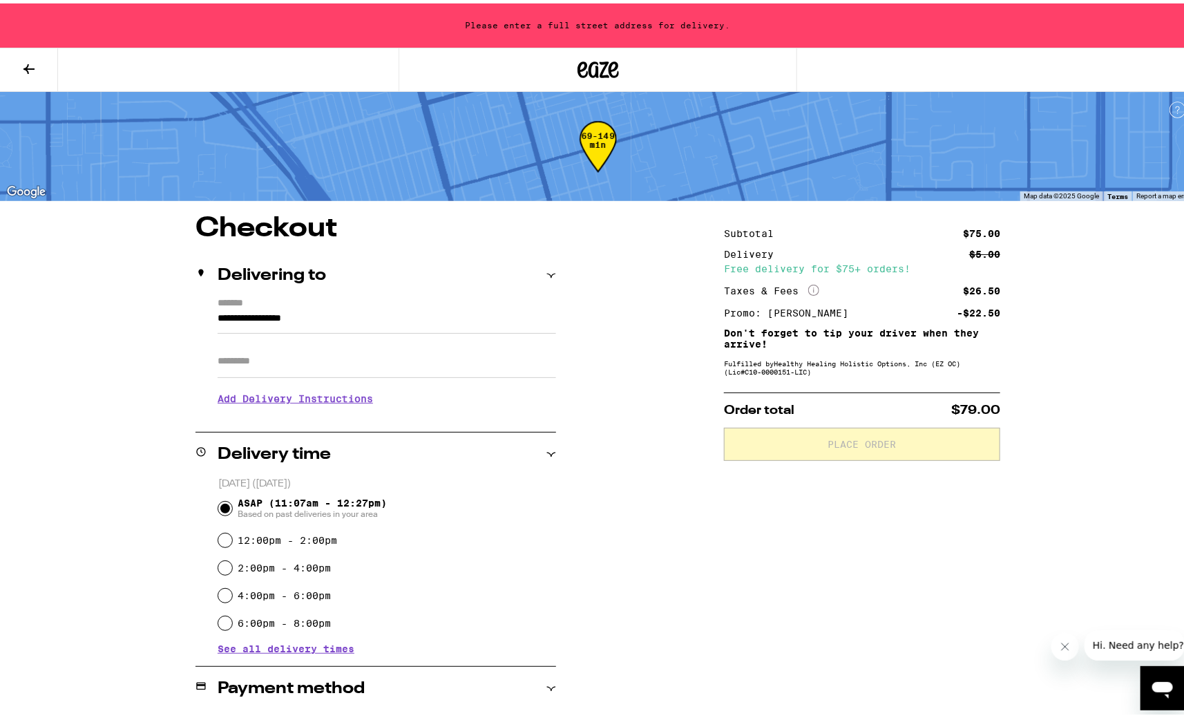
click at [326, 313] on input "**********" at bounding box center [387, 318] width 338 height 23
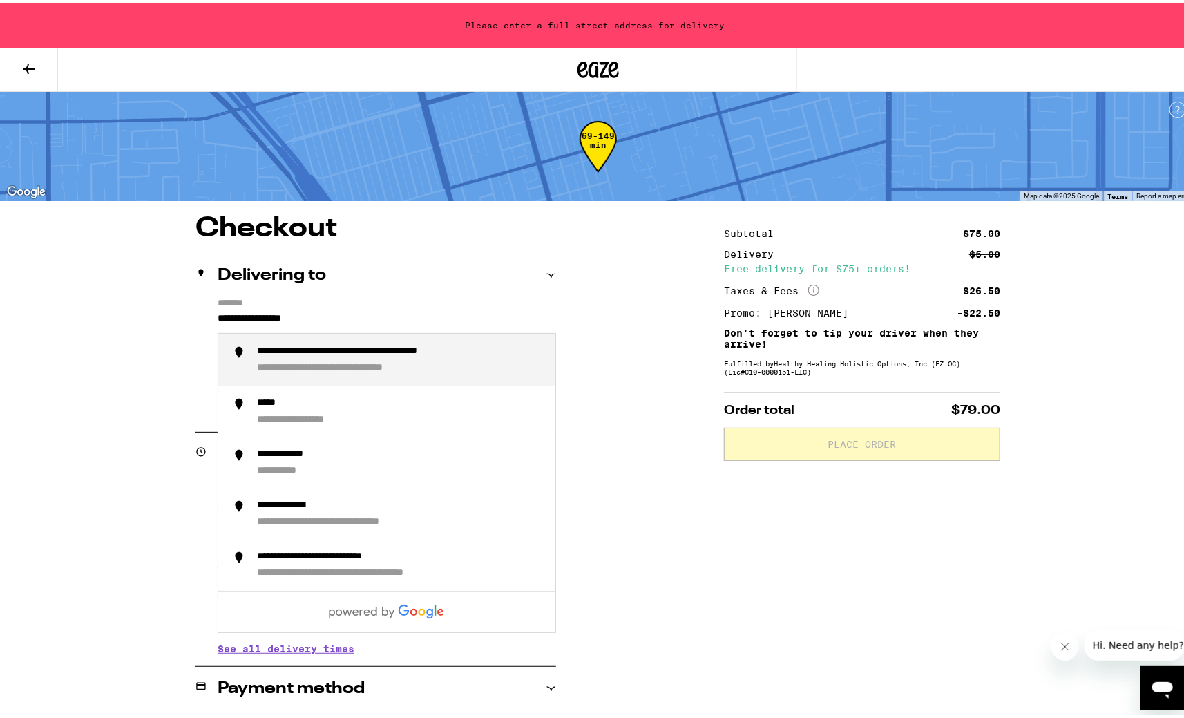
drag, startPoint x: 349, startPoint y: 319, endPoint x: 161, endPoint y: 326, distance: 188.7
click at [160, 330] on div "**********" at bounding box center [598, 590] width 995 height 758
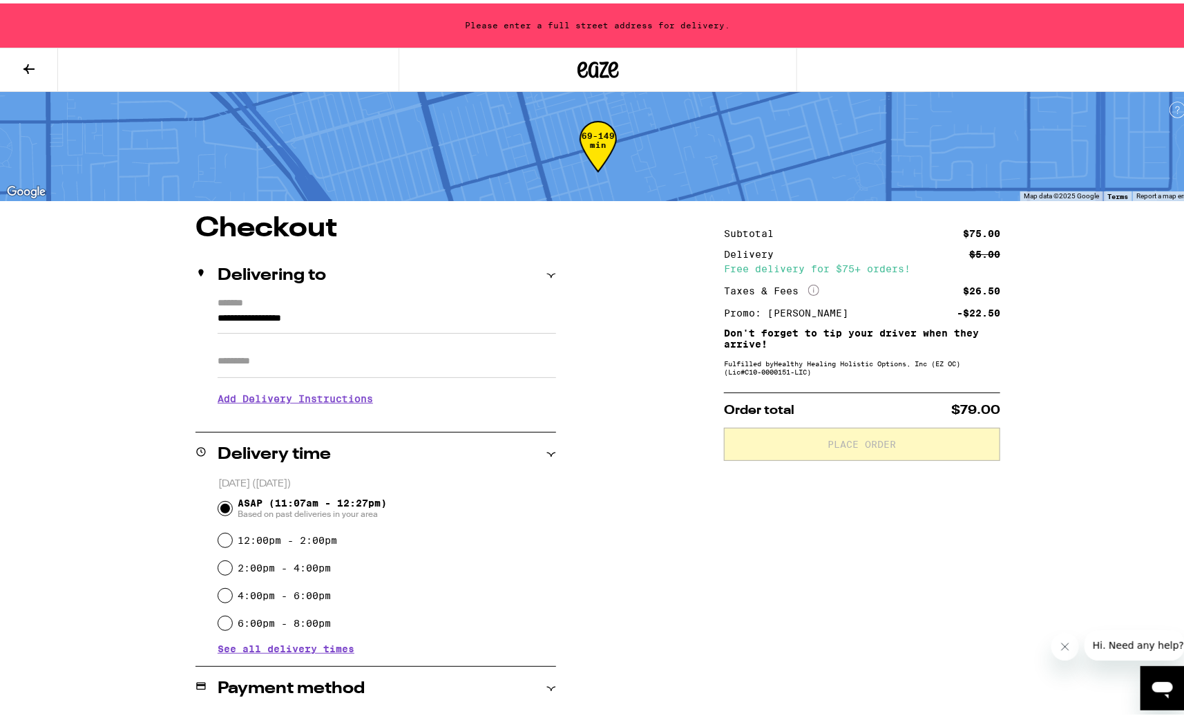
drag, startPoint x: 323, startPoint y: 305, endPoint x: 224, endPoint y: 311, distance: 99.0
click at [222, 311] on form "**********" at bounding box center [387, 312] width 338 height 36
click at [385, 316] on input "**********" at bounding box center [387, 318] width 338 height 23
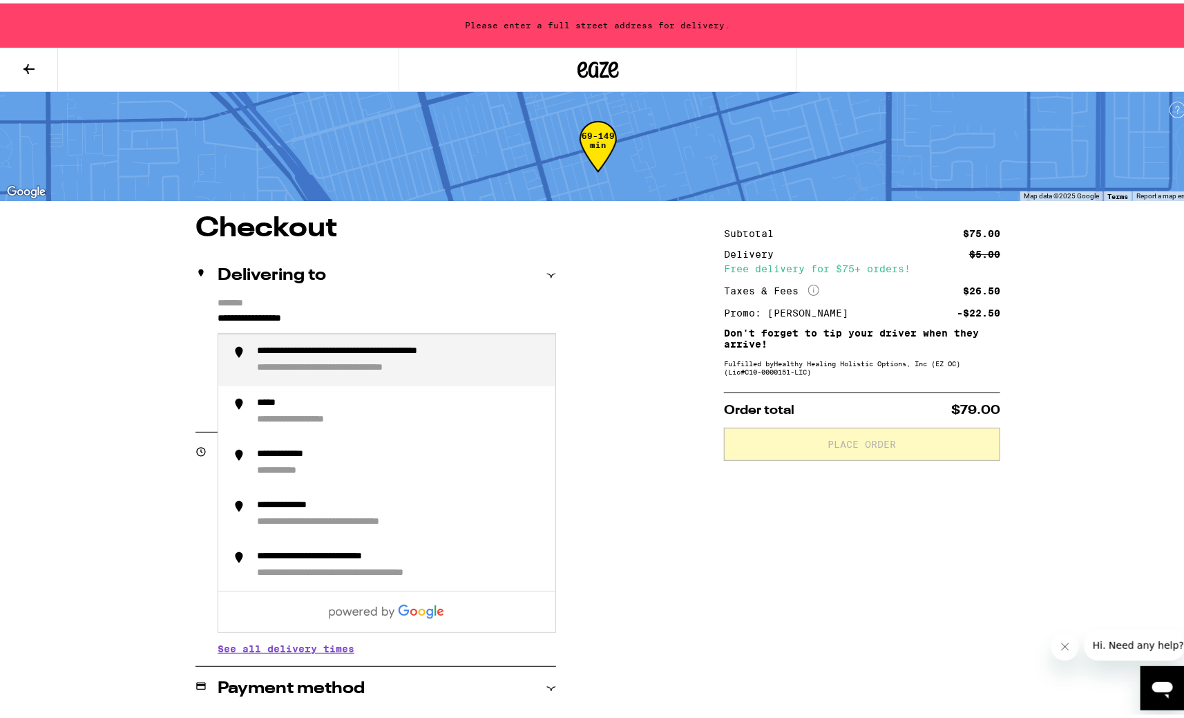
drag, startPoint x: 349, startPoint y: 318, endPoint x: 187, endPoint y: 317, distance: 162.3
click at [187, 317] on div "**********" at bounding box center [598, 590] width 995 height 758
click at [332, 352] on div "**********" at bounding box center [335, 348] width 156 height 12
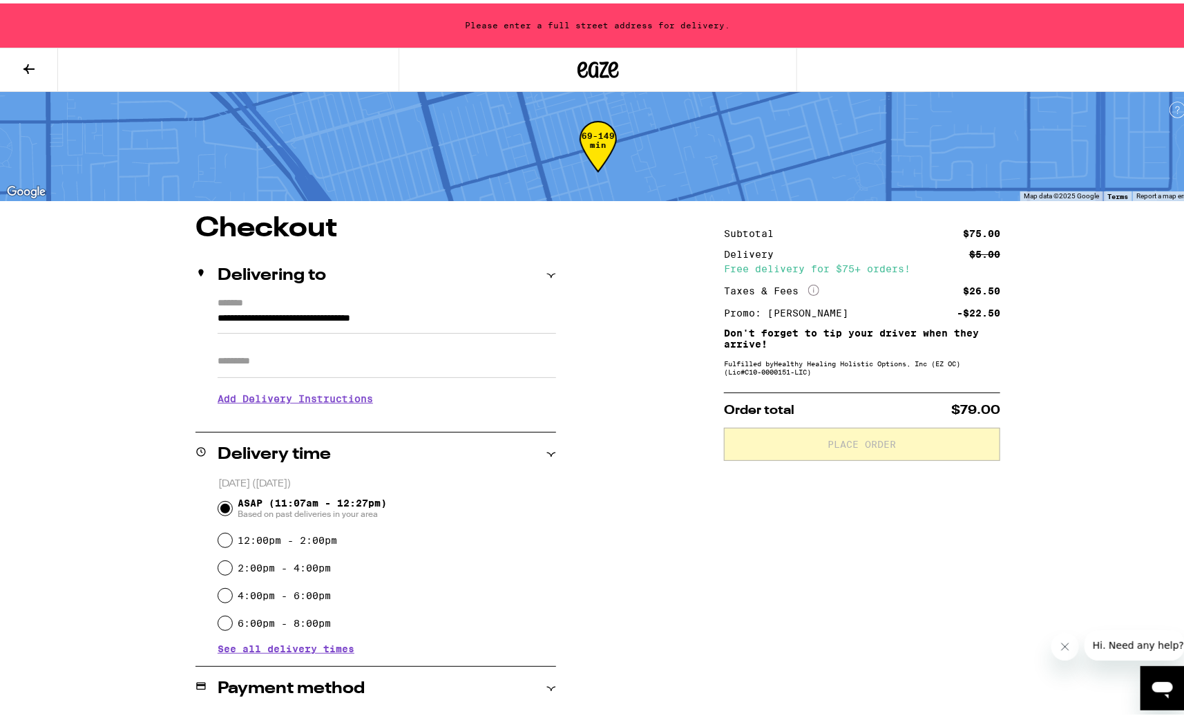
type input "**********"
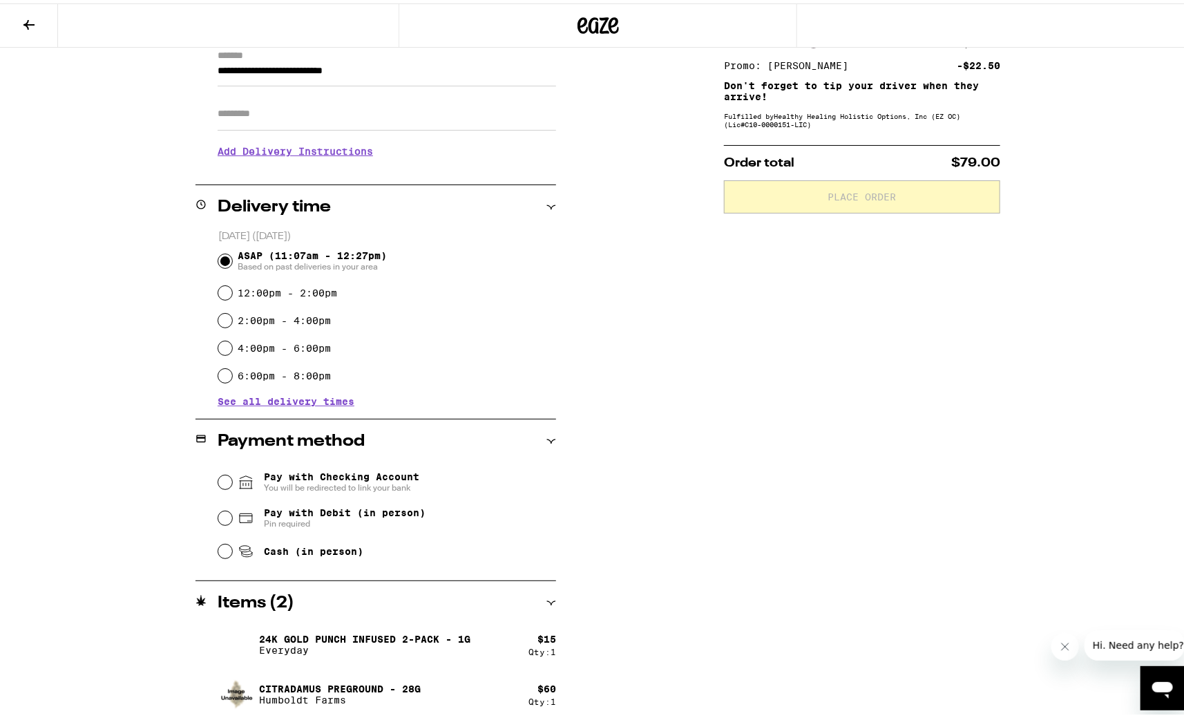
scroll to position [202, 0]
click at [220, 514] on input "Pay with Debit (in person) Pin required" at bounding box center [225, 515] width 14 height 14
radio input "true"
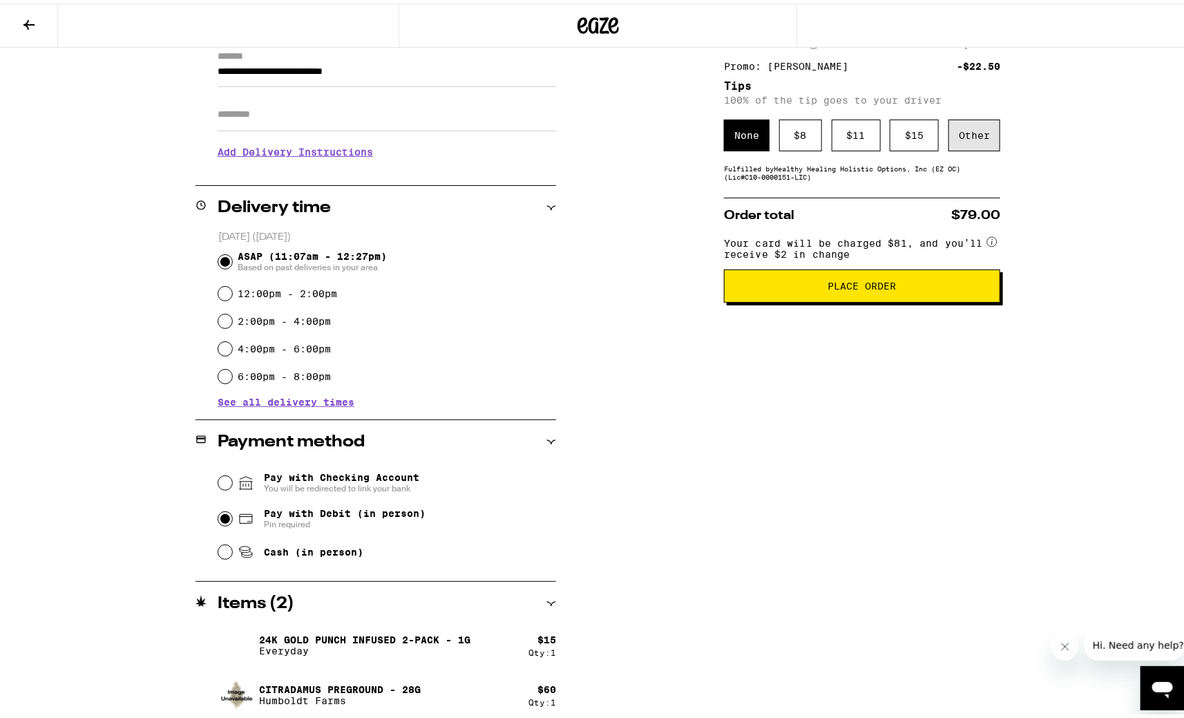
click at [962, 140] on div "Other" at bounding box center [974, 132] width 52 height 32
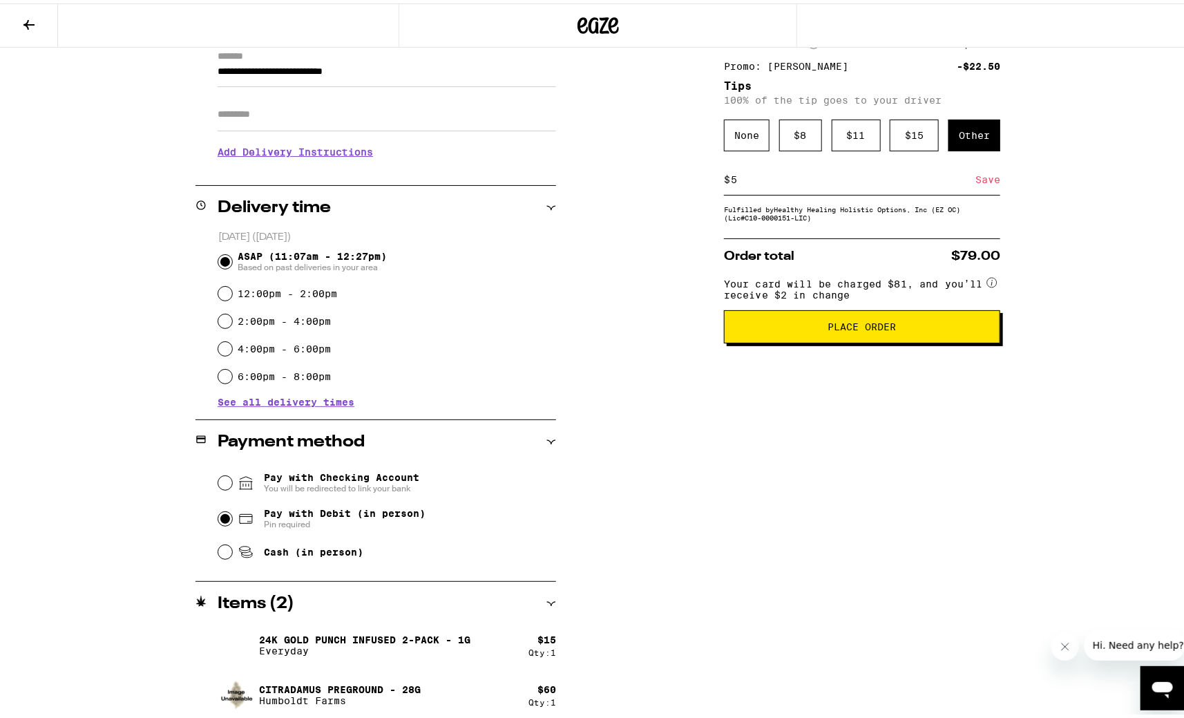
type input "5"
click at [981, 179] on div "Save" at bounding box center [987, 176] width 25 height 30
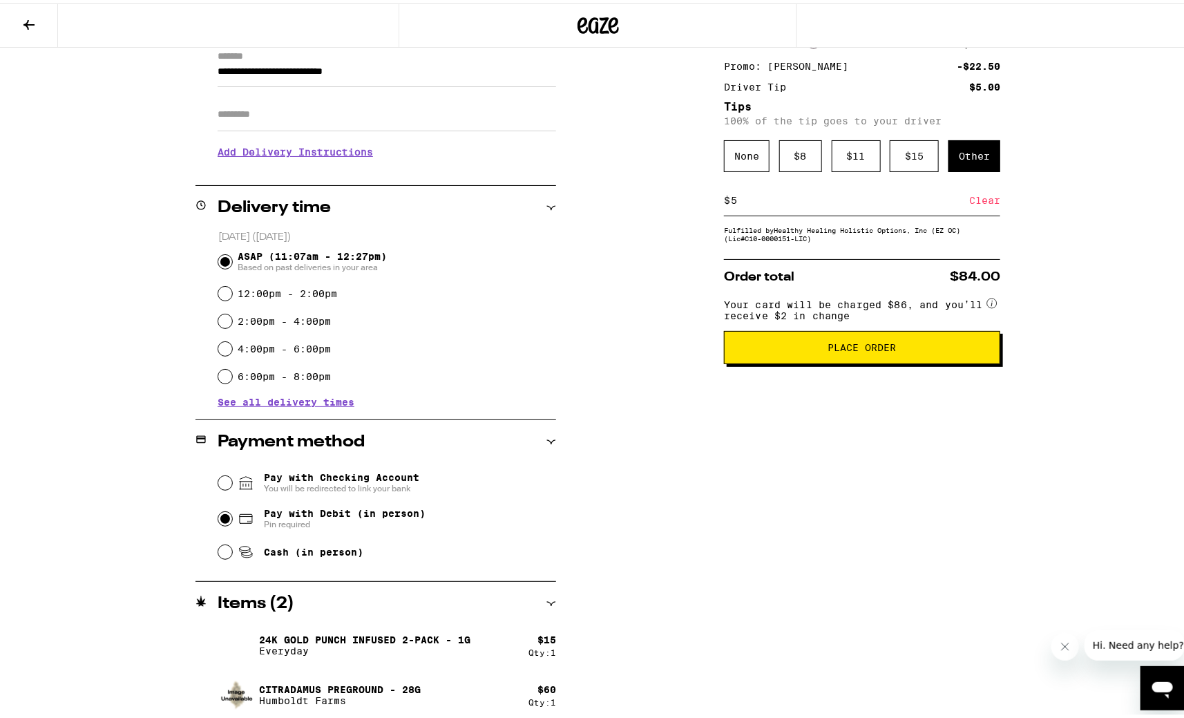
click at [973, 193] on div "Clear" at bounding box center [984, 197] width 31 height 30
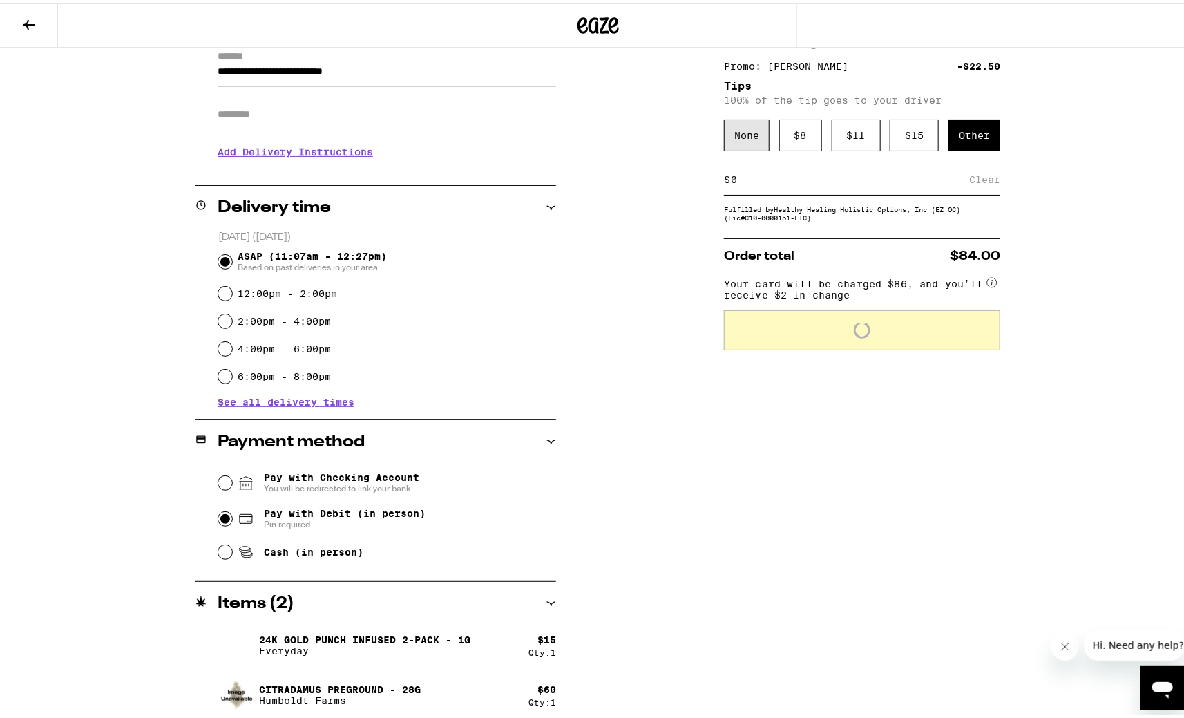
click at [740, 140] on div "None" at bounding box center [747, 132] width 46 height 32
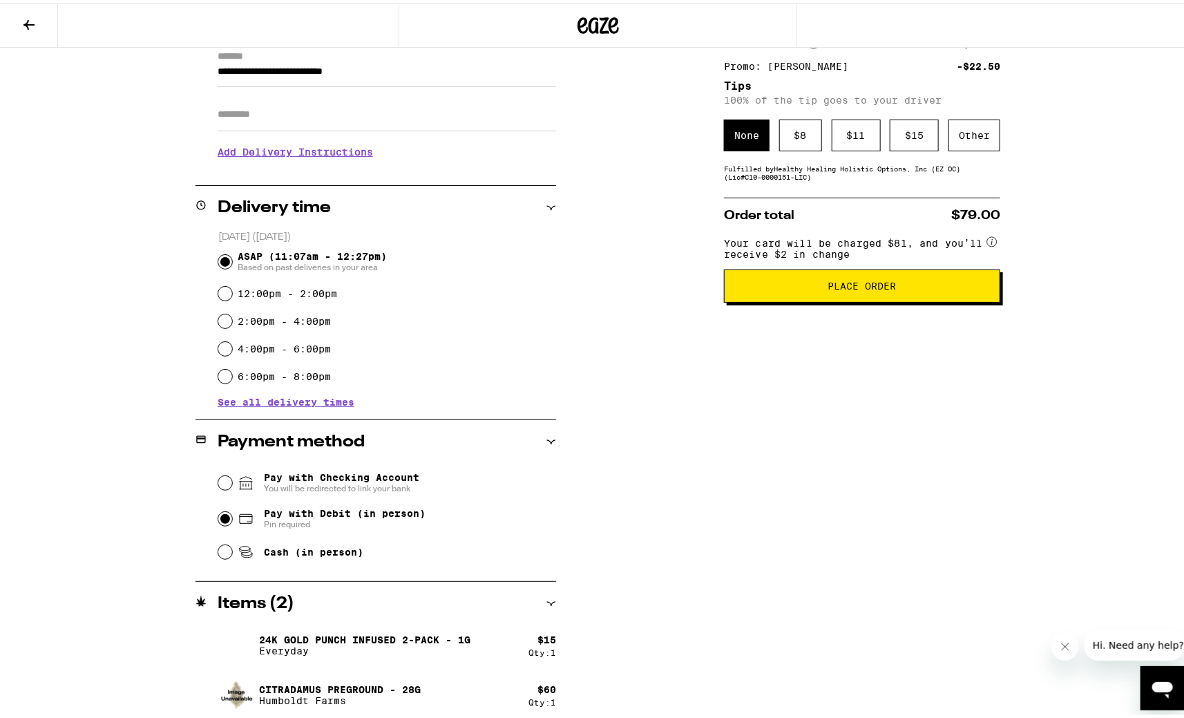
click at [854, 287] on span "Place Order" at bounding box center [862, 283] width 68 height 10
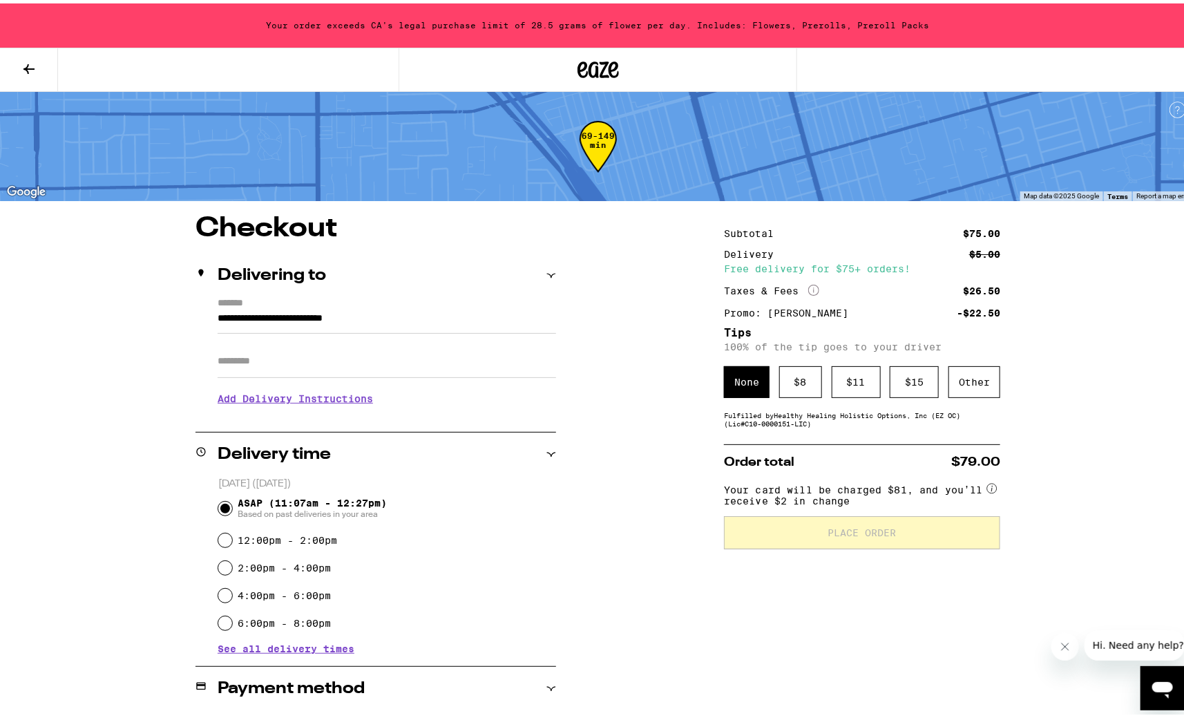
scroll to position [250, 0]
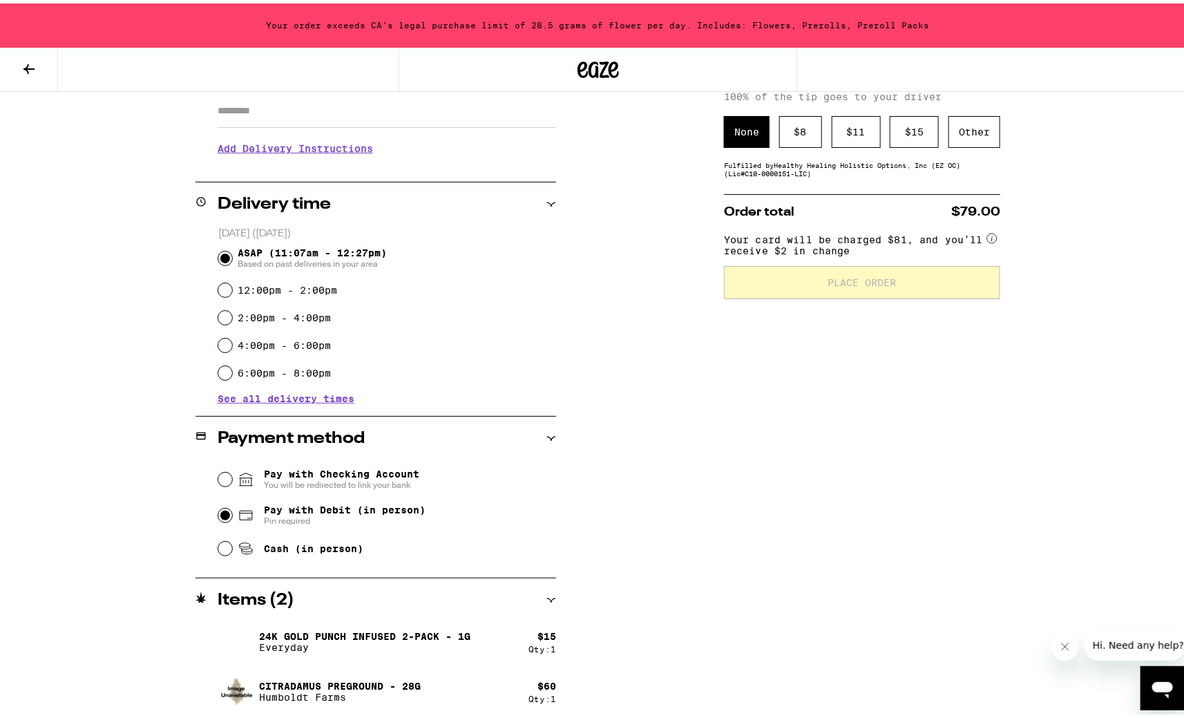
click at [30, 64] on icon at bounding box center [29, 65] width 17 height 17
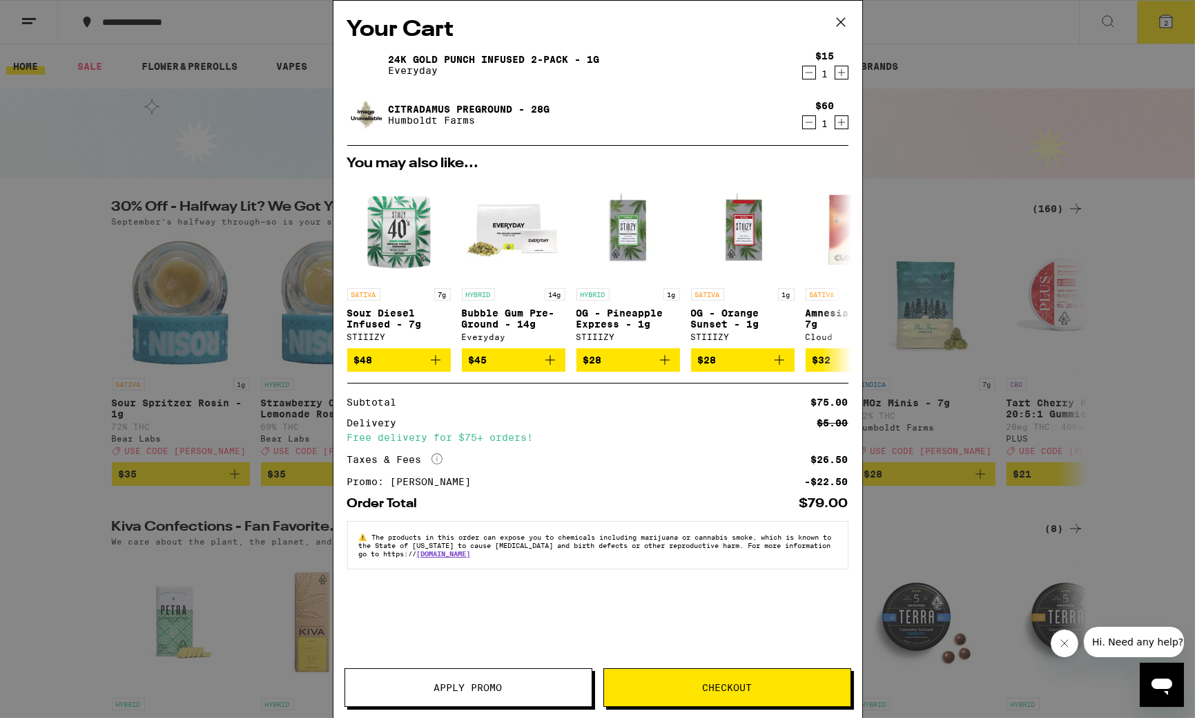
click at [808, 72] on icon "Decrement" at bounding box center [809, 72] width 12 height 17
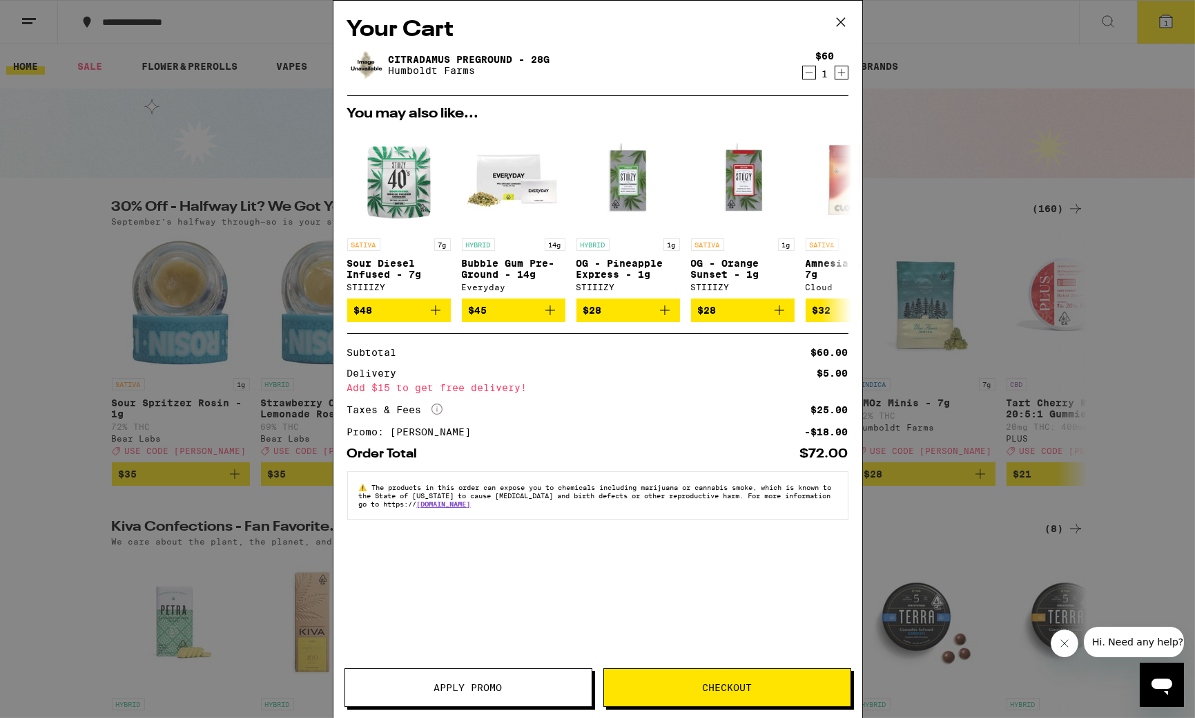
click at [721, 687] on span "Checkout" at bounding box center [727, 687] width 50 height 10
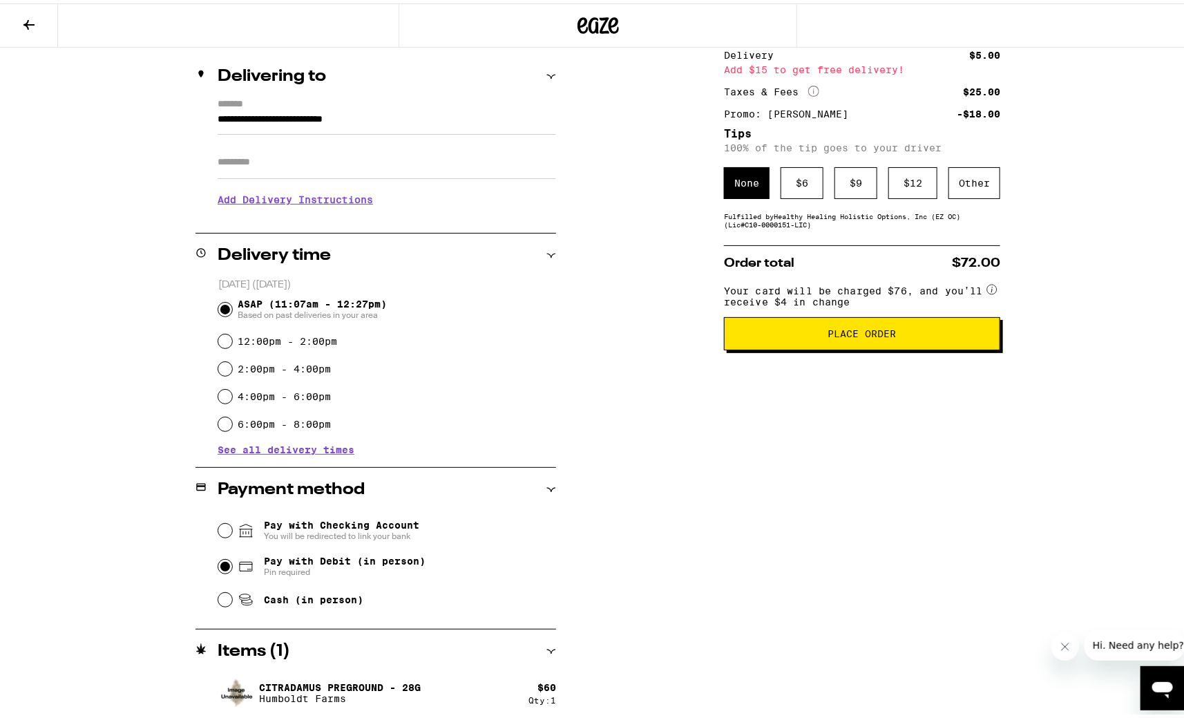
scroll to position [156, 0]
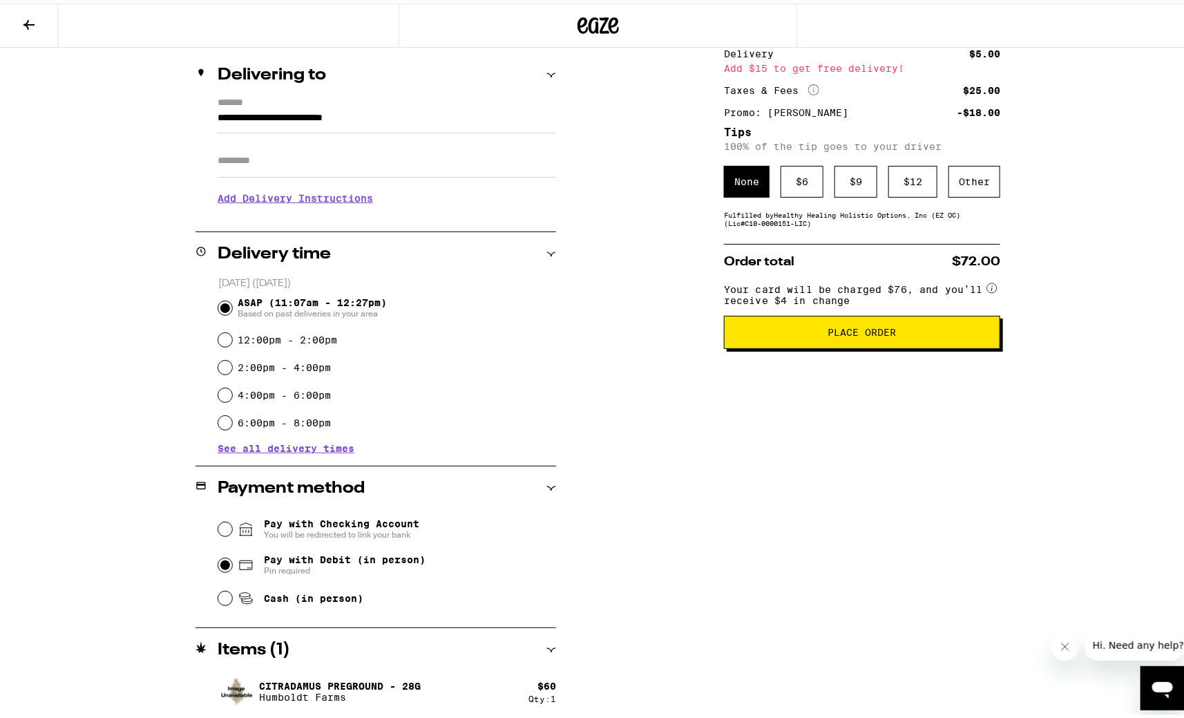
click at [863, 332] on span "Place Order" at bounding box center [862, 329] width 68 height 10
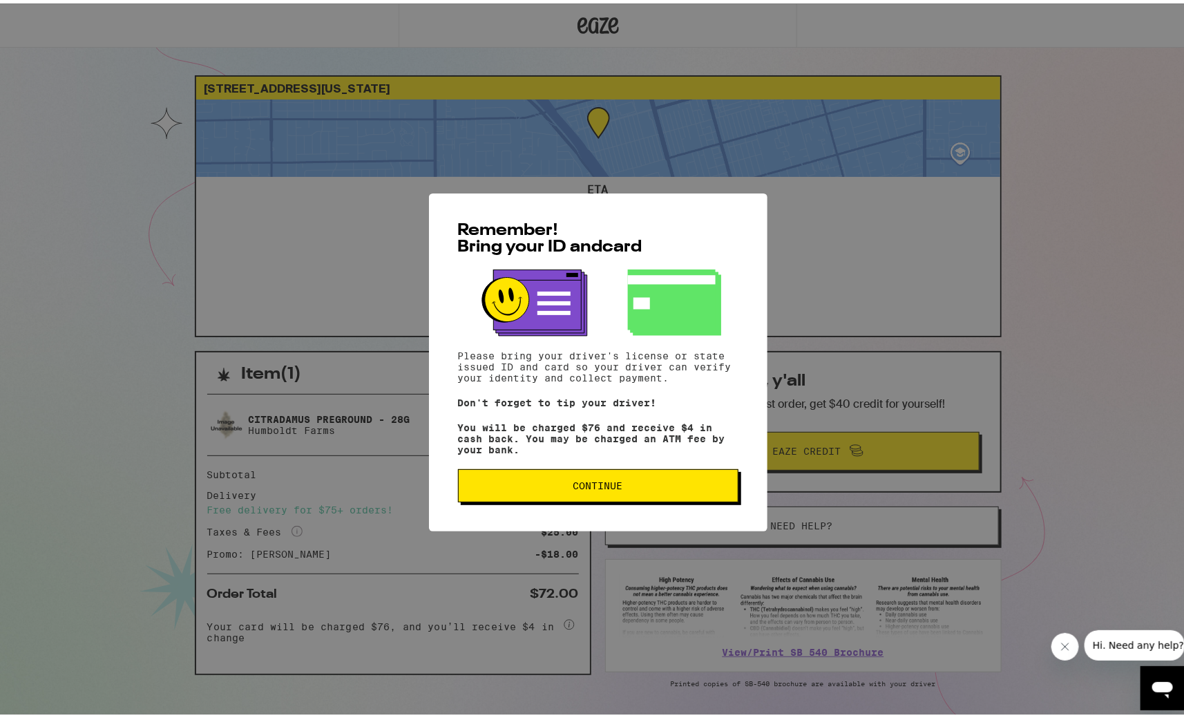
click at [577, 486] on span "Continue" at bounding box center [598, 482] width 50 height 10
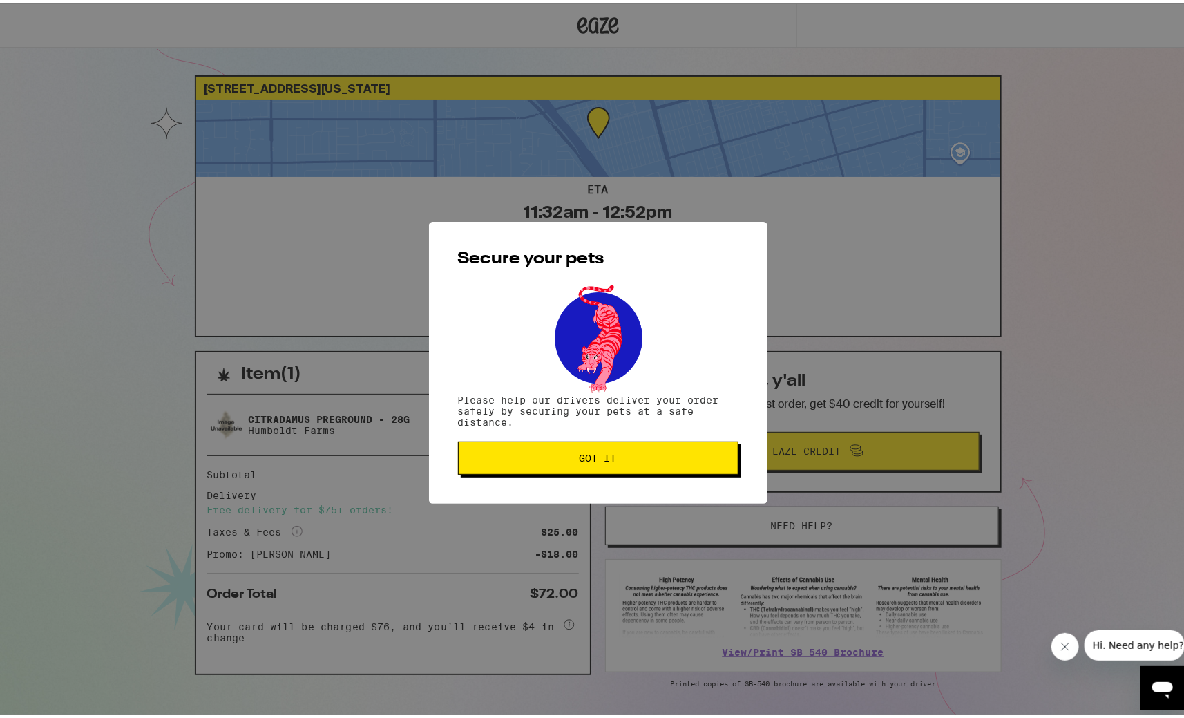
click at [591, 464] on button "Got it" at bounding box center [598, 454] width 280 height 33
